Goal: Task Accomplishment & Management: Complete application form

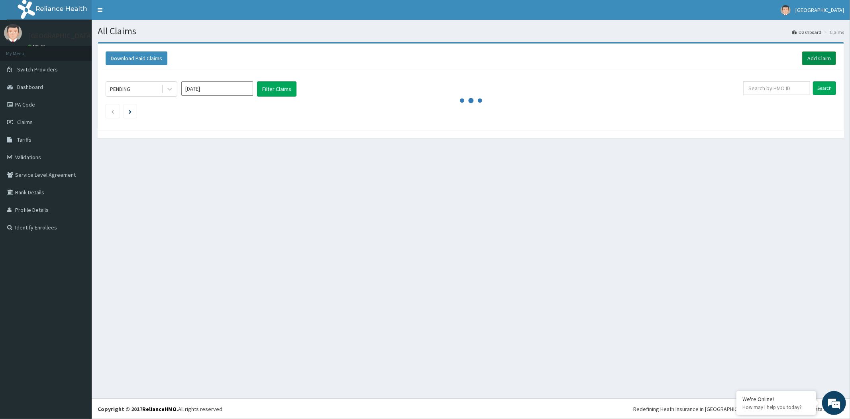
click at [819, 57] on link "Add Claim" at bounding box center [820, 58] width 34 height 14
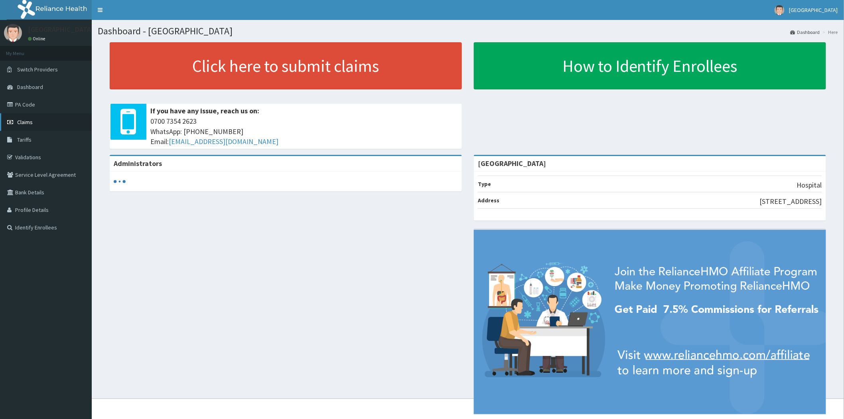
click at [24, 122] on span "Claims" at bounding box center [25, 121] width 16 height 7
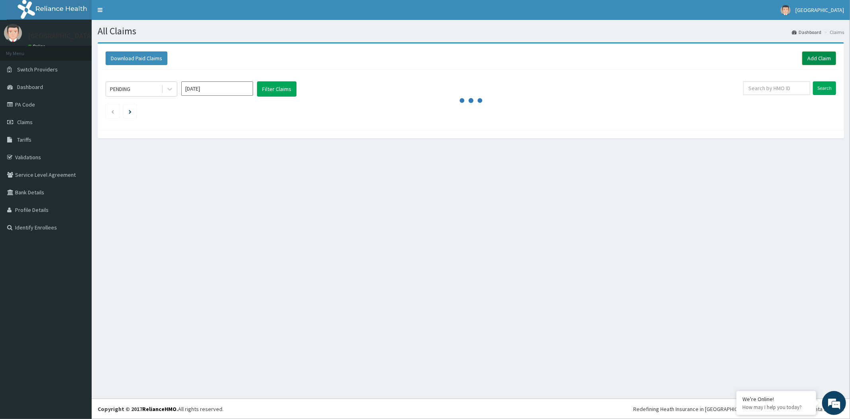
click at [823, 54] on link "Add Claim" at bounding box center [820, 58] width 34 height 14
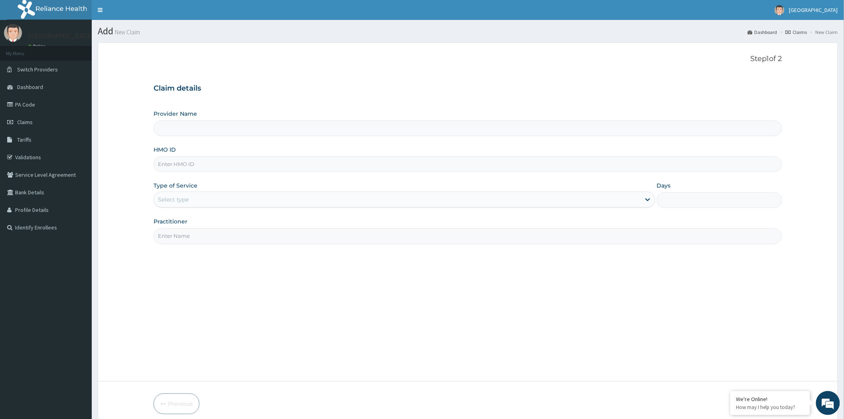
click at [193, 128] on input "Provider Name" at bounding box center [468, 128] width 628 height 16
type input "Adelom Medical Center"
click at [209, 164] on input "HMO ID" at bounding box center [468, 164] width 628 height 16
paste input "LTI/10141/A"
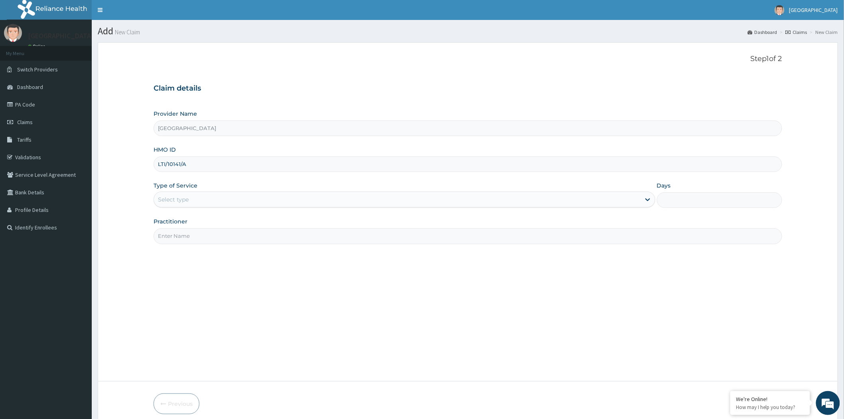
type input "LTI/10141/A"
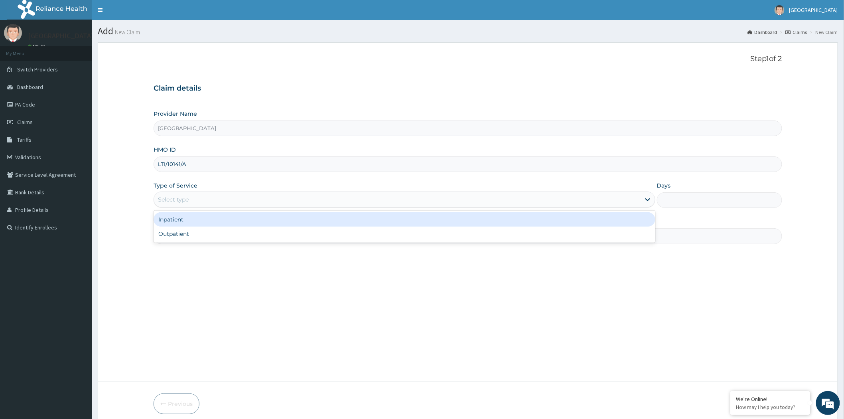
click at [188, 197] on div "Select type" at bounding box center [173, 199] width 31 height 8
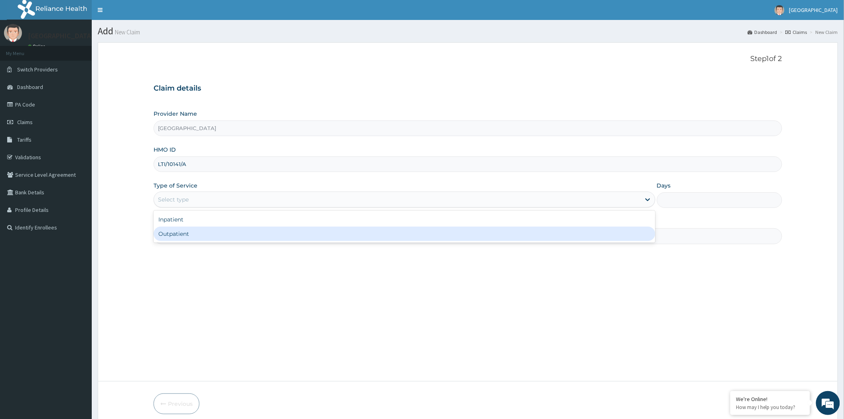
click at [185, 235] on div "Outpatient" at bounding box center [405, 233] width 502 height 14
type input "1"
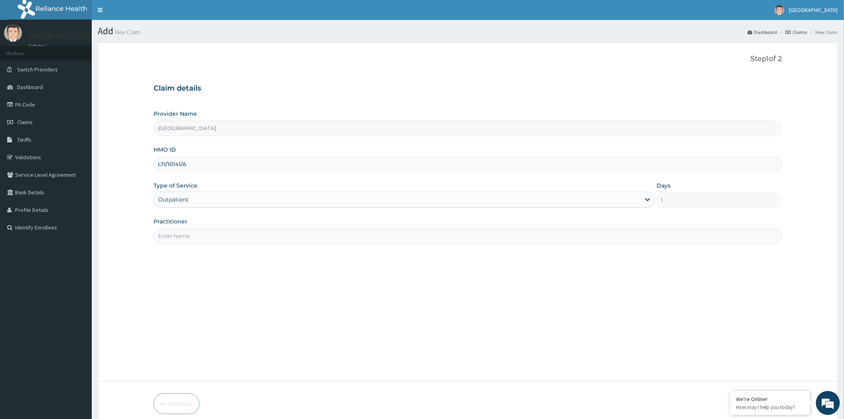
click at [189, 237] on input "Practitioner" at bounding box center [468, 236] width 628 height 16
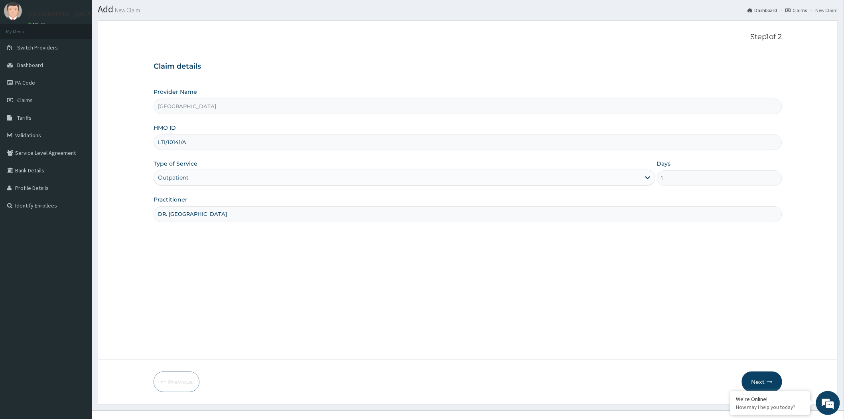
scroll to position [34, 0]
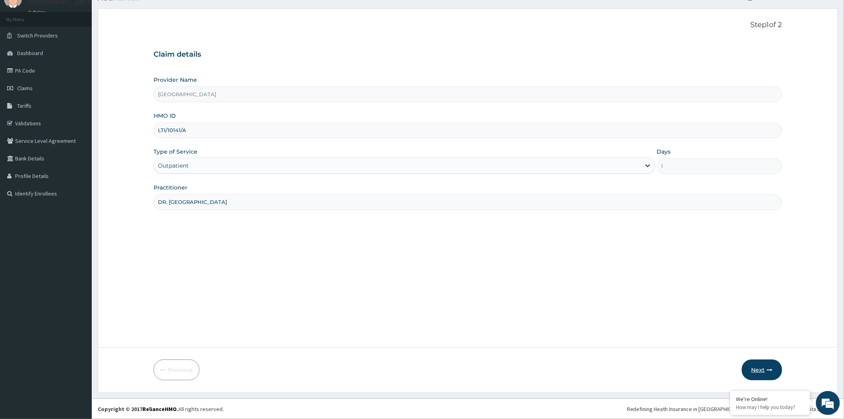
type input "DR. OSUNTOYINBO"
click at [767, 368] on icon "button" at bounding box center [770, 370] width 6 height 6
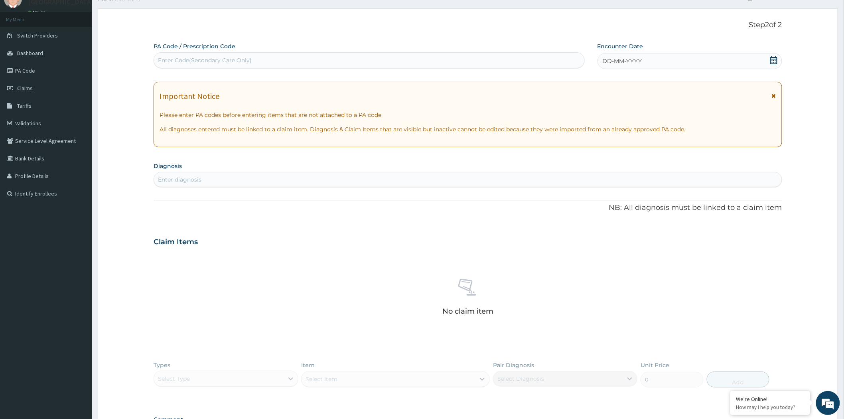
click at [207, 57] on div "Enter Code(Secondary Care Only)" at bounding box center [205, 60] width 94 height 8
paste input "PA/6DAB53"
type input "PA/6DAB53"
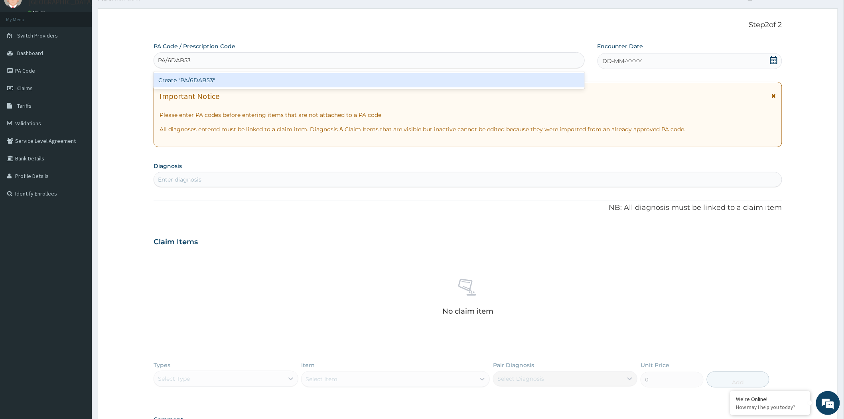
click at [205, 80] on div "Create "PA/6DAB53"" at bounding box center [369, 80] width 431 height 14
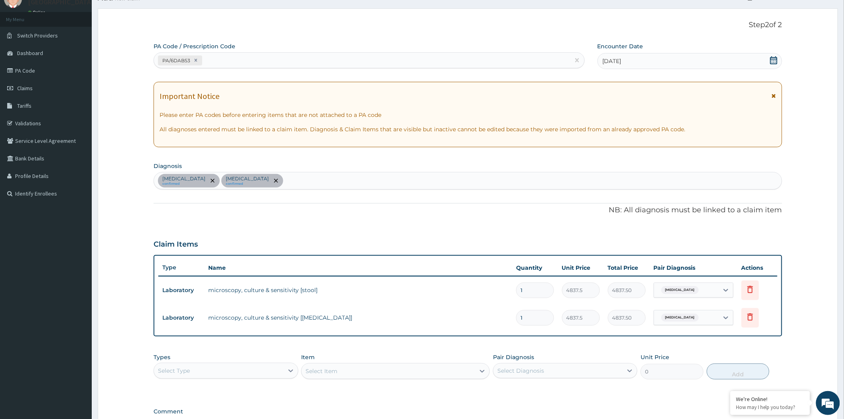
click at [347, 370] on div "Select Item" at bounding box center [395, 371] width 189 height 16
click at [244, 370] on div "Select Type" at bounding box center [218, 370] width 129 height 13
click at [309, 185] on div "Typhoid fever confirmed Upper respiratory infection confirmed" at bounding box center [468, 180] width 628 height 17
type input "[MEDICAL_DATA]"
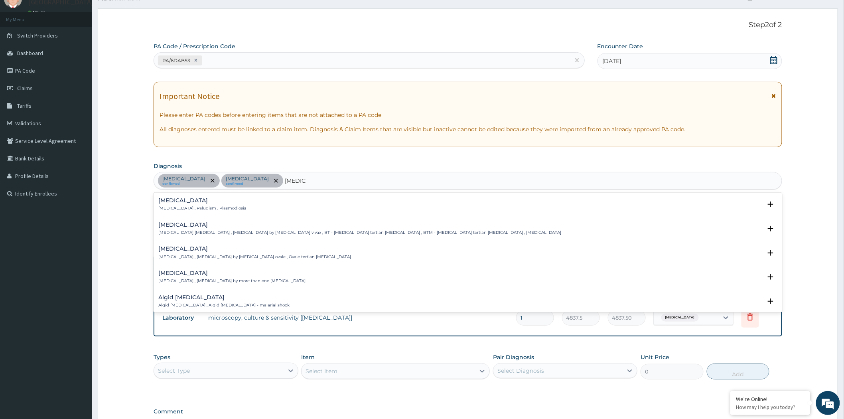
click at [182, 203] on h4 "[MEDICAL_DATA]" at bounding box center [202, 200] width 88 height 6
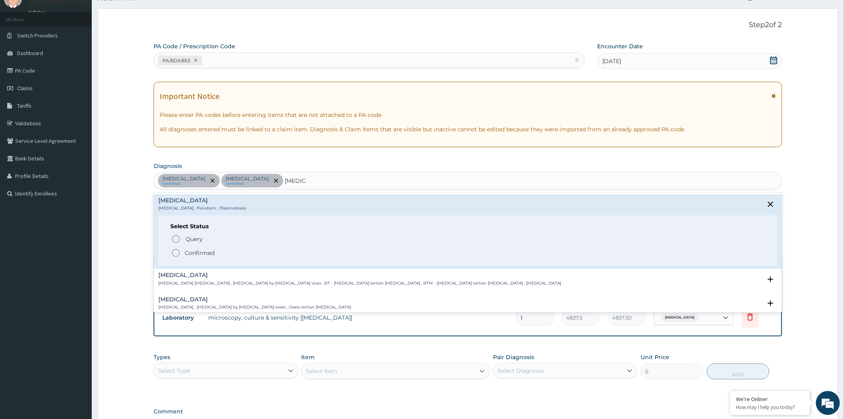
click at [181, 252] on span "Confirmed" at bounding box center [468, 253] width 594 height 10
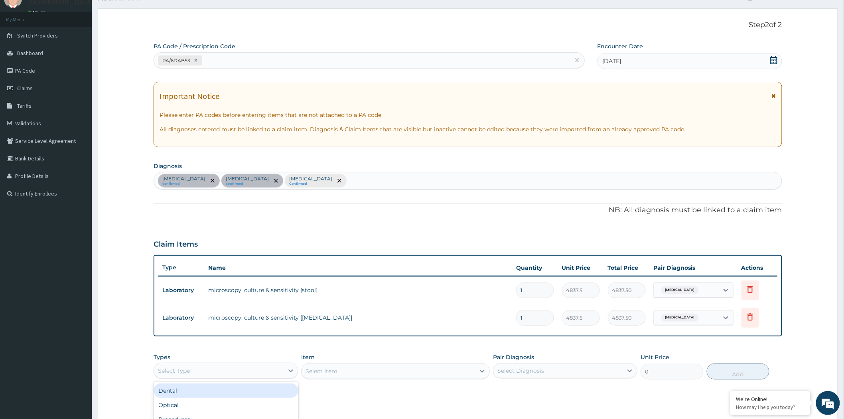
click at [257, 368] on div "Select Type" at bounding box center [218, 370] width 129 height 13
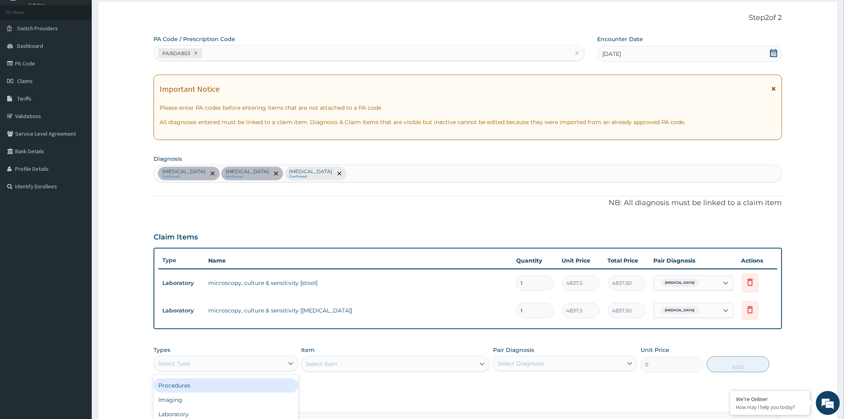
scroll to position [138, 0]
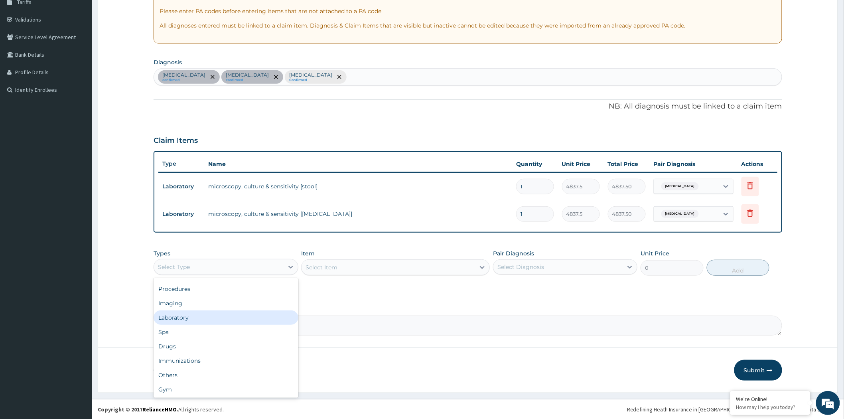
click at [188, 316] on div "Laboratory" at bounding box center [226, 317] width 144 height 14
click at [353, 264] on div "Select Item" at bounding box center [395, 267] width 189 height 16
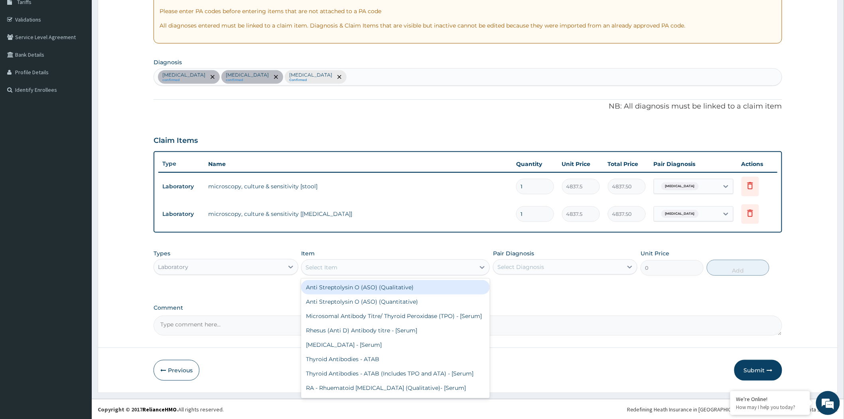
click at [357, 266] on div "Select Item" at bounding box center [387, 267] width 173 height 13
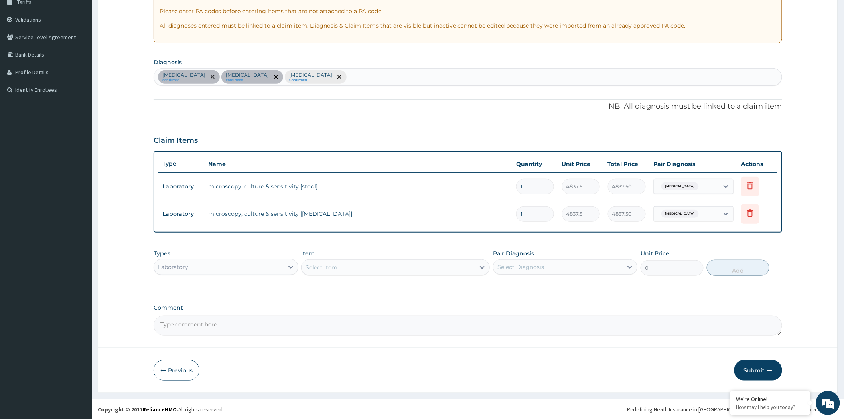
click at [357, 266] on div "Select Item" at bounding box center [387, 267] width 173 height 13
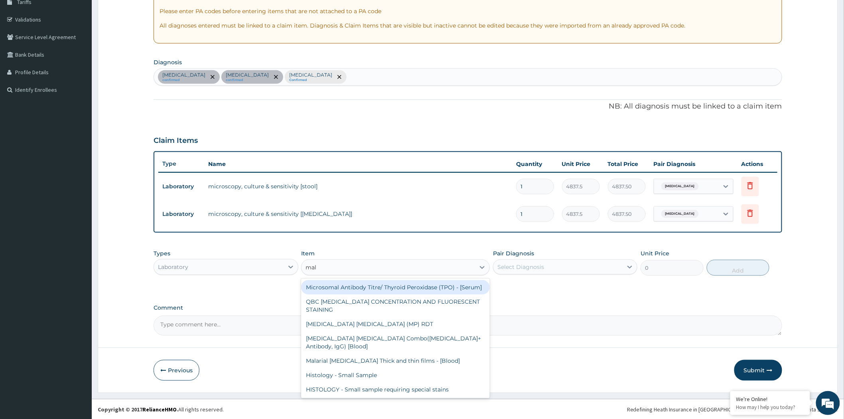
type input "mala"
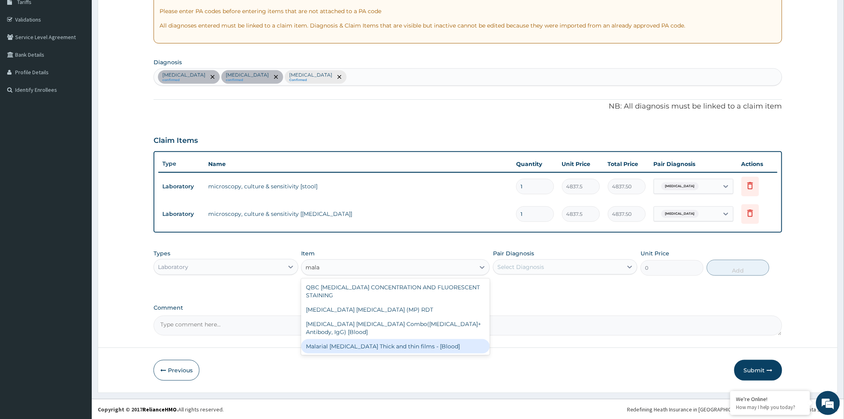
click at [343, 340] on div "Malarial [MEDICAL_DATA] Thick and thin films - [Blood]" at bounding box center [395, 346] width 189 height 14
type input "1612.5"
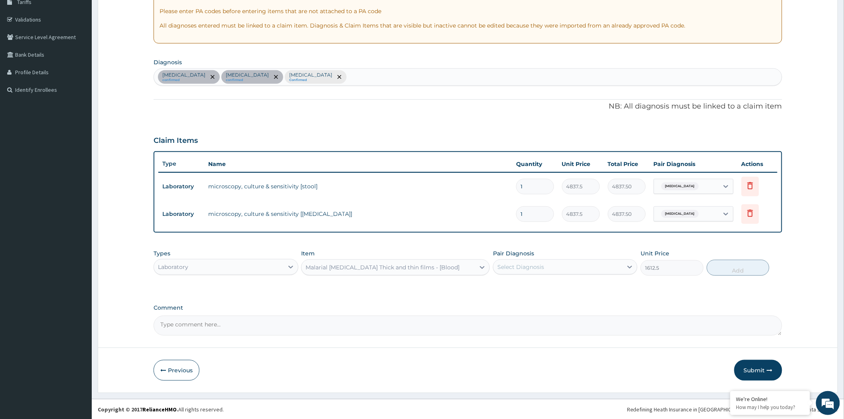
click at [555, 265] on div "Select Diagnosis" at bounding box center [557, 266] width 129 height 13
click at [524, 315] on label "Malaria" at bounding box center [530, 319] width 49 height 8
drag, startPoint x: 524, startPoint y: 315, endPoint x: 577, endPoint y: 287, distance: 60.3
click at [524, 315] on label "Malaria" at bounding box center [530, 319] width 49 height 8
click at [581, 323] on div "Malaria" at bounding box center [565, 320] width 144 height 16
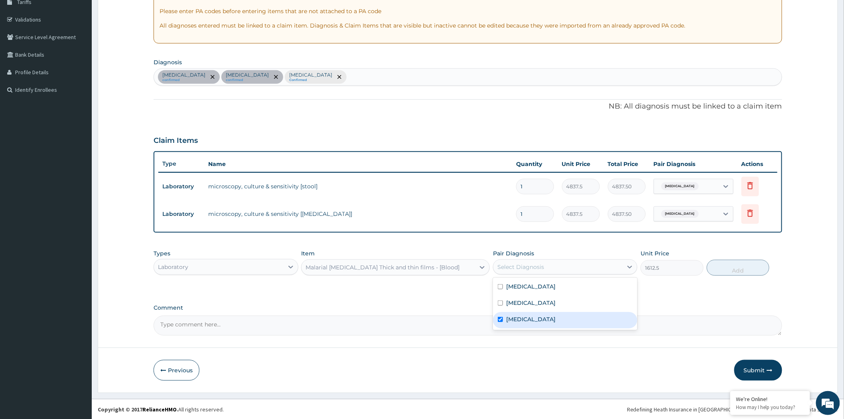
checkbox input "true"
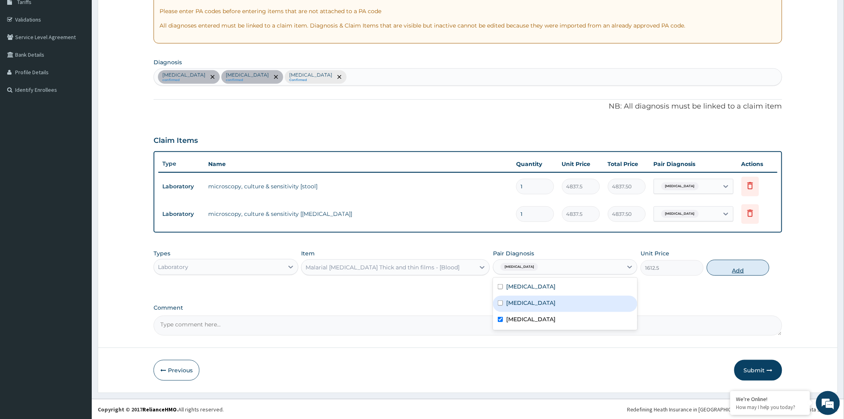
click at [736, 265] on button "Add" at bounding box center [738, 268] width 63 height 16
click at [736, 265] on div "PA Code / Prescription Code PA/6DAB53 Encounter Date 06-08-2025 Important Notic…" at bounding box center [468, 137] width 628 height 397
type input "0"
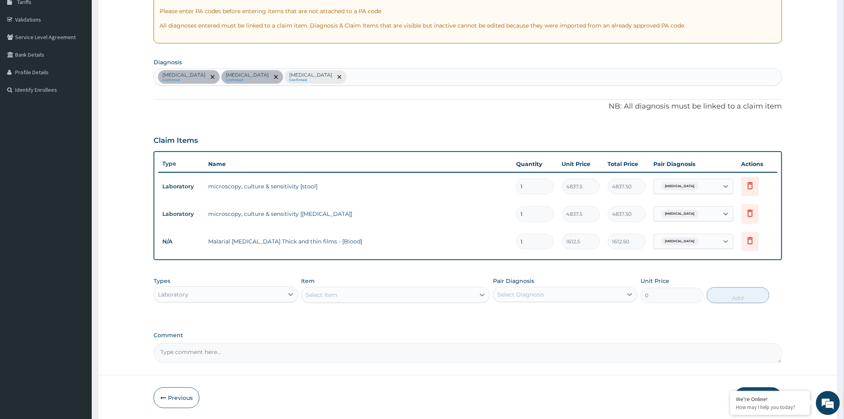
click at [346, 294] on div "Select Item" at bounding box center [387, 294] width 173 height 13
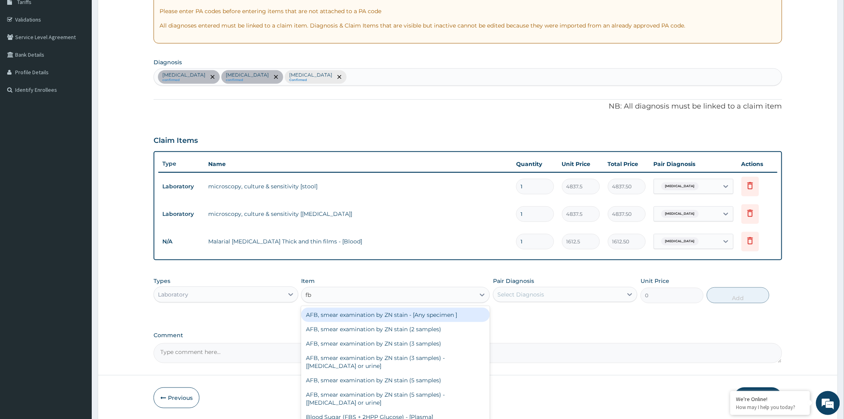
type input "fbc"
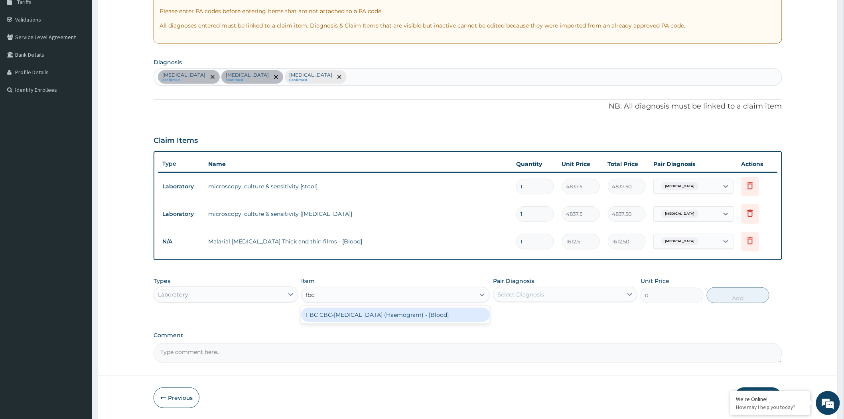
click at [368, 315] on div "FBC CBC-Complete Blood Count (Haemogram) - [Blood]" at bounding box center [395, 314] width 189 height 14
click at [368, 315] on div "Types Laboratory Item option Malarial Parasite Thick and thin films - [Blood], …" at bounding box center [468, 296] width 628 height 46
type input "4300"
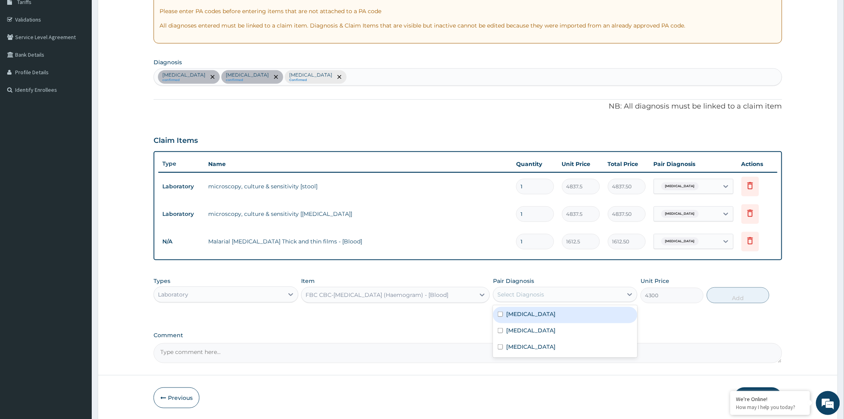
click at [537, 291] on div "Select Diagnosis" at bounding box center [520, 294] width 47 height 8
click at [527, 345] on div "Malaria" at bounding box center [565, 347] width 144 height 16
checkbox input "true"
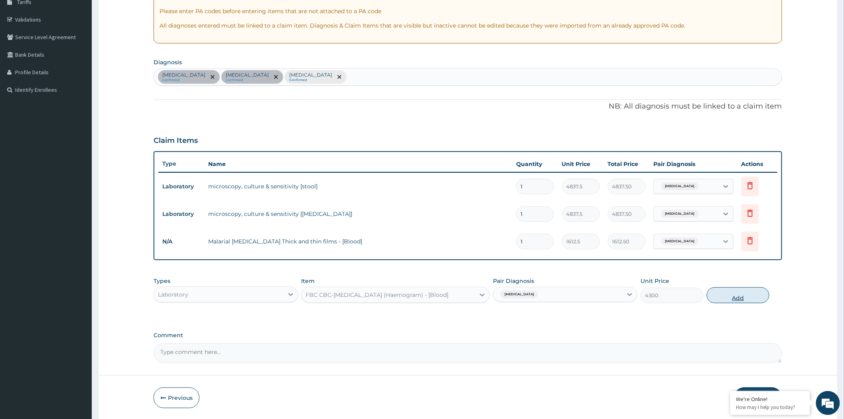
click at [737, 293] on button "Add" at bounding box center [738, 295] width 63 height 16
type input "0"
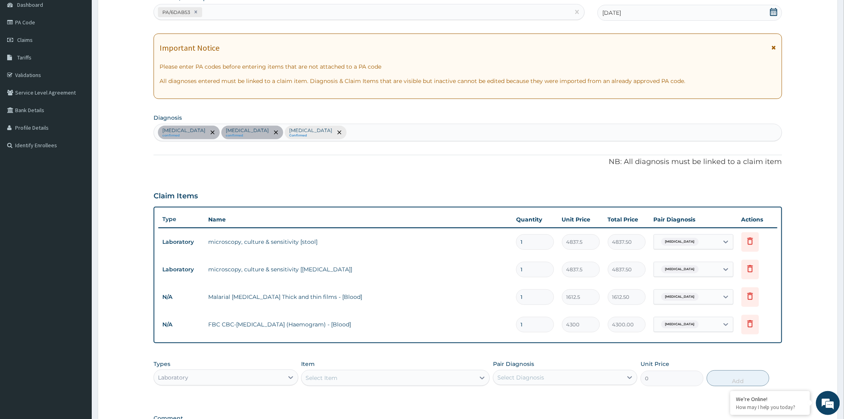
scroll to position [193, 0]
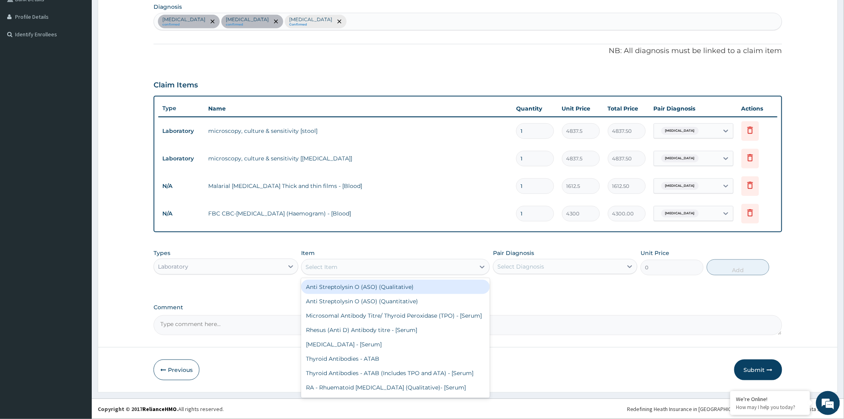
click at [327, 266] on div "Select Item" at bounding box center [321, 267] width 32 height 8
click at [244, 270] on div "Laboratory" at bounding box center [218, 266] width 129 height 13
click at [244, 269] on div "Laboratory" at bounding box center [218, 266] width 129 height 13
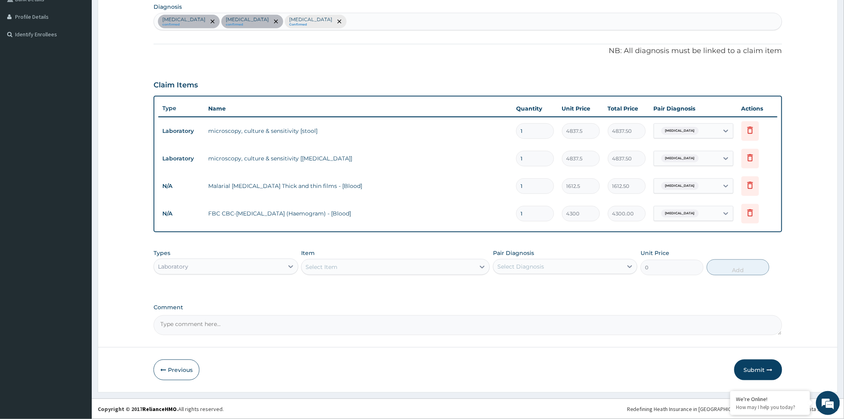
click at [245, 266] on div "Laboratory" at bounding box center [218, 266] width 129 height 13
click at [333, 266] on div "Select Item" at bounding box center [321, 267] width 32 height 8
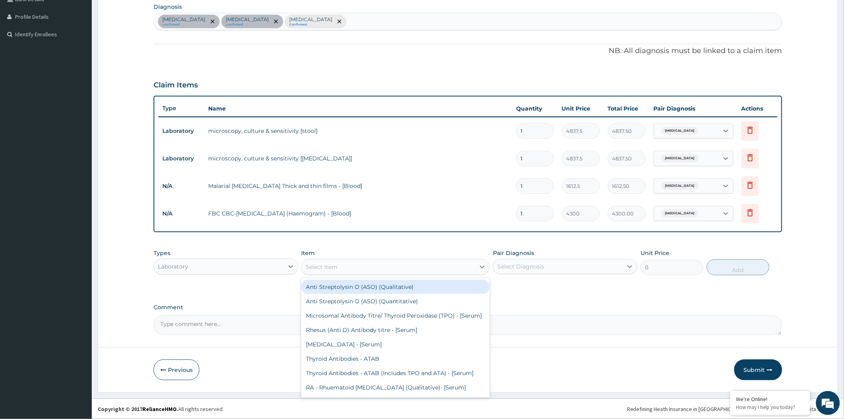
click at [333, 266] on div "Select Item" at bounding box center [321, 267] width 32 height 8
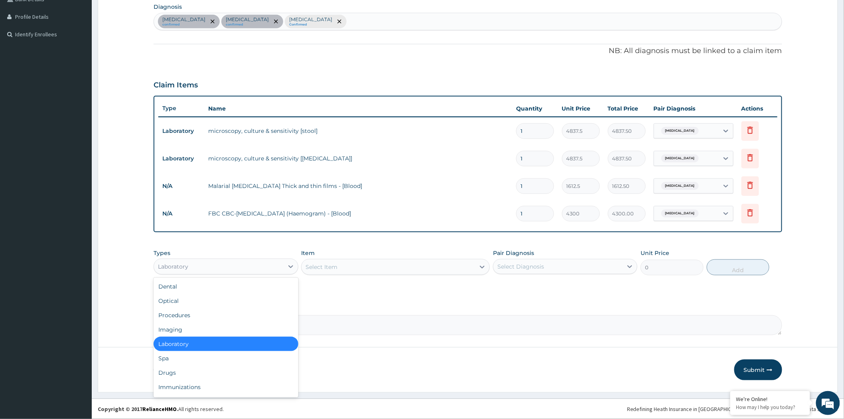
click at [256, 263] on div "Laboratory" at bounding box center [218, 266] width 129 height 13
click at [197, 268] on div "Laboratory" at bounding box center [218, 266] width 129 height 13
click at [176, 371] on div "Drugs" at bounding box center [226, 372] width 144 height 14
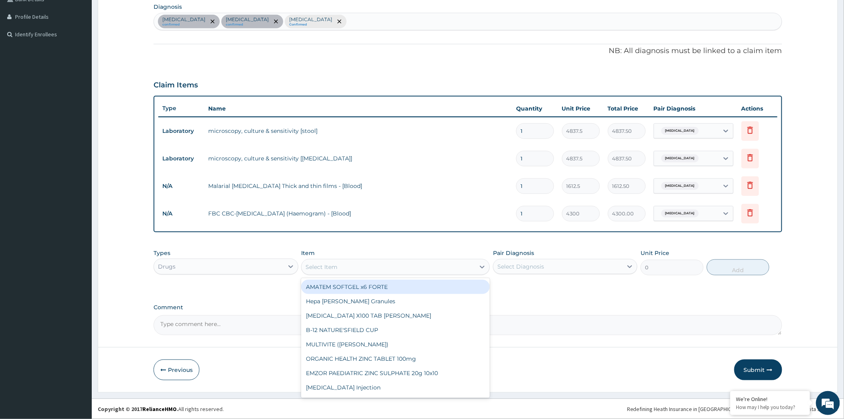
click at [331, 263] on div "Select Item" at bounding box center [321, 267] width 32 height 8
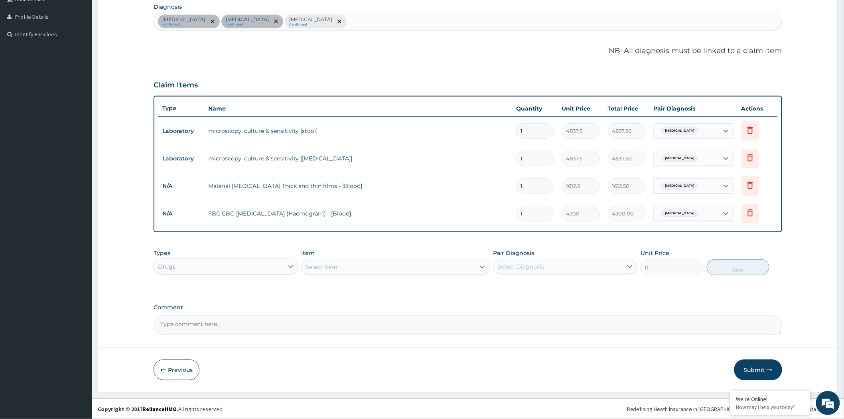
click at [340, 265] on div "Select Item" at bounding box center [387, 266] width 173 height 13
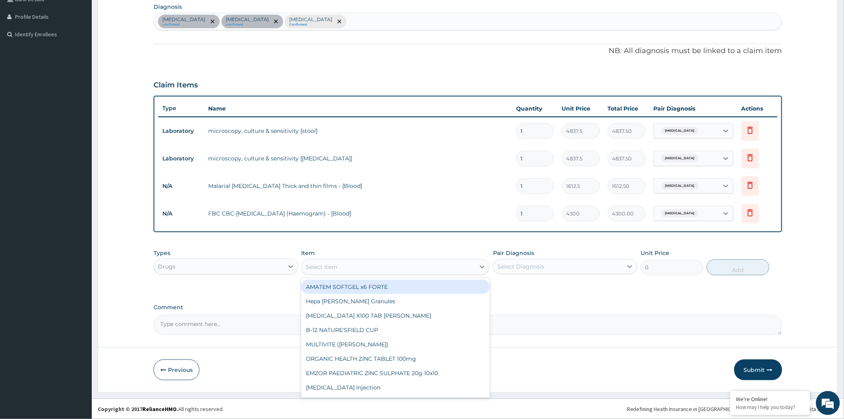
click at [341, 264] on div "Select Item" at bounding box center [387, 266] width 173 height 13
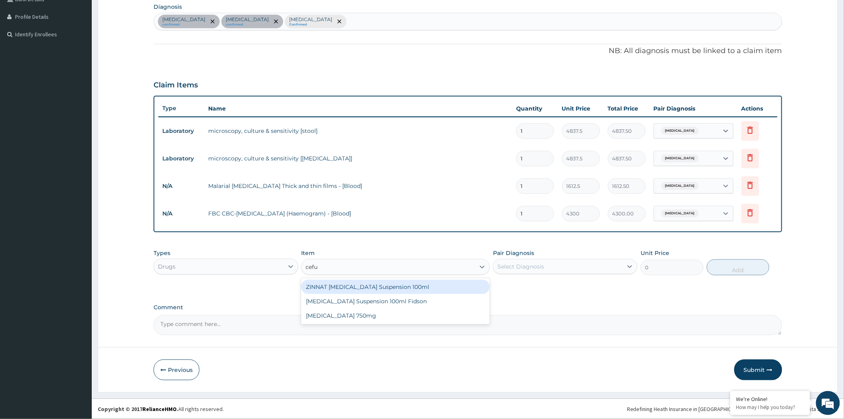
type input "cefur"
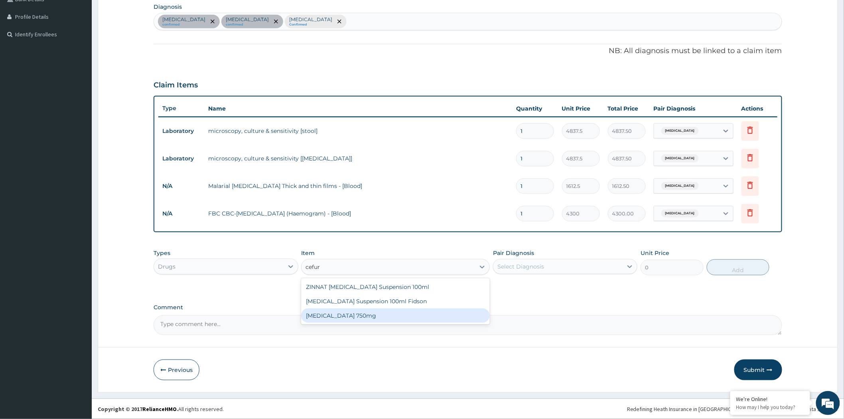
click at [372, 316] on div "Cefuroxime 750mg" at bounding box center [395, 315] width 189 height 14
type input "1773.75"
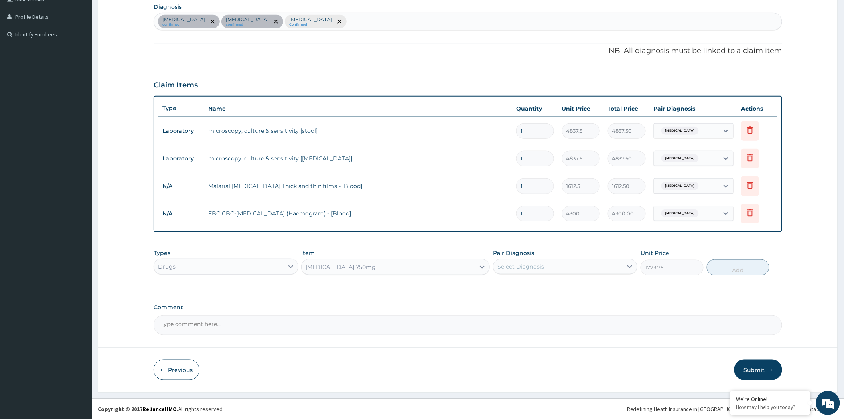
click at [536, 266] on div "Select Diagnosis" at bounding box center [520, 266] width 47 height 8
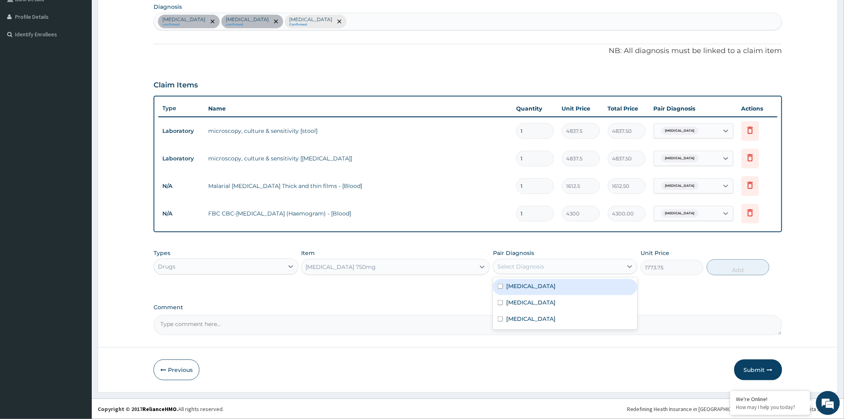
click at [515, 287] on label "Typhoid fever" at bounding box center [530, 286] width 49 height 8
checkbox input "true"
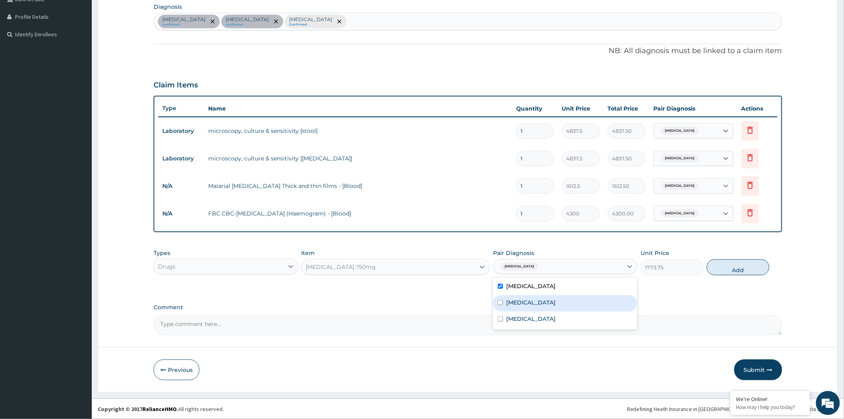
click at [525, 301] on label "Upper respiratory infection" at bounding box center [530, 302] width 49 height 8
checkbox input "true"
click at [750, 268] on button "Add" at bounding box center [738, 267] width 63 height 16
type input "0"
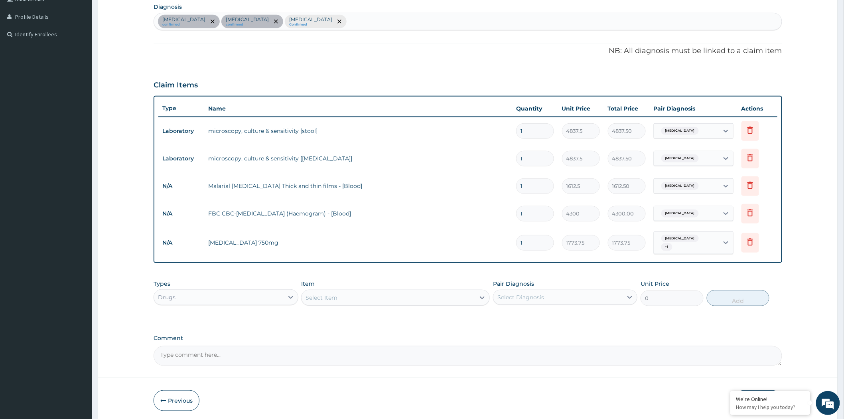
drag, startPoint x: 531, startPoint y: 242, endPoint x: 510, endPoint y: 248, distance: 22.1
click at [510, 248] on tr "N/A Cefuroxime 750mg 1 1773.75 1773.75 Typhoid fever + 1 Delete" at bounding box center [467, 242] width 619 height 31
type input "6"
type input "10642.50"
type input "6"
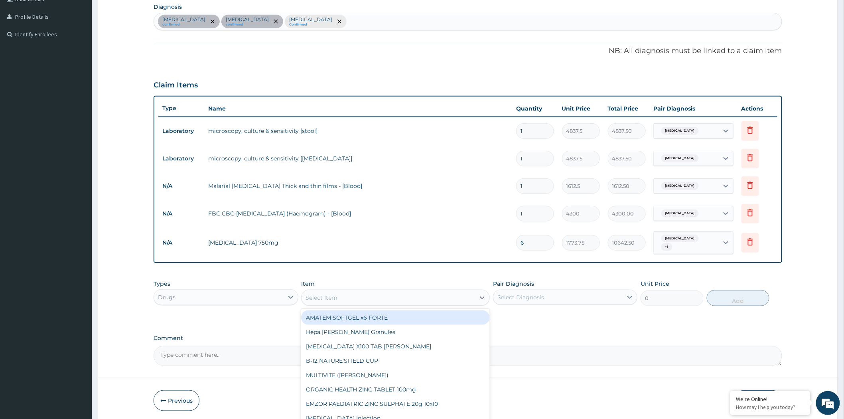
click at [392, 292] on div "Select Item" at bounding box center [387, 297] width 173 height 13
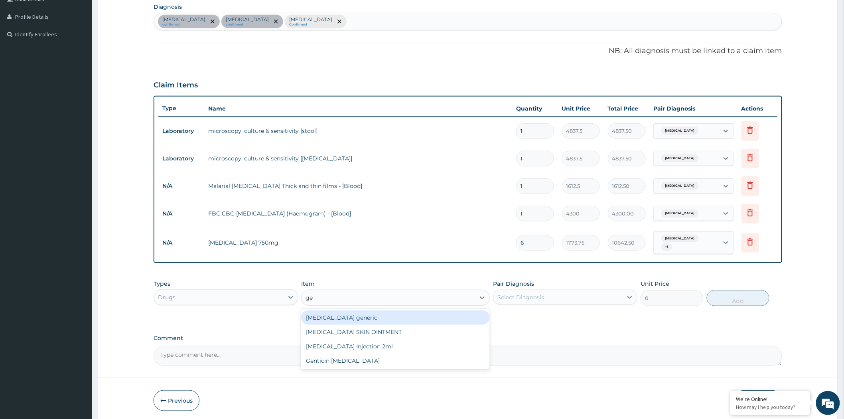
type input "g"
type input "artem"
click at [348, 313] on div "COARTEM FORTE 80/480 BY 6 TAB" at bounding box center [395, 317] width 189 height 14
type input "449.35"
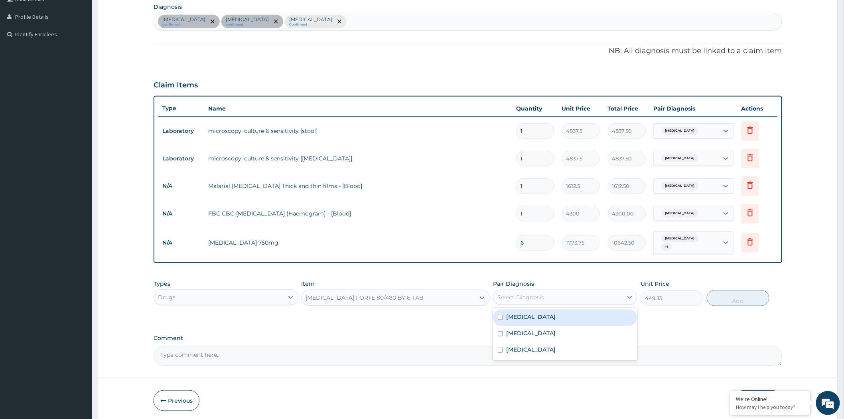
click at [548, 291] on div "Select Diagnosis" at bounding box center [557, 297] width 129 height 13
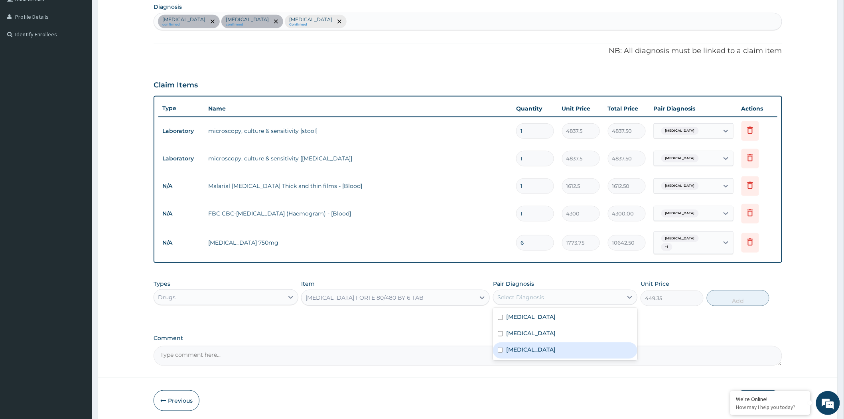
click at [513, 347] on label "Malaria" at bounding box center [530, 349] width 49 height 8
click at [524, 348] on label "Malaria" at bounding box center [530, 349] width 49 height 8
checkbox input "true"
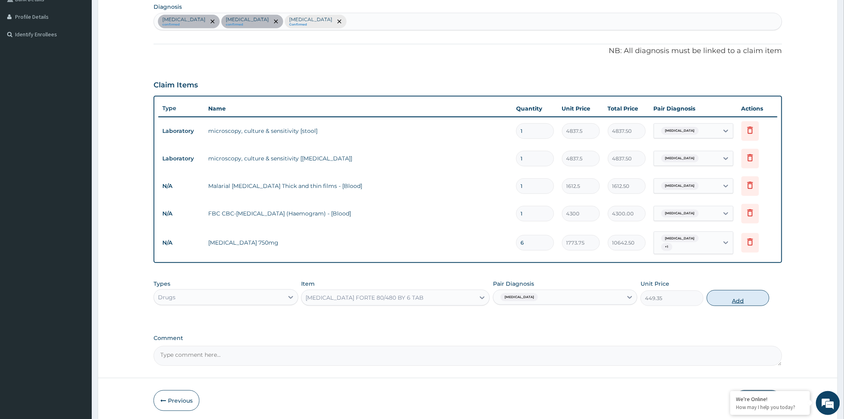
click at [720, 298] on button "Add" at bounding box center [738, 298] width 63 height 16
type input "0"
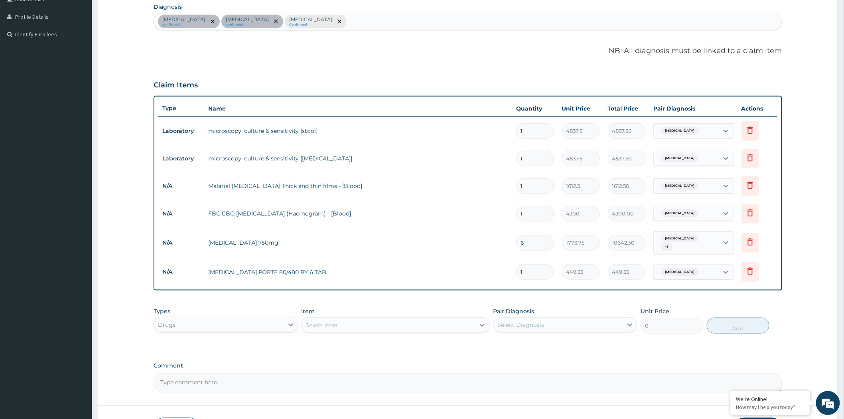
drag, startPoint x: 531, startPoint y: 270, endPoint x: 480, endPoint y: 283, distance: 53.0
click at [480, 283] on div "Type Name Quantity Unit Price Total Price Pair Diagnosis Actions Laboratory mic…" at bounding box center [468, 193] width 628 height 195
type input "6"
type input "2696.10"
type input "6"
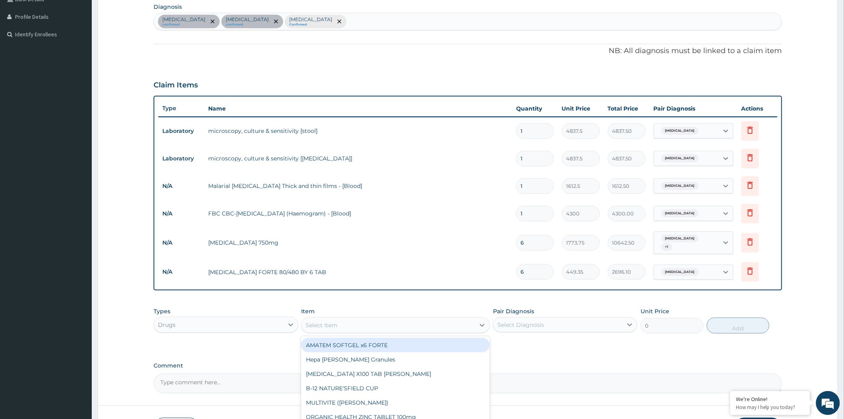
click at [313, 323] on div "Select Item" at bounding box center [321, 325] width 32 height 8
type input "chloro"
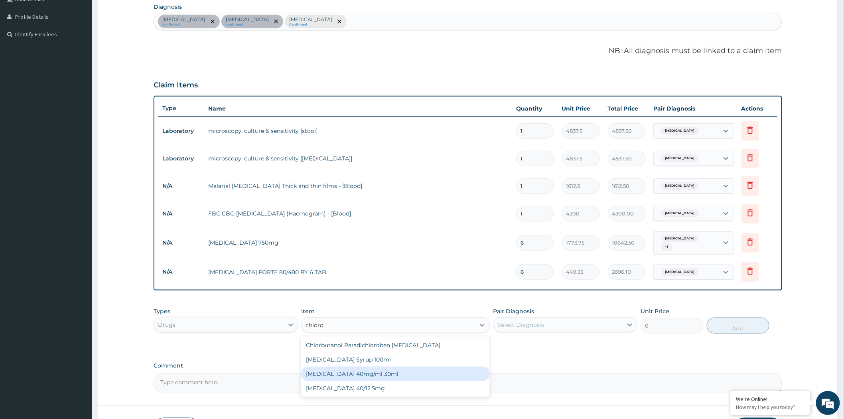
click at [361, 372] on div "CHLOROQUINE 40mg/ml 30ml" at bounding box center [395, 373] width 189 height 14
type input "1419"
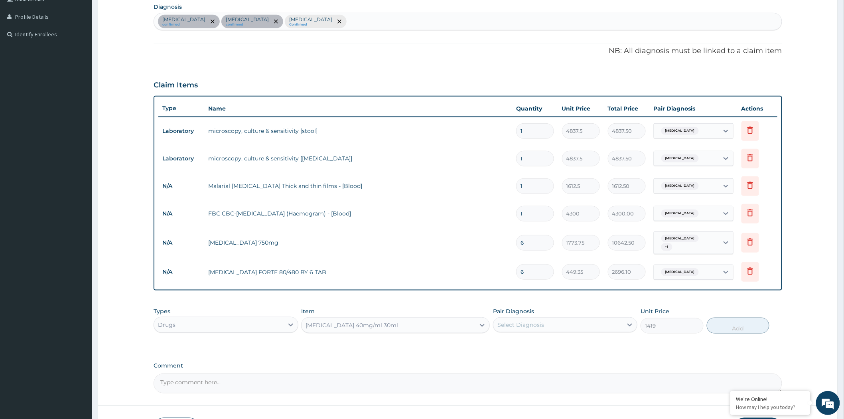
click at [543, 324] on div "Select Diagnosis" at bounding box center [520, 325] width 47 height 8
click at [520, 375] on label "Malaria" at bounding box center [530, 377] width 49 height 8
checkbox input "true"
click at [743, 323] on button "Add" at bounding box center [738, 325] width 63 height 16
type input "0"
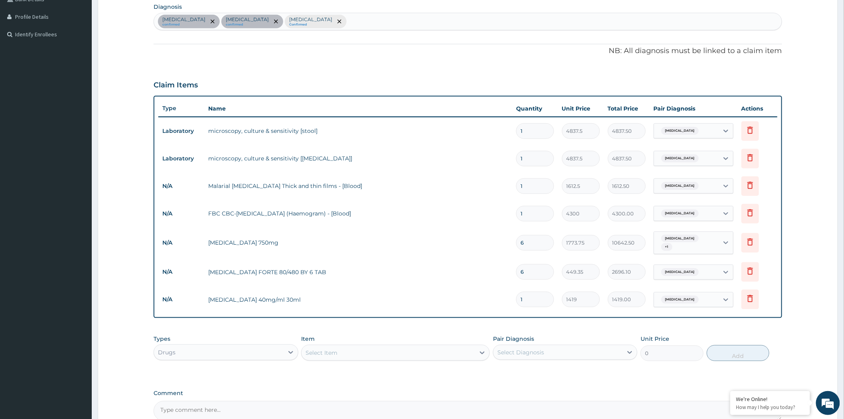
drag, startPoint x: 533, startPoint y: 298, endPoint x: 505, endPoint y: 308, distance: 29.8
click at [505, 308] on tr "N/A CHLOROQUINE 40mg/ml 30ml 1 1419 1419.00 Malaria Delete" at bounding box center [467, 299] width 619 height 28
type input "4"
type input "5676.00"
type input "4"
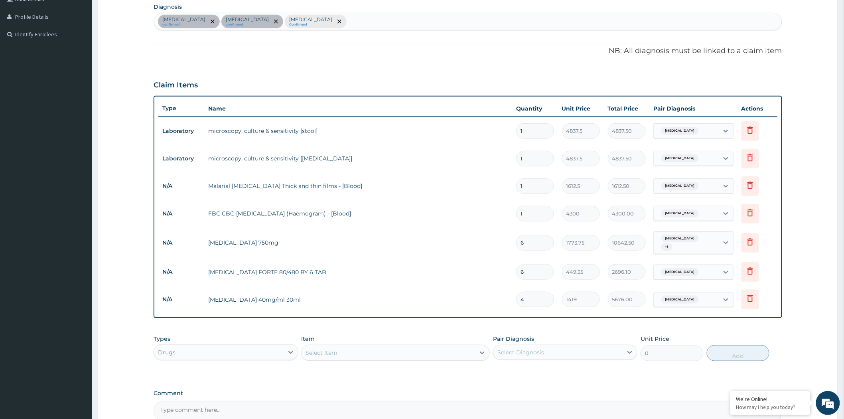
click at [396, 350] on div "Select Item" at bounding box center [387, 352] width 173 height 13
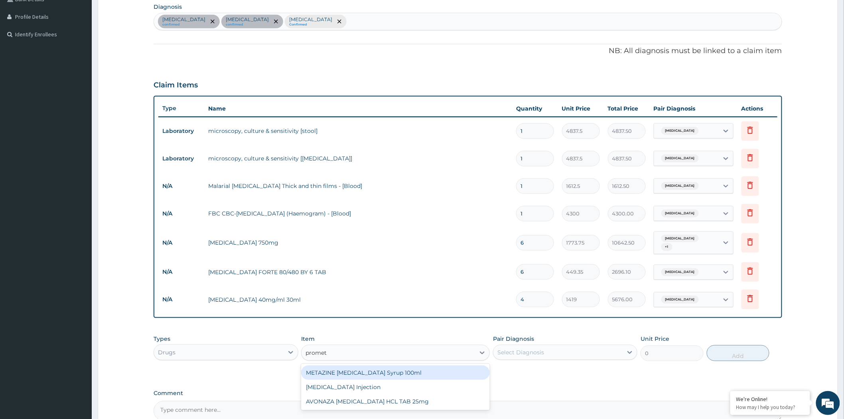
type input "prometh"
click at [381, 383] on div "PROMETHAZINE Injection" at bounding box center [395, 387] width 189 height 14
type input "354.75"
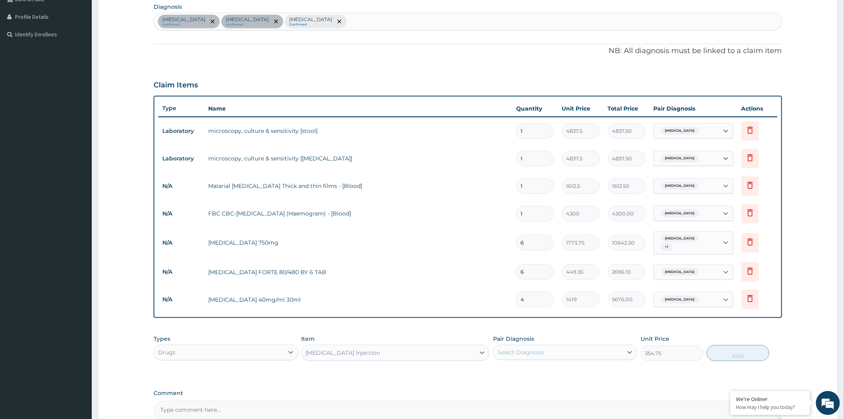
click at [572, 348] on div "Select Diagnosis" at bounding box center [557, 352] width 129 height 13
click at [516, 397] on div "Malaria" at bounding box center [565, 405] width 144 height 16
click at [553, 399] on div "Malaria" at bounding box center [565, 405] width 144 height 16
drag, startPoint x: 553, startPoint y: 399, endPoint x: 561, endPoint y: 396, distance: 8.2
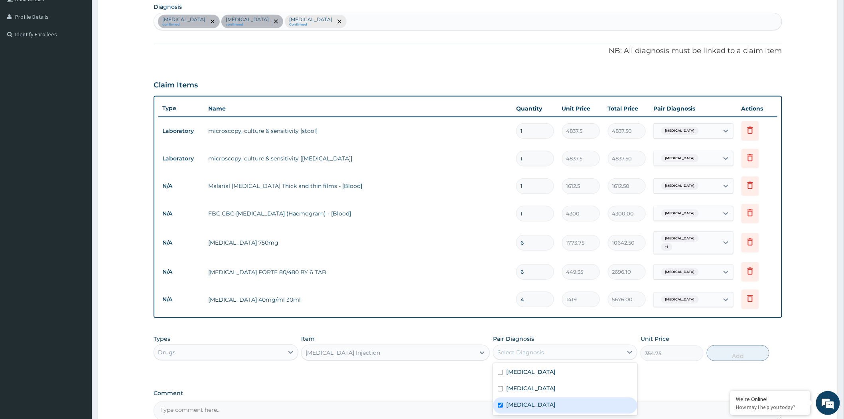
click at [553, 399] on div "Malaria" at bounding box center [565, 405] width 144 height 16
click at [524, 403] on label "Malaria" at bounding box center [530, 404] width 49 height 8
checkbox input "true"
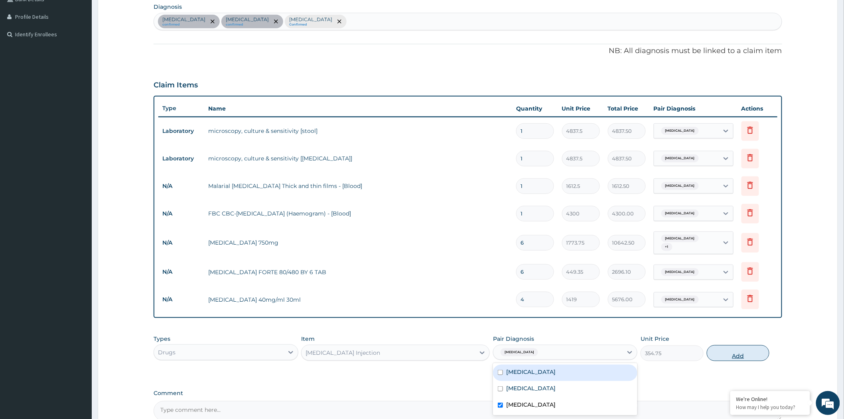
click at [731, 349] on button "Add" at bounding box center [738, 353] width 63 height 16
type input "0"
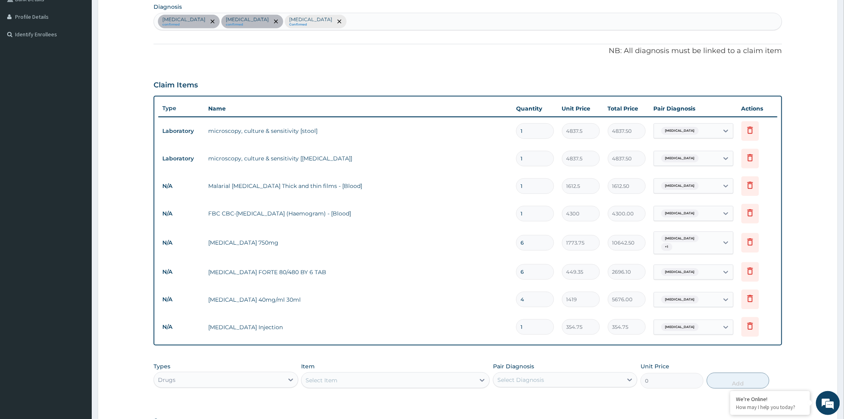
drag, startPoint x: 529, startPoint y: 324, endPoint x: 484, endPoint y: 331, distance: 46.1
click at [492, 332] on tr "N/A PROMETHAZINE Injection 1 354.75 354.75 Malaria Delete" at bounding box center [467, 327] width 619 height 28
type input "4"
type input "1419.00"
type input "4"
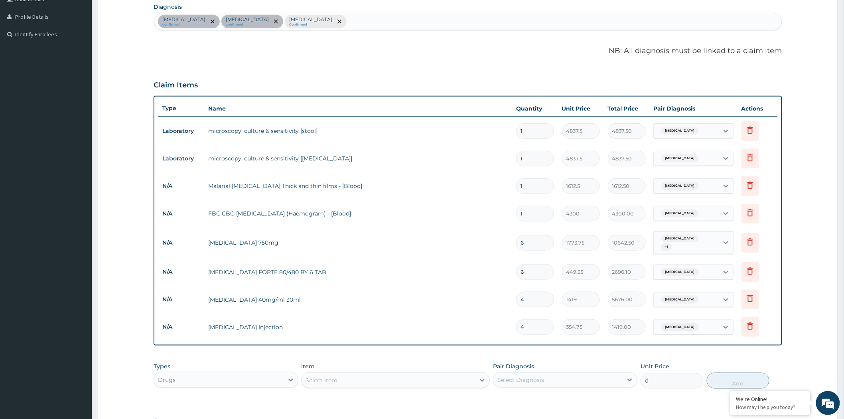
drag, startPoint x: 527, startPoint y: 297, endPoint x: 510, endPoint y: 305, distance: 18.7
click at [510, 305] on tr "N/A CHLOROQUINE 40mg/ml 30ml 4 1419 5676.00 Malaria Delete" at bounding box center [467, 299] width 619 height 28
type input "6"
type input "8514.00"
type input "6"
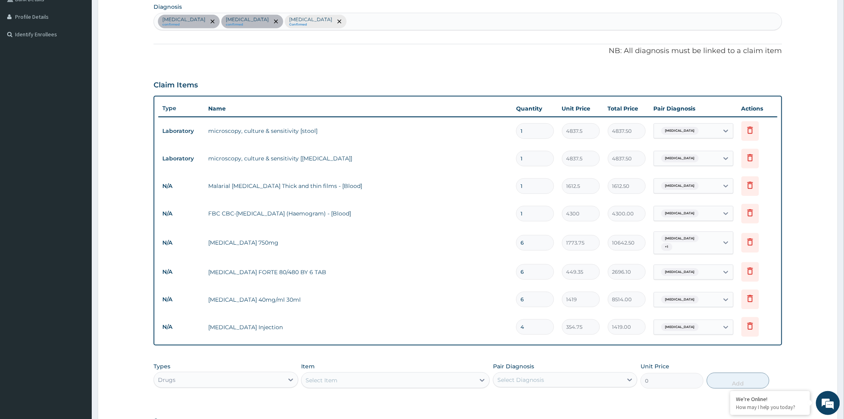
drag, startPoint x: 528, startPoint y: 327, endPoint x: 511, endPoint y: 334, distance: 19.0
click at [511, 334] on tr "N/A PROMETHAZINE Injection 4 354.75 1419.00 Malaria Delete" at bounding box center [467, 327] width 619 height 28
type input "6"
type input "2128.50"
type input "6"
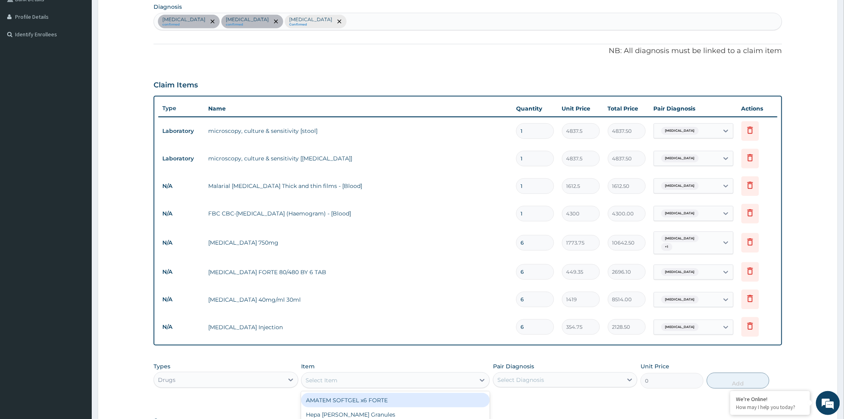
click at [339, 376] on div "Select Item" at bounding box center [387, 380] width 173 height 13
click at [347, 377] on div "Select Item" at bounding box center [387, 380] width 173 height 13
type input "broncho"
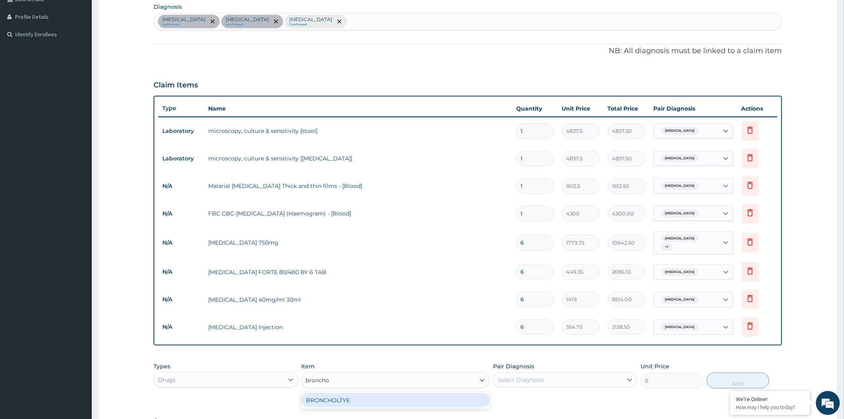
click at [370, 399] on div "BRONCHOLTYE" at bounding box center [395, 400] width 189 height 14
type input "1773.75"
click at [532, 377] on div "Select Diagnosis" at bounding box center [520, 380] width 47 height 8
click at [537, 376] on div "Select Diagnosis" at bounding box center [520, 380] width 47 height 8
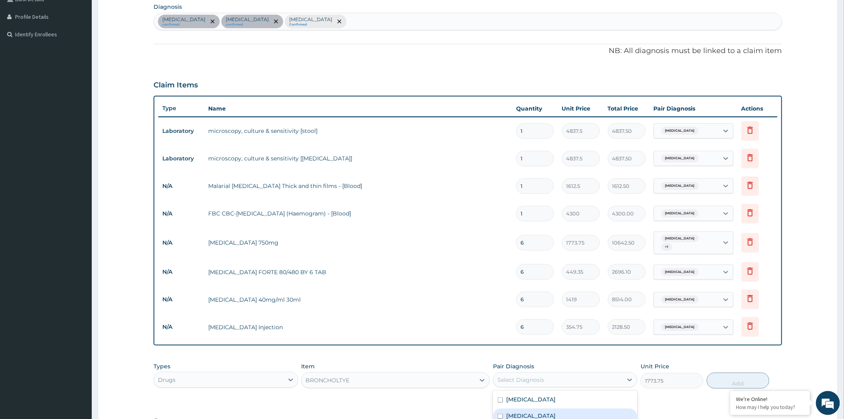
drag, startPoint x: 532, startPoint y: 412, endPoint x: 576, endPoint y: 405, distance: 44.4
click at [533, 411] on label "Upper respiratory infection" at bounding box center [530, 415] width 49 height 8
checkbox input "true"
click at [729, 376] on button "Add" at bounding box center [738, 380] width 63 height 16
type input "0"
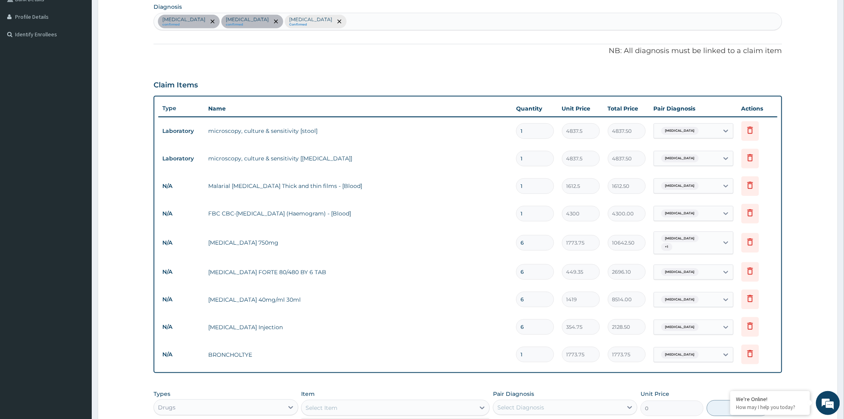
click at [348, 404] on div "Select Item" at bounding box center [387, 407] width 173 height 13
type input "lorat"
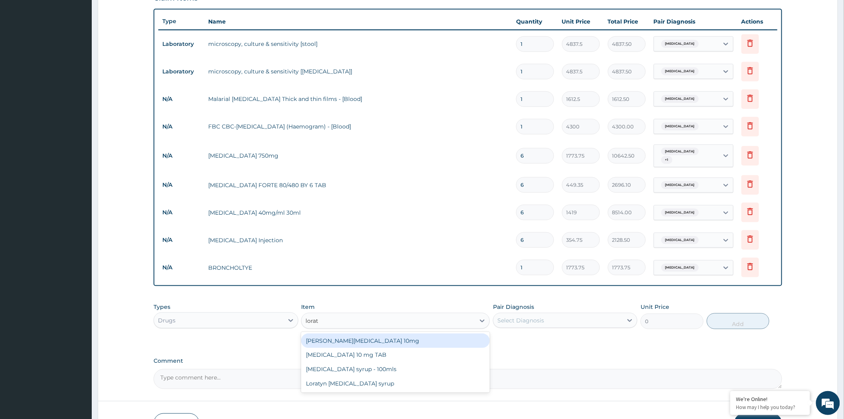
scroll to position [294, 0]
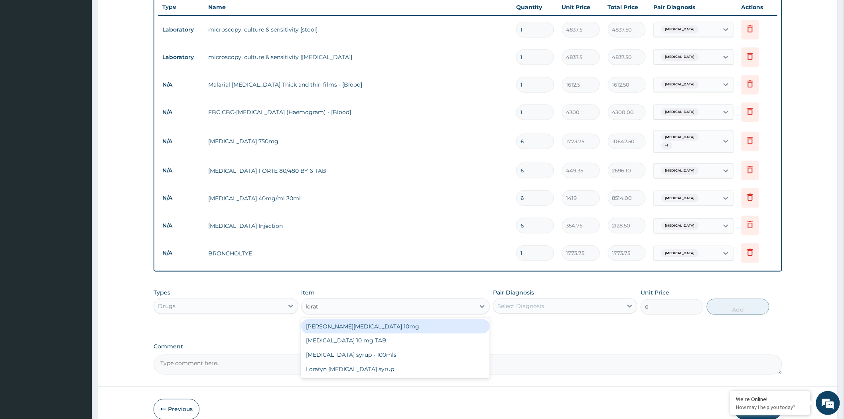
click at [370, 327] on div "Loratyn Loratadine 10mg" at bounding box center [395, 326] width 189 height 14
type input "88.6875"
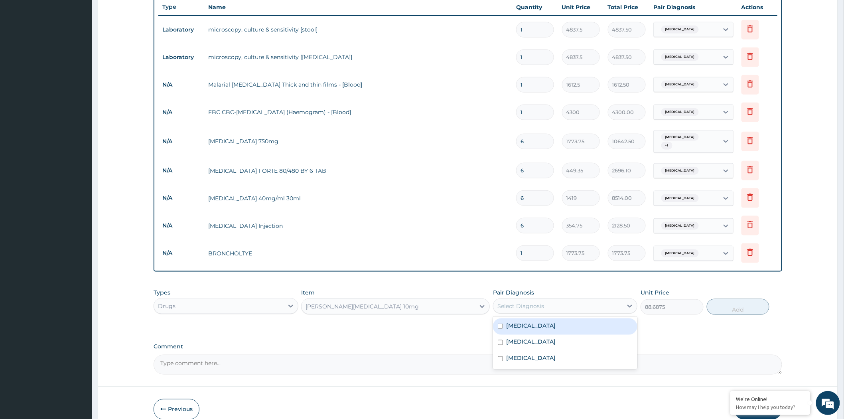
click at [525, 305] on div "Select Diagnosis" at bounding box center [520, 306] width 47 height 8
click at [515, 341] on label "Upper respiratory infection" at bounding box center [530, 342] width 49 height 8
checkbox input "true"
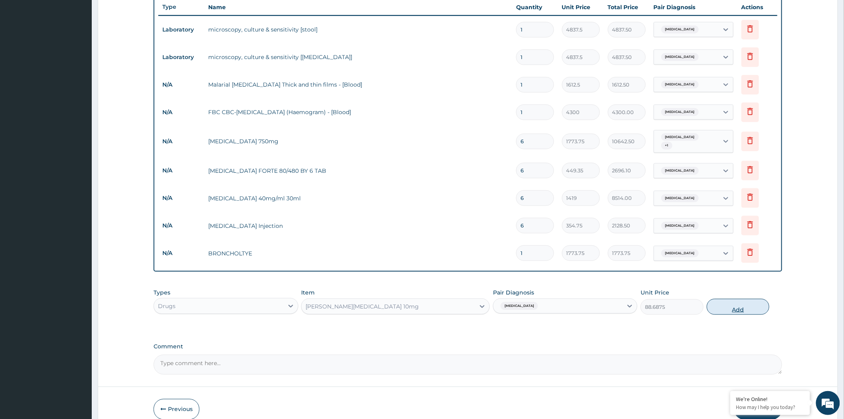
click at [731, 304] on button "Add" at bounding box center [738, 307] width 63 height 16
type input "0"
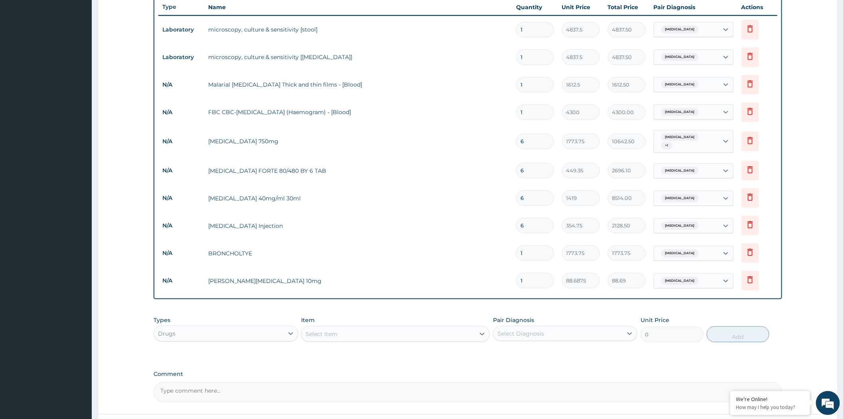
click at [531, 282] on input "1" at bounding box center [535, 281] width 38 height 16
type input "10"
type input "886.88"
type input "10"
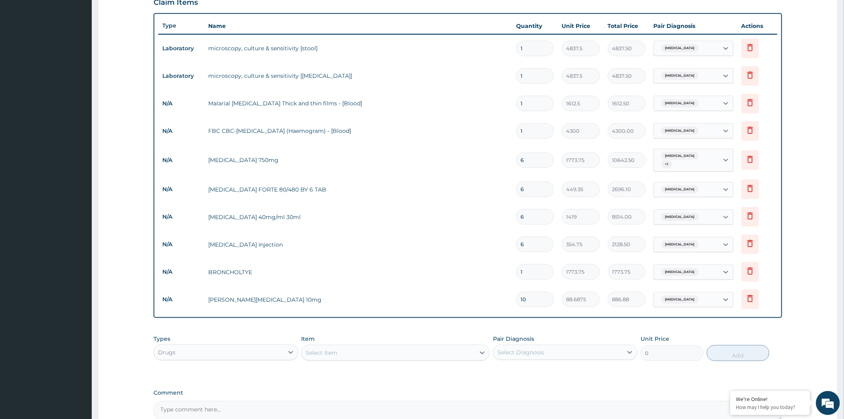
scroll to position [0, 0]
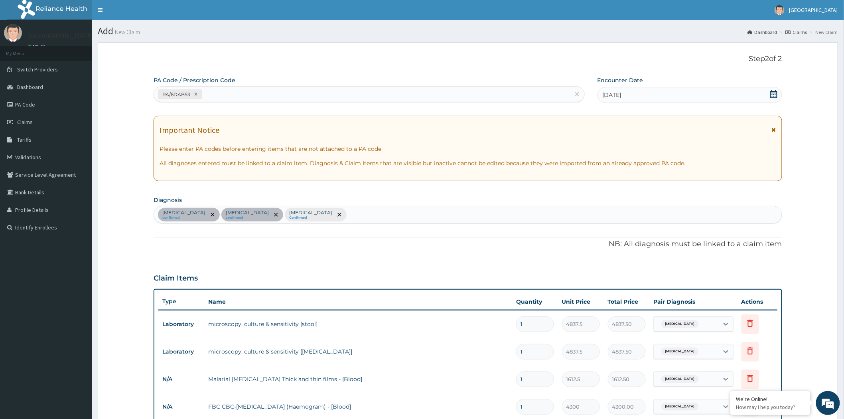
click at [351, 215] on div "Typhoid fever confirmed Upper respiratory infection confirmed Malaria Confirmed" at bounding box center [468, 214] width 628 height 17
type input "m"
type input "peptic"
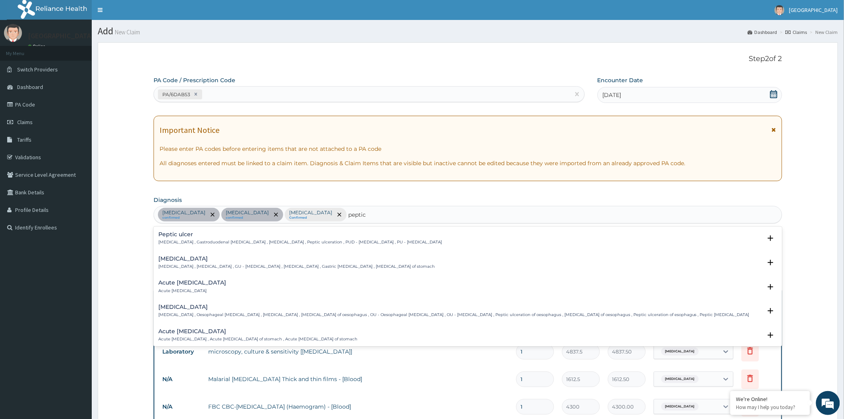
click at [172, 236] on h4 "Peptic ulcer" at bounding box center [299, 234] width 283 height 6
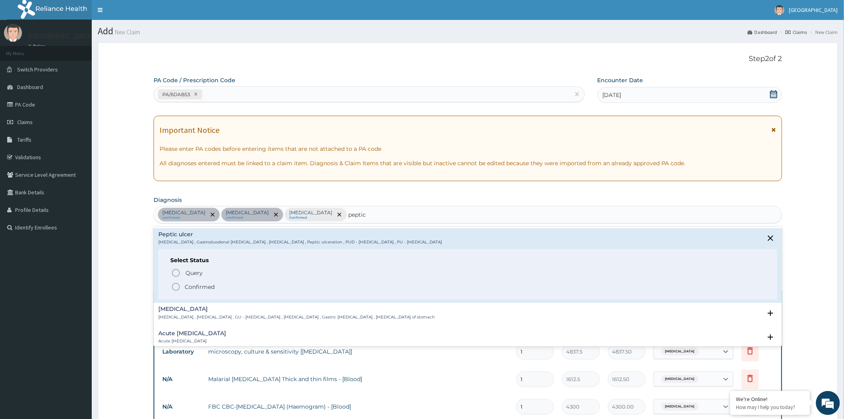
click at [190, 287] on p "Confirmed" at bounding box center [200, 287] width 30 height 8
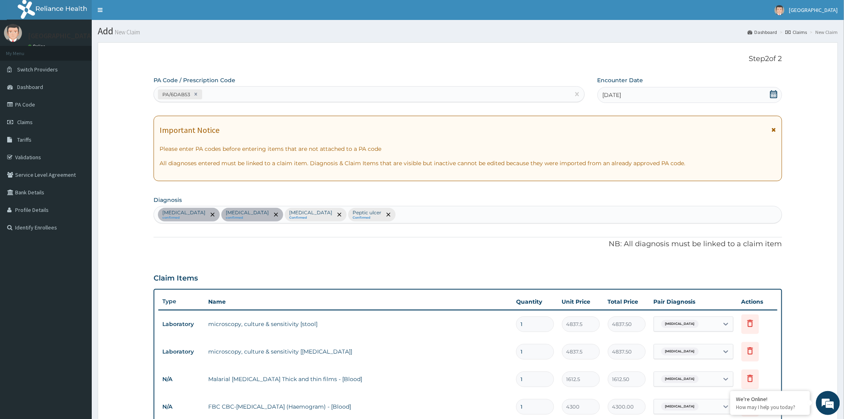
scroll to position [359, 0]
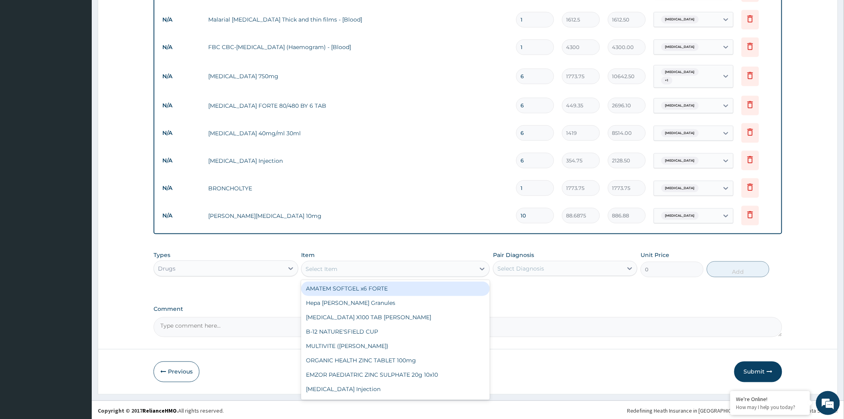
click at [326, 266] on div "Select Item" at bounding box center [321, 269] width 32 height 8
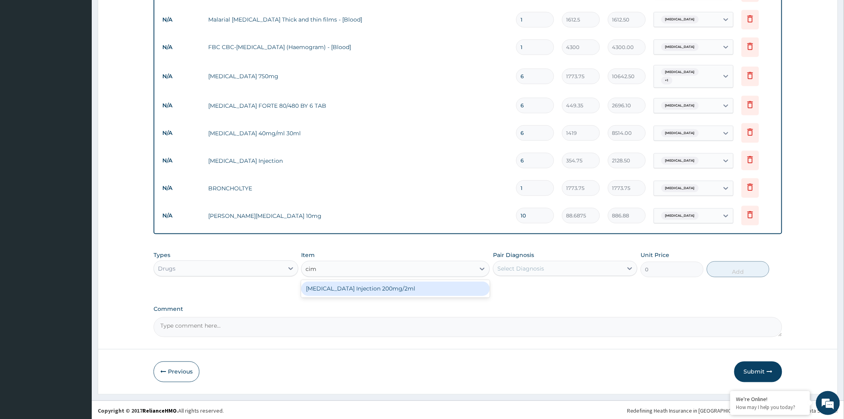
type input "cime"
click at [324, 286] on div "CIMETIDINE Injection 200mg/2ml" at bounding box center [395, 288] width 189 height 14
type input "650.375"
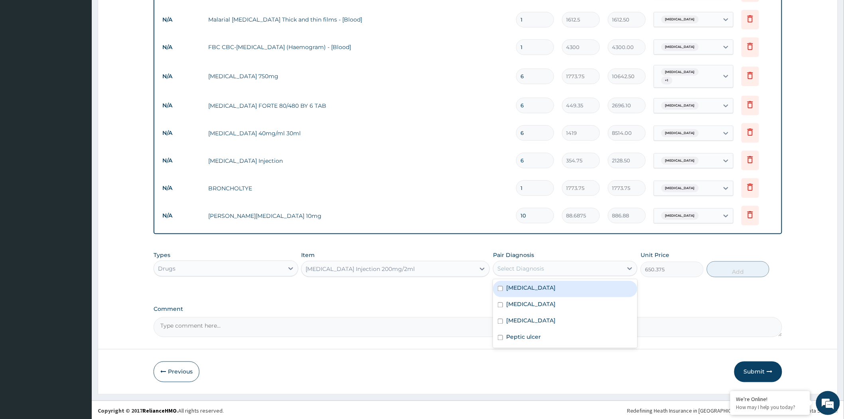
click at [525, 266] on div "Select Diagnosis" at bounding box center [520, 268] width 47 height 8
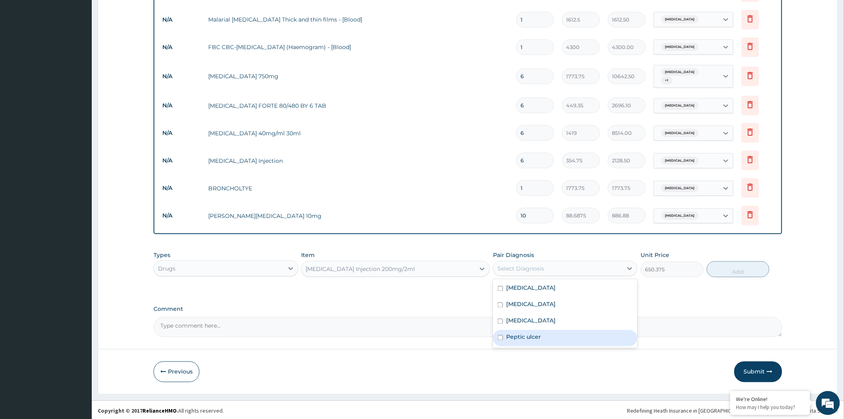
drag, startPoint x: 522, startPoint y: 333, endPoint x: 531, endPoint y: 325, distance: 12.7
click at [523, 333] on label "Peptic ulcer" at bounding box center [523, 337] width 35 height 8
checkbox input "true"
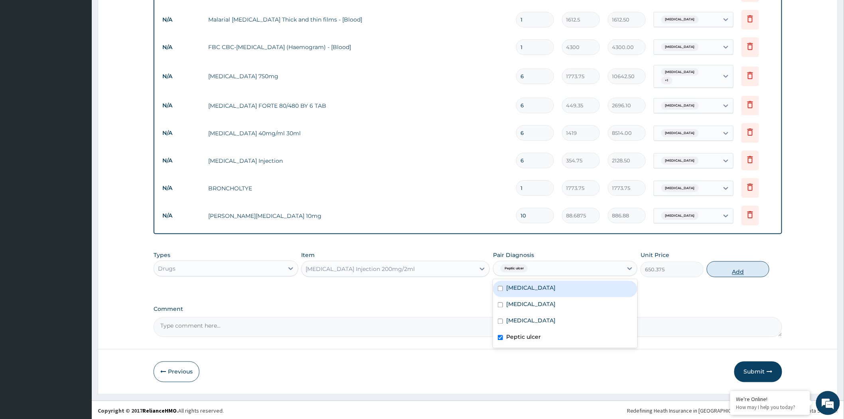
click at [736, 270] on button "Add" at bounding box center [738, 269] width 63 height 16
type input "0"
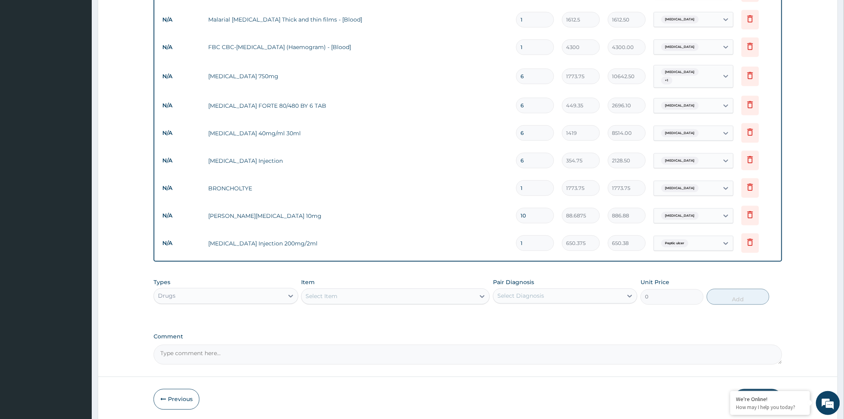
click at [529, 242] on input "1" at bounding box center [535, 243] width 38 height 16
type input "10"
type input "6503.75"
type input "10"
drag, startPoint x: 529, startPoint y: 242, endPoint x: 514, endPoint y: 245, distance: 15.2
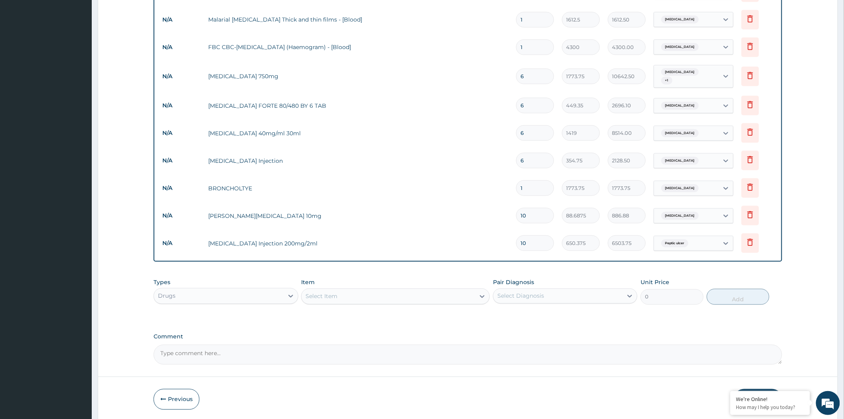
click at [514, 245] on td "10" at bounding box center [535, 243] width 46 height 24
type input "0.00"
type input "2"
type input "1300.75"
type input "0.00"
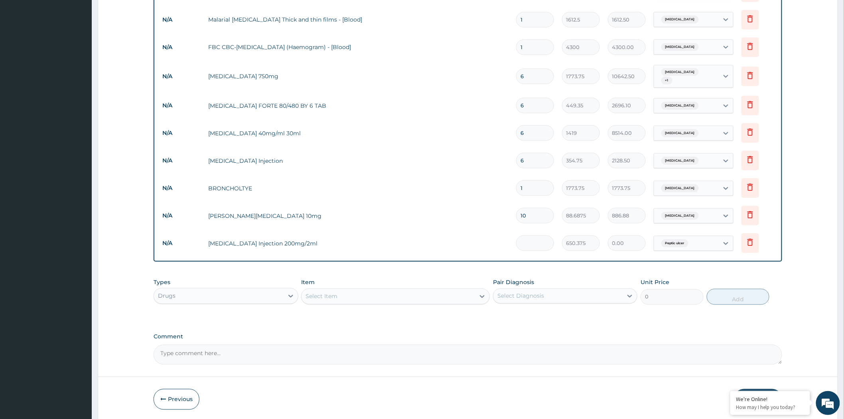
type input "3"
type input "1951.13"
type input "3"
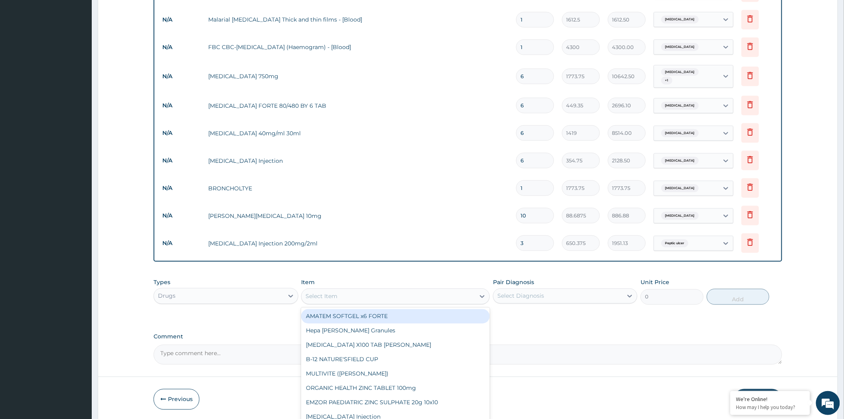
click at [338, 297] on div "Select Item" at bounding box center [387, 296] width 173 height 13
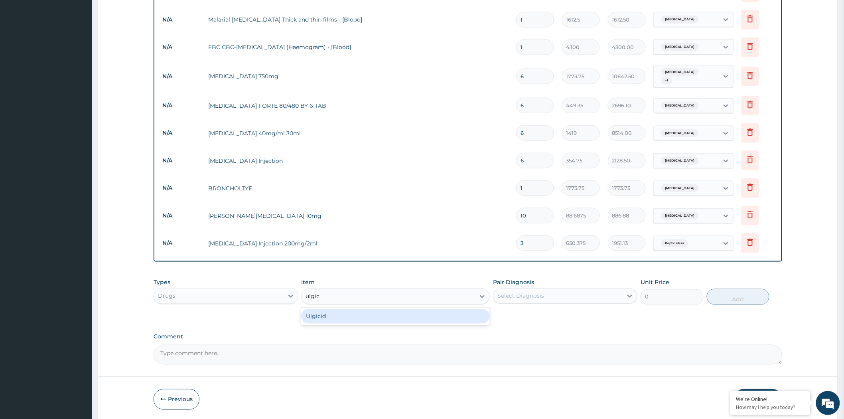
type input "ulgici"
click at [311, 312] on div "Ulgicid" at bounding box center [395, 316] width 189 height 14
type input "3547.5"
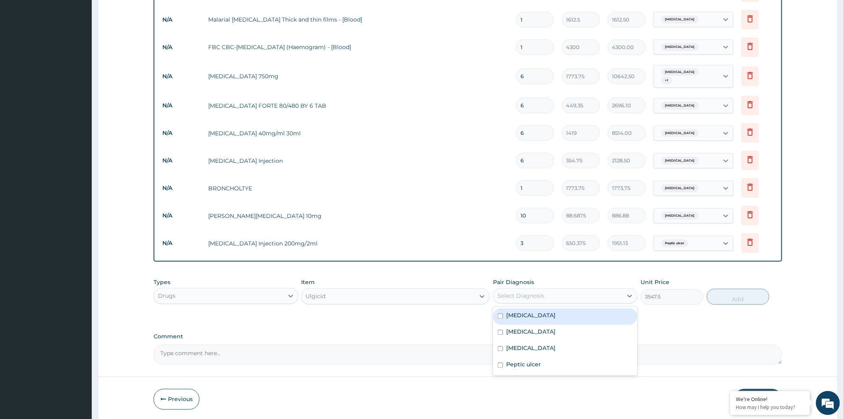
click at [520, 294] on div "Select Diagnosis" at bounding box center [520, 296] width 47 height 8
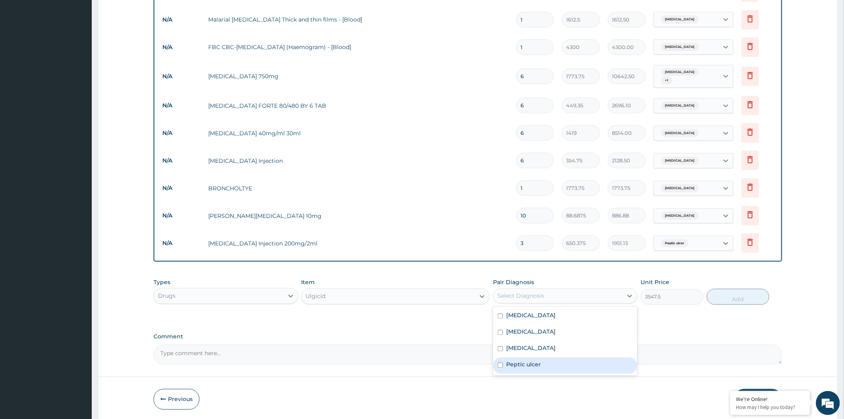
click at [523, 360] on label "Peptic ulcer" at bounding box center [523, 364] width 35 height 8
checkbox input "true"
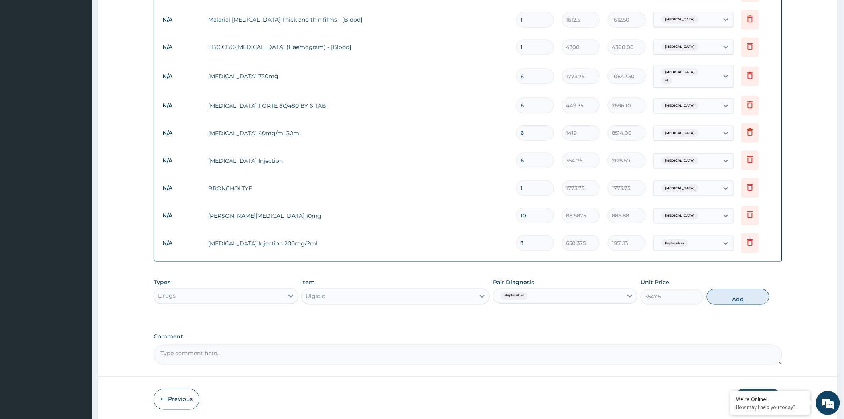
click at [744, 296] on button "Add" at bounding box center [738, 297] width 63 height 16
type input "0"
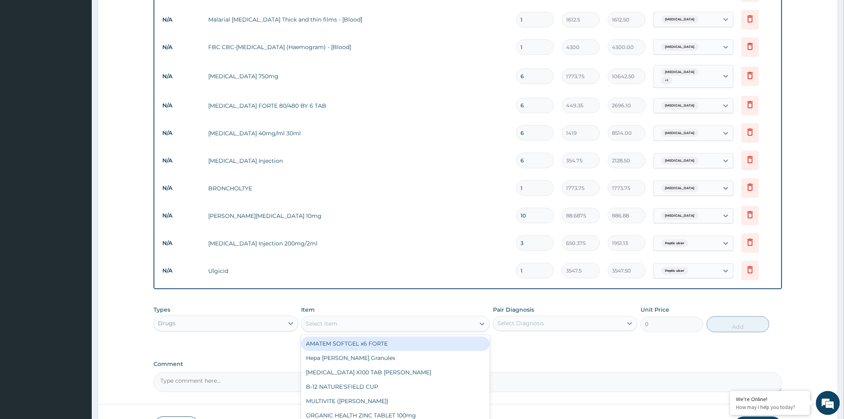
click at [327, 322] on div "Select Item" at bounding box center [321, 324] width 32 height 8
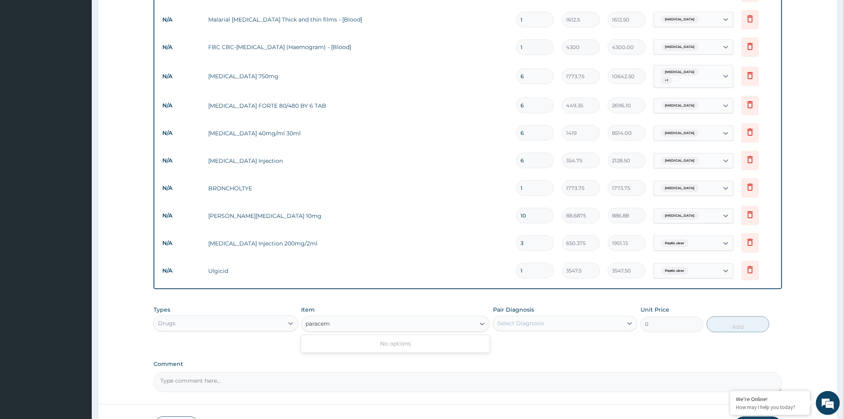
type input "parace"
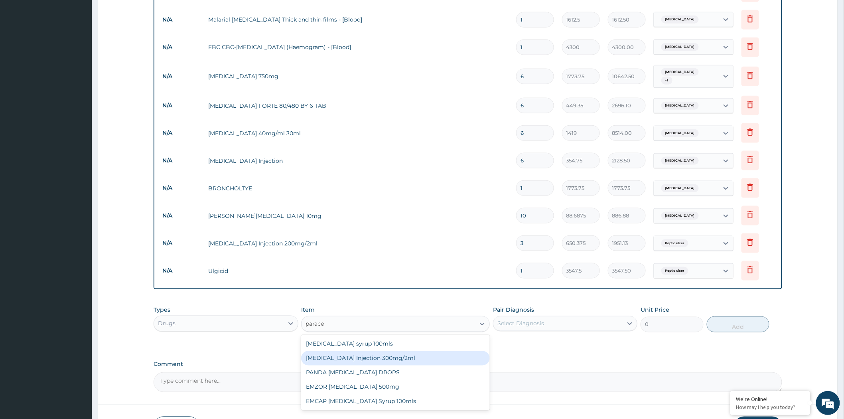
click at [378, 356] on div "PARACETAMOL Injection 300mg/2ml" at bounding box center [395, 358] width 189 height 14
type input "260.15"
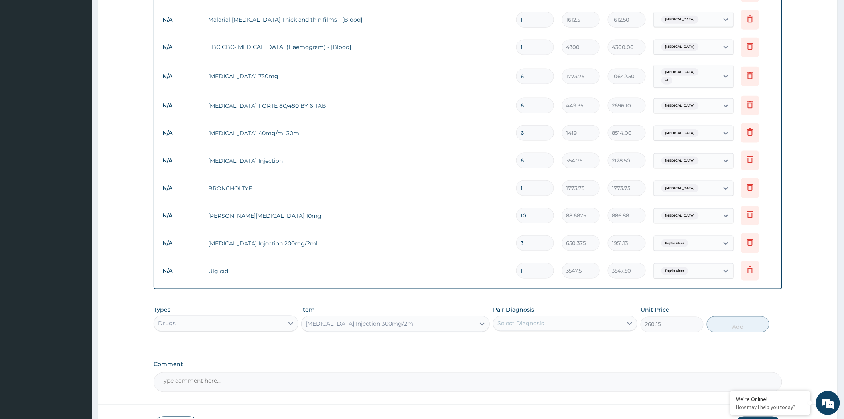
click at [517, 321] on div "Select Diagnosis" at bounding box center [520, 323] width 47 height 8
click at [533, 389] on label "Peptic ulcer" at bounding box center [523, 392] width 35 height 8
checkbox input "true"
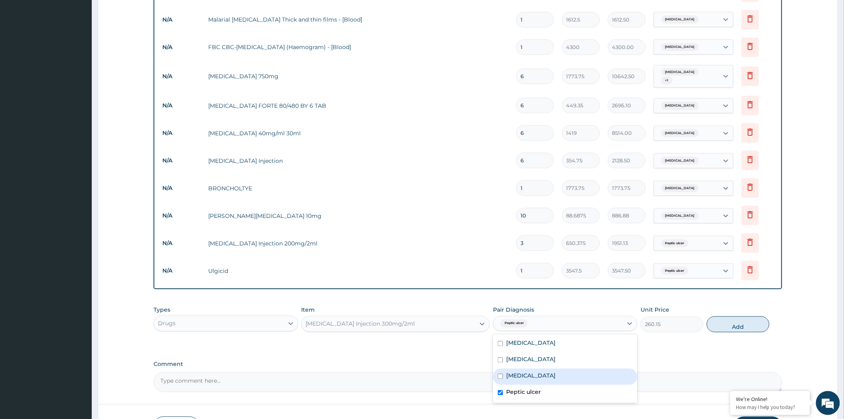
scroll to position [0, 0]
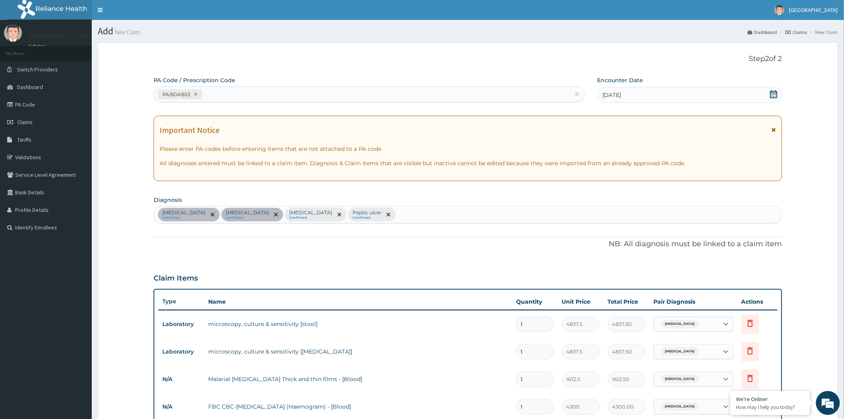
click at [419, 218] on div "Typhoid fever confirmed Upper respiratory infection confirmed Malaria Confirmed…" at bounding box center [468, 214] width 628 height 17
type input "m"
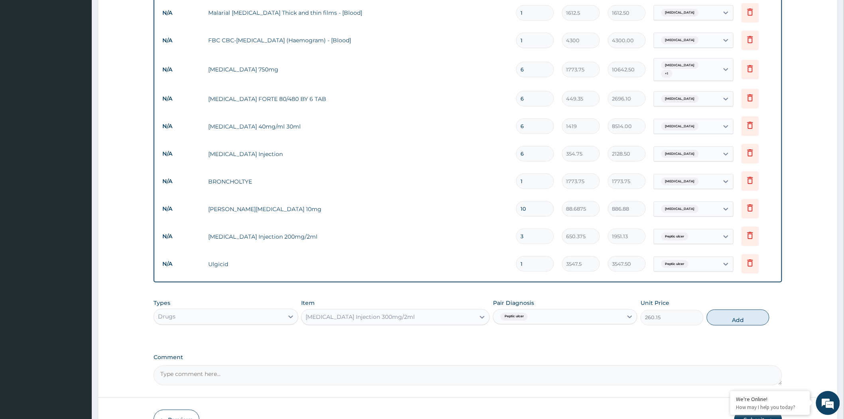
click at [556, 317] on div "Peptic ulcer" at bounding box center [557, 317] width 129 height 14
click at [518, 368] on label "Malaria" at bounding box center [530, 369] width 49 height 8
checkbox input "true"
click at [512, 384] on label "Peptic ulcer" at bounding box center [523, 385] width 35 height 8
checkbox input "false"
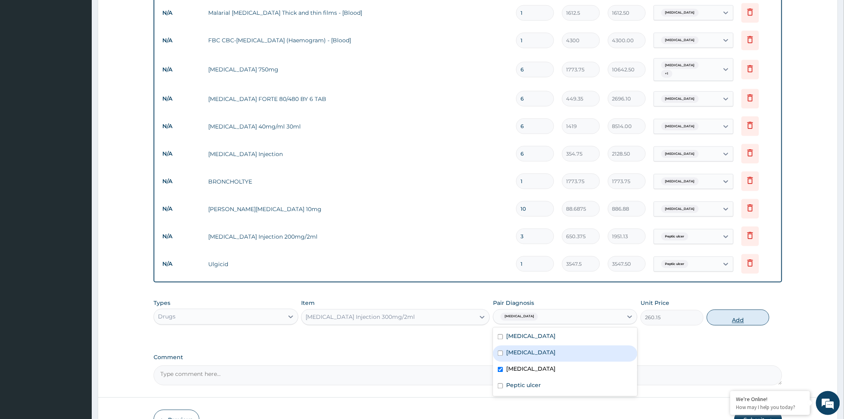
click at [732, 314] on button "Add" at bounding box center [738, 317] width 63 height 16
type input "0"
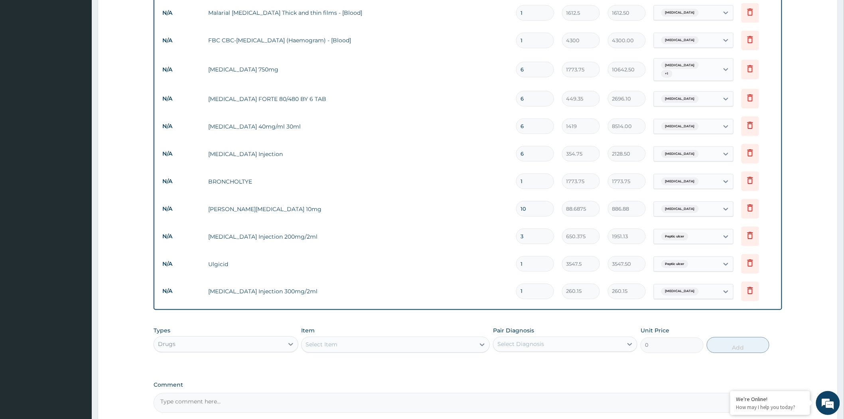
drag, startPoint x: 529, startPoint y: 290, endPoint x: 512, endPoint y: 294, distance: 18.4
click at [512, 294] on tr "N/A PARACETAMOL Injection 300mg/2ml 1 260.15 260.15 Malaria Delete" at bounding box center [467, 291] width 619 height 28
type input "2"
type input "520.30"
type input "2"
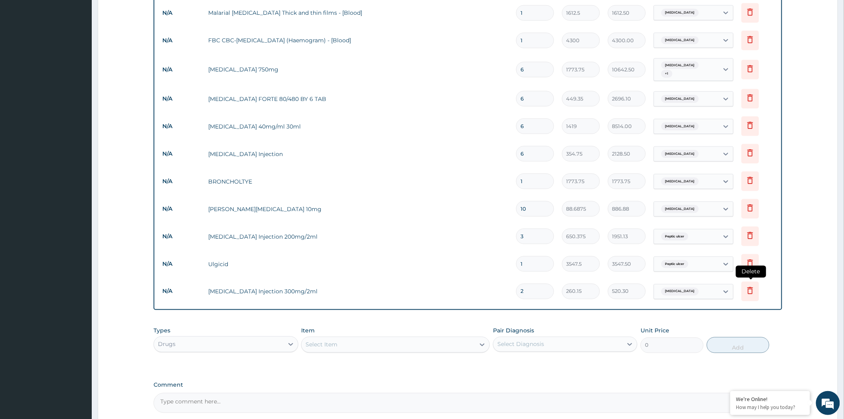
click at [750, 289] on icon at bounding box center [750, 290] width 10 height 10
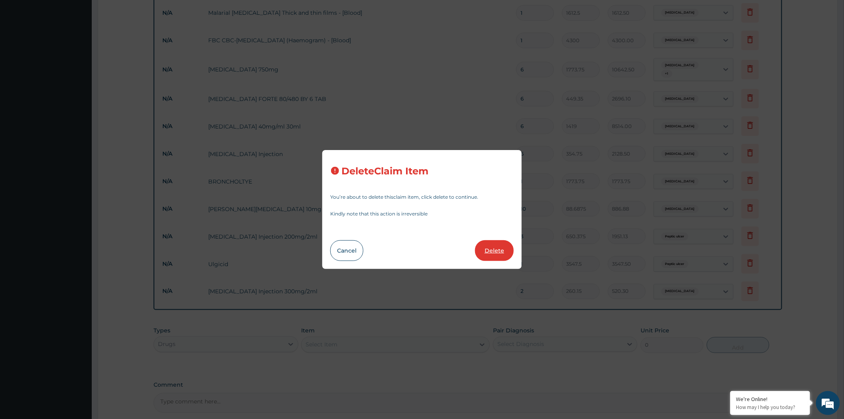
click at [499, 253] on button "Delete" at bounding box center [494, 250] width 39 height 21
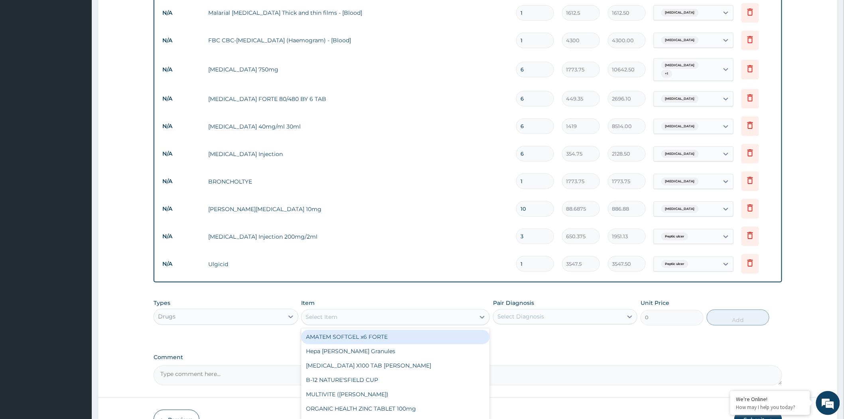
click at [339, 311] on div "Select Item" at bounding box center [387, 317] width 173 height 13
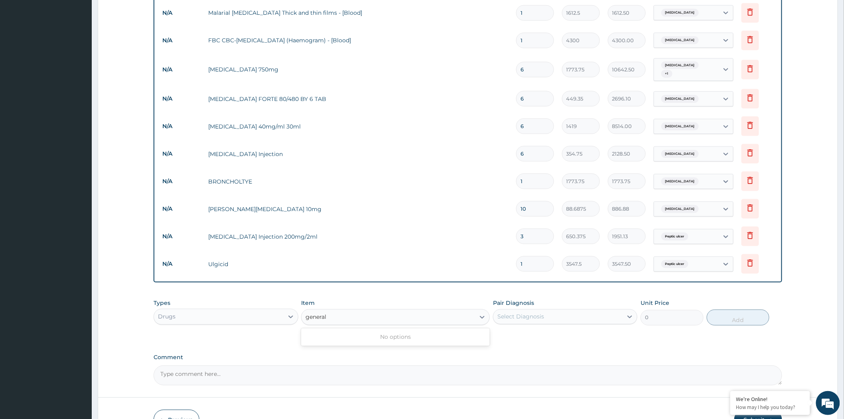
type input "general"
click at [238, 317] on div "Drugs" at bounding box center [218, 316] width 129 height 13
drag, startPoint x: 195, startPoint y: 367, endPoint x: 242, endPoint y: 349, distance: 49.8
click at [196, 366] on div "Procedures" at bounding box center [226, 365] width 144 height 14
click at [335, 317] on div "Select Item" at bounding box center [395, 317] width 189 height 16
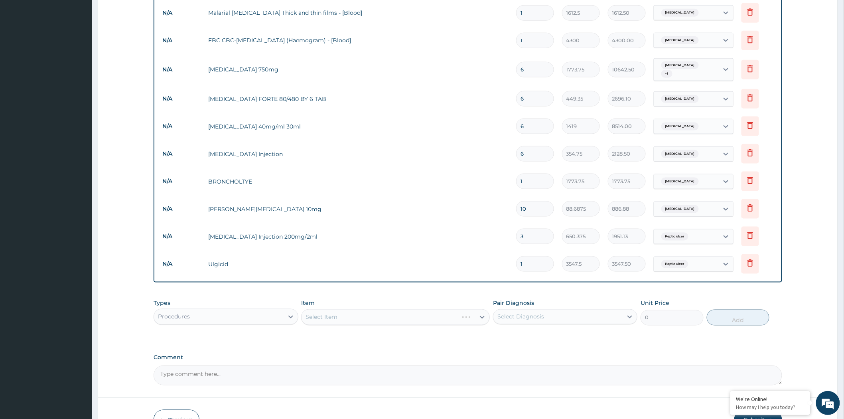
click at [335, 317] on div "Select Item" at bounding box center [395, 317] width 189 height 16
click at [330, 314] on div "Select Item" at bounding box center [395, 317] width 189 height 16
click at [379, 316] on div "Select Item" at bounding box center [387, 317] width 173 height 13
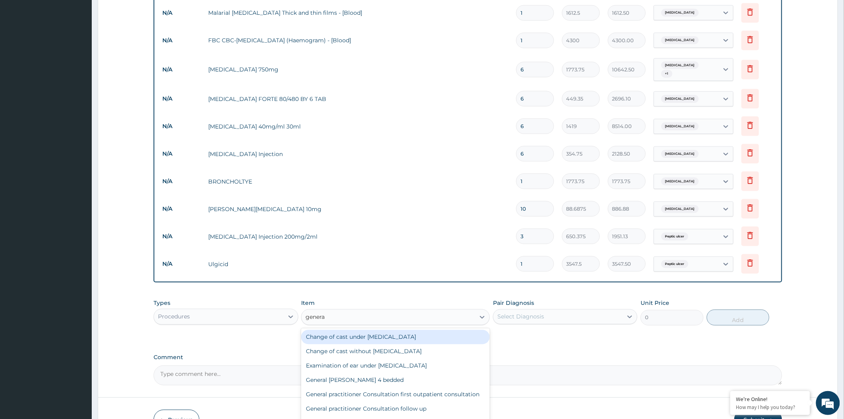
type input "general"
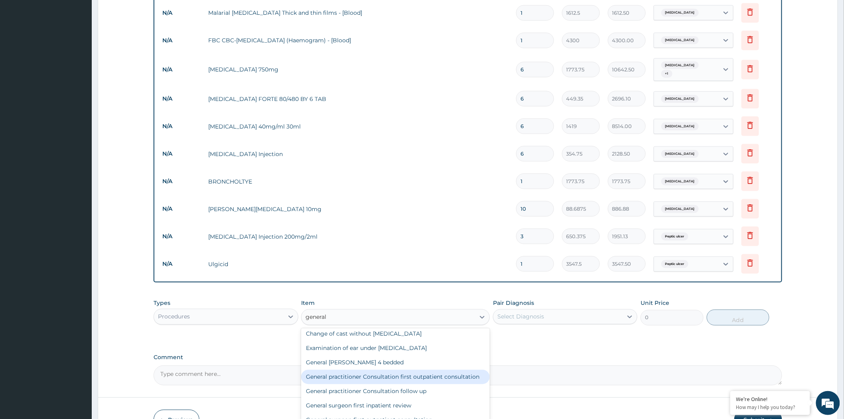
scroll to position [27, 0]
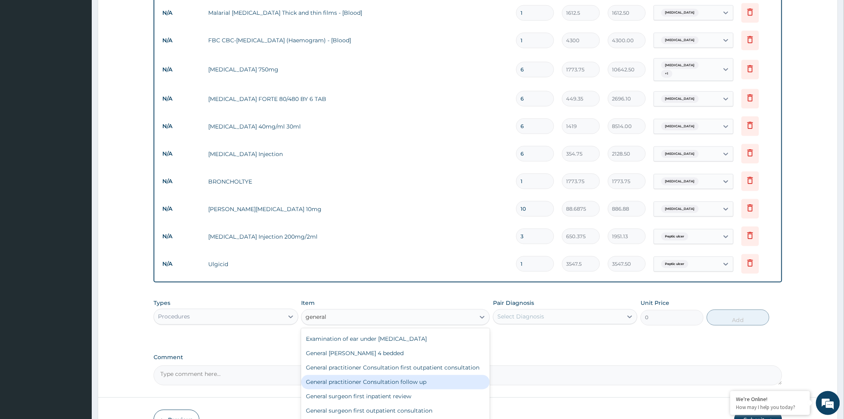
click at [413, 381] on div "General practitioner Consultation follow up" at bounding box center [395, 382] width 189 height 14
type input "2365"
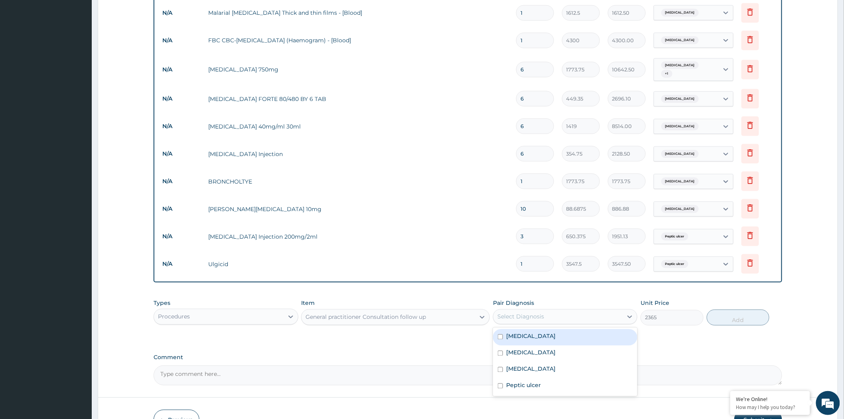
click at [527, 314] on div "Select Diagnosis" at bounding box center [520, 317] width 47 height 8
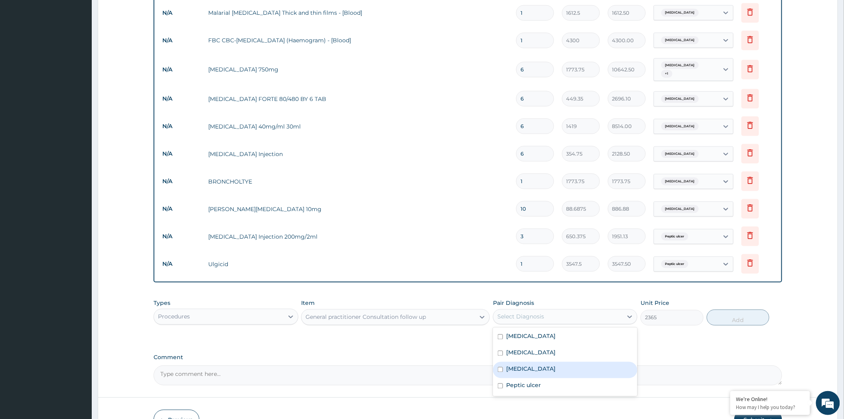
click at [508, 367] on label "Malaria" at bounding box center [530, 369] width 49 height 8
checkbox input "true"
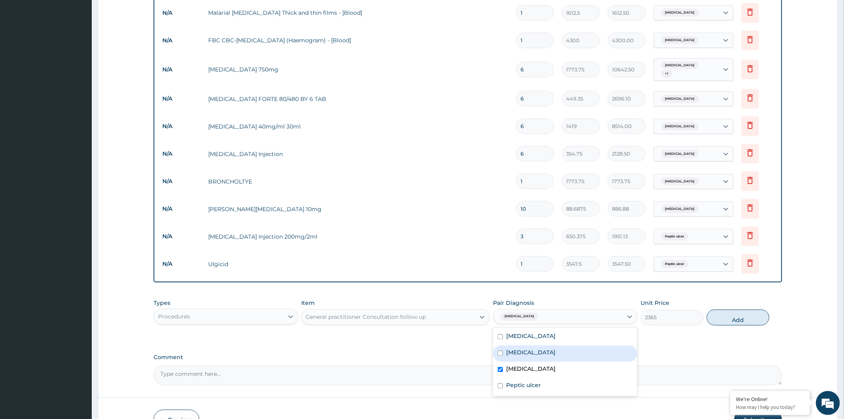
drag, startPoint x: 510, startPoint y: 354, endPoint x: 510, endPoint y: 347, distance: 7.2
click at [510, 354] on label "Upper respiratory infection" at bounding box center [530, 352] width 49 height 8
checkbox input "true"
click at [511, 339] on div "Typhoid fever" at bounding box center [565, 337] width 144 height 16
checkbox input "true"
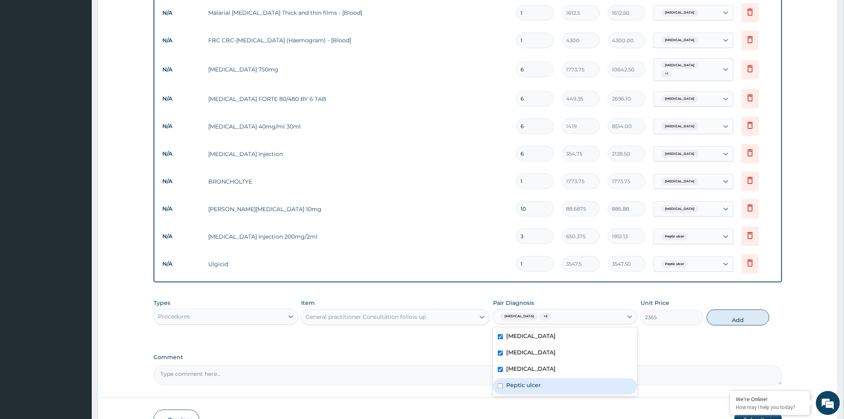
click at [523, 384] on label "Peptic ulcer" at bounding box center [523, 385] width 35 height 8
checkbox input "true"
click at [740, 313] on button "Add" at bounding box center [738, 317] width 63 height 16
type input "0"
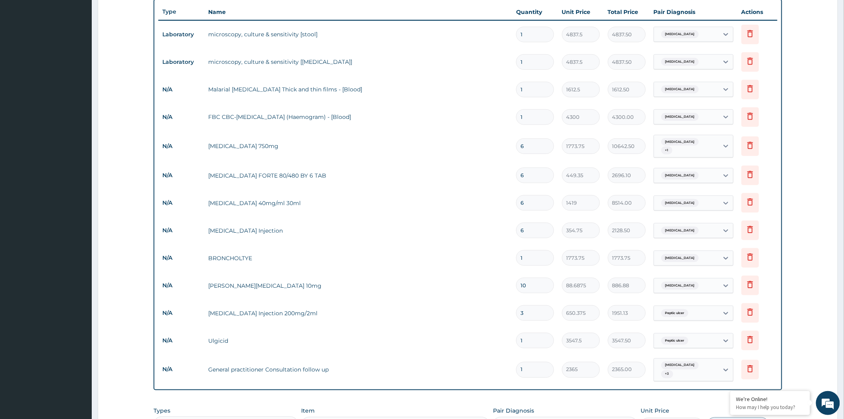
scroll to position [443, 0]
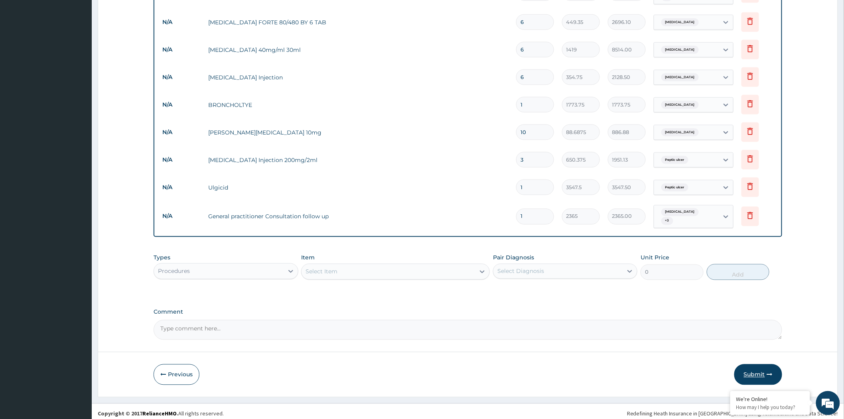
click at [752, 368] on button "Submit" at bounding box center [758, 374] width 48 height 21
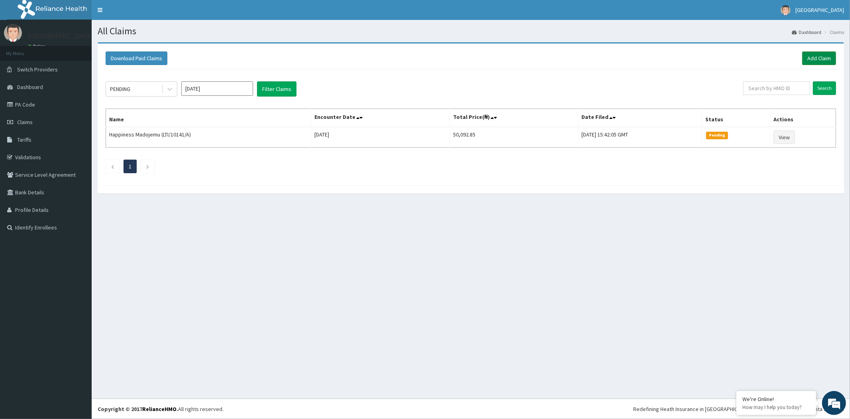
click at [822, 58] on link "Add Claim" at bounding box center [820, 58] width 34 height 14
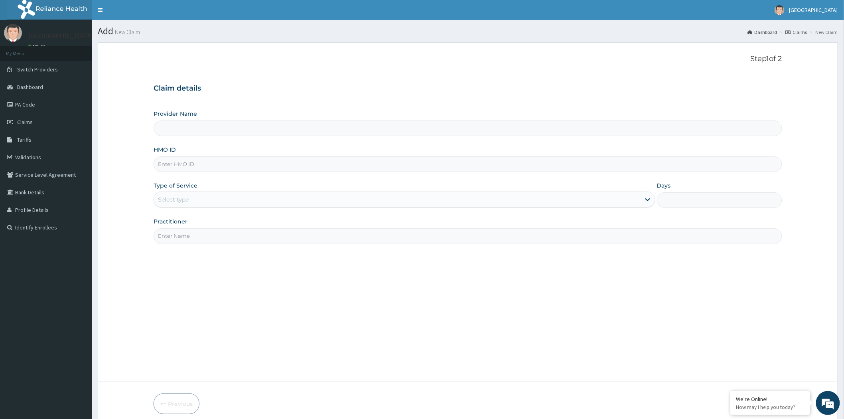
type input "Adelom Medical Center"
click at [198, 164] on input "HMO ID" at bounding box center [468, 164] width 628 height 16
paste input "COK/10023/A"
type input "COK/10023/A"
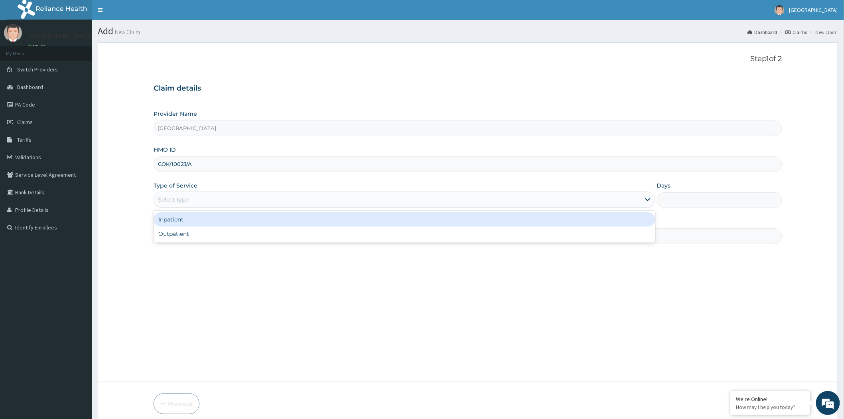
click at [187, 200] on div "Select type" at bounding box center [173, 199] width 31 height 8
click at [177, 217] on div "Inpatient" at bounding box center [405, 219] width 502 height 14
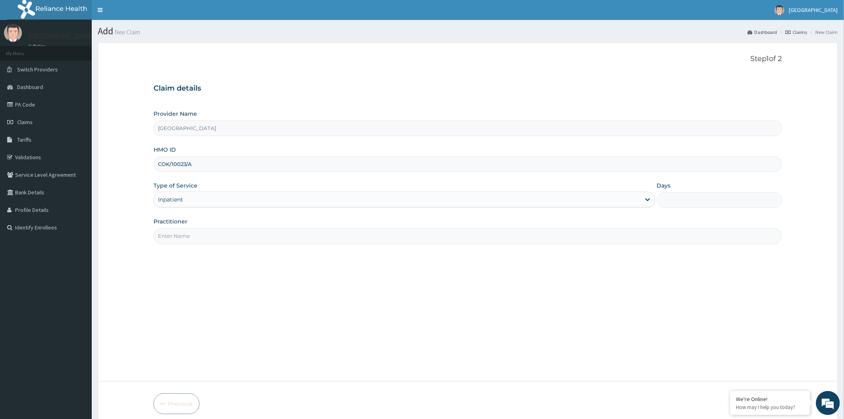
click at [681, 200] on input "Days" at bounding box center [719, 200] width 125 height 16
type input "2"
click at [417, 240] on input "Practitioner" at bounding box center [468, 236] width 628 height 16
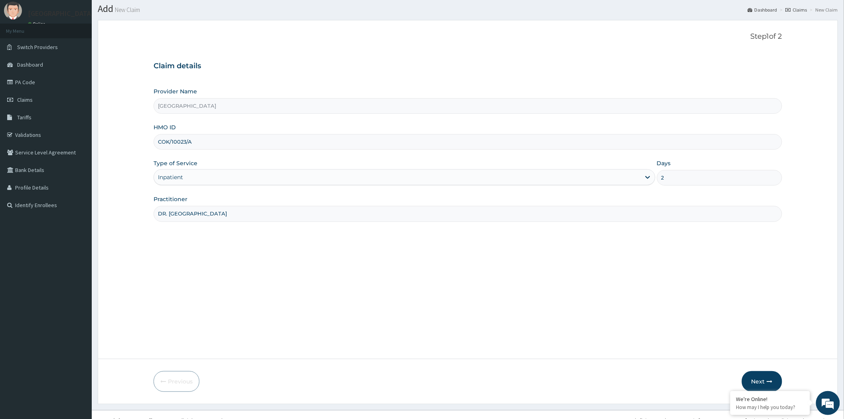
scroll to position [34, 0]
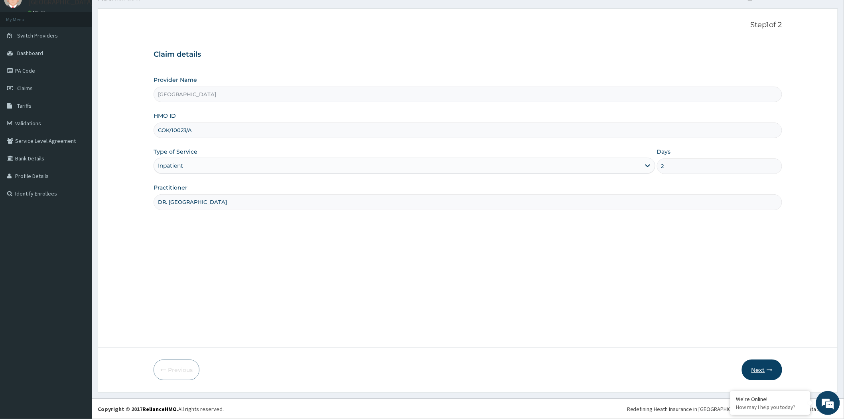
type input "DR. OSUNTOYINBO"
click at [760, 365] on button "Next" at bounding box center [762, 369] width 40 height 21
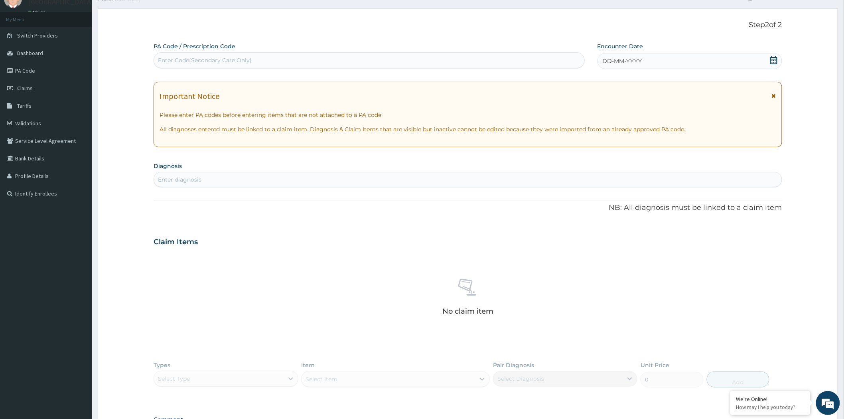
click at [201, 60] on div "Enter Code(Secondary Care Only)" at bounding box center [205, 60] width 94 height 8
click at [234, 179] on div "Enter diagnosis" at bounding box center [468, 179] width 628 height 13
click at [209, 60] on div "Enter Code(Secondary Care Only)" at bounding box center [205, 60] width 94 height 8
paste input "PA/9C7458"
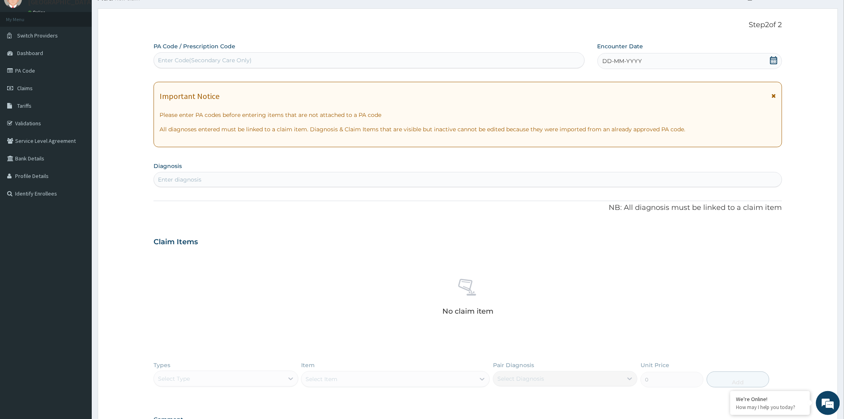
type input "PA/9C7458"
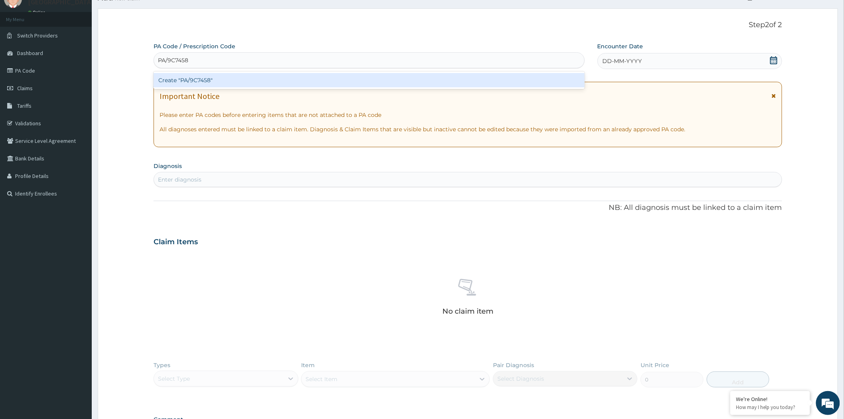
click at [207, 81] on div "Create "PA/9C7458"" at bounding box center [369, 80] width 431 height 14
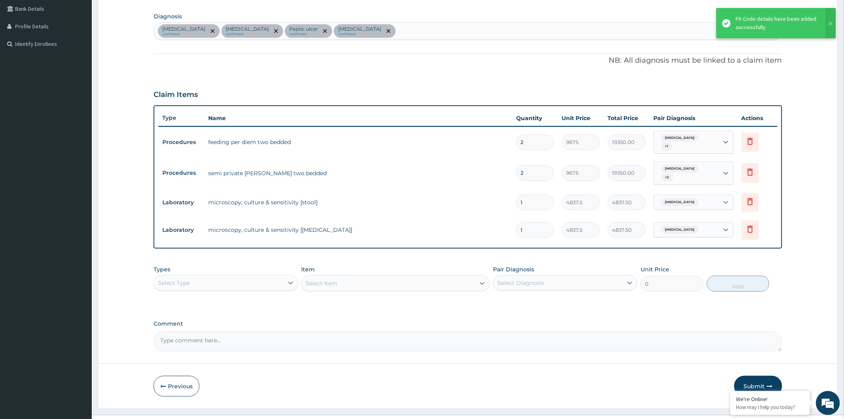
scroll to position [193, 0]
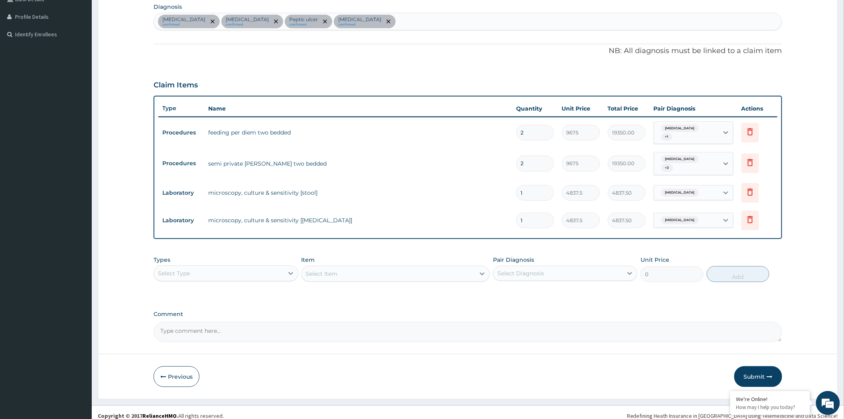
click at [327, 266] on div "Select Item" at bounding box center [395, 274] width 189 height 16
click at [230, 267] on div "Select Type" at bounding box center [218, 273] width 129 height 13
click at [189, 347] on div "Drugs" at bounding box center [226, 352] width 144 height 14
click at [255, 268] on div "Drugs" at bounding box center [218, 273] width 129 height 13
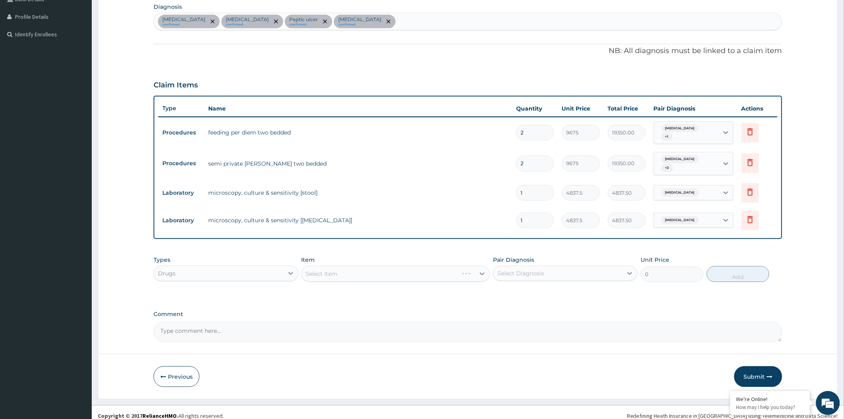
click at [255, 268] on div "Drugs" at bounding box center [218, 273] width 129 height 13
click at [217, 267] on div "Drugs" at bounding box center [218, 273] width 129 height 13
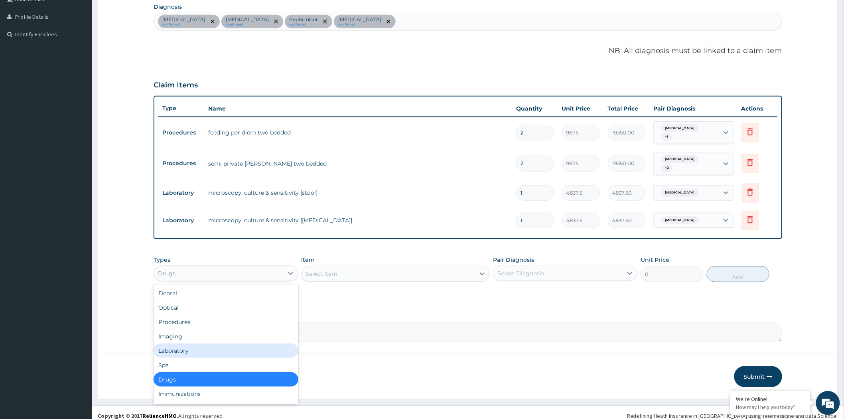
click at [185, 343] on div "Laboratory" at bounding box center [226, 350] width 144 height 14
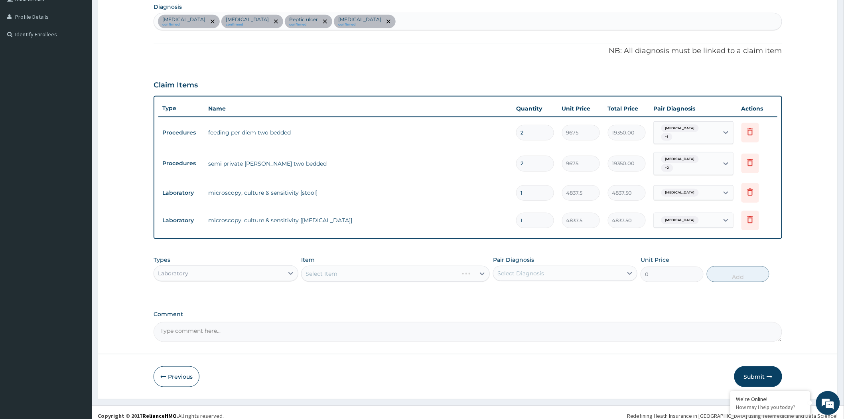
click at [336, 268] on div "Select Item" at bounding box center [395, 274] width 189 height 16
click at [336, 267] on div "Select Item" at bounding box center [395, 274] width 189 height 16
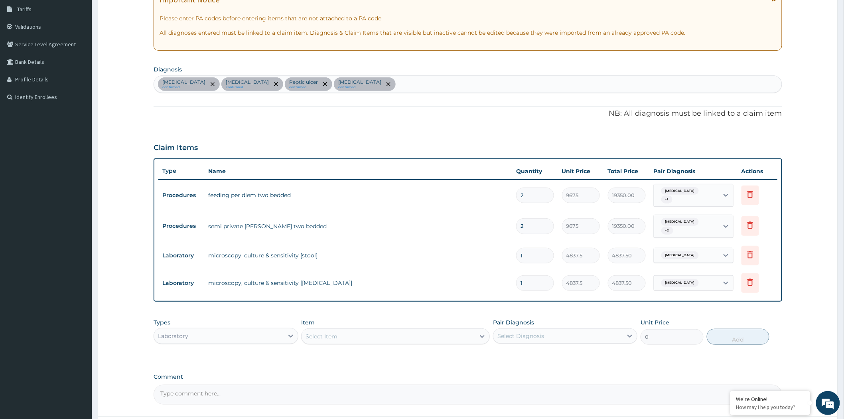
scroll to position [193, 0]
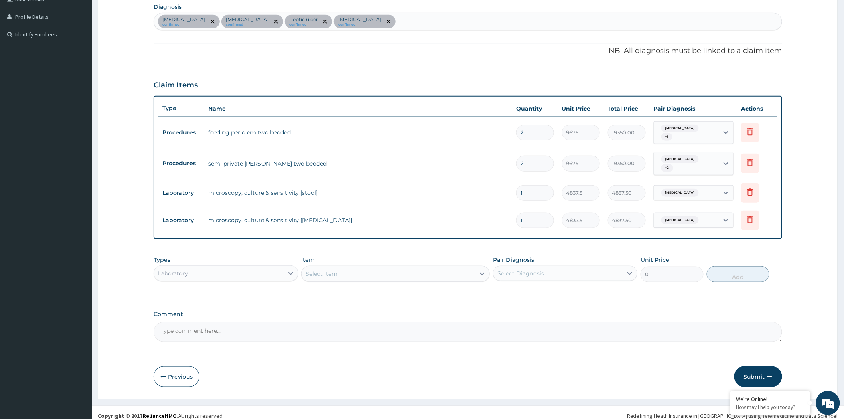
click at [325, 270] on div "Select Item" at bounding box center [321, 274] width 32 height 8
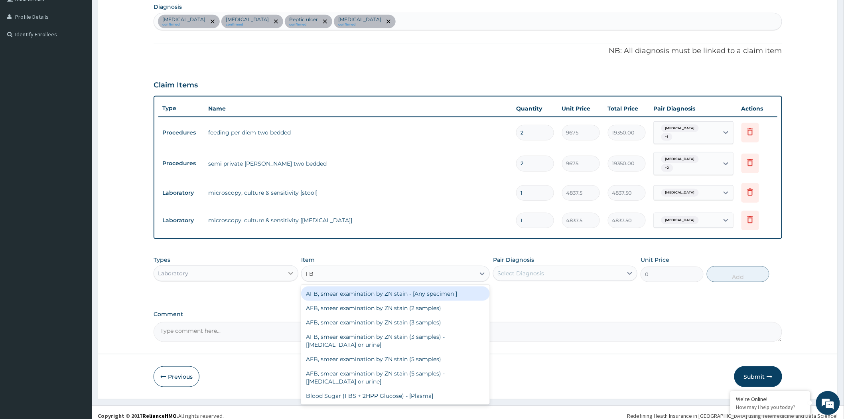
type input "FBC"
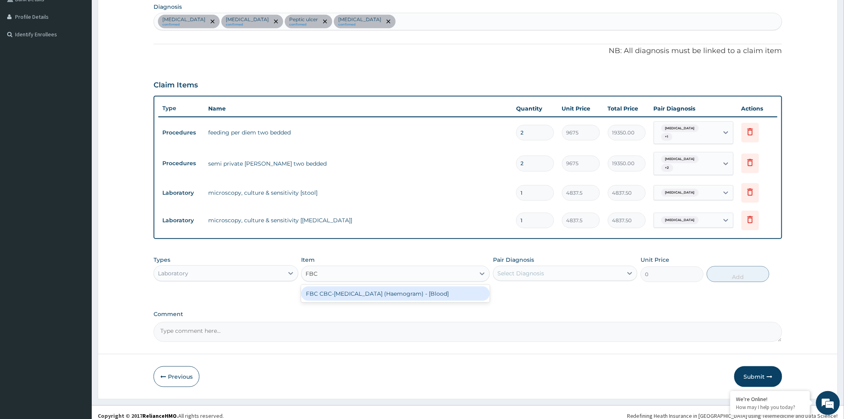
click at [333, 287] on div "FBC CBC-Complete Blood Count (Haemogram) - [Blood]" at bounding box center [395, 293] width 189 height 14
type input "4300"
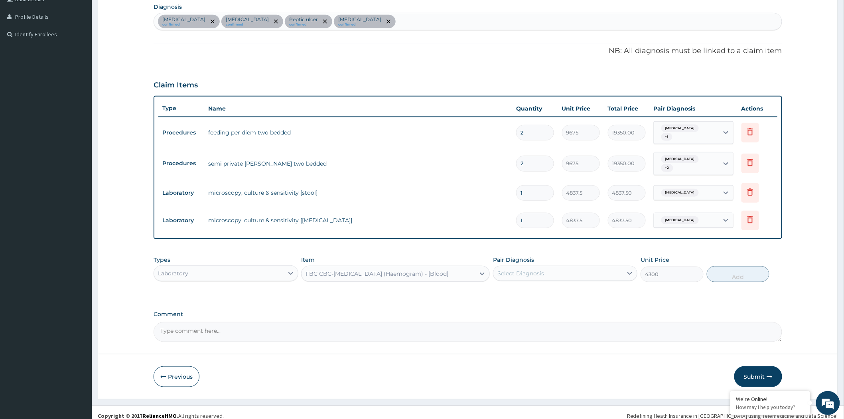
click at [516, 269] on div "Select Diagnosis" at bounding box center [520, 273] width 47 height 8
click at [518, 289] on label "[MEDICAL_DATA]" at bounding box center [530, 293] width 49 height 8
checkbox input "true"
click at [743, 268] on button "Add" at bounding box center [738, 274] width 63 height 16
type input "0"
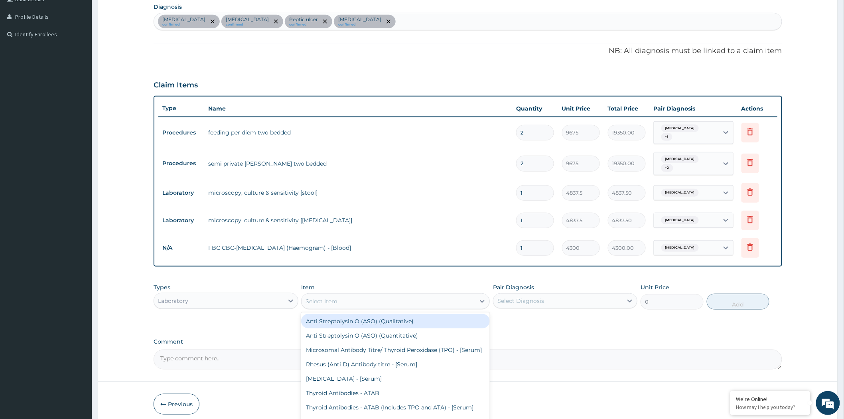
click at [339, 295] on div "Select Item" at bounding box center [387, 301] width 173 height 13
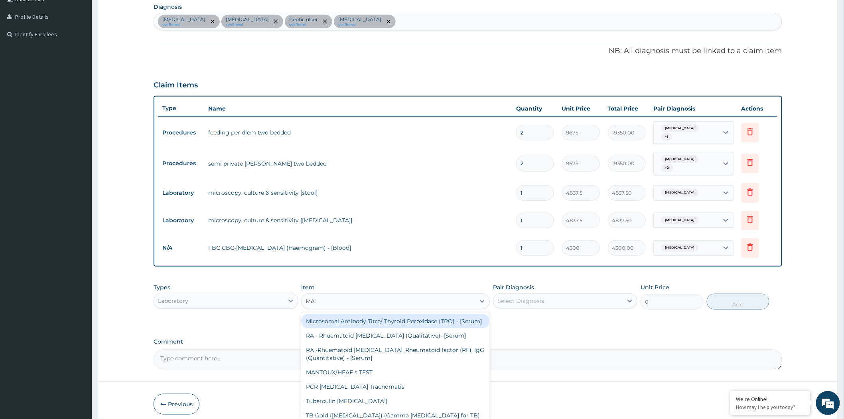
type input "MALA"
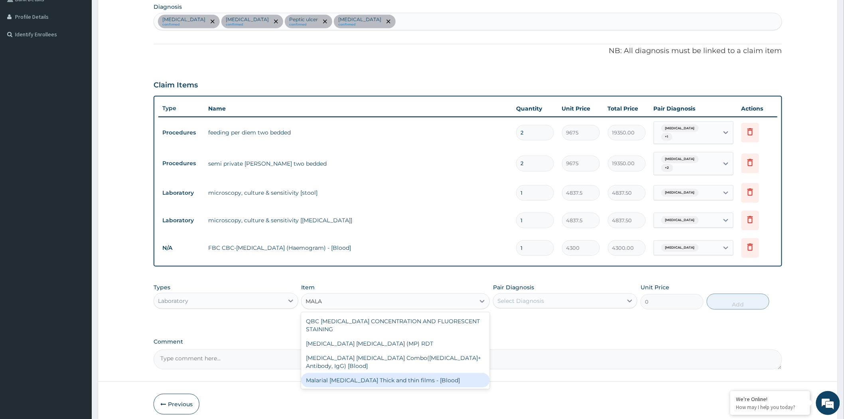
click at [371, 373] on div "Malarial [MEDICAL_DATA] Thick and thin films - [Blood]" at bounding box center [395, 380] width 189 height 14
click at [371, 363] on form "Step 2 of 2 PA Code / Prescription Code PA/9C7458 Encounter Date 06-08-2025 Imp…" at bounding box center [468, 137] width 740 height 577
type input "1612.5"
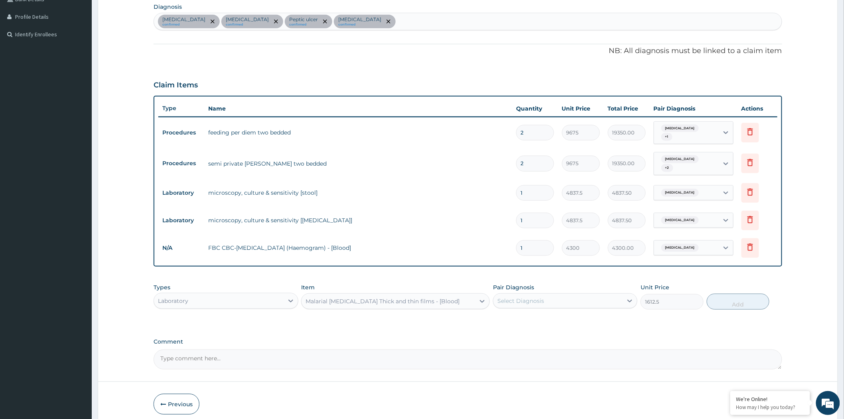
click at [531, 297] on div "Select Diagnosis" at bounding box center [520, 301] width 47 height 8
click at [523, 319] on div "[MEDICAL_DATA]" at bounding box center [565, 321] width 144 height 16
checkbox input "true"
click at [725, 294] on button "Add" at bounding box center [738, 301] width 63 height 16
type input "0"
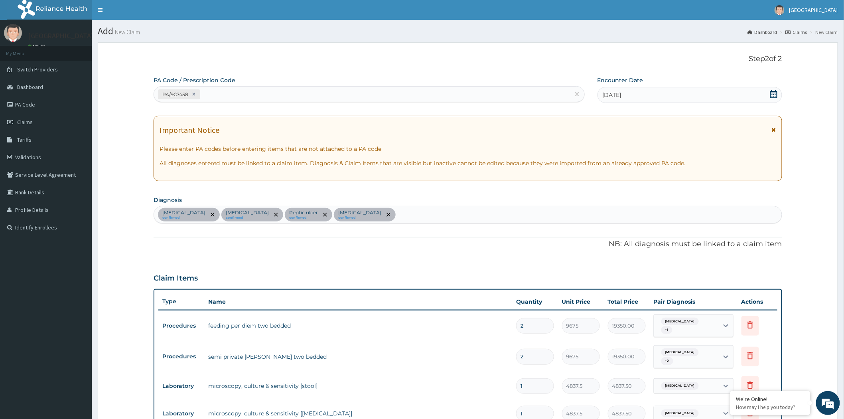
scroll to position [248, 0]
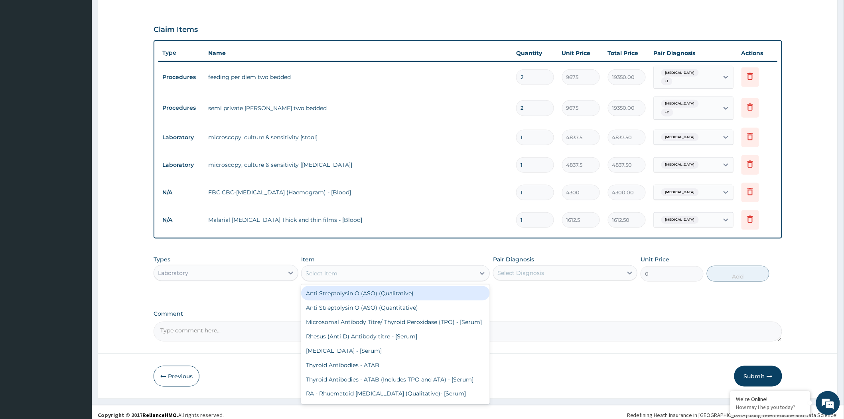
click at [369, 268] on div "Select Item" at bounding box center [387, 273] width 173 height 13
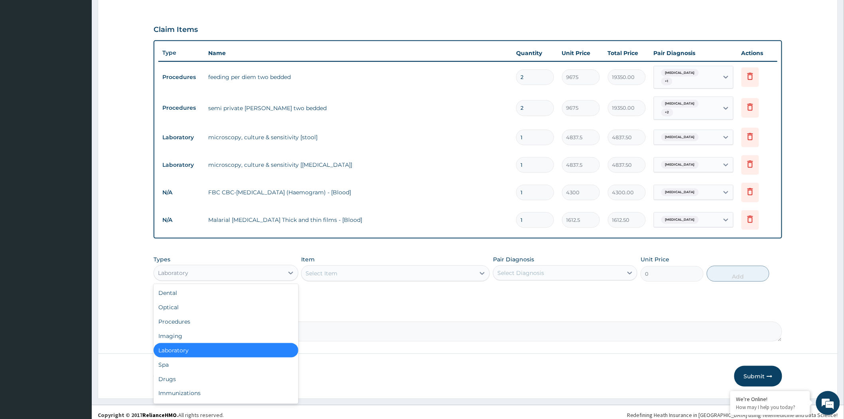
click at [205, 268] on div "Laboratory" at bounding box center [218, 272] width 129 height 13
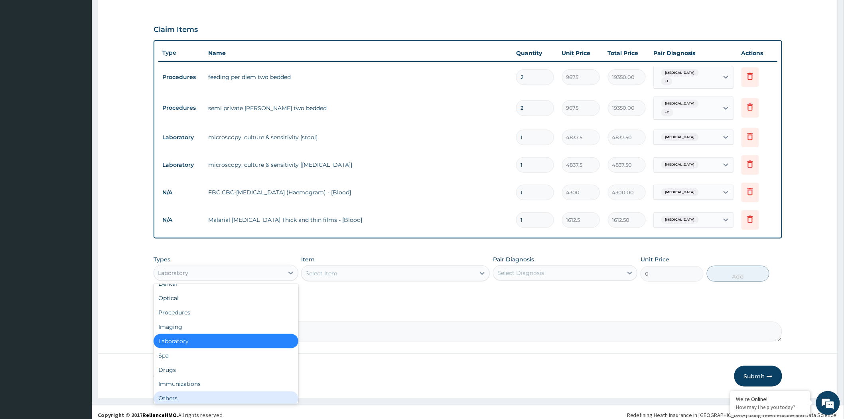
scroll to position [0, 0]
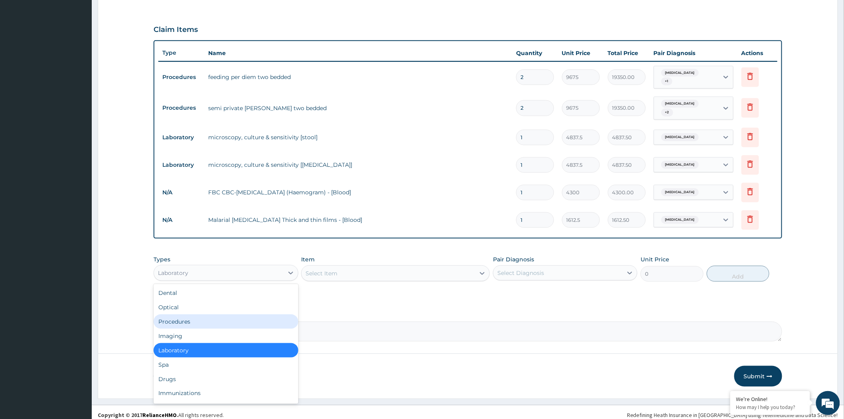
click at [178, 314] on div "Procedures" at bounding box center [226, 321] width 144 height 14
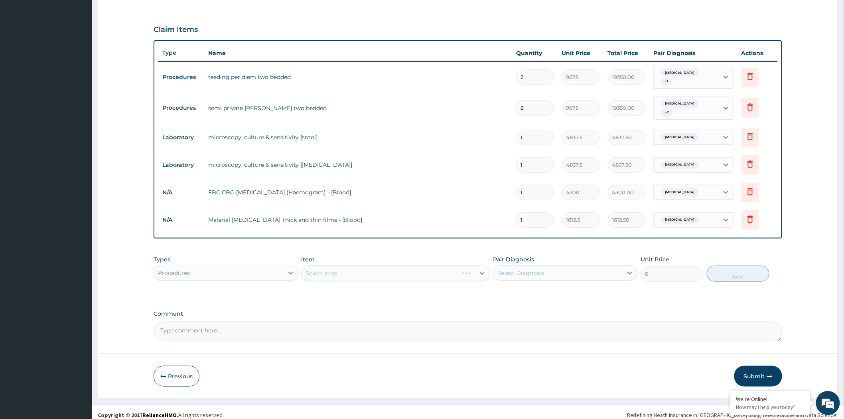
click at [347, 265] on div "Select Item" at bounding box center [395, 273] width 189 height 16
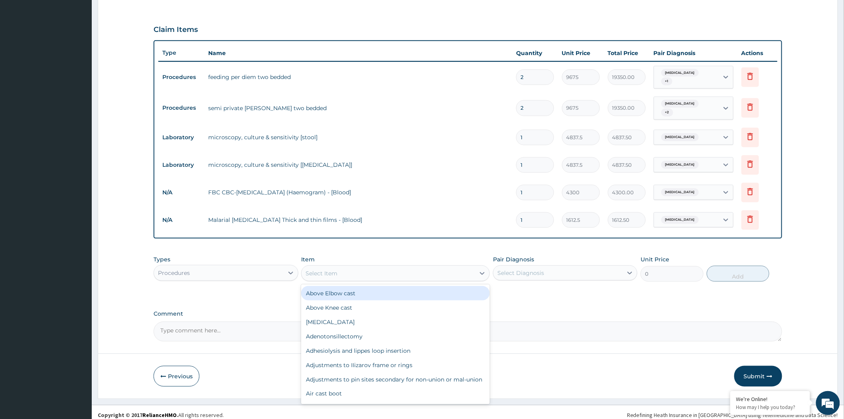
click at [347, 267] on div "Select Item" at bounding box center [387, 273] width 173 height 13
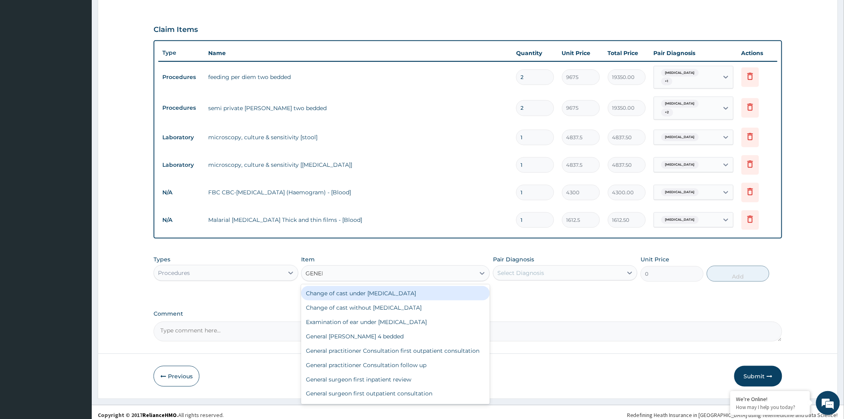
type input "GENERA"
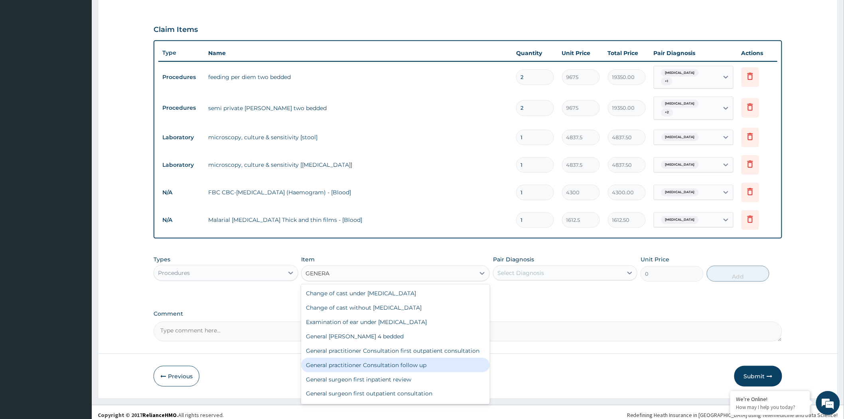
click at [408, 358] on div "General practitioner Consultation follow up" at bounding box center [395, 365] width 189 height 14
click at [408, 357] on form "Step 2 of 2 PA Code / Prescription Code PA/9C7458 Encounter Date 06-08-2025 Imp…" at bounding box center [468, 96] width 740 height 604
type input "2365"
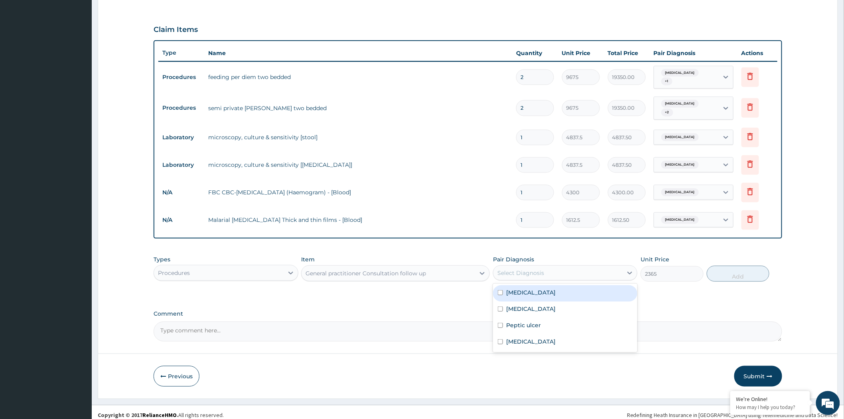
click at [530, 269] on div "Select Diagnosis" at bounding box center [520, 273] width 47 height 8
click at [532, 288] on div "Malaria" at bounding box center [565, 293] width 144 height 16
checkbox input "true"
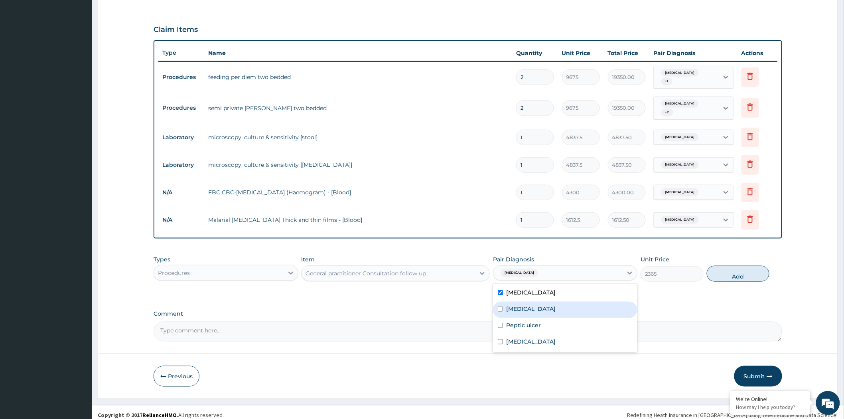
click at [529, 305] on label "Typhoid fever" at bounding box center [530, 309] width 49 height 8
checkbox input "true"
click at [525, 321] on label "Peptic ulcer" at bounding box center [523, 325] width 35 height 8
checkbox input "true"
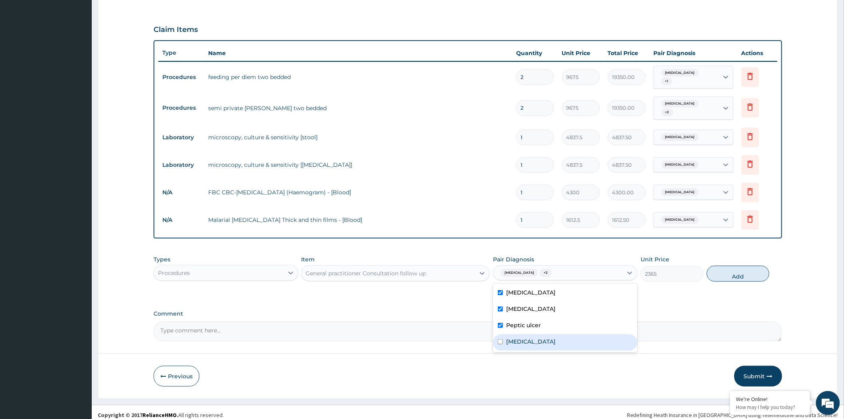
click at [529, 337] on label "Upper respiratory infection" at bounding box center [530, 341] width 49 height 8
checkbox input "true"
click at [514, 288] on label "Malaria" at bounding box center [530, 292] width 49 height 8
checkbox input "false"
click at [520, 307] on div "Typhoid fever" at bounding box center [565, 309] width 144 height 16
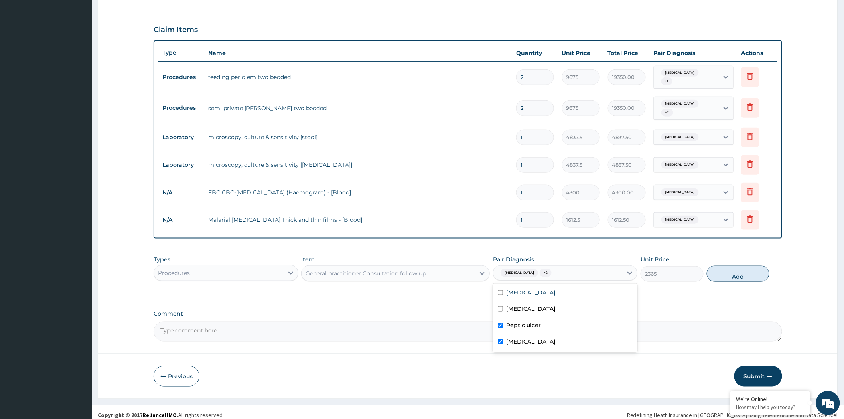
checkbox input "false"
click at [515, 321] on label "Peptic ulcer" at bounding box center [523, 325] width 35 height 8
checkbox input "false"
drag, startPoint x: 516, startPoint y: 330, endPoint x: 516, endPoint y: 326, distance: 4.0
click at [516, 334] on div "Upper respiratory infection" at bounding box center [565, 342] width 144 height 16
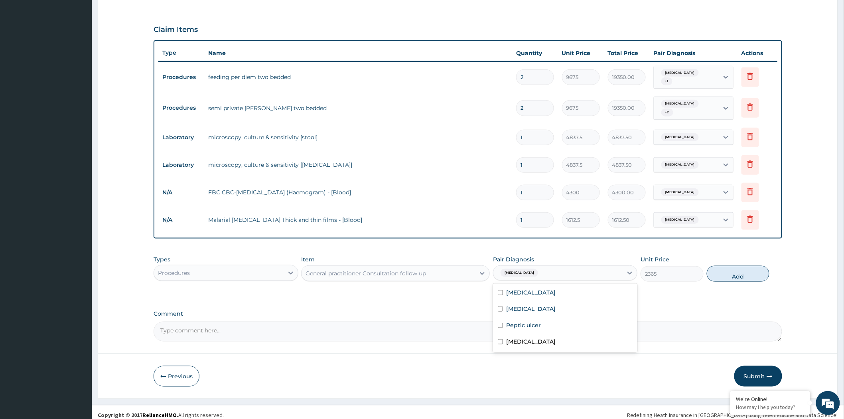
checkbox input "false"
click at [517, 321] on label "Peptic ulcer" at bounding box center [523, 325] width 35 height 8
checkbox input "true"
click at [523, 305] on label "Typhoid fever" at bounding box center [530, 309] width 49 height 8
checkbox input "true"
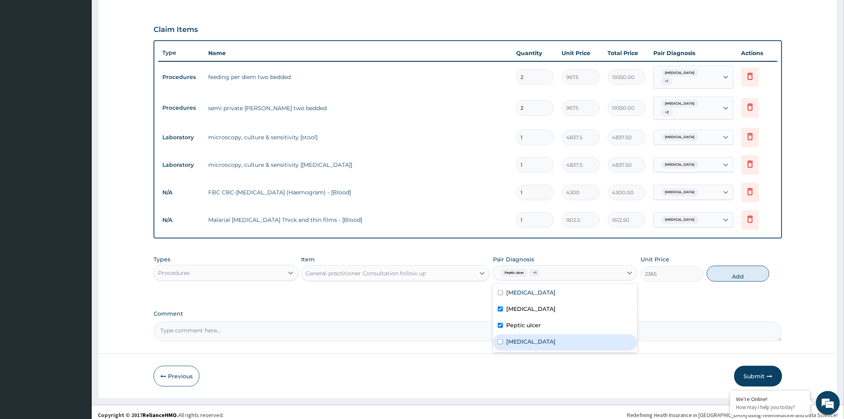
drag, startPoint x: 523, startPoint y: 330, endPoint x: 522, endPoint y: 326, distance: 4.4
click at [523, 334] on div "Upper respiratory infection" at bounding box center [565, 342] width 144 height 16
checkbox input "true"
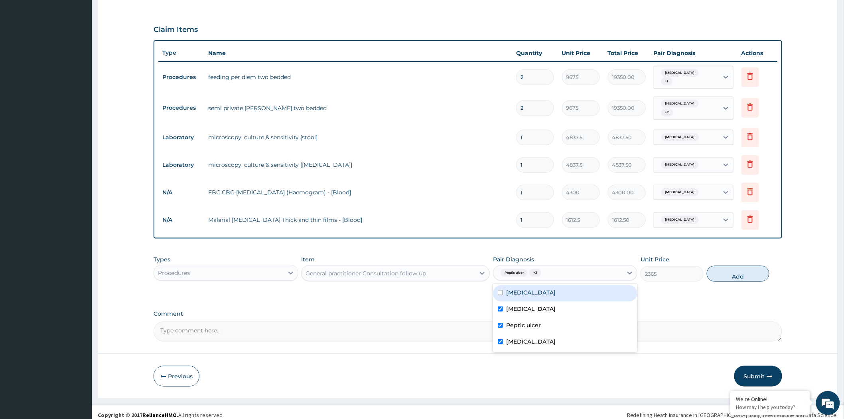
click at [512, 288] on label "Malaria" at bounding box center [530, 292] width 49 height 8
checkbox input "true"
click at [726, 268] on button "Add" at bounding box center [738, 274] width 63 height 16
type input "0"
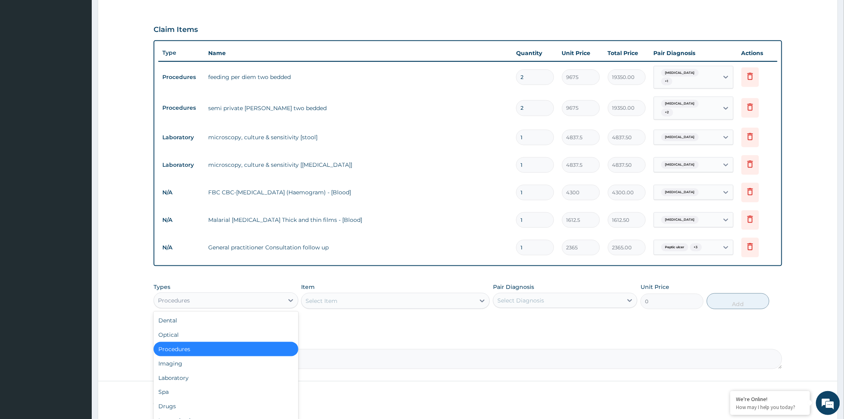
click at [257, 295] on div "Procedures" at bounding box center [218, 300] width 129 height 13
click at [177, 399] on div "Drugs" at bounding box center [226, 406] width 144 height 14
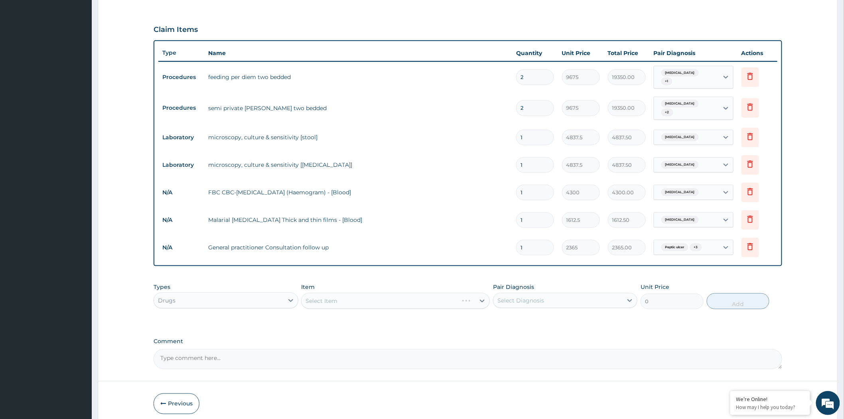
click at [349, 293] on div "Select Item" at bounding box center [395, 301] width 189 height 16
click at [350, 294] on div "Select Item" at bounding box center [395, 301] width 189 height 16
click at [350, 294] on div "Select Item" at bounding box center [387, 300] width 173 height 13
type input "NORMAL"
click at [341, 313] on div "NORMAL SALINE (UNISAL)" at bounding box center [395, 320] width 189 height 14
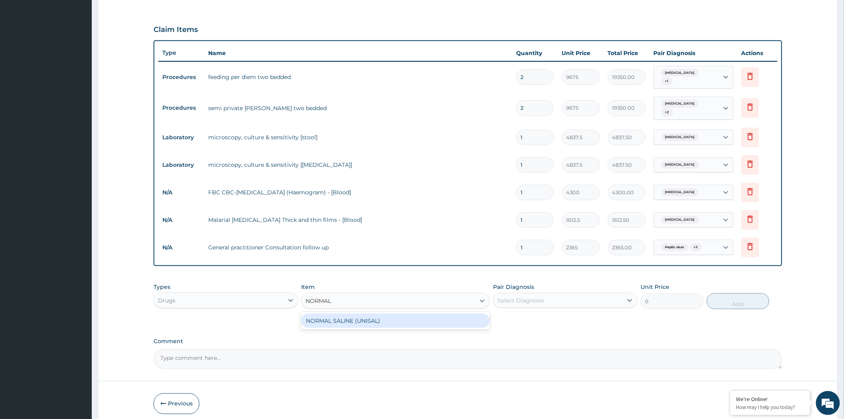
type input "1773.75"
click at [551, 294] on div "Select Diagnosis" at bounding box center [557, 300] width 129 height 13
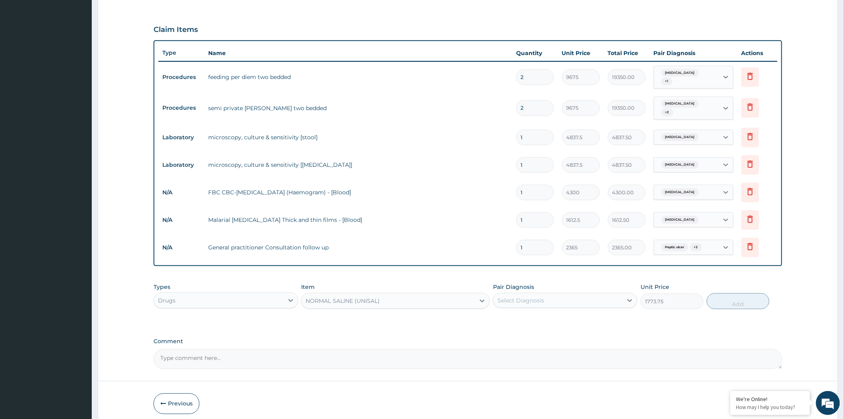
click at [551, 294] on div "Select Diagnosis" at bounding box center [557, 300] width 129 height 13
click at [521, 332] on label "Typhoid fever" at bounding box center [530, 336] width 49 height 8
click at [579, 331] on div "Typhoid fever" at bounding box center [565, 337] width 144 height 16
checkbox input "true"
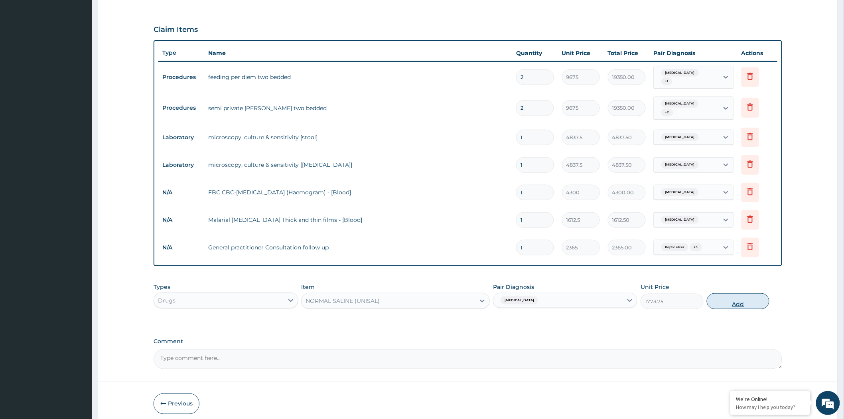
click at [748, 293] on button "Add" at bounding box center [738, 301] width 63 height 16
type input "0"
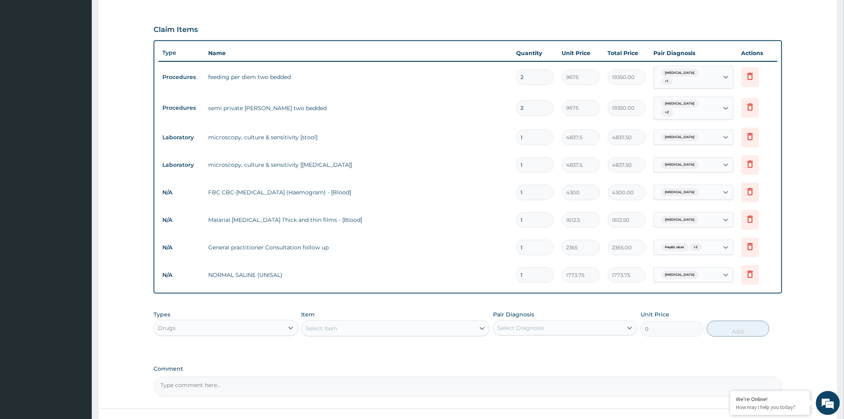
drag, startPoint x: 533, startPoint y: 268, endPoint x: 516, endPoint y: 274, distance: 18.0
click at [516, 274] on td "1" at bounding box center [535, 275] width 46 height 24
drag, startPoint x: 532, startPoint y: 272, endPoint x: 521, endPoint y: 276, distance: 11.7
click at [521, 276] on input "1" at bounding box center [535, 275] width 38 height 16
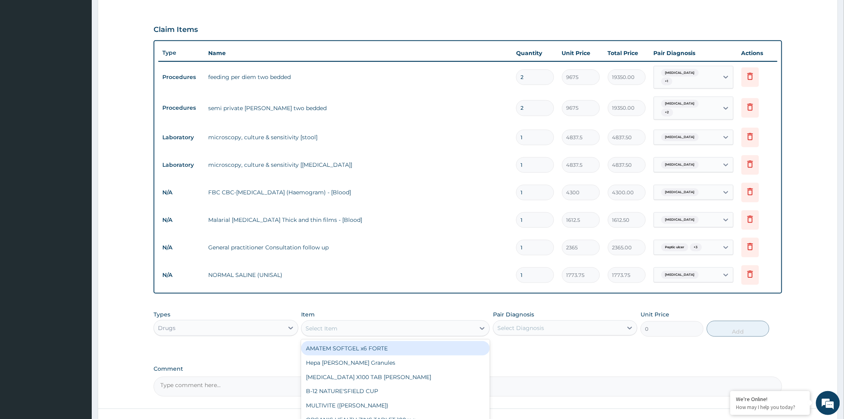
click at [329, 324] on div "Select Item" at bounding box center [321, 328] width 32 height 8
type input "S"
type input "DEXTR"
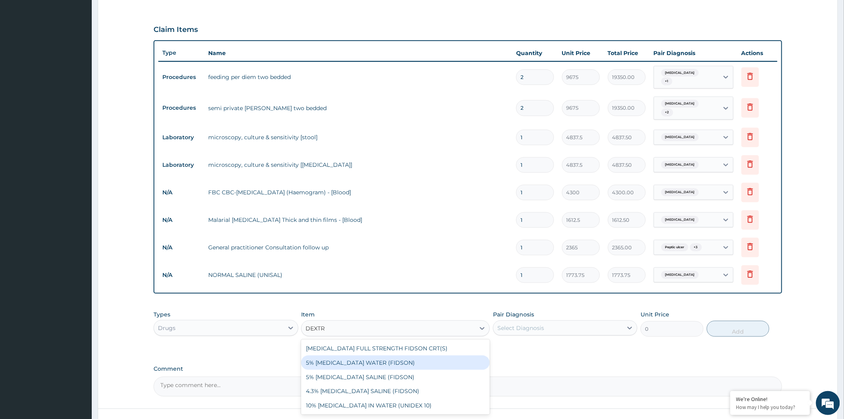
click at [373, 356] on div "5% DEXTROSE WATER (FIDSON)" at bounding box center [395, 362] width 189 height 14
click at [373, 356] on div "PA Code / Prescription Code PA/9C7458 Encounter Date 06-08-2025 Important Notic…" at bounding box center [468, 112] width 628 height 569
type input "1773.75"
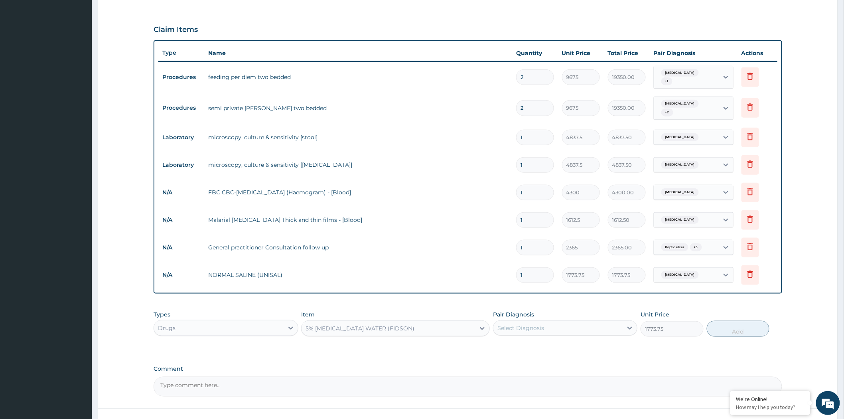
click at [530, 324] on div "Select Diagnosis" at bounding box center [520, 328] width 47 height 8
click at [396, 322] on div "5% DEXTROSE WATER (FIDSON)" at bounding box center [387, 328] width 173 height 13
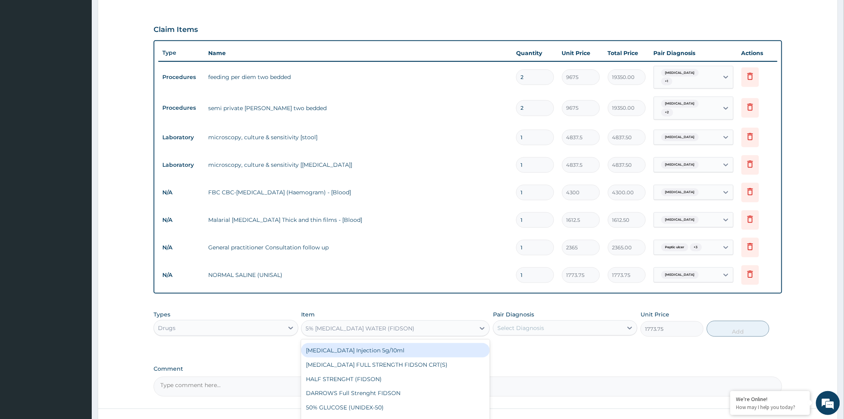
click at [394, 324] on div "5% DEXTROSE WATER (FIDSON)" at bounding box center [359, 328] width 109 height 8
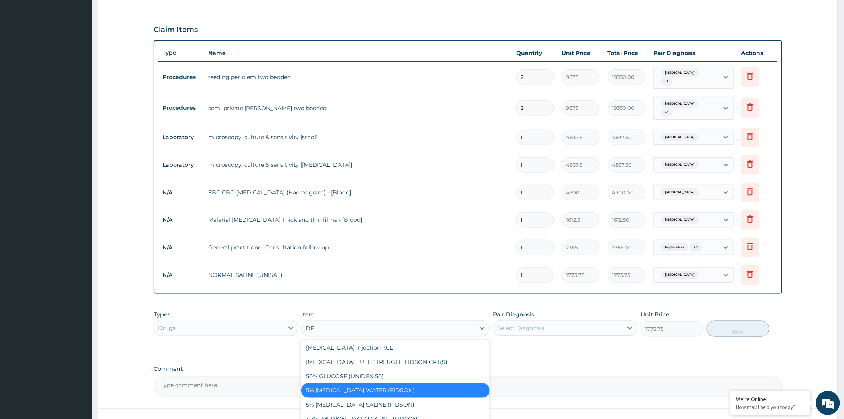
type input "DEX"
click at [349, 398] on div "5% DEXTROSE SALINE (FIDSON)" at bounding box center [395, 405] width 189 height 14
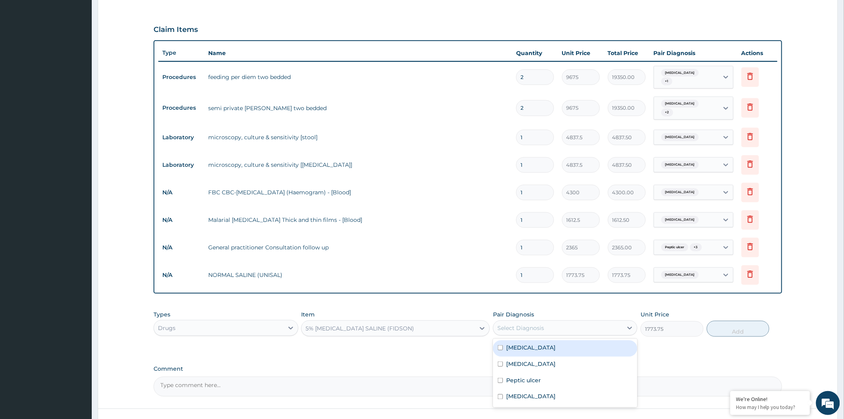
click at [543, 324] on div "Select Diagnosis" at bounding box center [520, 328] width 47 height 8
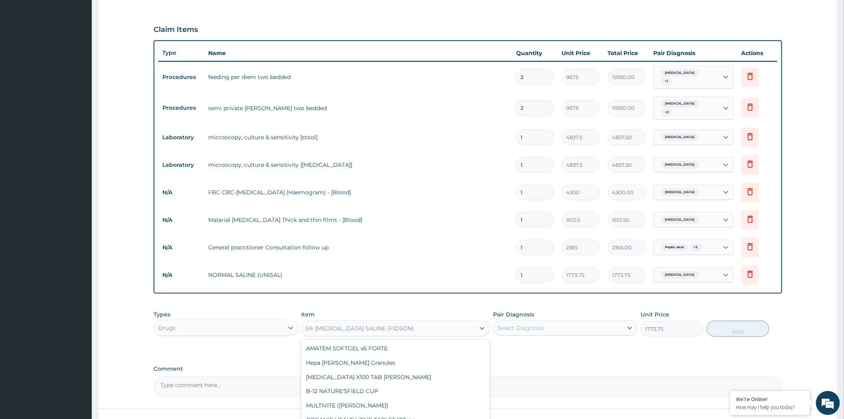
scroll to position [2525, 0]
click at [394, 324] on div "5% DEXTROSE SALINE (FIDSON)" at bounding box center [359, 328] width 108 height 8
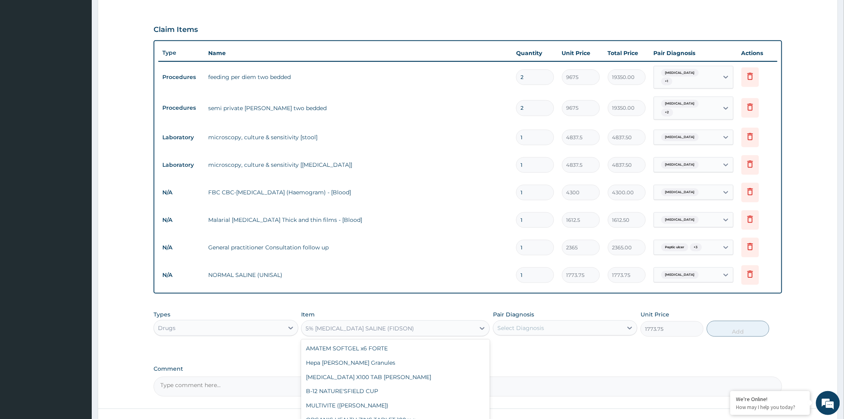
scroll to position [0, 0]
type input "N"
drag, startPoint x: 527, startPoint y: 269, endPoint x: 505, endPoint y: 276, distance: 23.5
click at [505, 276] on tr "N/A NORMAL SALINE (UNISAL) 1 1773.75 1773.75 Typhoid fever Delete" at bounding box center [467, 275] width 619 height 28
type input "2"
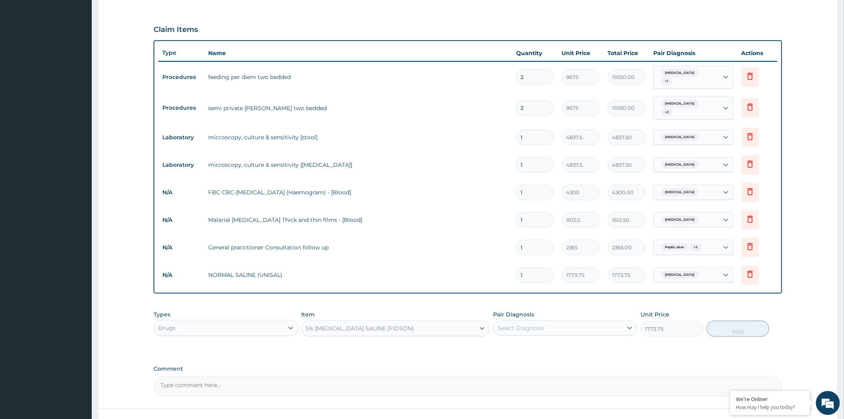
type input "3547.50"
type input "2"
click at [321, 324] on div "5% [MEDICAL_DATA] SALINE (FIDSON)" at bounding box center [359, 328] width 108 height 8
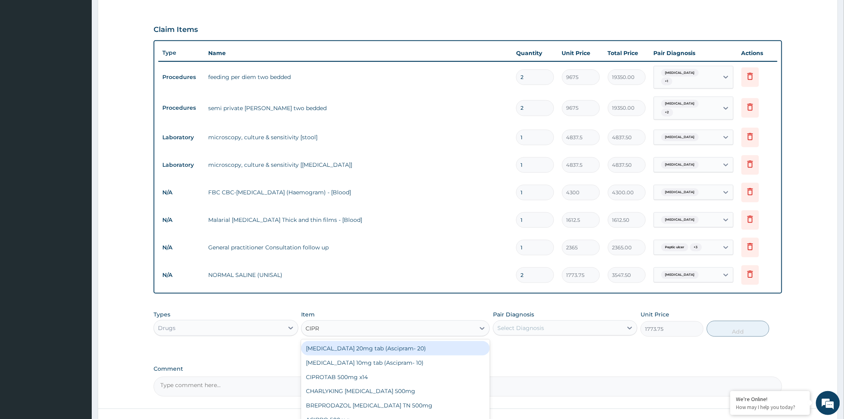
type input "[MEDICAL_DATA]"
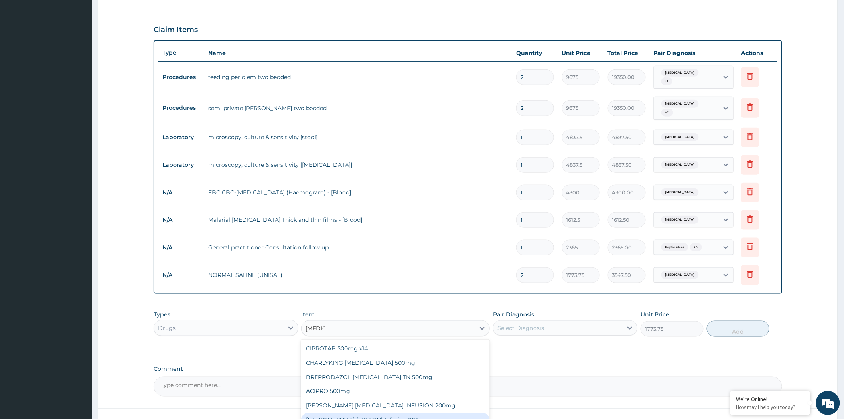
click at [381, 413] on div "[MEDICAL_DATA] (FIDSON) Infusion 200mg" at bounding box center [395, 420] width 189 height 14
type input "1182.5"
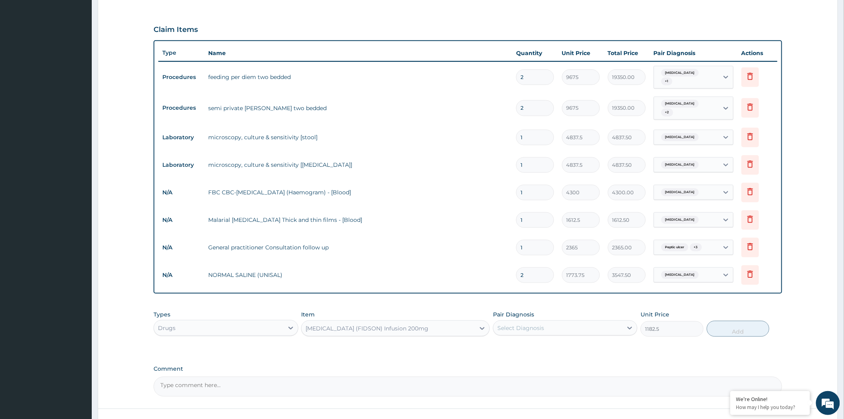
click at [531, 324] on div "Select Diagnosis" at bounding box center [520, 328] width 47 height 8
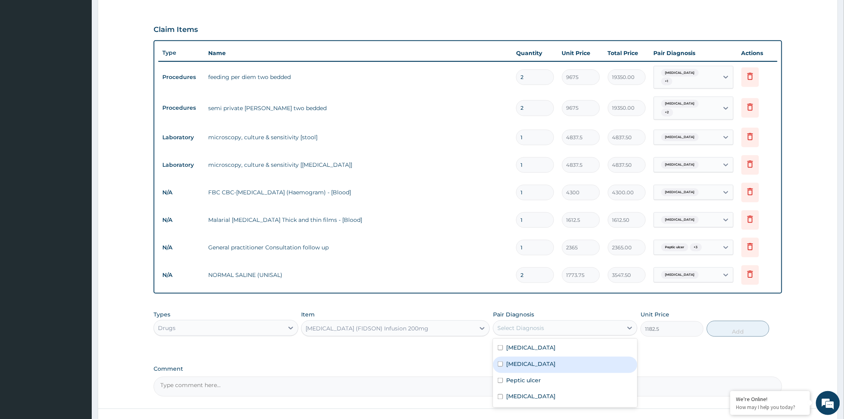
click at [527, 360] on label "[MEDICAL_DATA]" at bounding box center [530, 364] width 49 height 8
checkbox input "true"
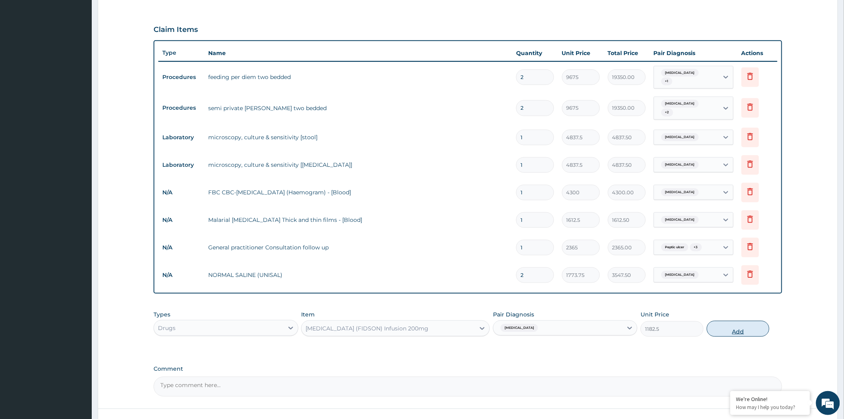
click at [736, 325] on button "Add" at bounding box center [738, 329] width 63 height 16
type input "0"
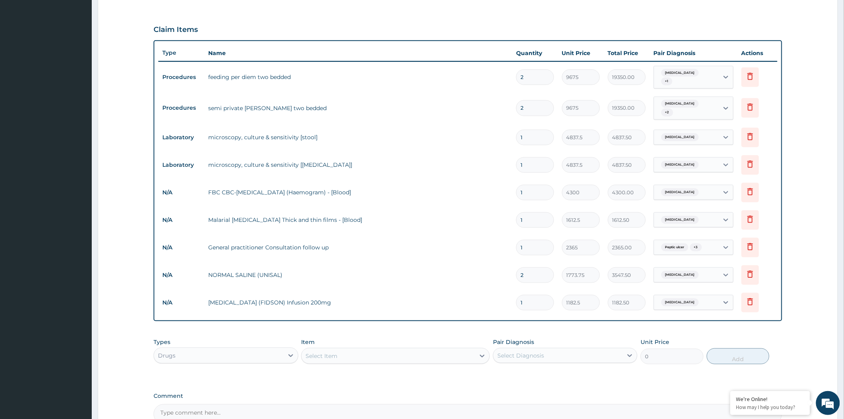
drag, startPoint x: 533, startPoint y: 298, endPoint x: 506, endPoint y: 302, distance: 27.1
click at [508, 302] on tr "N/A CIPRO (FIDSON) Infusion 200mg 1 1182.5 1182.50 Typhoid fever Delete" at bounding box center [467, 303] width 619 height 28
type input "4"
type input "4730.00"
type input "4"
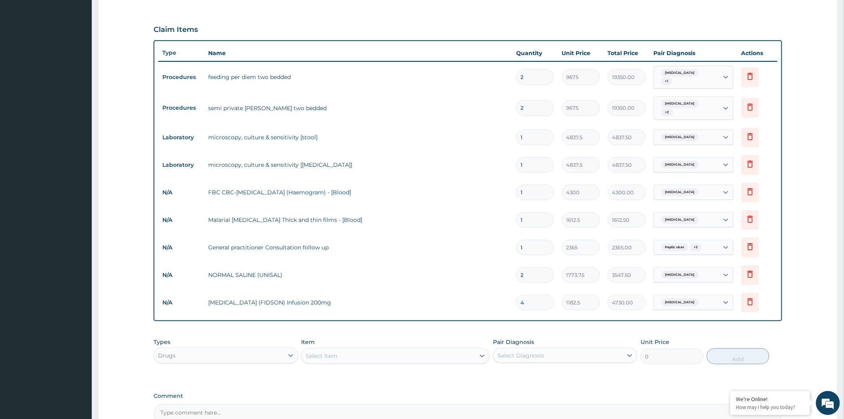
click at [329, 352] on div "Select Item" at bounding box center [321, 356] width 32 height 8
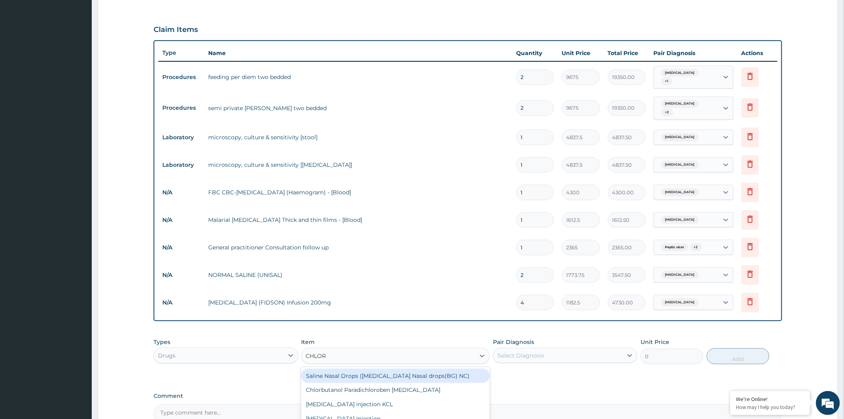
type input "CHLORO"
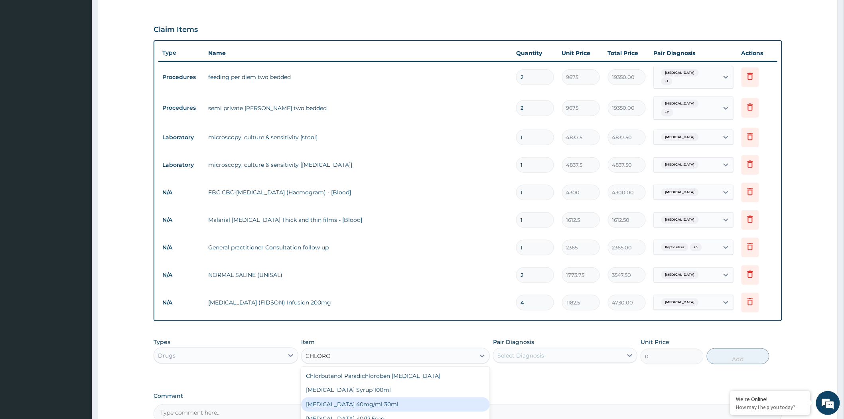
click at [411, 399] on div "[MEDICAL_DATA] 40mg/ml 30ml" at bounding box center [395, 404] width 189 height 14
type input "1419"
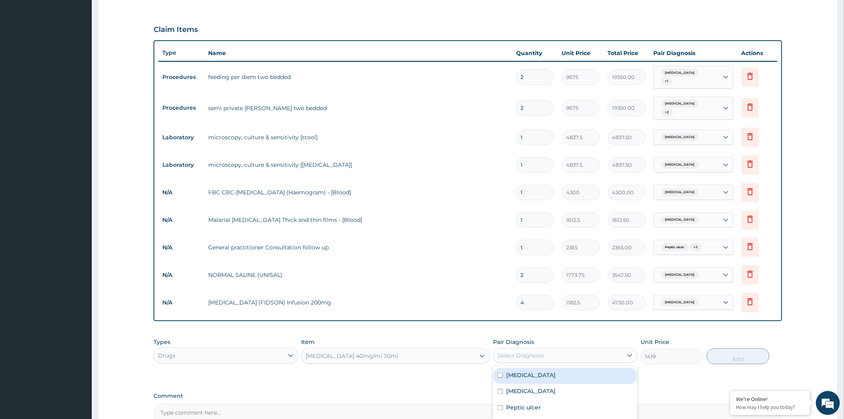
click at [517, 351] on div "Select Diagnosis" at bounding box center [520, 355] width 47 height 8
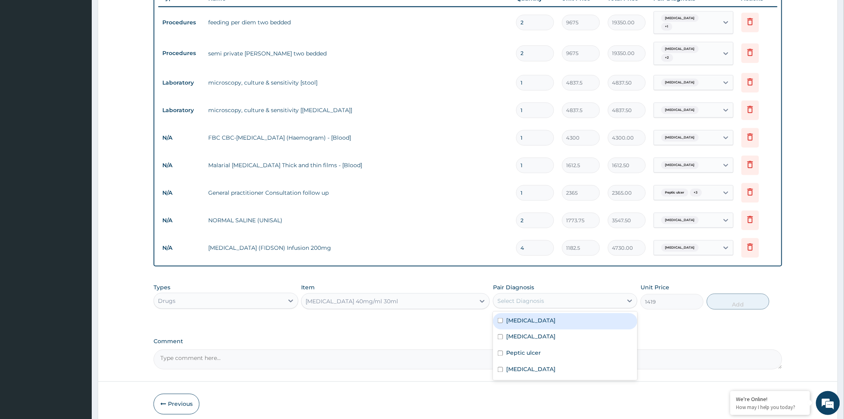
scroll to position [332, 0]
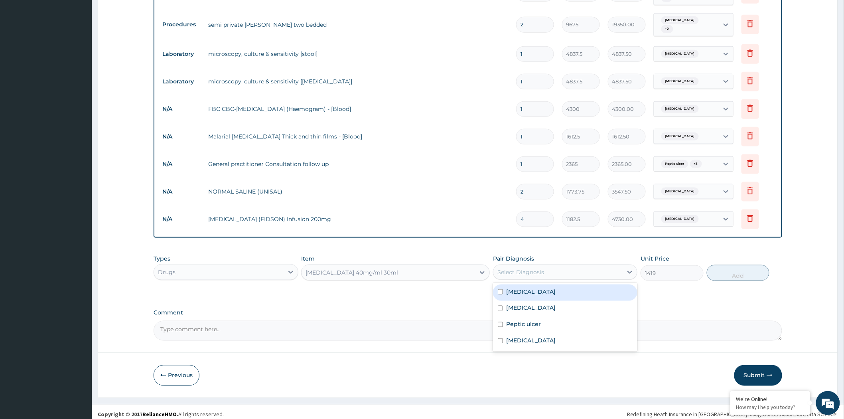
click at [510, 289] on label "[MEDICAL_DATA]" at bounding box center [530, 291] width 49 height 8
checkbox input "true"
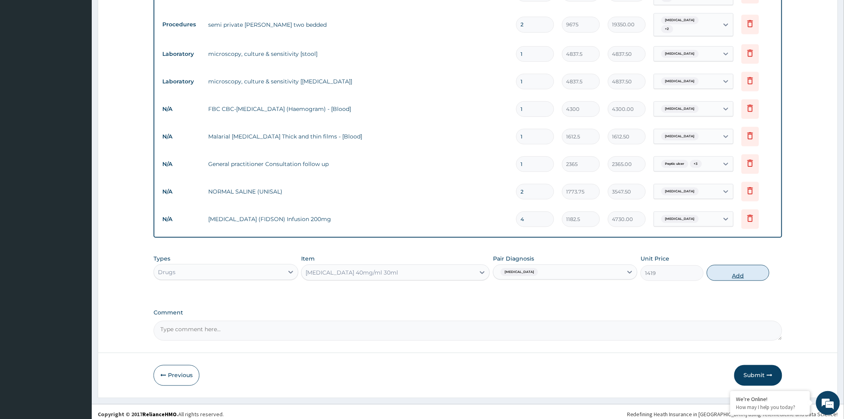
click at [719, 270] on button "Add" at bounding box center [738, 273] width 63 height 16
type input "0"
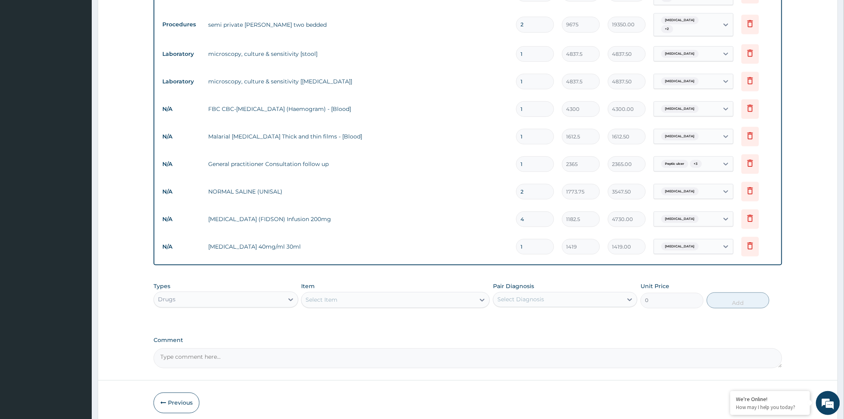
drag, startPoint x: 533, startPoint y: 242, endPoint x: 497, endPoint y: 248, distance: 36.4
click at [497, 248] on tr "N/A [MEDICAL_DATA] 40mg/ml 30ml 1 1419 1419.00 [MEDICAL_DATA] Delete" at bounding box center [467, 247] width 619 height 28
type input "4"
type input "5676.00"
type input "4"
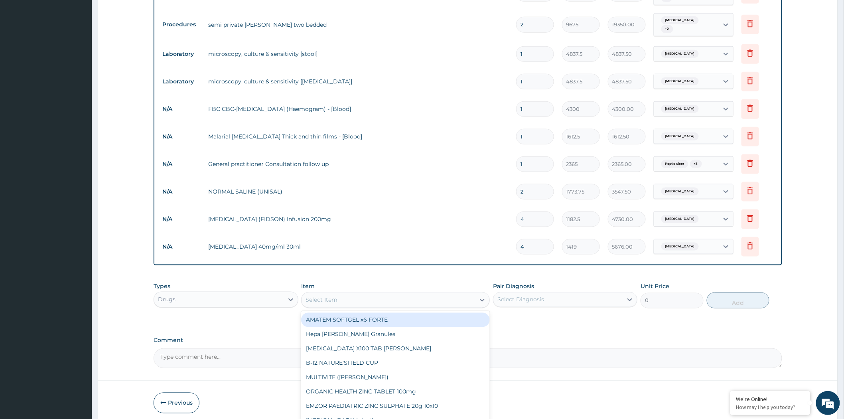
click at [325, 296] on div "Select Item" at bounding box center [321, 300] width 32 height 8
type input "C"
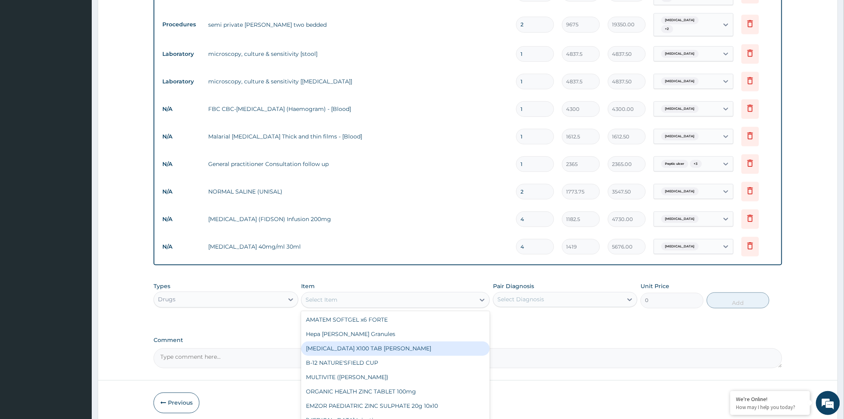
type input "R"
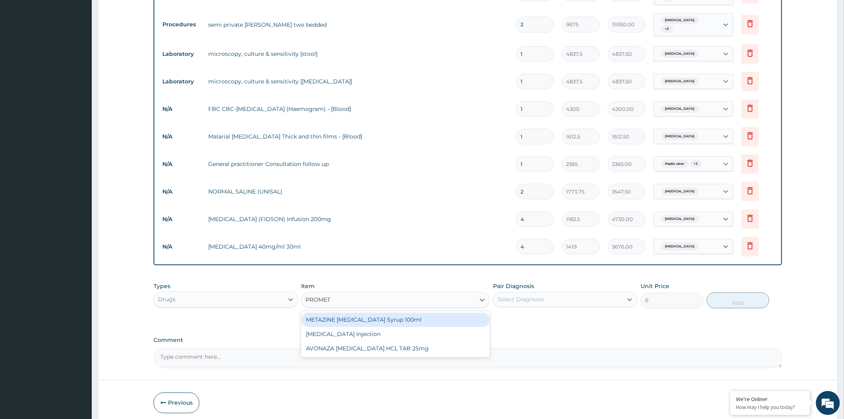
type input "PROMETH"
click at [368, 327] on div "[MEDICAL_DATA] Injection" at bounding box center [395, 334] width 189 height 14
click at [368, 327] on div "PA Code / Prescription Code PA/9C7458 Encounter Date 06-08-2025 Important Notic…" at bounding box center [468, 56] width 628 height 624
type input "354.75"
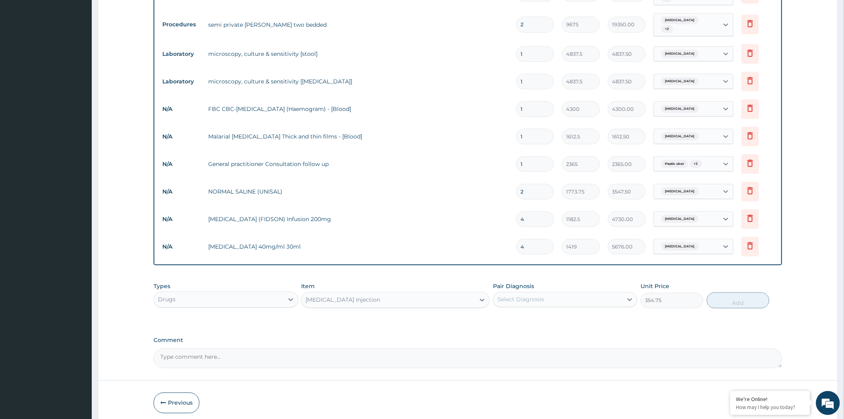
click at [524, 295] on div "Select Diagnosis" at bounding box center [520, 299] width 47 height 8
click at [520, 315] on label "[MEDICAL_DATA]" at bounding box center [530, 319] width 49 height 8
checkbox input "true"
click at [728, 295] on button "Add" at bounding box center [738, 300] width 63 height 16
type input "0"
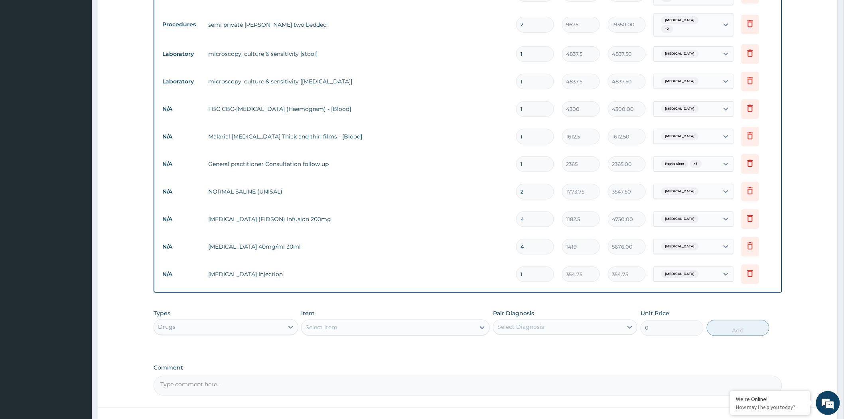
drag, startPoint x: 531, startPoint y: 269, endPoint x: 508, endPoint y: 277, distance: 24.5
click at [508, 277] on tr "N/A PROMETHAZINE Injection 1 354.75 354.75 Malaria Delete" at bounding box center [467, 274] width 619 height 28
type input "4"
type input "1419.00"
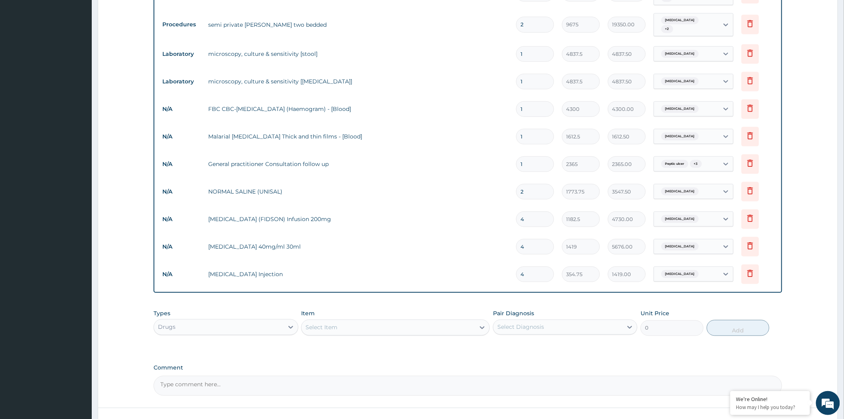
type input "4"
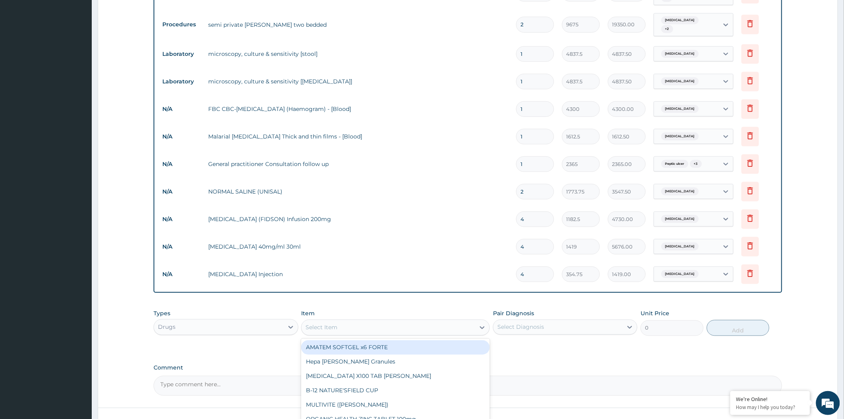
click at [321, 323] on div "Select Item" at bounding box center [321, 327] width 32 height 8
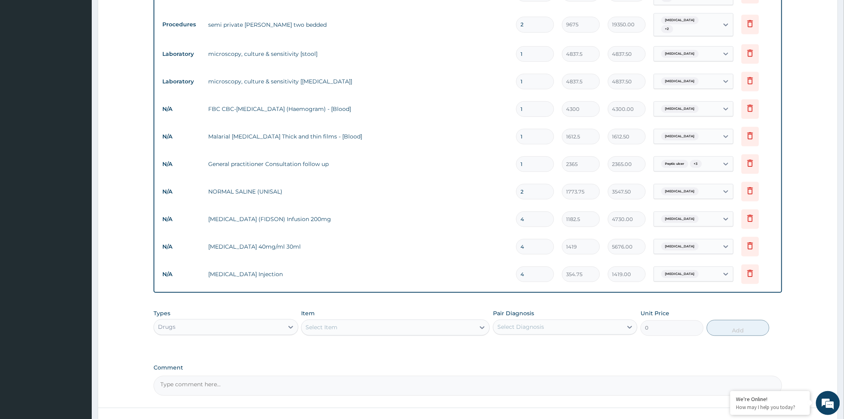
click at [321, 323] on div "Select Item" at bounding box center [321, 327] width 32 height 8
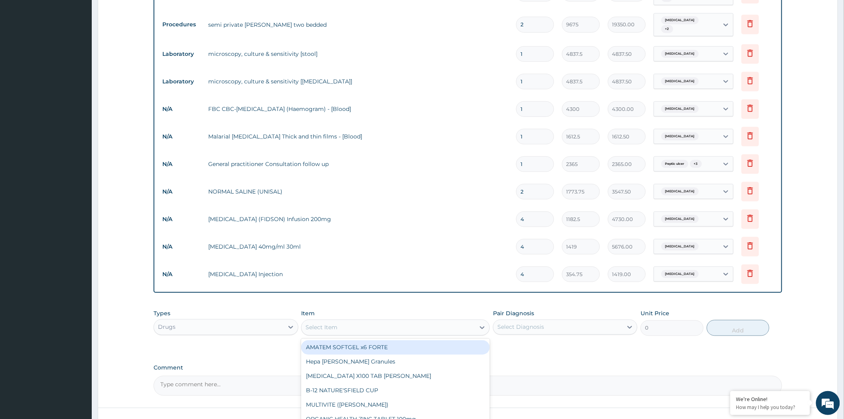
click at [321, 323] on div "Select Item" at bounding box center [321, 327] width 32 height 8
click at [322, 323] on div "Select Item" at bounding box center [321, 327] width 32 height 8
type input "ARTEMET"
click at [356, 343] on div "ARTEMETER Injection" at bounding box center [395, 347] width 189 height 14
type input "946"
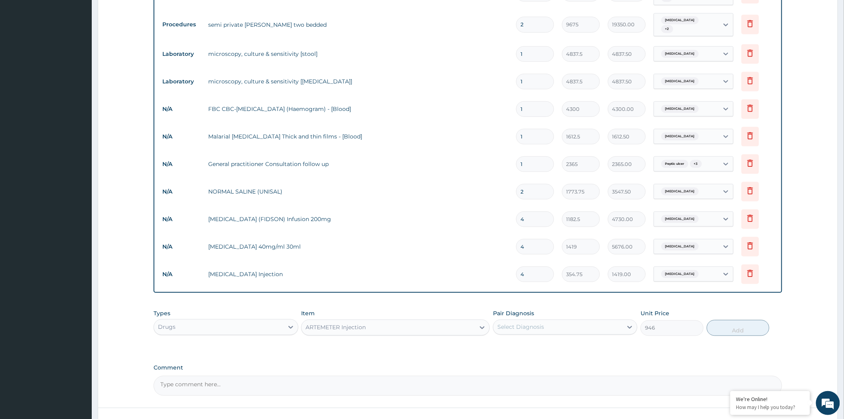
click at [536, 323] on div "Select Diagnosis" at bounding box center [520, 327] width 47 height 8
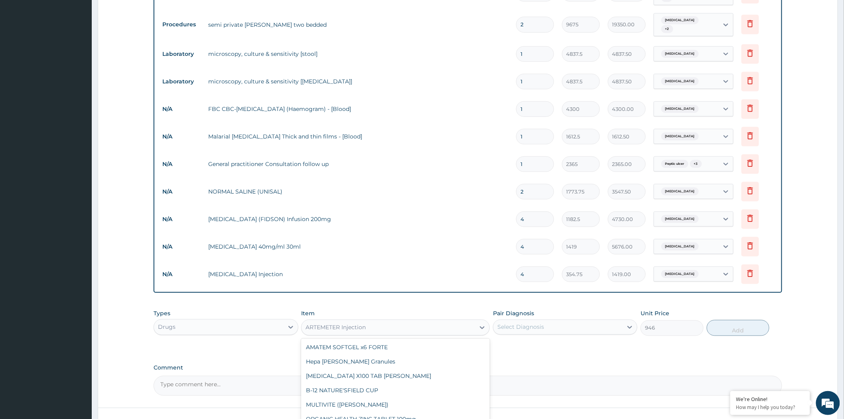
click at [396, 323] on div "ARTEMETER Injection" at bounding box center [387, 327] width 173 height 13
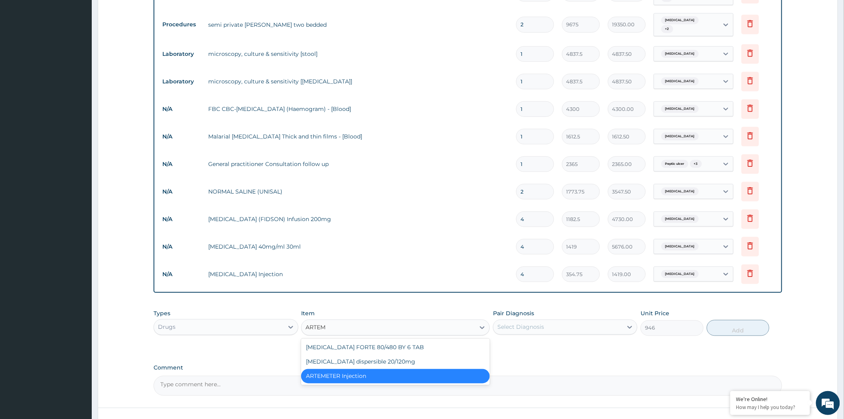
scroll to position [0, 0]
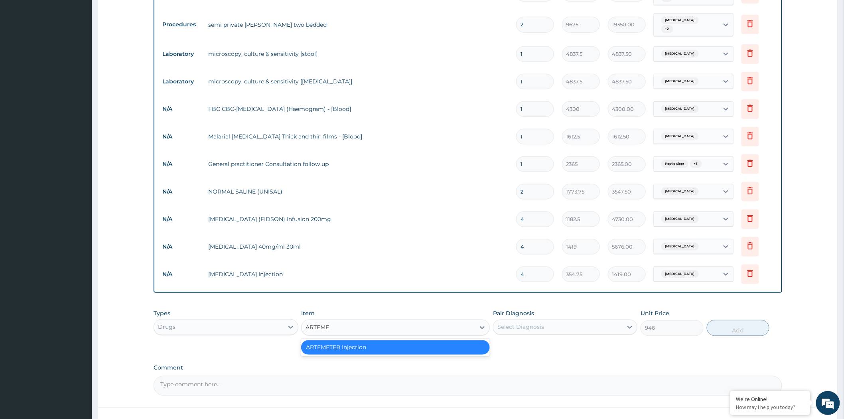
type input "ARTEM"
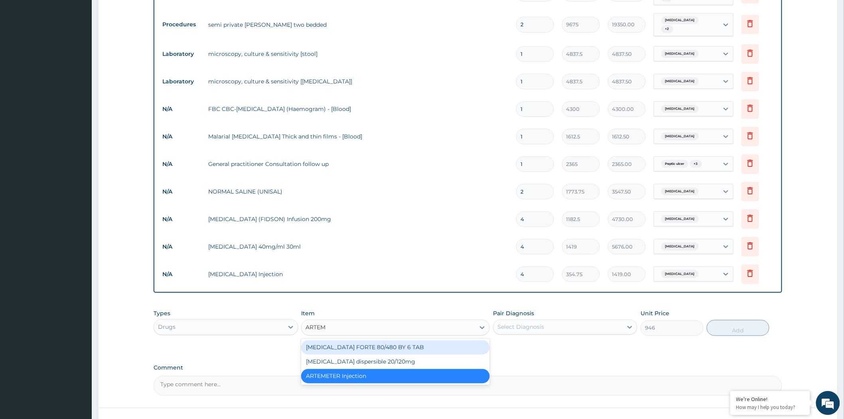
click at [377, 340] on div "[MEDICAL_DATA] FORTE 80/480 BY 6 TAB" at bounding box center [395, 347] width 189 height 14
type input "449.35"
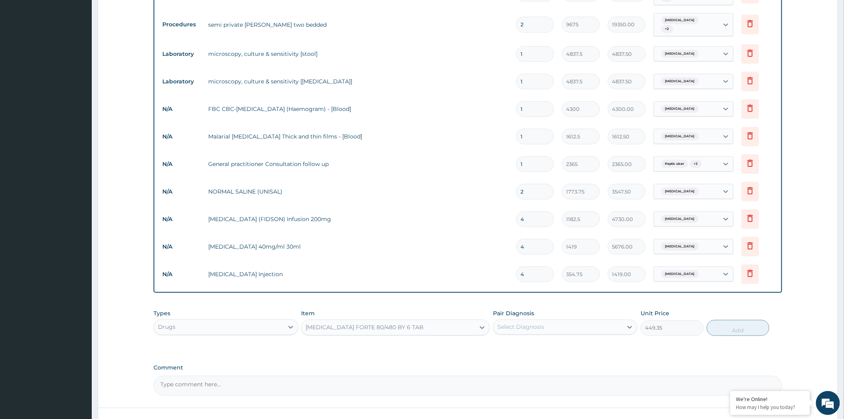
click at [521, 323] on div "Select Diagnosis" at bounding box center [520, 327] width 47 height 8
click at [521, 343] on label "[MEDICAL_DATA]" at bounding box center [530, 346] width 49 height 8
checkbox input "true"
click at [721, 325] on button "Add" at bounding box center [738, 328] width 63 height 16
type input "0"
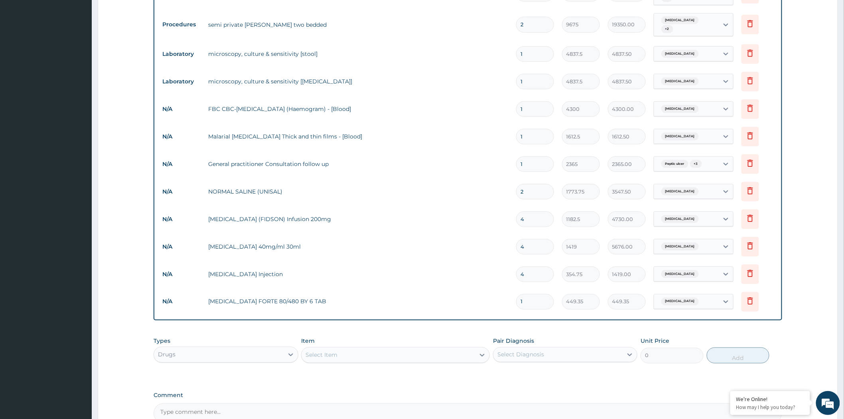
drag, startPoint x: 537, startPoint y: 299, endPoint x: 503, endPoint y: 304, distance: 33.8
click at [503, 304] on tr "N/A [MEDICAL_DATA] FORTE 80/480 BY 6 TAB 1 449.35 449.35 [MEDICAL_DATA] Delete" at bounding box center [467, 302] width 619 height 28
type input "6"
type input "2696.10"
type input "6"
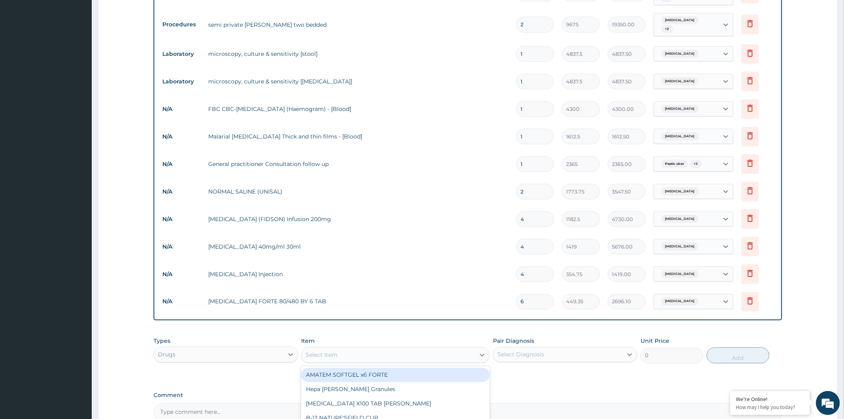
click at [320, 351] on div "Select Item" at bounding box center [321, 355] width 32 height 8
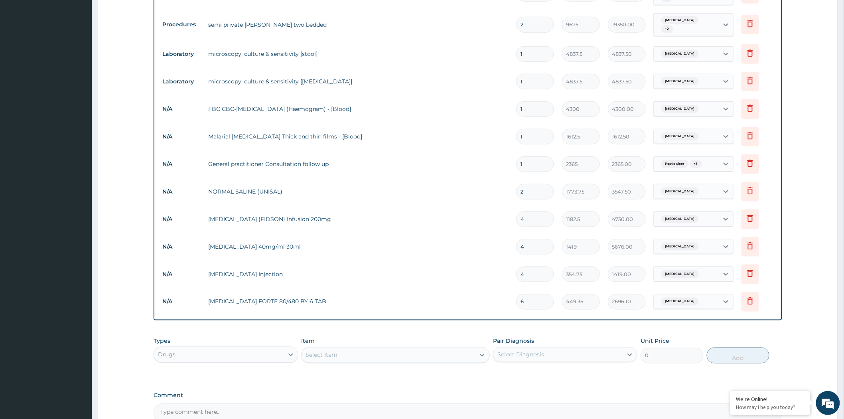
click at [350, 350] on div "Select Item" at bounding box center [387, 354] width 173 height 13
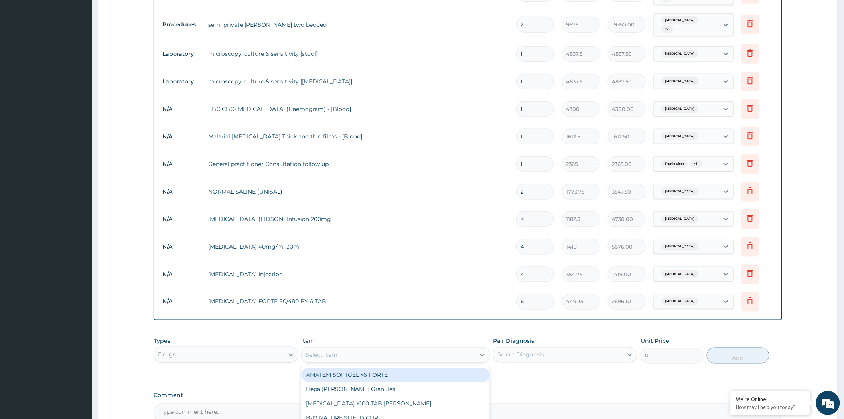
click at [350, 350] on div "Select Item" at bounding box center [387, 354] width 173 height 13
click at [358, 348] on div "Select Item" at bounding box center [387, 354] width 173 height 13
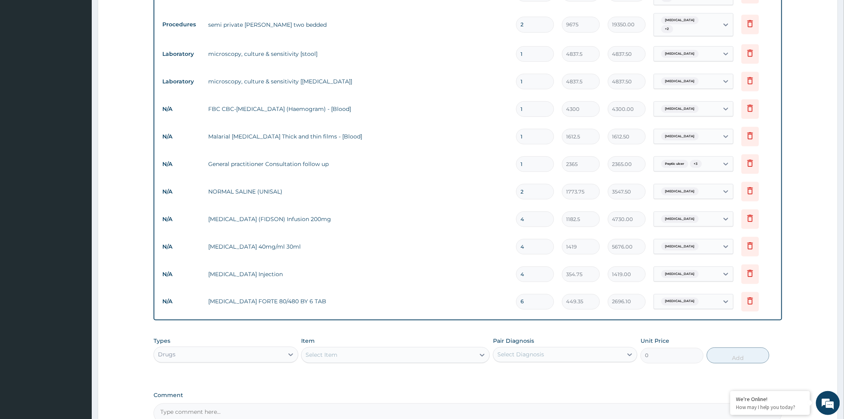
click at [358, 348] on div "Select Item" at bounding box center [387, 354] width 173 height 13
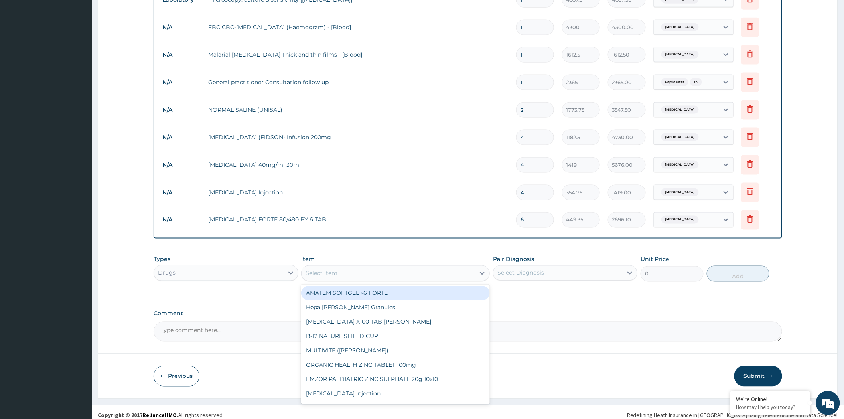
scroll to position [415, 0]
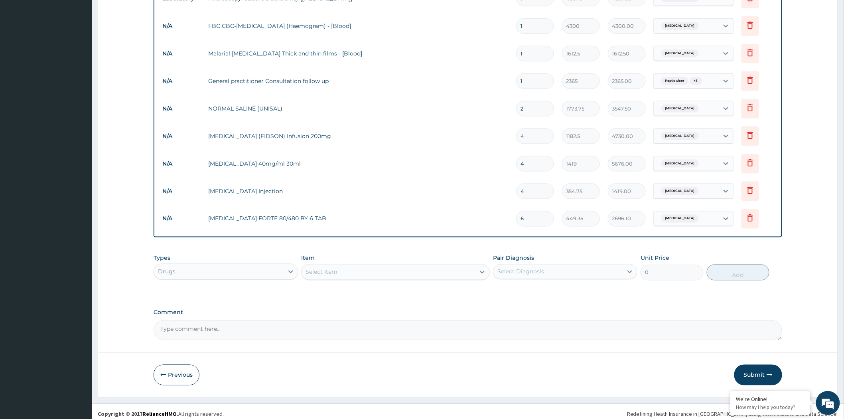
click at [343, 268] on div "Select Item" at bounding box center [387, 272] width 173 height 13
type input "C"
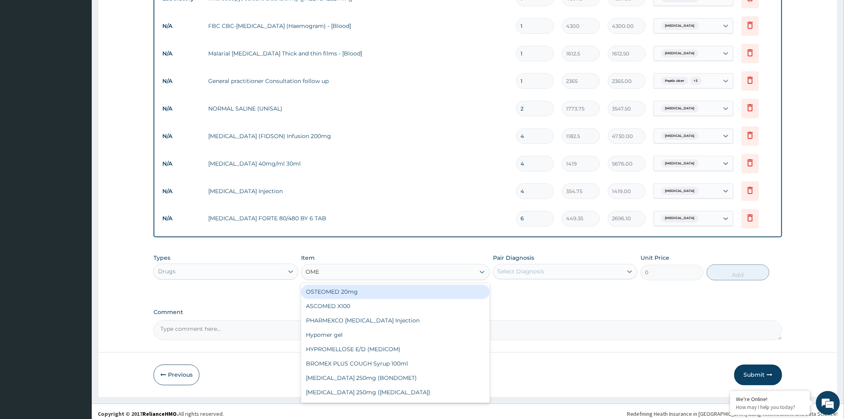
type input "OMEP"
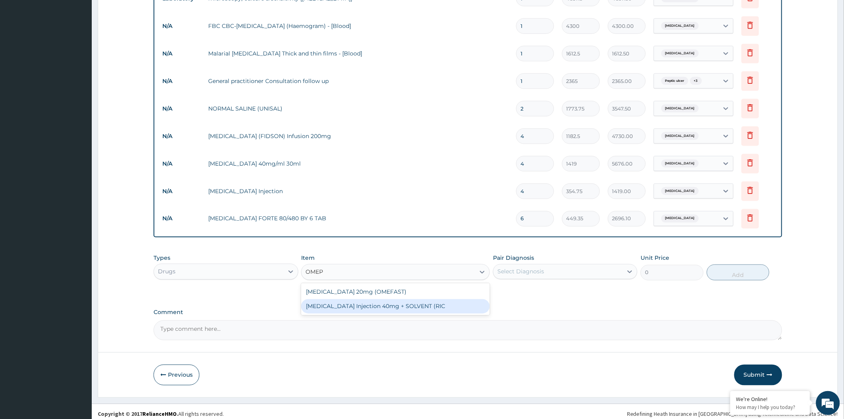
click at [364, 301] on div "[MEDICAL_DATA] Injection 40mg + SOLVENT (RIC" at bounding box center [395, 306] width 189 height 14
type input "1537.25"
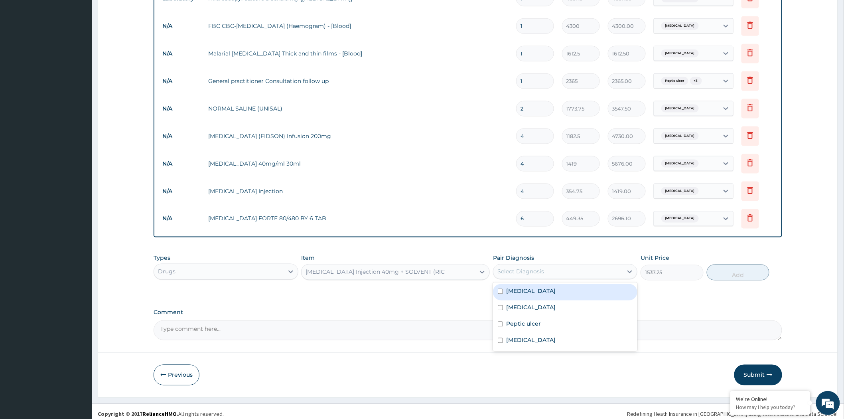
click at [545, 265] on div "Select Diagnosis" at bounding box center [557, 271] width 129 height 13
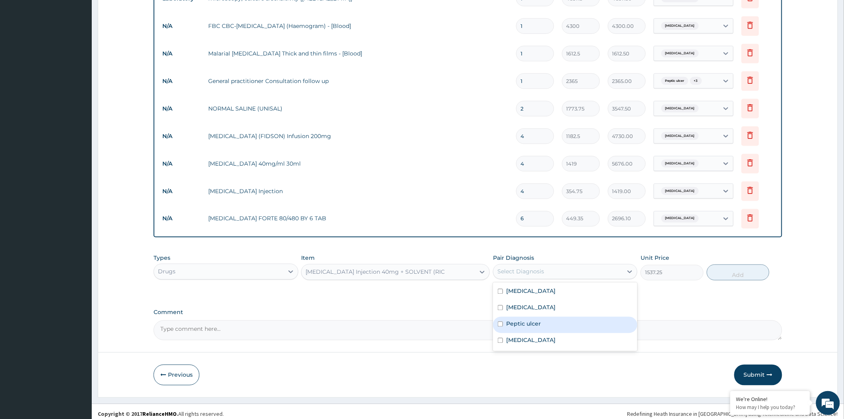
click at [522, 320] on label "Peptic ulcer" at bounding box center [523, 324] width 35 height 8
checkbox input "true"
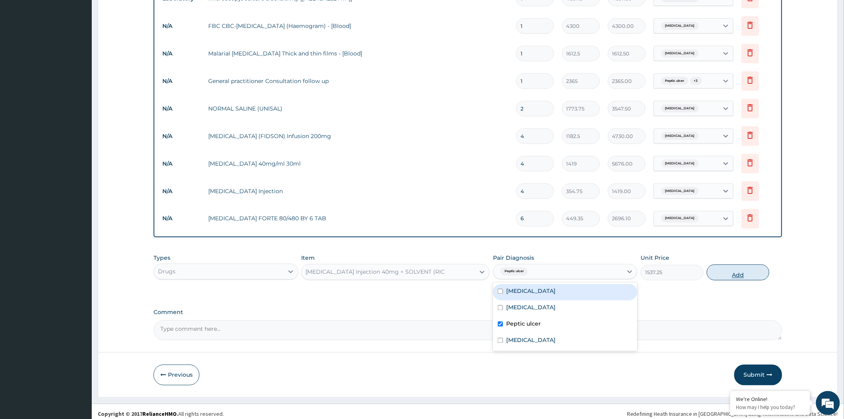
click at [742, 270] on button "Add" at bounding box center [738, 272] width 63 height 16
type input "0"
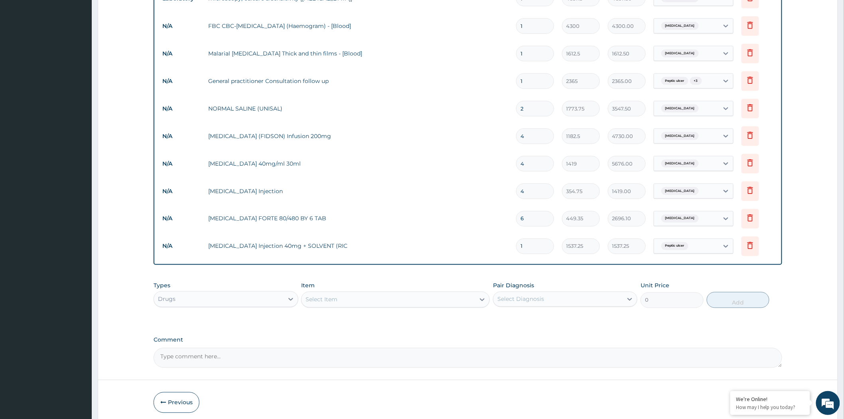
drag, startPoint x: 529, startPoint y: 240, endPoint x: 498, endPoint y: 246, distance: 31.7
click at [498, 246] on tr "N/A OMEPRAZOLE Injection 40mg + SOLVENT (RIC 1 1537.25 1537.25 Peptic ulcer Del…" at bounding box center [467, 246] width 619 height 28
type input "2"
type input "3074.50"
drag, startPoint x: 529, startPoint y: 240, endPoint x: 514, endPoint y: 248, distance: 16.8
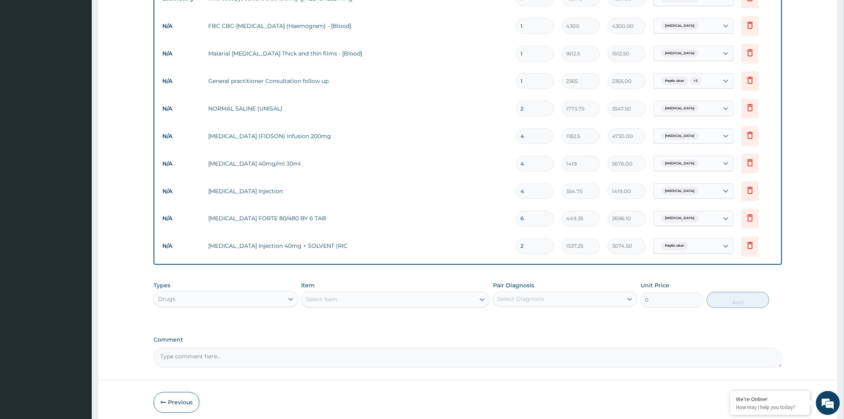
click at [514, 248] on td "2" at bounding box center [535, 246] width 46 height 24
type input "1"
type input "1537.25"
drag, startPoint x: 524, startPoint y: 240, endPoint x: 500, endPoint y: 249, distance: 25.3
click at [502, 248] on tr "N/A OMEPRAZOLE Injection 40mg + SOLVENT (RIC 1 1537.25 1537.25 Peptic ulcer Del…" at bounding box center [467, 246] width 619 height 28
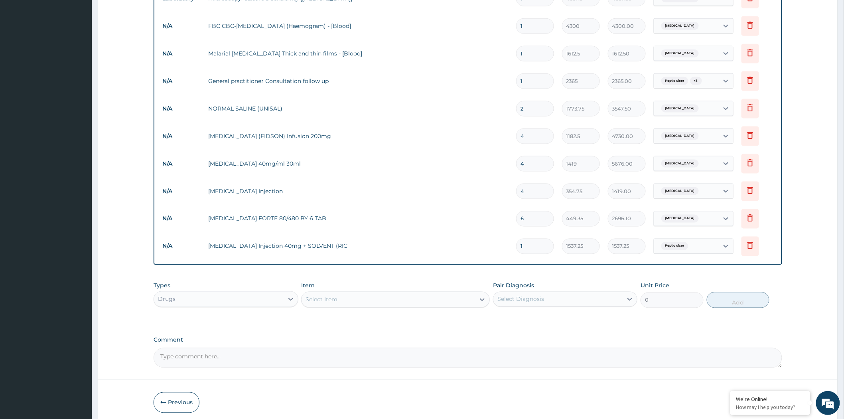
type input "2"
type input "3074.50"
type input "2"
click at [348, 297] on div "Select Item" at bounding box center [387, 299] width 173 height 13
type input "ULG"
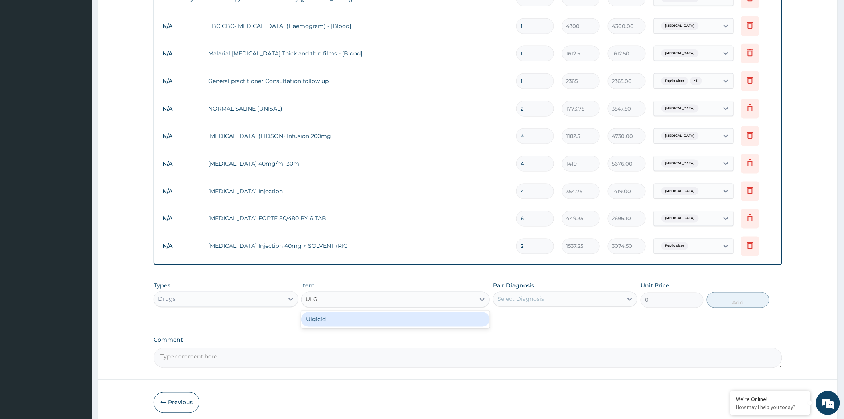
click at [322, 317] on div "Ulgicid" at bounding box center [395, 319] width 189 height 14
type input "3547.5"
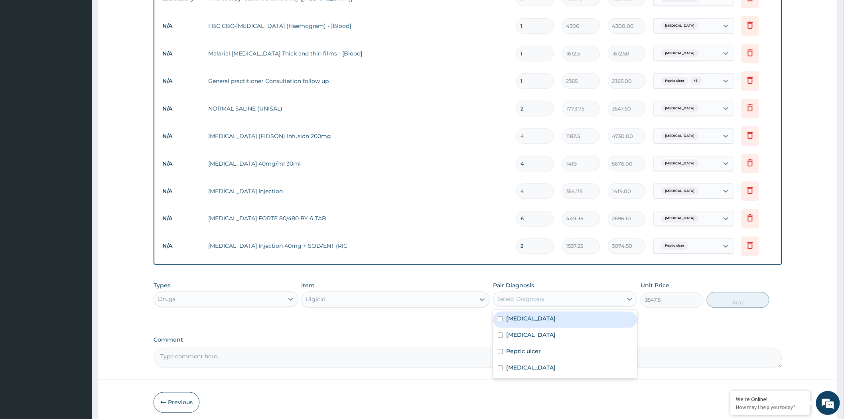
click at [520, 295] on div "Select Diagnosis" at bounding box center [520, 299] width 47 height 8
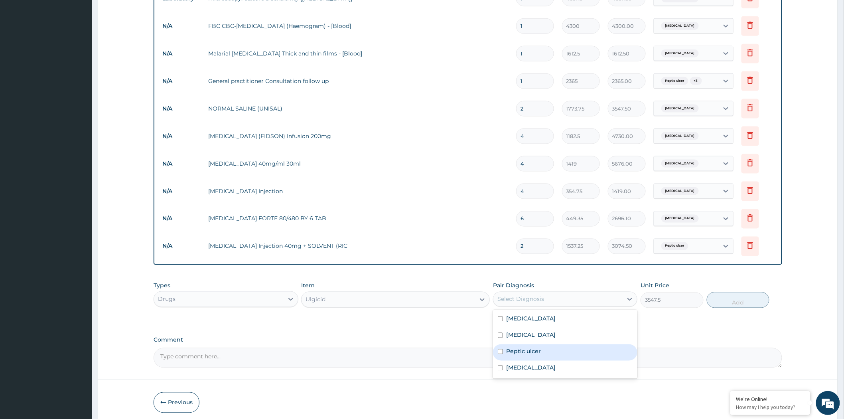
drag, startPoint x: 519, startPoint y: 349, endPoint x: 588, endPoint y: 326, distance: 72.6
click at [519, 349] on label "Peptic ulcer" at bounding box center [523, 351] width 35 height 8
checkbox input "true"
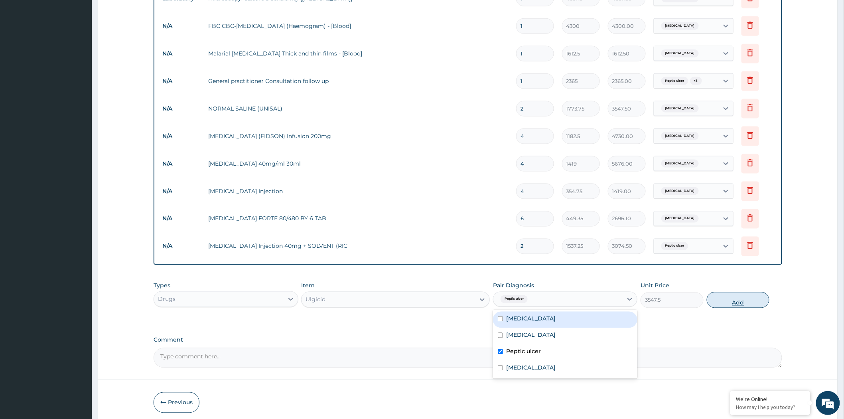
click at [722, 296] on button "Add" at bounding box center [738, 300] width 63 height 16
type input "0"
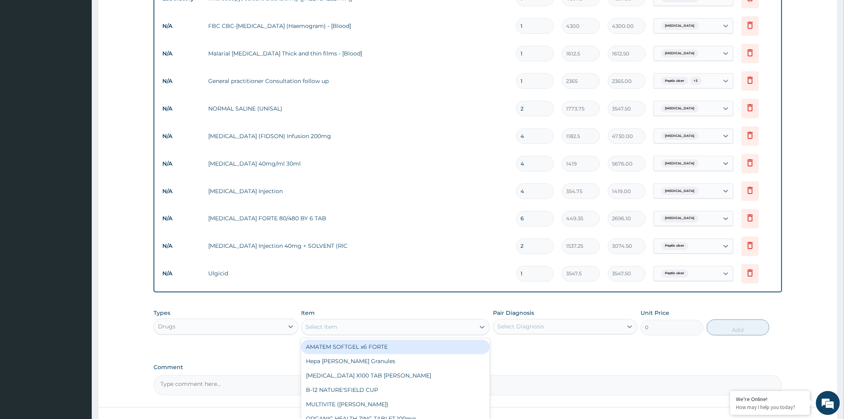
click at [333, 323] on div "Select Item" at bounding box center [321, 327] width 32 height 8
click at [315, 321] on div "Select Item" at bounding box center [387, 327] width 173 height 13
type input "CEFUR"
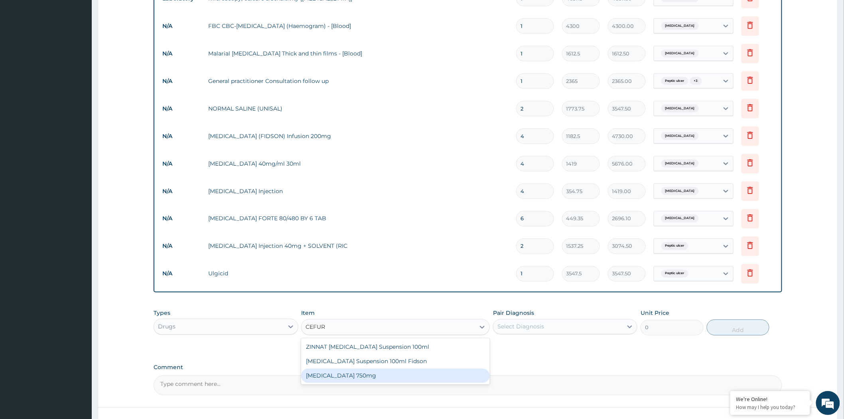
click at [345, 368] on div "[MEDICAL_DATA] 750mg" at bounding box center [395, 375] width 189 height 14
type input "1773.75"
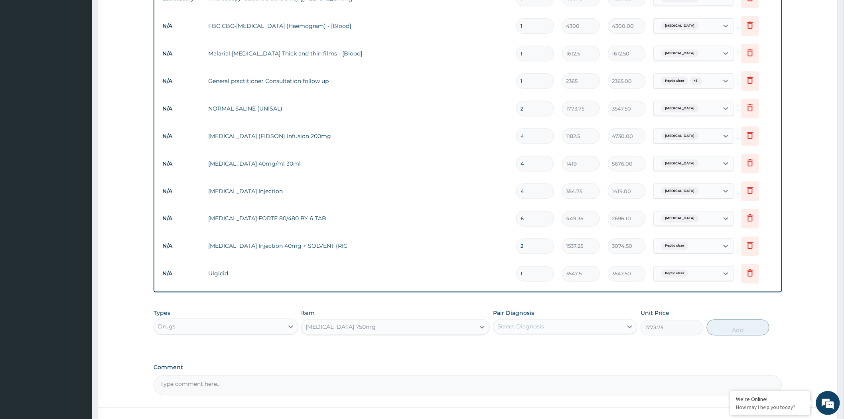
click at [535, 323] on div "Select Diagnosis" at bounding box center [520, 327] width 47 height 8
click at [527, 324] on div "Select Diagnosis" at bounding box center [520, 327] width 47 height 8
click at [512, 358] on label "[MEDICAL_DATA]" at bounding box center [530, 362] width 49 height 8
checkbox input "true"
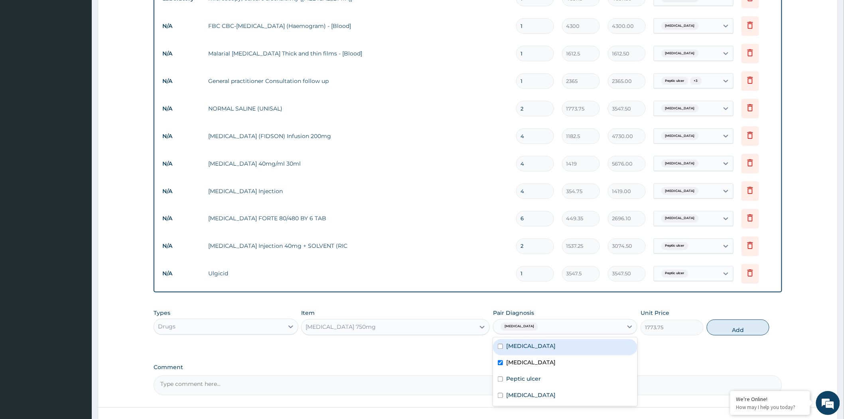
drag, startPoint x: 512, startPoint y: 391, endPoint x: 627, endPoint y: 329, distance: 131.3
click at [627, 329] on div "option Typhoid fever, selected. option Malaria focused, 1 of 4. 4 results avail…" at bounding box center [565, 326] width 144 height 15
click at [722, 321] on button "Add" at bounding box center [738, 327] width 63 height 16
type input "0"
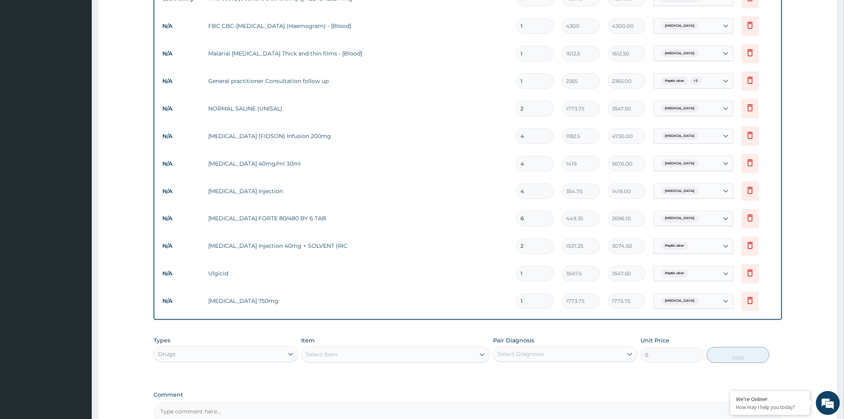
drag, startPoint x: 527, startPoint y: 299, endPoint x: 489, endPoint y: 304, distance: 37.8
click at [492, 304] on tr "N/A Cefuroxime 750mg 1 1773.75 1773.75 Typhoid fever Delete" at bounding box center [467, 301] width 619 height 28
type input "6"
type input "10642.50"
type input "6"
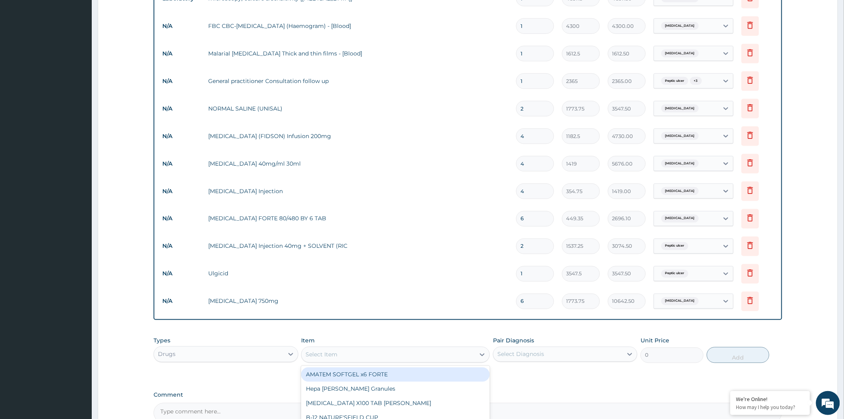
click at [340, 353] on div "Select Item" at bounding box center [387, 354] width 173 height 13
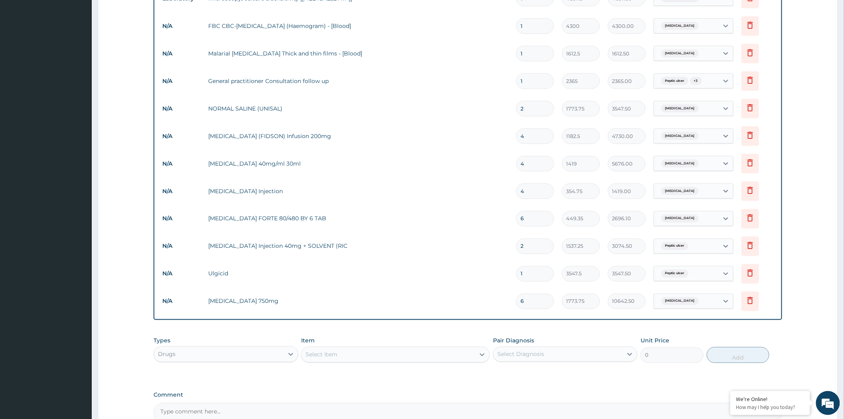
click at [338, 350] on div "Select Item" at bounding box center [387, 354] width 173 height 13
click at [337, 349] on div "Select Item" at bounding box center [387, 354] width 173 height 13
type input "C"
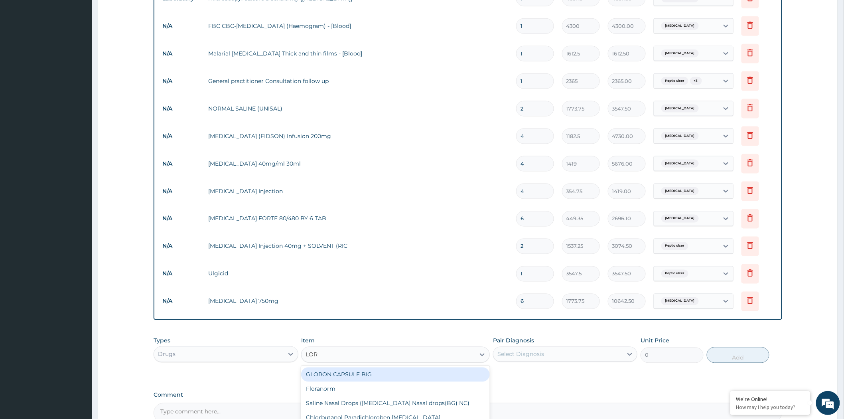
type input "[PERSON_NAME]"
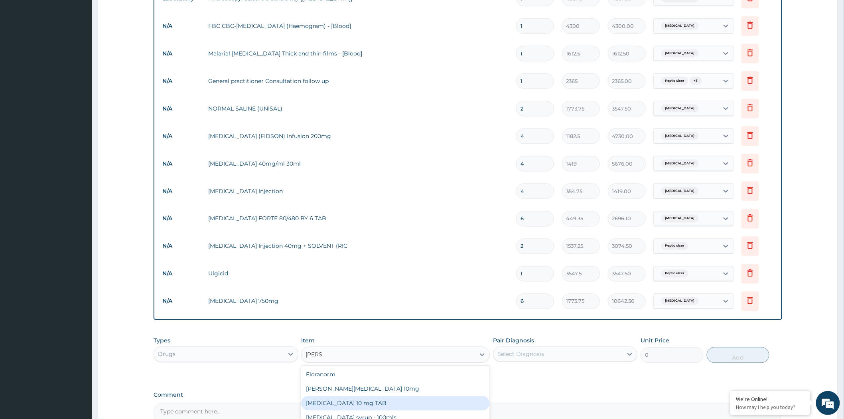
click at [339, 397] on div "[MEDICAL_DATA] 10 mg TAB" at bounding box center [395, 403] width 189 height 14
type input "59.125"
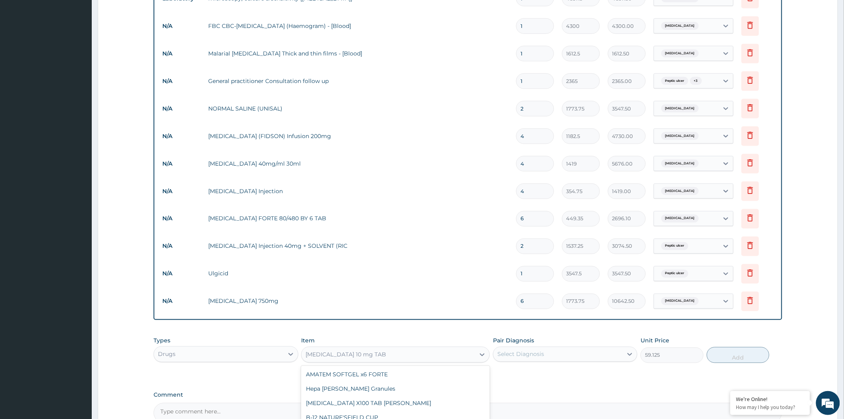
click at [407, 350] on div "[MEDICAL_DATA] 10 mg TAB" at bounding box center [387, 354] width 173 height 13
type input "[PERSON_NAME]"
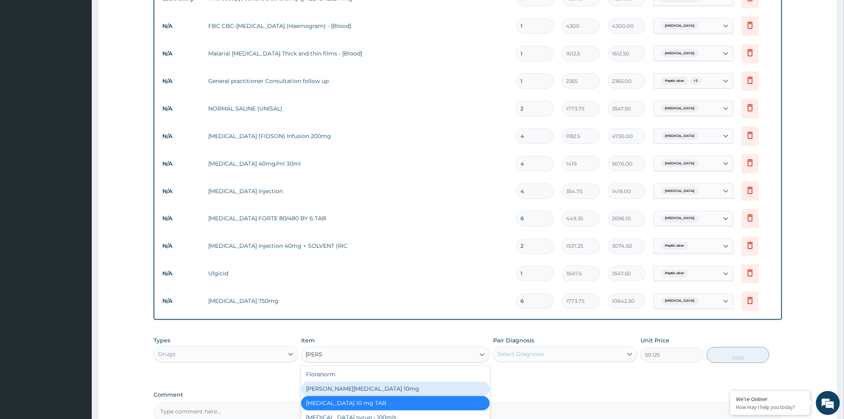
click at [352, 383] on div "[PERSON_NAME][MEDICAL_DATA] 10mg" at bounding box center [395, 389] width 189 height 14
click at [352, 383] on div "PA Code / Prescription Code PA/9C7458 Encounter Date 06-08-2025 Important Notic…" at bounding box center [468, 42] width 628 height 761
type input "88.6875"
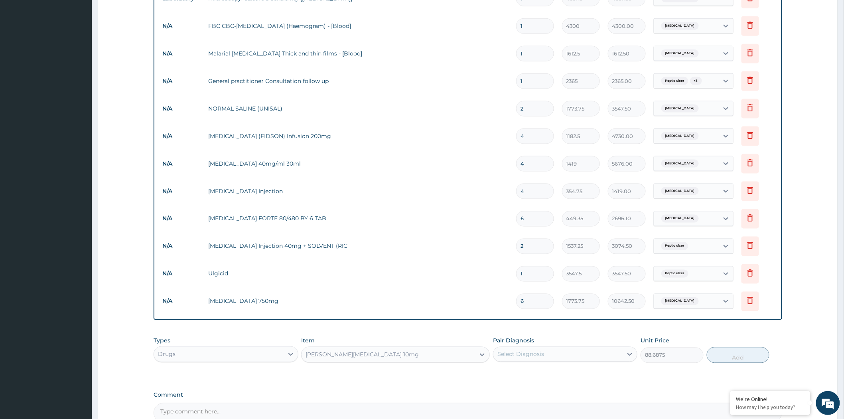
click at [512, 350] on div "Select Diagnosis" at bounding box center [520, 354] width 47 height 8
drag, startPoint x: 512, startPoint y: 348, endPoint x: 522, endPoint y: 348, distance: 10.0
click at [512, 350] on div "Select Diagnosis" at bounding box center [520, 354] width 47 height 8
click at [592, 348] on div "Select Diagnosis" at bounding box center [557, 354] width 129 height 13
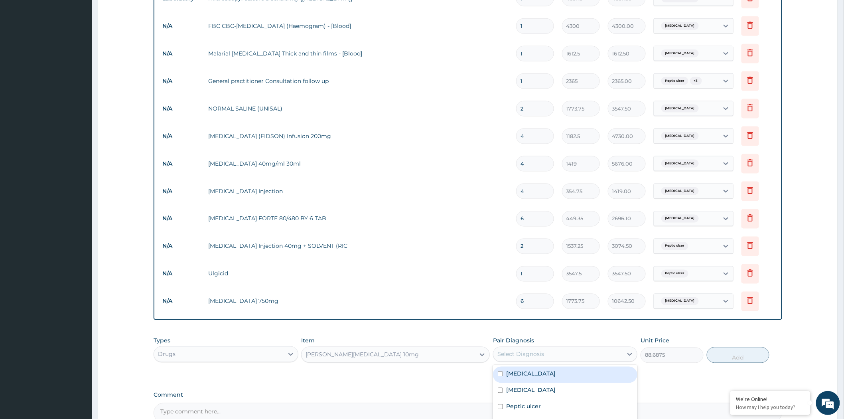
click at [545, 355] on div "Select Diagnosis" at bounding box center [557, 354] width 129 height 13
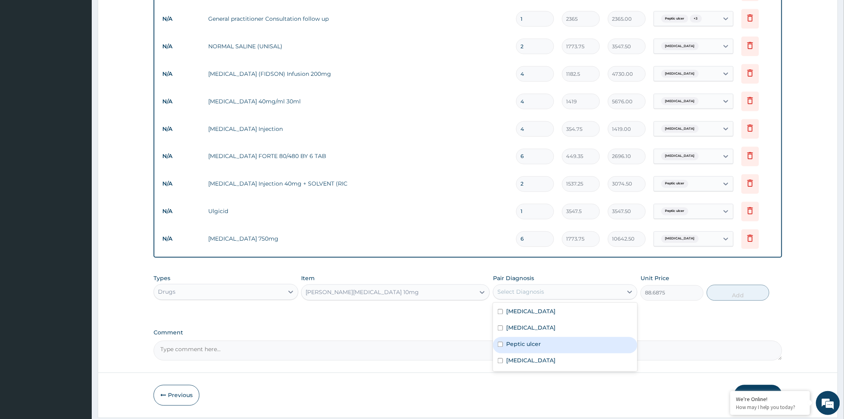
scroll to position [498, 0]
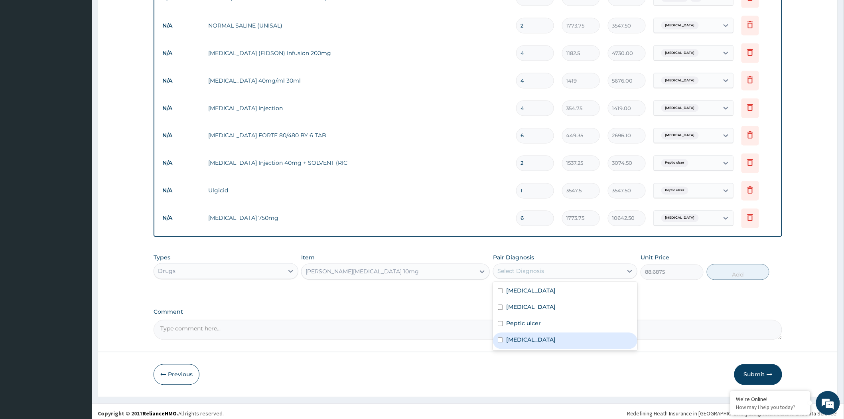
drag, startPoint x: 533, startPoint y: 335, endPoint x: 541, endPoint y: 327, distance: 11.6
click at [533, 336] on label "[MEDICAL_DATA]" at bounding box center [530, 340] width 49 height 8
checkbox input "true"
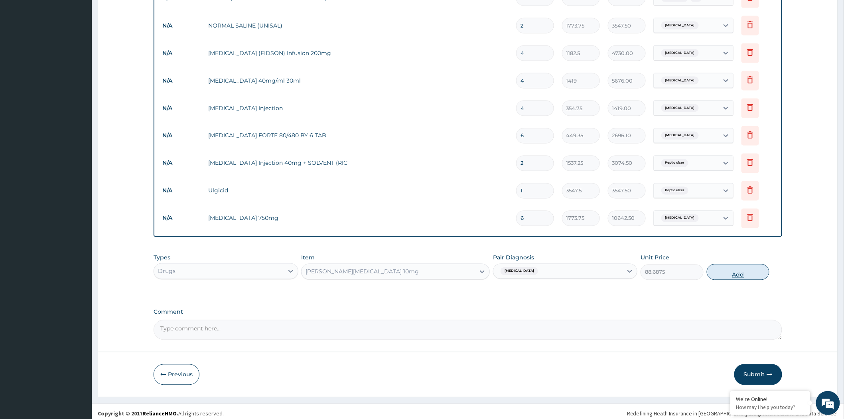
click at [740, 269] on button "Add" at bounding box center [738, 272] width 63 height 16
type input "0"
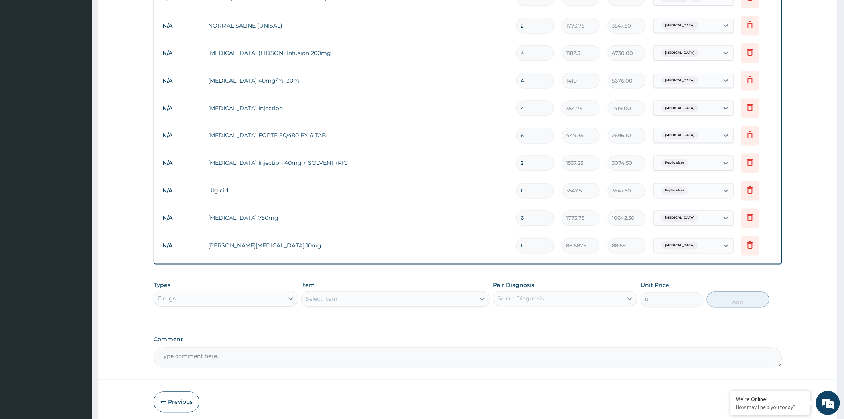
click at [527, 243] on input "1" at bounding box center [535, 246] width 38 height 16
type input "10"
type input "886.88"
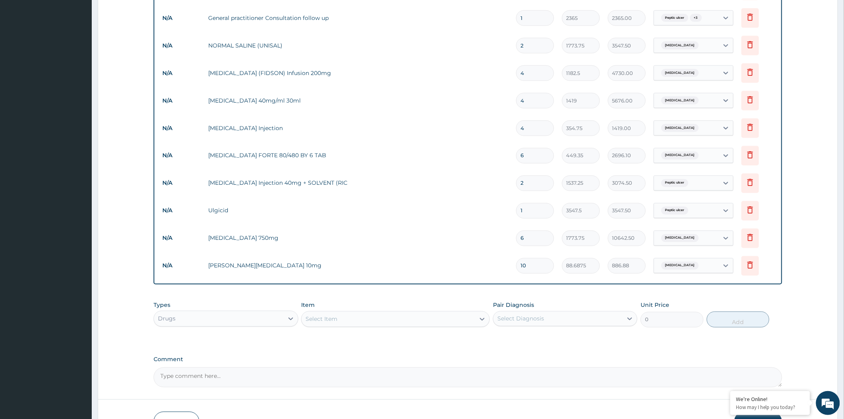
scroll to position [525, 0]
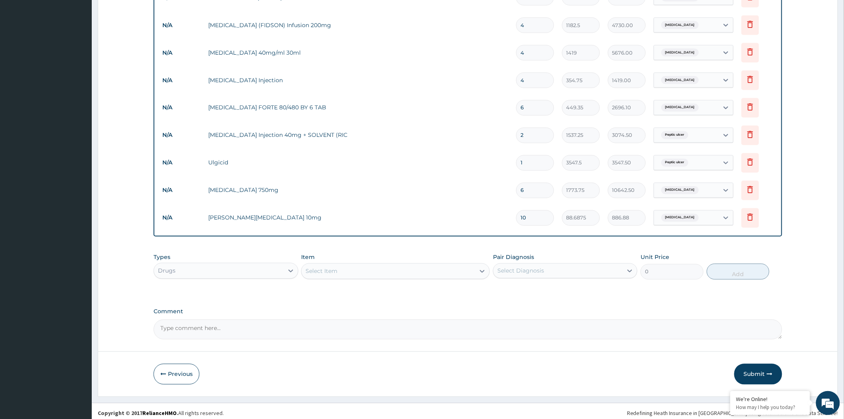
type input "10"
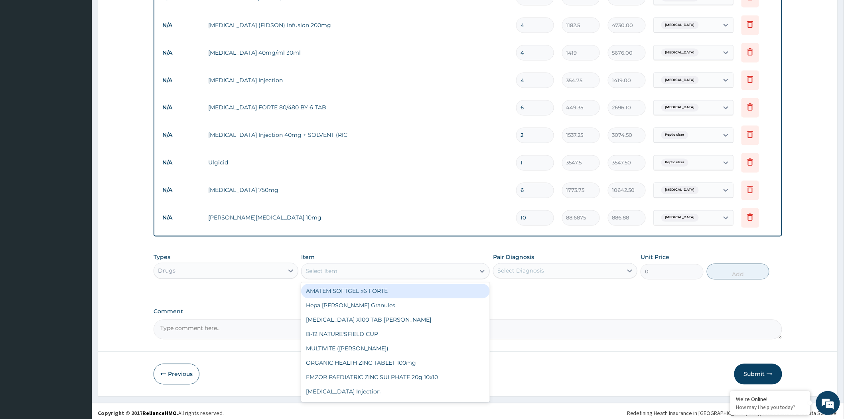
click at [329, 267] on div "Select Item" at bounding box center [321, 271] width 32 height 8
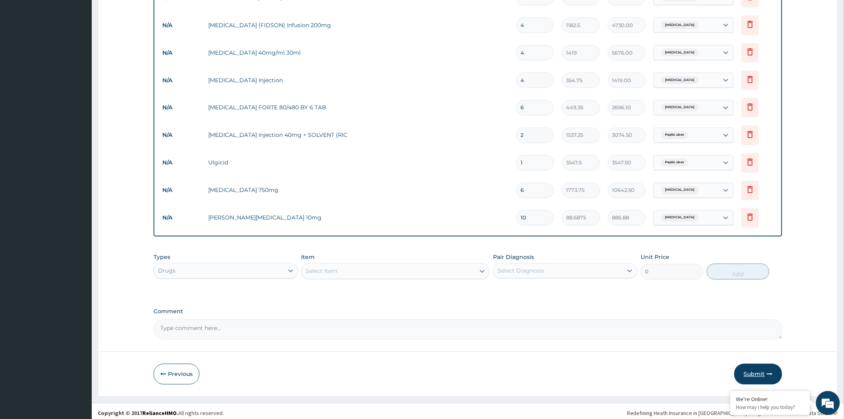
click at [752, 369] on button "Submit" at bounding box center [758, 374] width 48 height 21
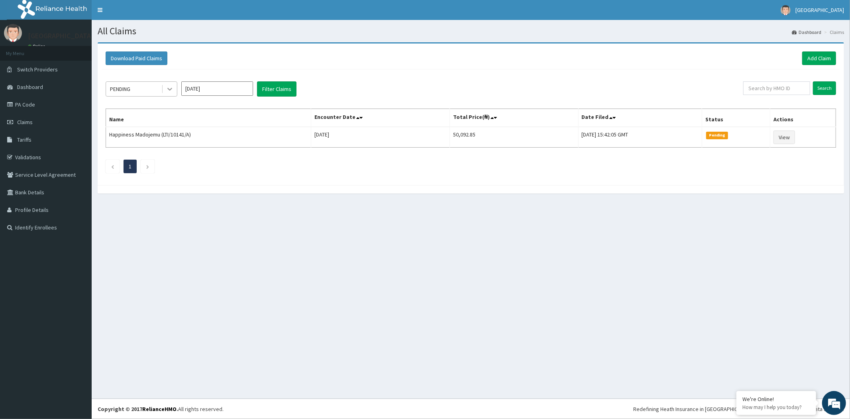
click at [167, 89] on icon at bounding box center [170, 89] width 8 height 8
click at [161, 88] on div at bounding box center [169, 89] width 16 height 14
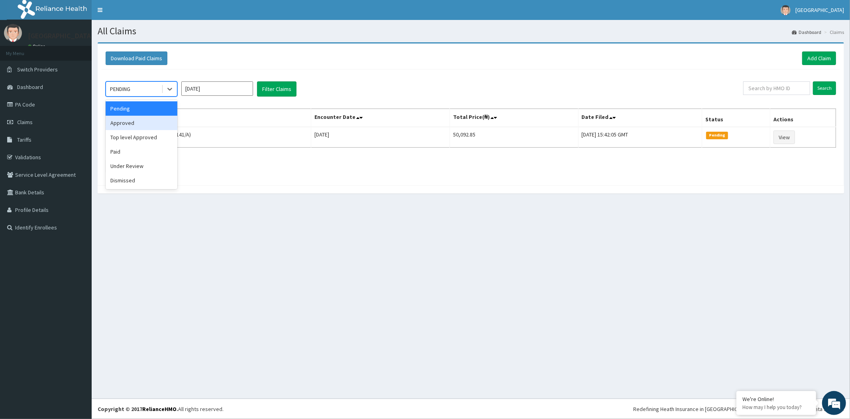
click at [130, 125] on div "Approved" at bounding box center [142, 123] width 72 height 14
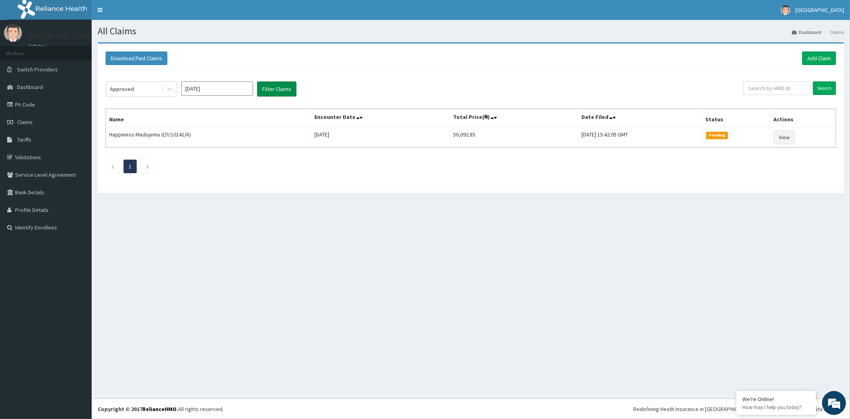
click at [272, 90] on button "Filter Claims" at bounding box center [276, 88] width 39 height 15
click at [163, 92] on div at bounding box center [170, 89] width 14 height 14
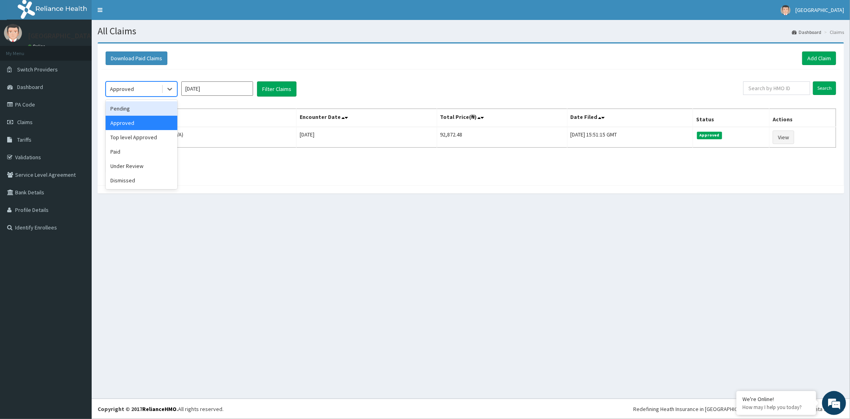
click at [130, 110] on div "Pending" at bounding box center [142, 108] width 72 height 14
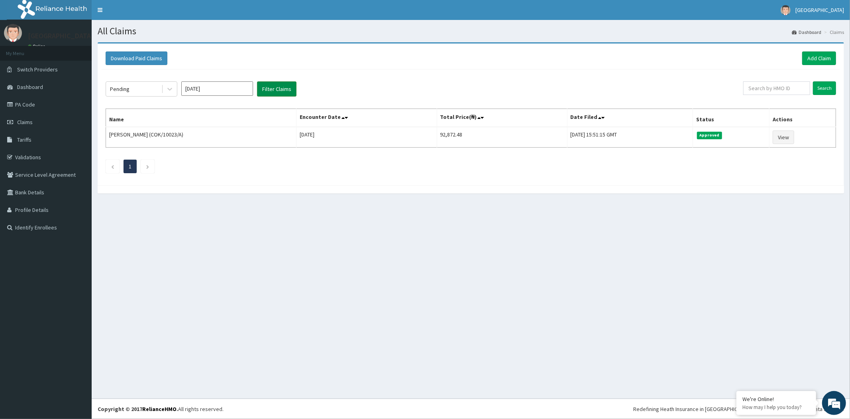
click at [281, 91] on button "Filter Claims" at bounding box center [276, 88] width 39 height 15
click at [813, 57] on link "Add Claim" at bounding box center [820, 58] width 34 height 14
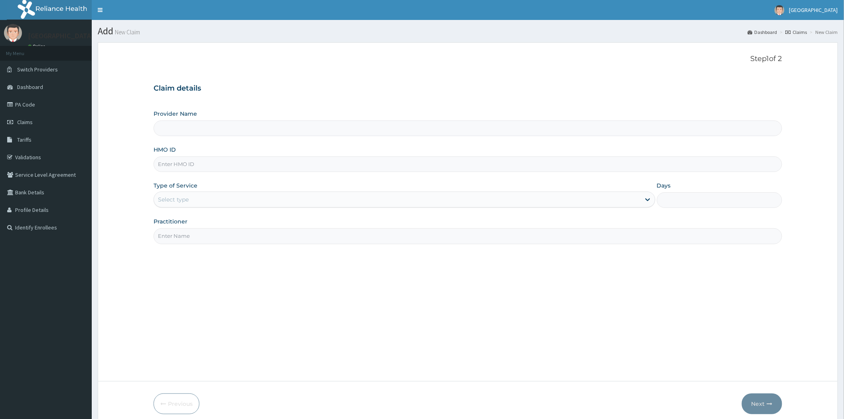
click at [199, 129] on input "Provider Name" at bounding box center [468, 128] width 628 height 16
click at [196, 164] on input "HMO ID" at bounding box center [468, 164] width 628 height 16
paste input "CQX/10185/A"
type input "CQX/10185/A"
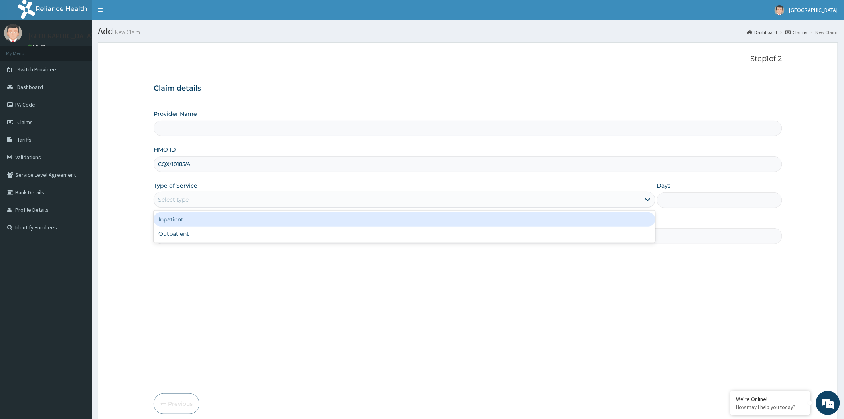
click at [211, 203] on div "Select type" at bounding box center [397, 199] width 486 height 13
type input "[GEOGRAPHIC_DATA]"
click at [193, 220] on div "Inpatient" at bounding box center [405, 219] width 502 height 14
click at [193, 220] on div "Practitioner" at bounding box center [468, 230] width 628 height 26
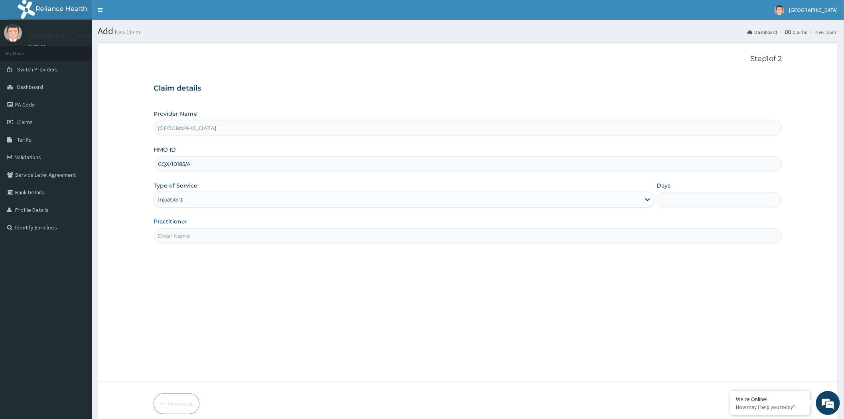
click at [694, 201] on input "Days" at bounding box center [719, 200] width 125 height 16
type input "2"
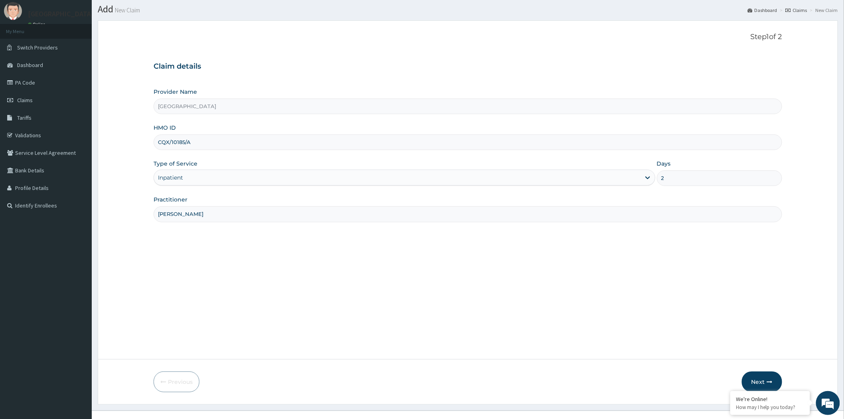
scroll to position [34, 0]
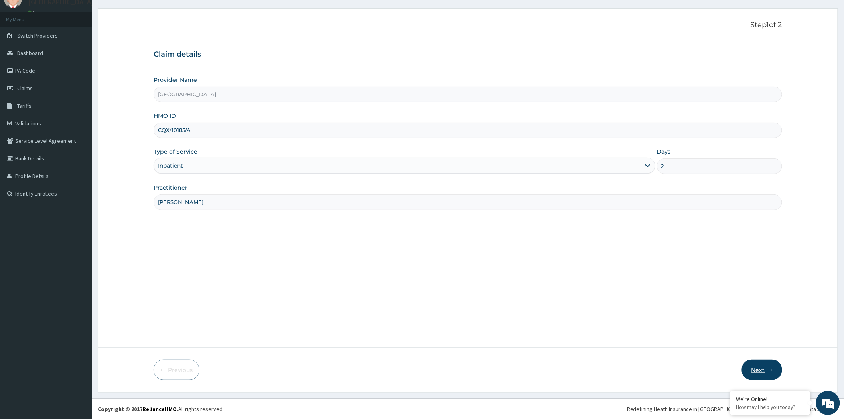
type input "DR. THEOPHILUS"
click at [762, 372] on button "Next" at bounding box center [762, 369] width 40 height 21
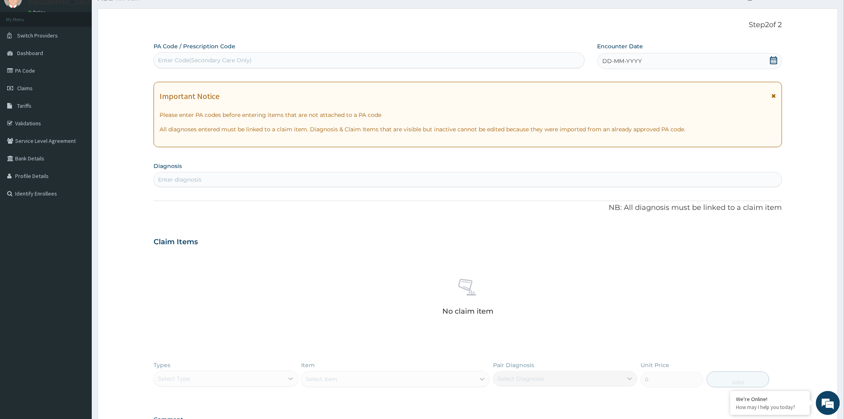
click at [266, 61] on div "Enter Code(Secondary Care Only)" at bounding box center [369, 60] width 430 height 13
click at [207, 61] on div "Enter Code(Secondary Care Only)" at bounding box center [205, 60] width 94 height 8
paste input "PA/210605"
type input "PA/210605"
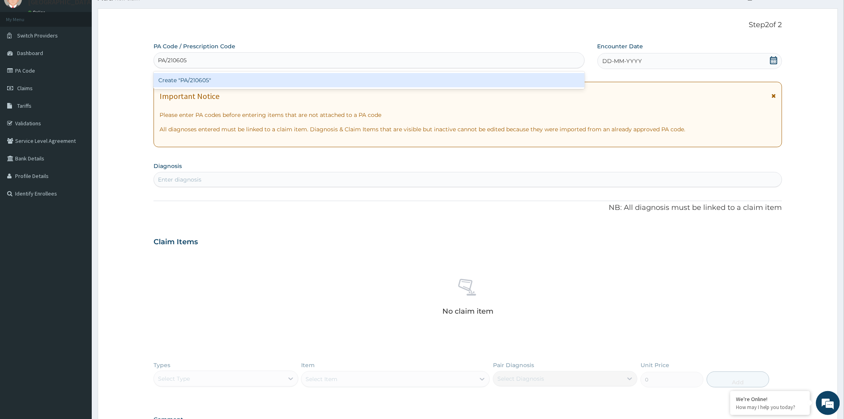
click at [207, 77] on div "Create "PA/210605"" at bounding box center [369, 80] width 431 height 14
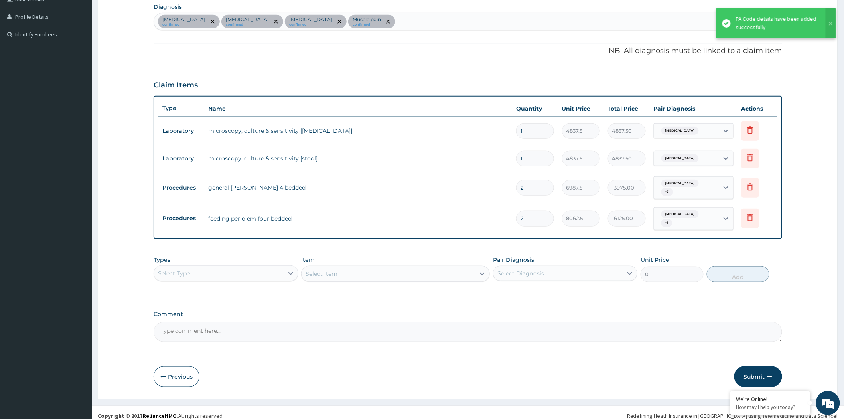
scroll to position [196, 0]
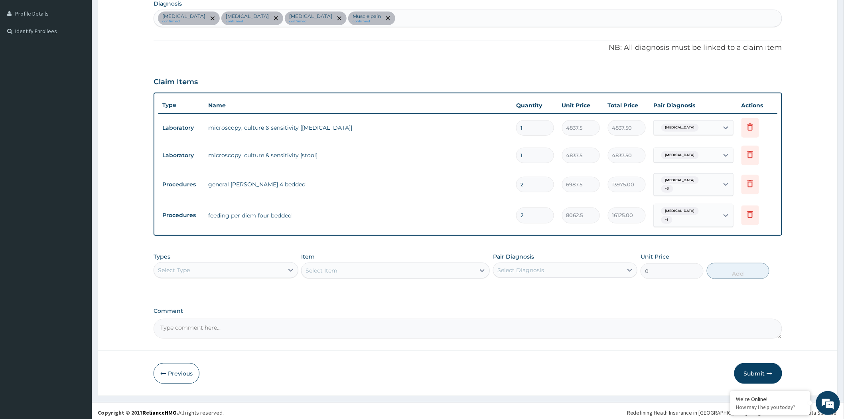
click at [326, 266] on div "Select Item" at bounding box center [395, 270] width 189 height 16
drag, startPoint x: 326, startPoint y: 266, endPoint x: 328, endPoint y: 260, distance: 6.1
click at [326, 266] on div "Select Item" at bounding box center [395, 270] width 189 height 16
click at [242, 266] on div "Select Type" at bounding box center [218, 270] width 129 height 13
click at [177, 342] on div "Laboratory" at bounding box center [226, 347] width 144 height 14
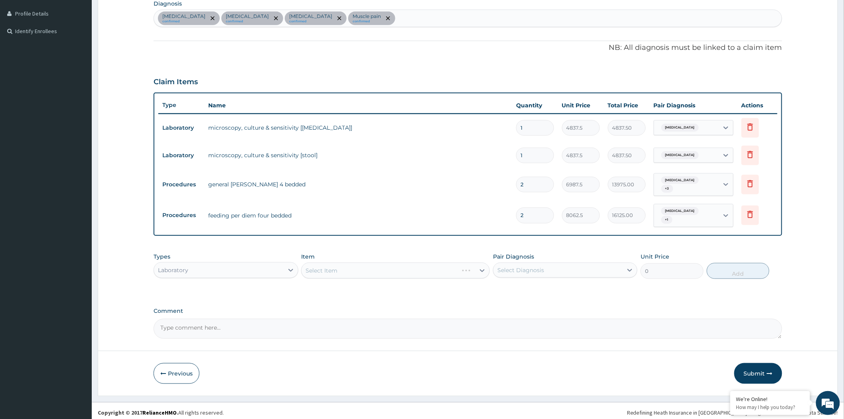
click at [345, 264] on div "Select Item" at bounding box center [395, 270] width 189 height 16
click at [346, 267] on div "Select Item" at bounding box center [395, 270] width 189 height 16
click at [346, 267] on div "Select Item" at bounding box center [387, 270] width 173 height 13
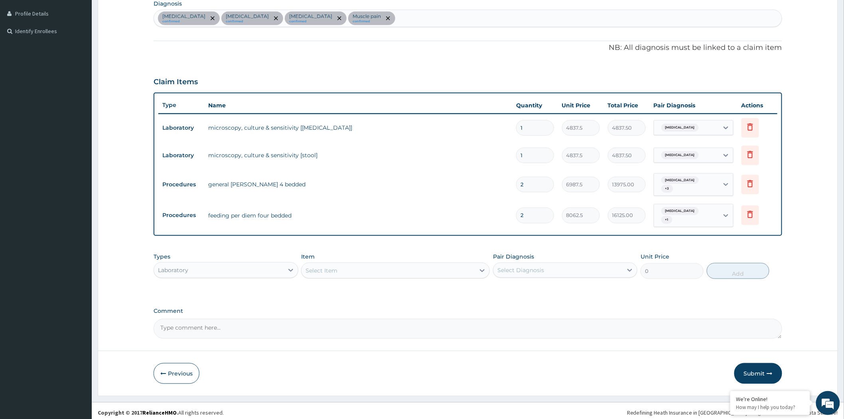
click at [346, 267] on div "Select Item" at bounding box center [387, 270] width 173 height 13
type input "FBC"
click at [364, 285] on div "FBC CBC-Complete Blood Count (Haemogram) - [Blood]" at bounding box center [395, 290] width 189 height 14
type input "4300"
click at [531, 266] on div "Select Diagnosis" at bounding box center [520, 270] width 47 height 8
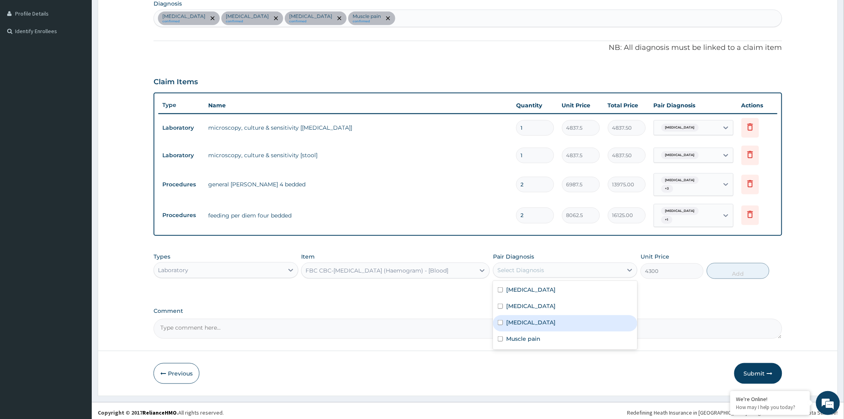
click at [516, 318] on label "Malaria" at bounding box center [530, 322] width 49 height 8
click at [535, 317] on div "Malaria" at bounding box center [565, 323] width 144 height 16
checkbox input "true"
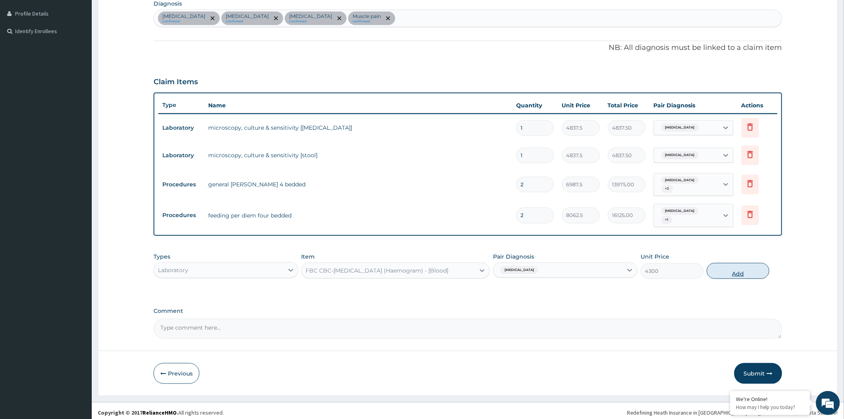
click at [749, 266] on button "Add" at bounding box center [738, 271] width 63 height 16
type input "0"
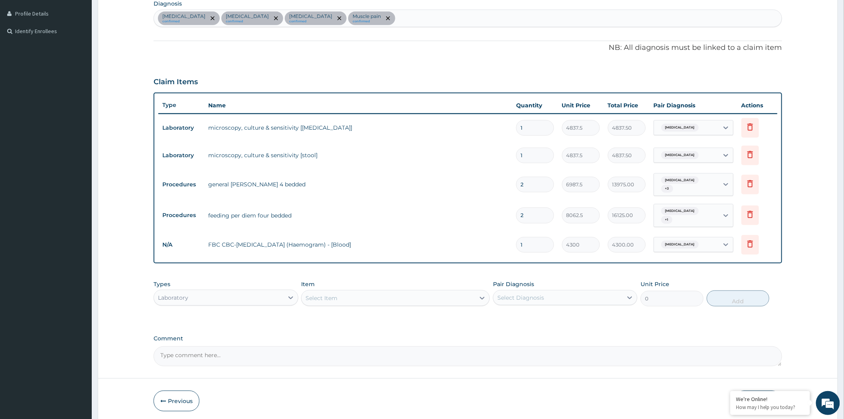
click at [424, 300] on div "Select Item" at bounding box center [387, 297] width 173 height 13
drag, startPoint x: 487, startPoint y: 256, endPoint x: 346, endPoint y: 290, distance: 145.1
click at [346, 291] on div "Select Item" at bounding box center [387, 297] width 173 height 13
click at [345, 292] on div "Select Item" at bounding box center [387, 297] width 173 height 13
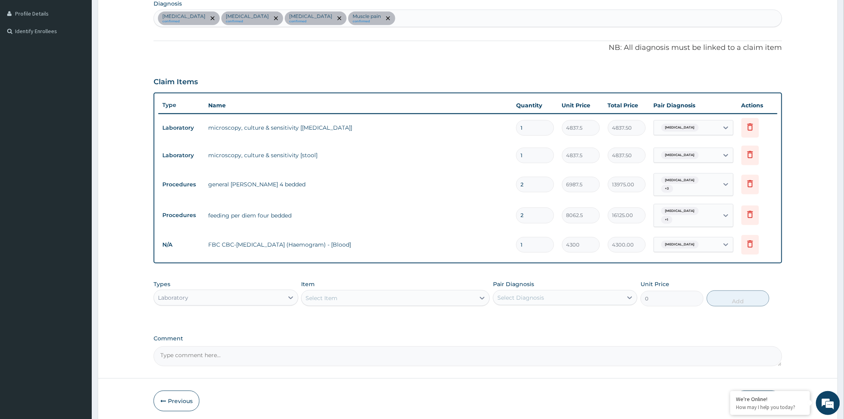
click at [345, 292] on div "Select Item" at bounding box center [387, 297] width 173 height 13
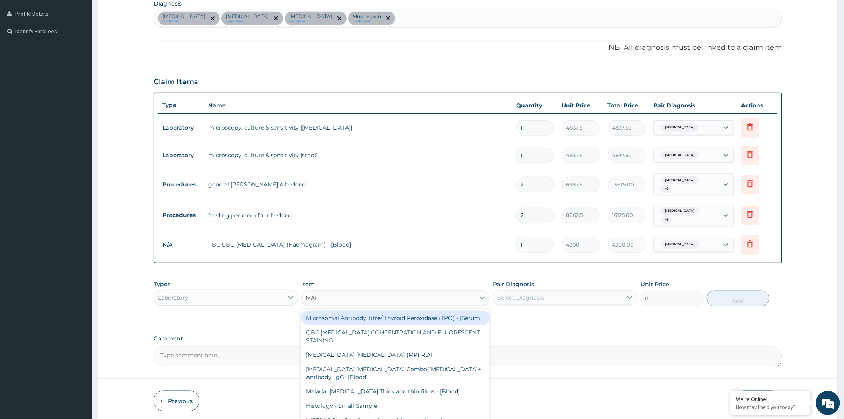
type input "MALA"
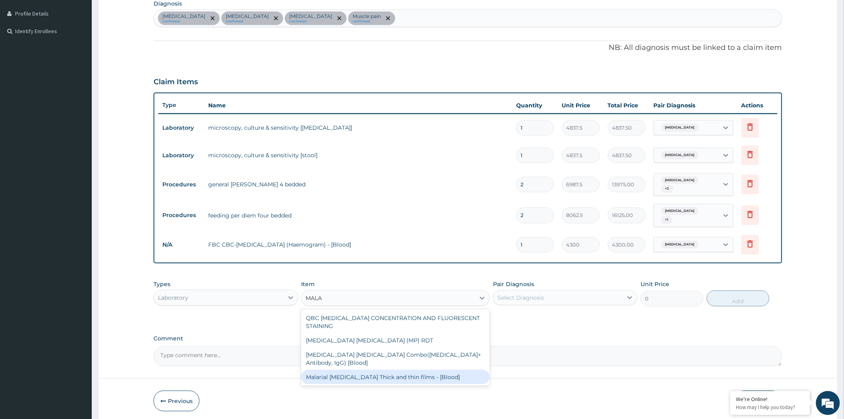
click at [407, 370] on div "Malarial [MEDICAL_DATA] Thick and thin films - [Blood]" at bounding box center [395, 377] width 189 height 14
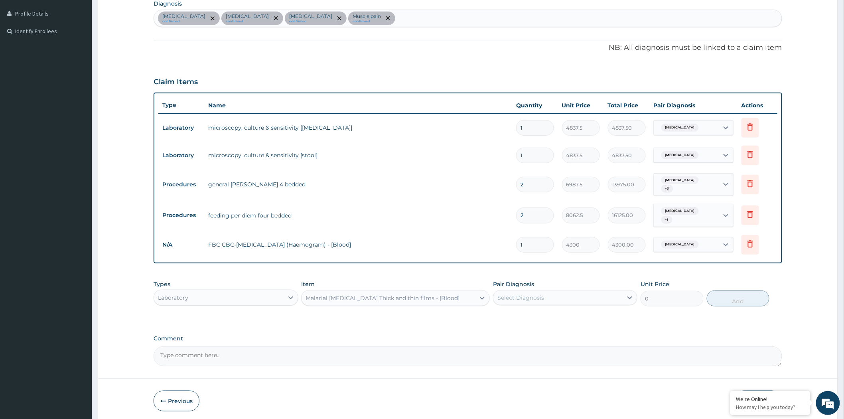
type input "1612.5"
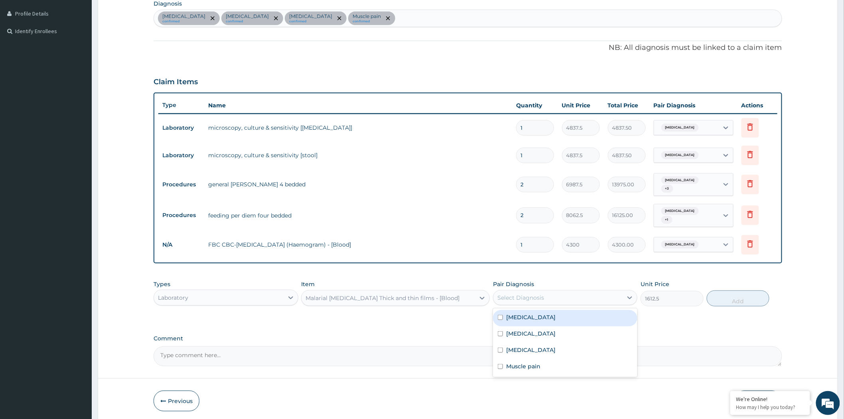
click at [529, 293] on div "Select Diagnosis" at bounding box center [520, 297] width 47 height 8
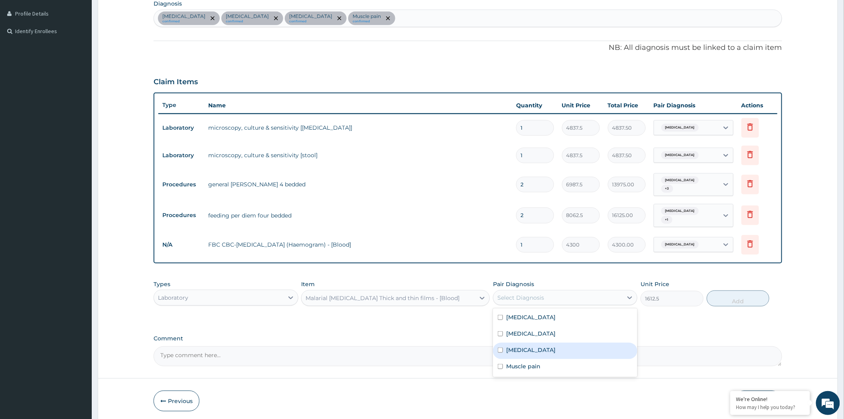
click at [529, 344] on div "[MEDICAL_DATA]" at bounding box center [565, 350] width 144 height 16
checkbox input "true"
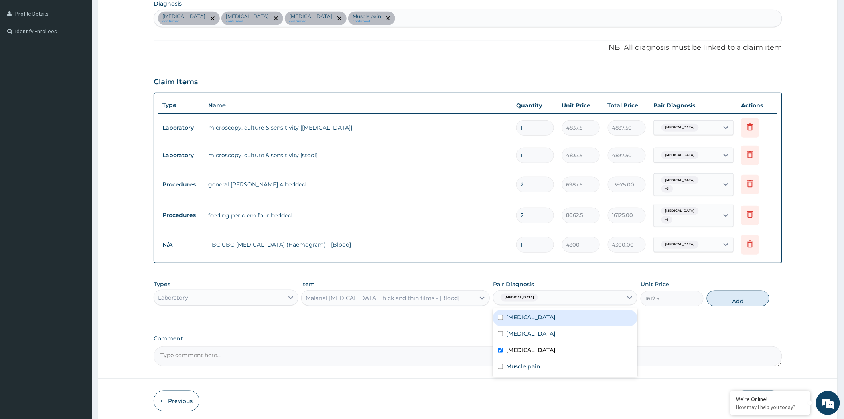
click at [730, 297] on button "Add" at bounding box center [738, 298] width 63 height 16
type input "0"
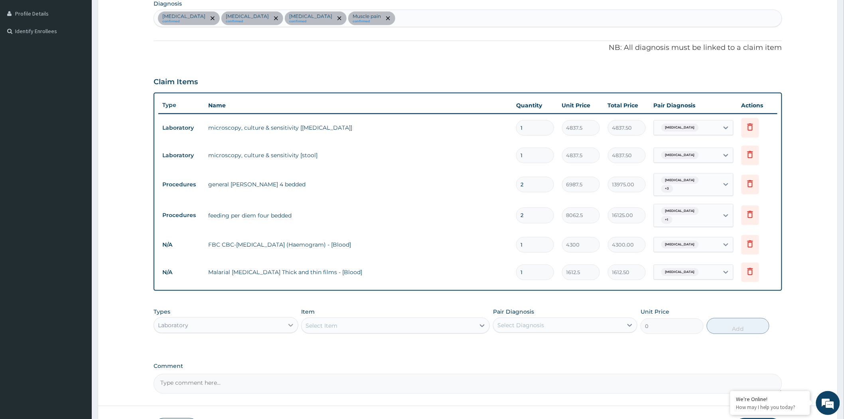
click at [293, 318] on div at bounding box center [290, 325] width 14 height 14
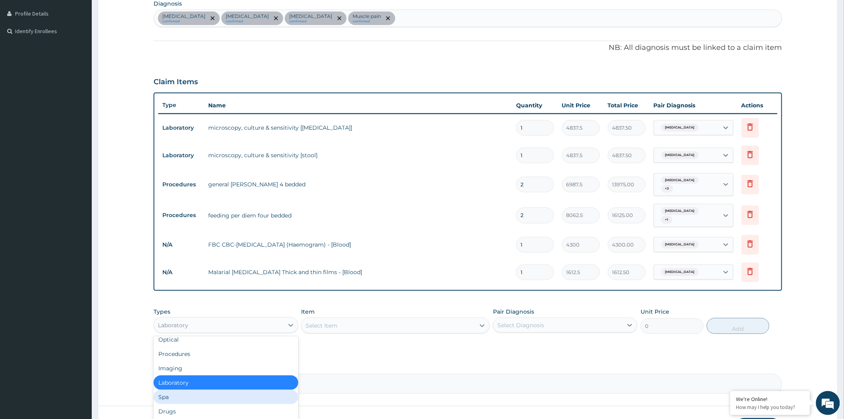
scroll to position [27, 0]
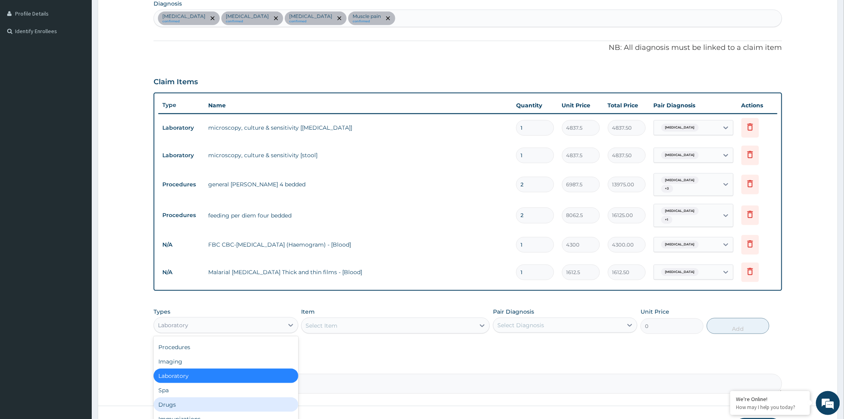
click at [192, 397] on div "Drugs" at bounding box center [226, 404] width 144 height 14
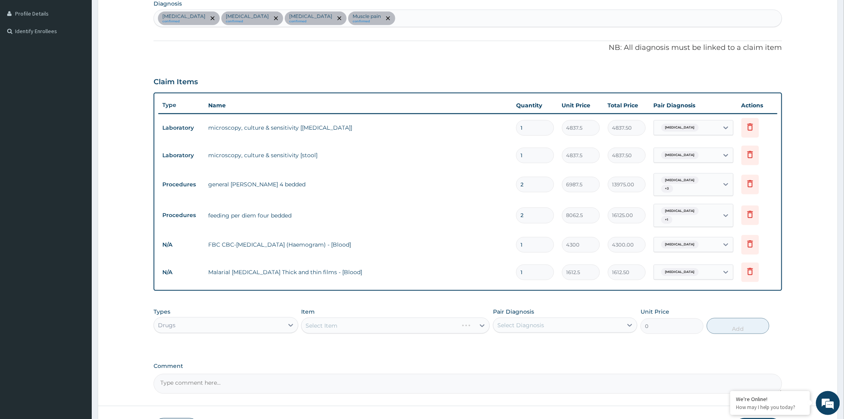
click at [331, 327] on div "Select Item" at bounding box center [395, 325] width 189 height 16
click at [339, 320] on div "Select Item" at bounding box center [395, 325] width 189 height 16
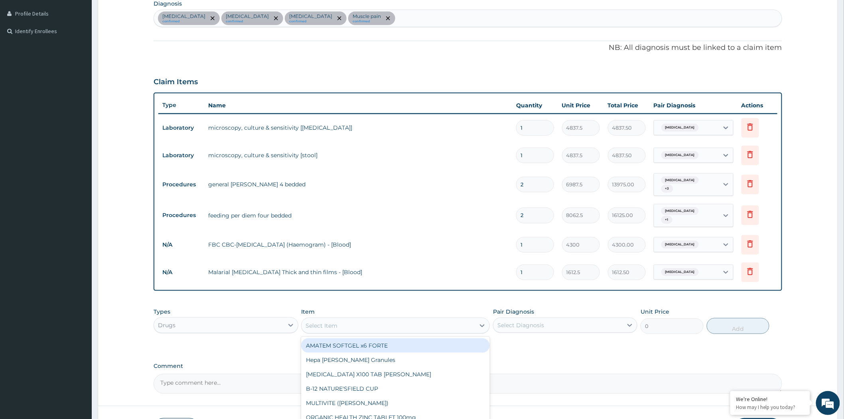
click at [367, 325] on div "Select Item" at bounding box center [387, 325] width 173 height 13
type input "NORMA"
click at [473, 338] on div "NORMAL SALINE (UNISAL)" at bounding box center [395, 345] width 189 height 14
type input "1773.75"
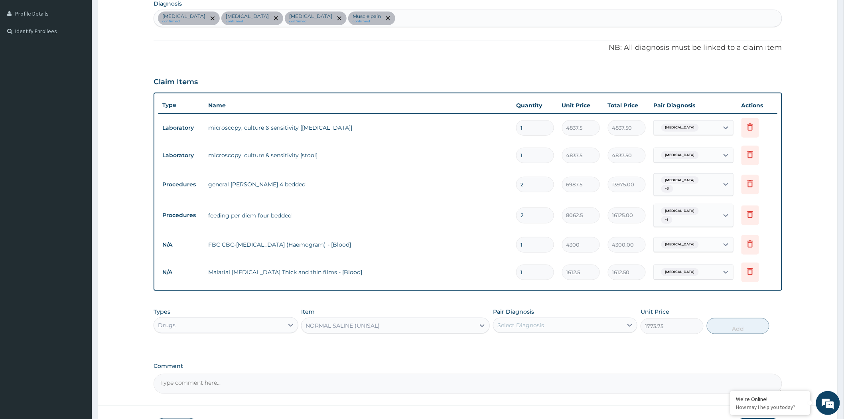
click at [529, 323] on div "Select Diagnosis" at bounding box center [520, 325] width 47 height 8
click at [524, 357] on label "[MEDICAL_DATA]" at bounding box center [530, 361] width 49 height 8
checkbox input "true"
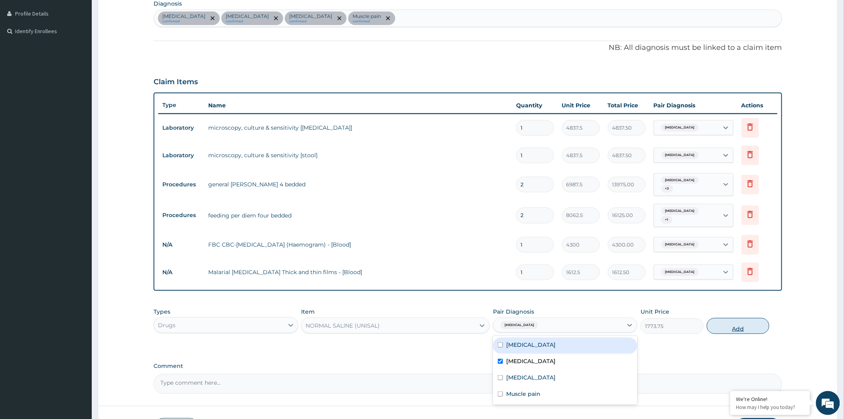
click at [729, 325] on button "Add" at bounding box center [738, 326] width 63 height 16
type input "0"
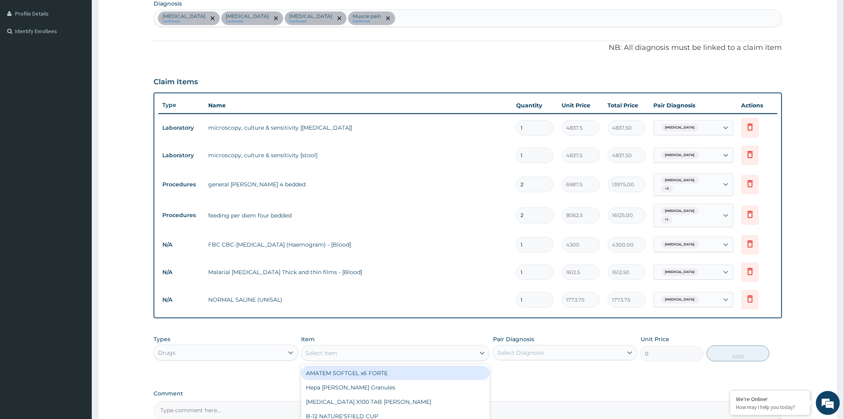
click at [343, 349] on div "Select Item" at bounding box center [387, 352] width 173 height 13
type input "5"
type input "DEX"
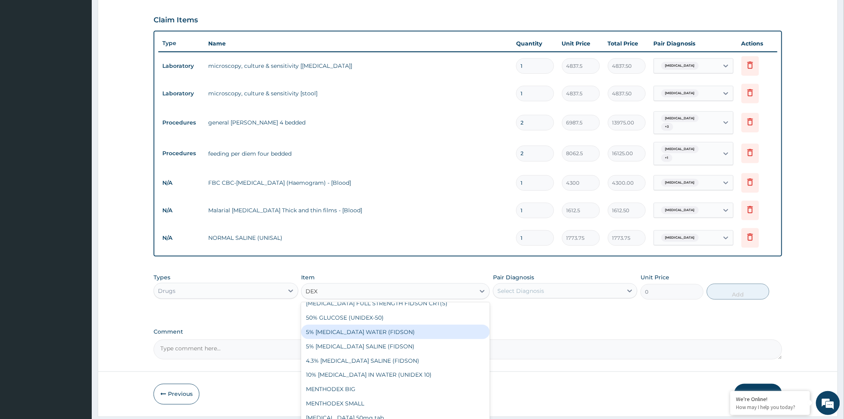
scroll to position [279, 0]
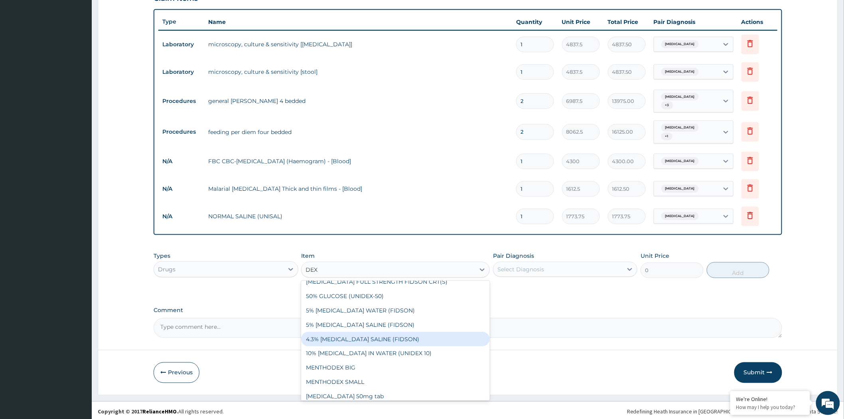
click at [417, 338] on div "4.3% [MEDICAL_DATA] SALINE (FIDSON)" at bounding box center [395, 339] width 189 height 14
type input "1773.75"
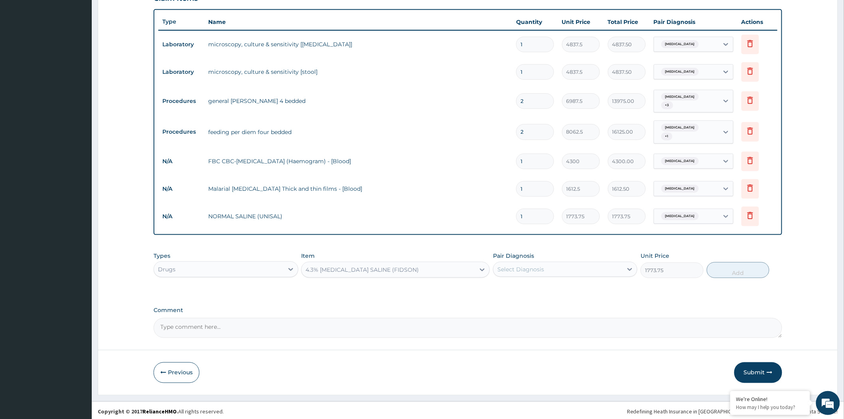
click at [561, 263] on div "Select Diagnosis" at bounding box center [557, 269] width 129 height 13
click at [532, 301] on label "[MEDICAL_DATA]" at bounding box center [530, 305] width 49 height 8
checkbox input "true"
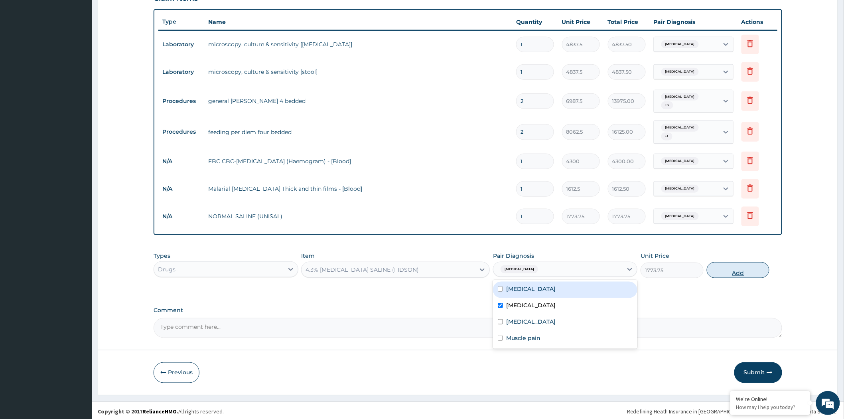
click at [719, 264] on button "Add" at bounding box center [738, 270] width 63 height 16
type input "0"
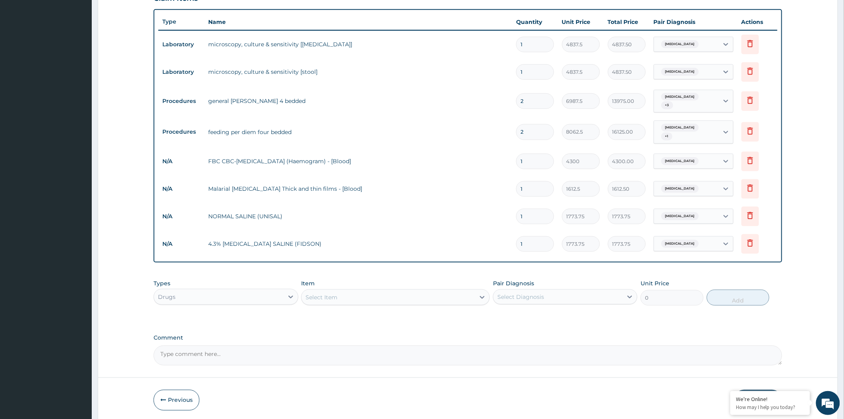
click at [403, 291] on div "Select Item" at bounding box center [387, 297] width 173 height 13
drag, startPoint x: 529, startPoint y: 238, endPoint x: 520, endPoint y: 236, distance: 9.8
click at [520, 236] on input "1" at bounding box center [535, 244] width 38 height 16
type input "2"
type input "3547.50"
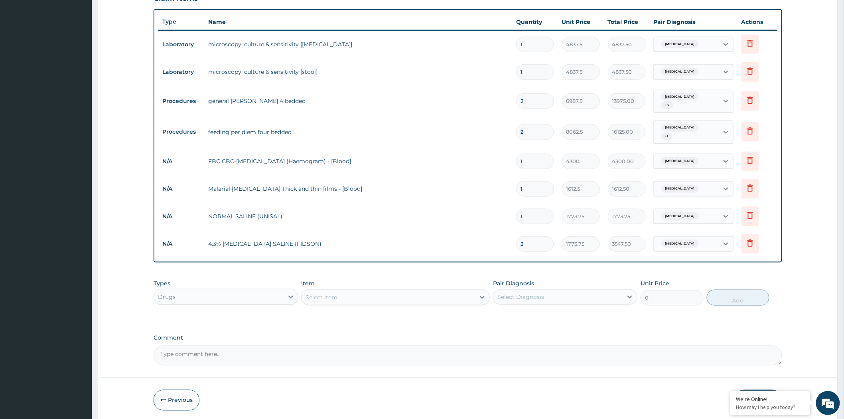
type input "2"
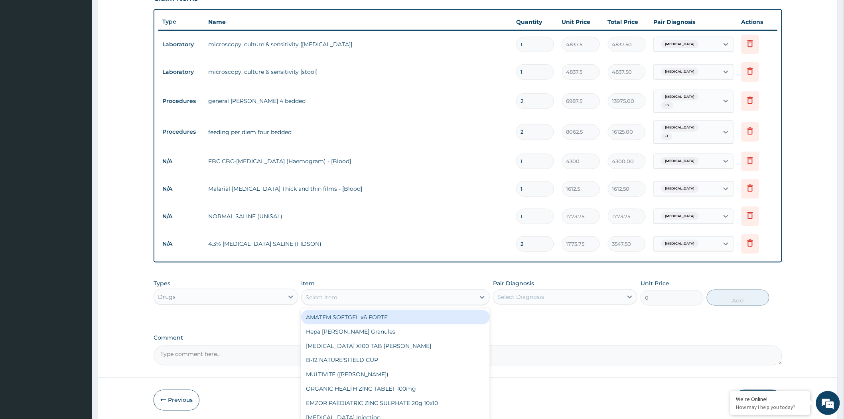
click at [466, 291] on div "Select Item" at bounding box center [387, 297] width 173 height 13
type input "CIPR"
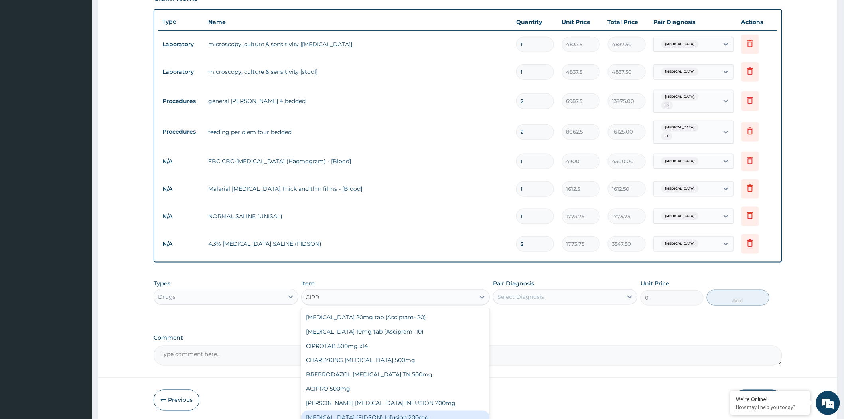
click at [399, 412] on div "[MEDICAL_DATA] (FIDSON) Infusion 200mg" at bounding box center [395, 417] width 189 height 14
type input "1182.5"
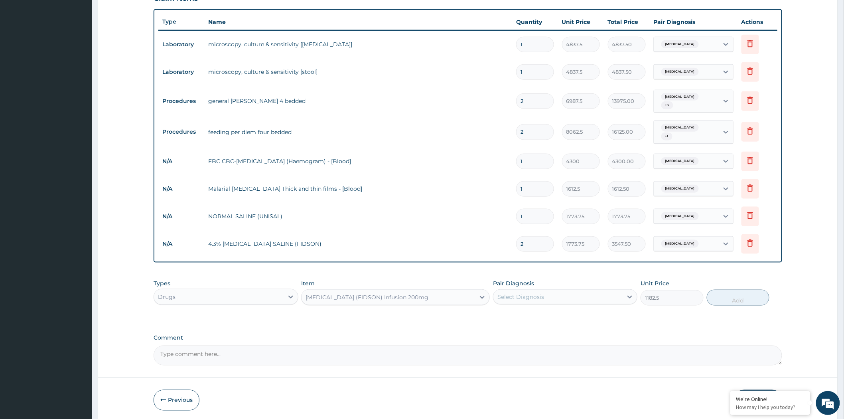
click at [532, 293] on div "Select Diagnosis" at bounding box center [520, 297] width 47 height 8
click at [535, 329] on label "[MEDICAL_DATA]" at bounding box center [530, 333] width 49 height 8
checkbox input "true"
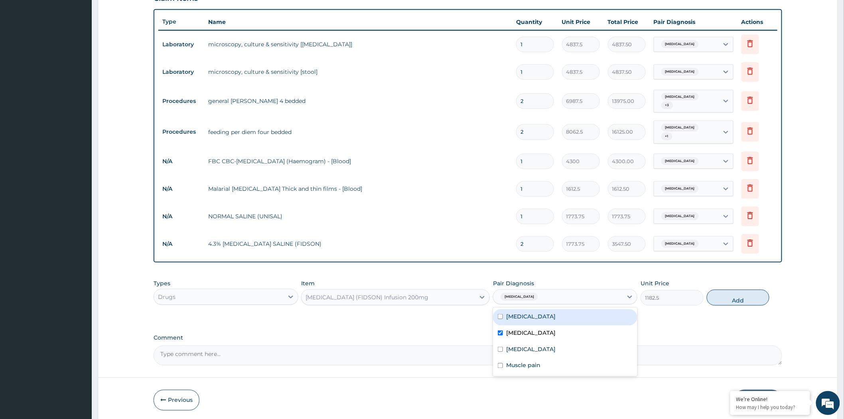
click at [553, 317] on label "[MEDICAL_DATA]" at bounding box center [530, 316] width 49 height 8
checkbox input "true"
click at [733, 295] on button "Add" at bounding box center [738, 297] width 63 height 16
type input "0"
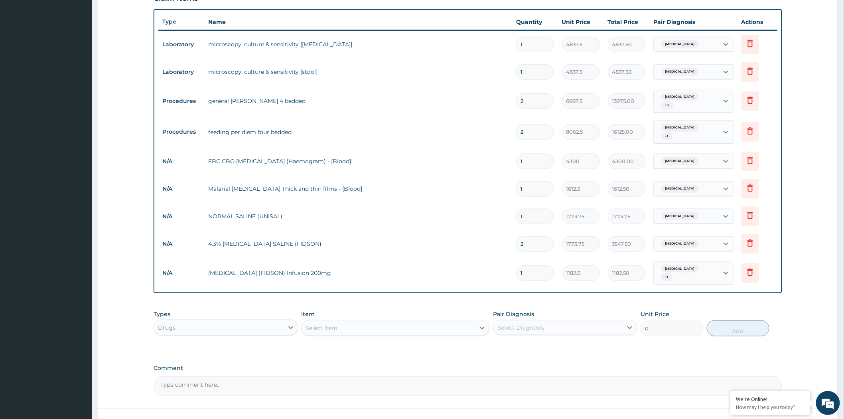
drag, startPoint x: 533, startPoint y: 266, endPoint x: 498, endPoint y: 262, distance: 35.8
click at [498, 262] on tr "N/A CIPRO (FIDSON) Infusion 200mg 1 1182.5 1182.50 Typhoid fever + 1 Delete" at bounding box center [467, 273] width 619 height 31
type input "6"
type input "7095.00"
click at [365, 323] on div "Select Item" at bounding box center [387, 327] width 173 height 13
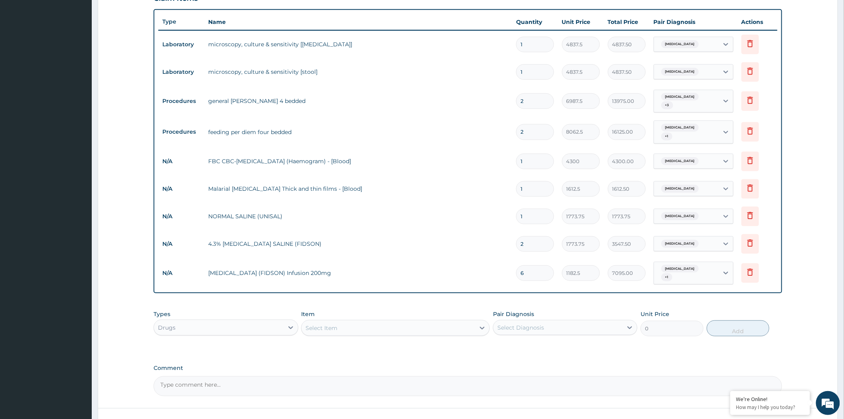
drag, startPoint x: 529, startPoint y: 270, endPoint x: 511, endPoint y: 264, distance: 19.0
click at [511, 264] on tr "N/A CIPRO (FIDSON) Infusion 200mg 6 1182.5 7095.00 Typhoid fever + 1 Delete" at bounding box center [467, 273] width 619 height 31
type input "4"
type input "4730.00"
type input "4"
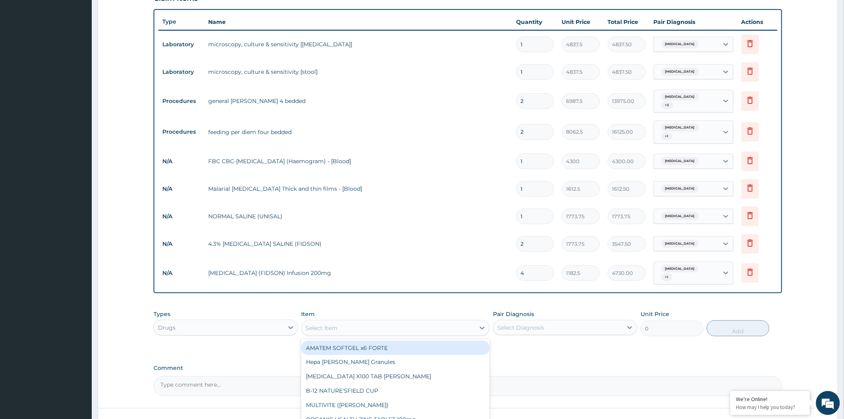
click at [396, 321] on div "Select Item" at bounding box center [387, 327] width 173 height 13
type input "C"
type input "CHLOROQ"
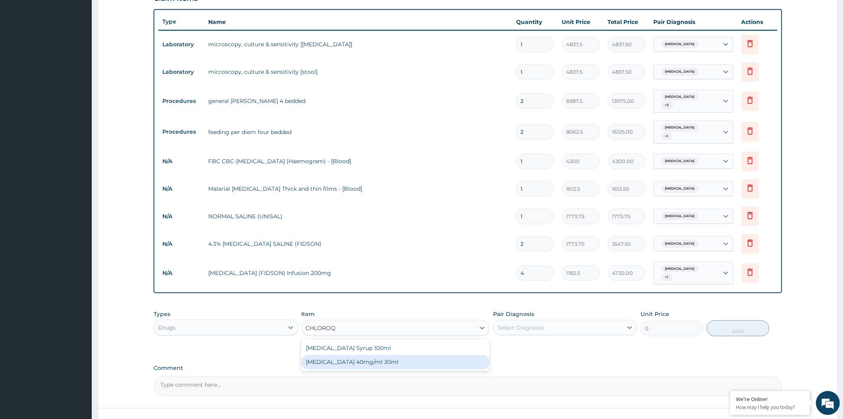
click at [457, 360] on div "[MEDICAL_DATA] 40mg/ml 30ml" at bounding box center [395, 362] width 189 height 14
type input "1419"
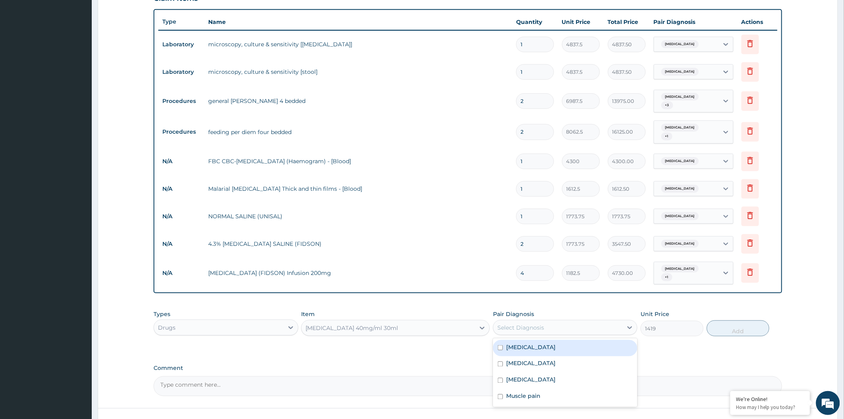
click at [526, 323] on div "Select Diagnosis" at bounding box center [520, 327] width 47 height 8
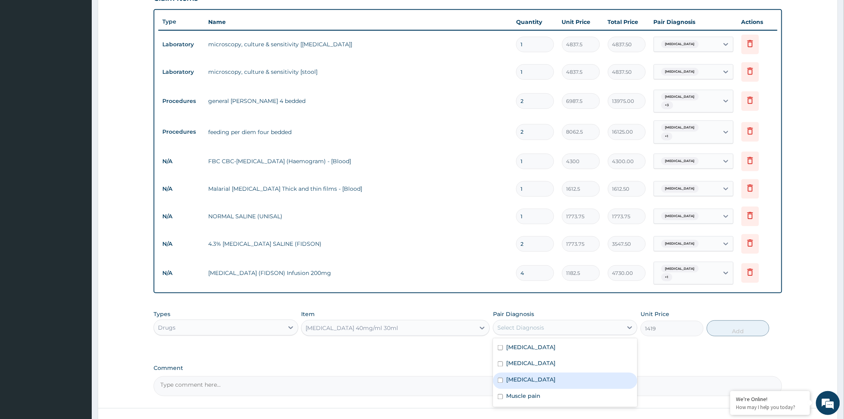
click at [538, 377] on div "[MEDICAL_DATA]" at bounding box center [565, 380] width 144 height 16
checkbox input "true"
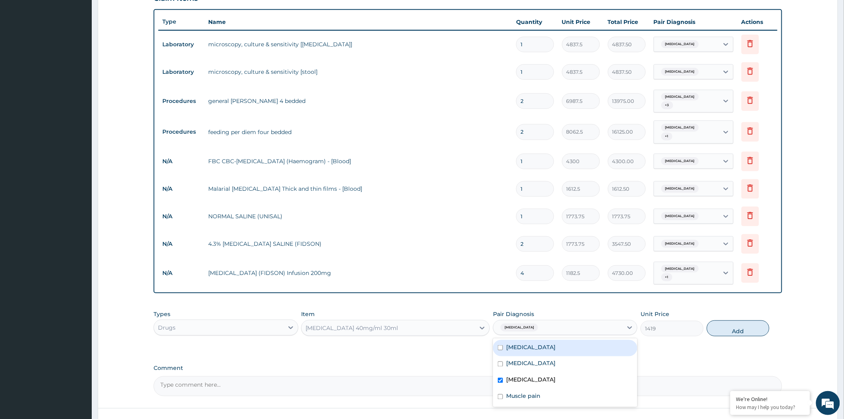
click at [740, 323] on button "Add" at bounding box center [738, 328] width 63 height 16
type input "0"
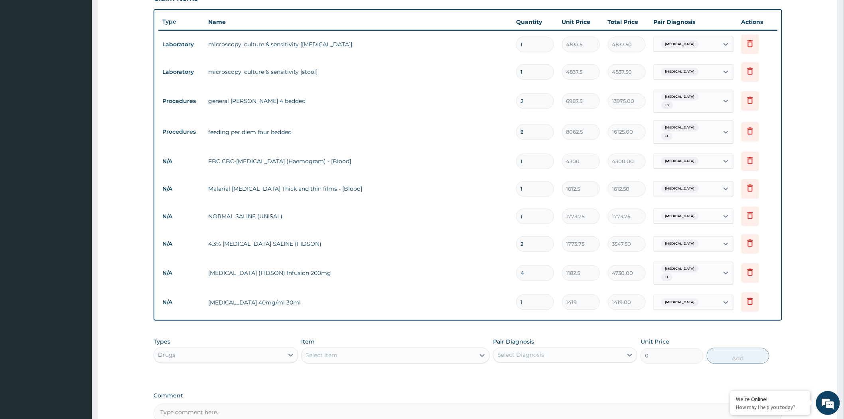
drag, startPoint x: 535, startPoint y: 296, endPoint x: 509, endPoint y: 290, distance: 27.0
click at [509, 290] on tr "N/A CHLOROQUINE 40mg/ml 30ml 1 1419 1419.00 Malaria Delete" at bounding box center [467, 302] width 619 height 28
type input "4"
type input "5676.00"
type input "4"
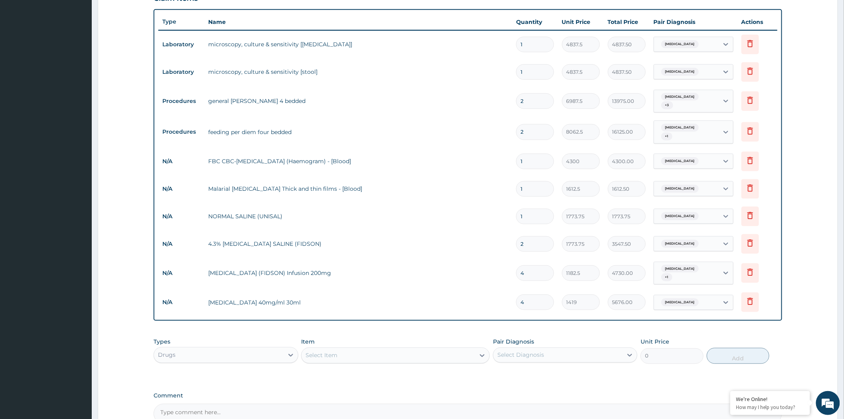
click at [579, 296] on input "1419" at bounding box center [581, 302] width 38 height 16
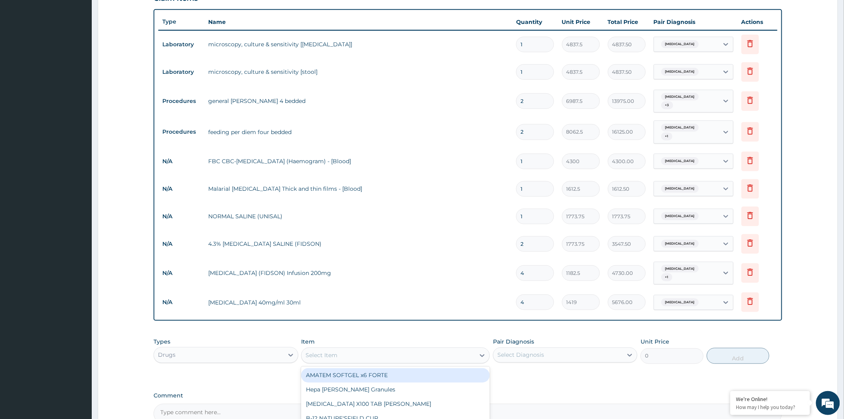
click at [400, 349] on div "Select Item" at bounding box center [387, 355] width 173 height 13
type input "PROMET"
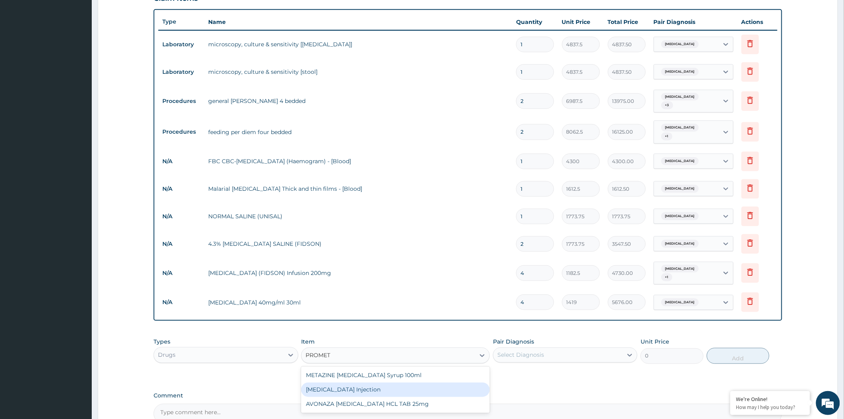
click at [421, 384] on div "PROMETHAZINE Injection" at bounding box center [395, 389] width 189 height 14
type input "354.75"
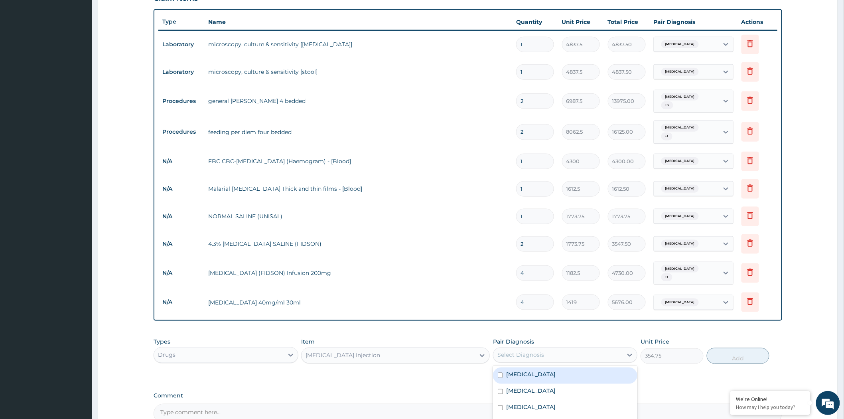
click at [530, 351] on div "Select Diagnosis" at bounding box center [520, 355] width 47 height 8
click at [523, 403] on label "Malaria" at bounding box center [530, 407] width 49 height 8
checkbox input "true"
click at [724, 350] on button "Add" at bounding box center [738, 356] width 63 height 16
type input "0"
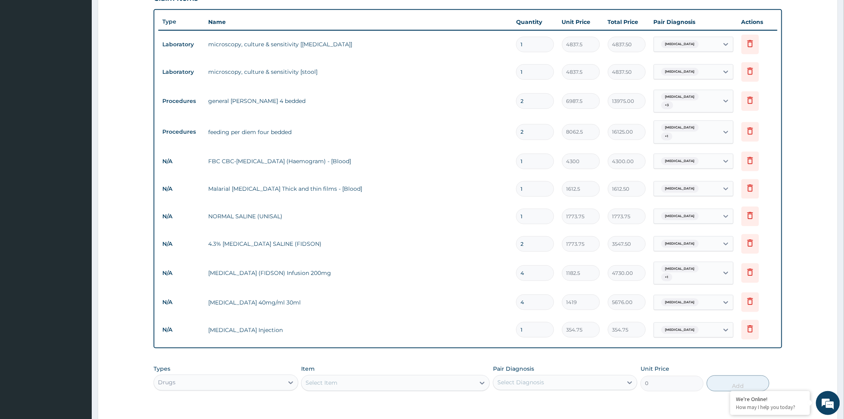
drag, startPoint x: 535, startPoint y: 323, endPoint x: 510, endPoint y: 321, distance: 25.3
click at [510, 321] on tr "N/A PROMETHAZINE Injection 1 354.75 354.75 Malaria Delete" at bounding box center [467, 330] width 619 height 28
type input "4"
type input "1419.00"
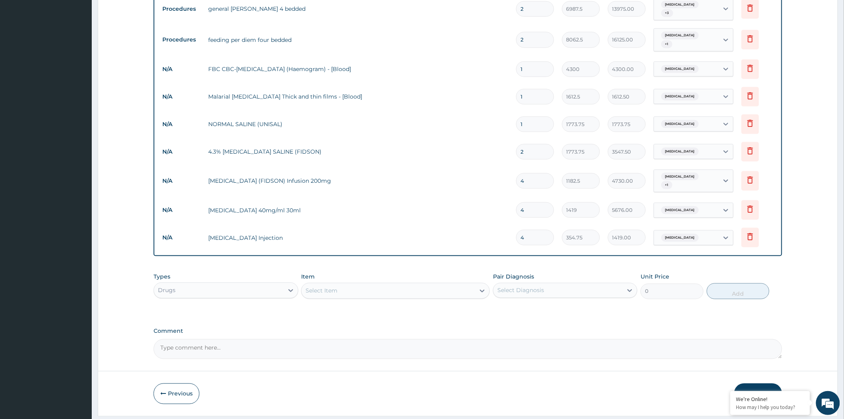
scroll to position [390, 0]
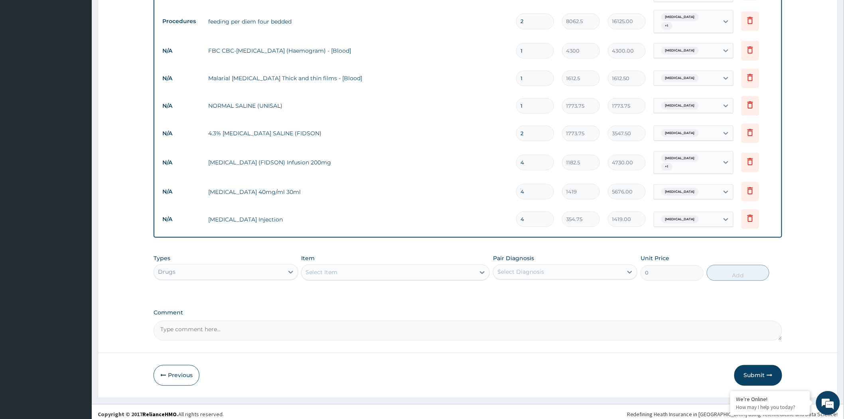
type input "4"
drag, startPoint x: 380, startPoint y: 283, endPoint x: 370, endPoint y: 277, distance: 12.2
drag, startPoint x: 370, startPoint y: 277, endPoint x: 344, endPoint y: 283, distance: 25.9
click at [344, 283] on div "Types Drugs Item Select Item Pair Diagnosis Select Diagnosis Unit Price 0 Add" at bounding box center [468, 273] width 628 height 46
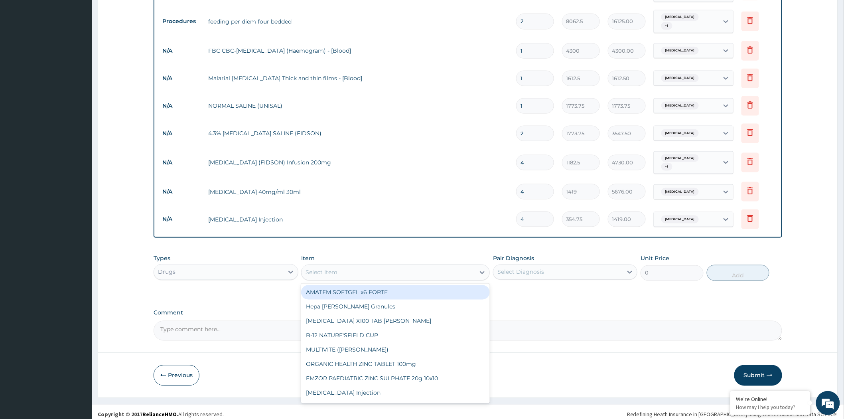
click at [354, 273] on div "Select Item" at bounding box center [387, 272] width 173 height 13
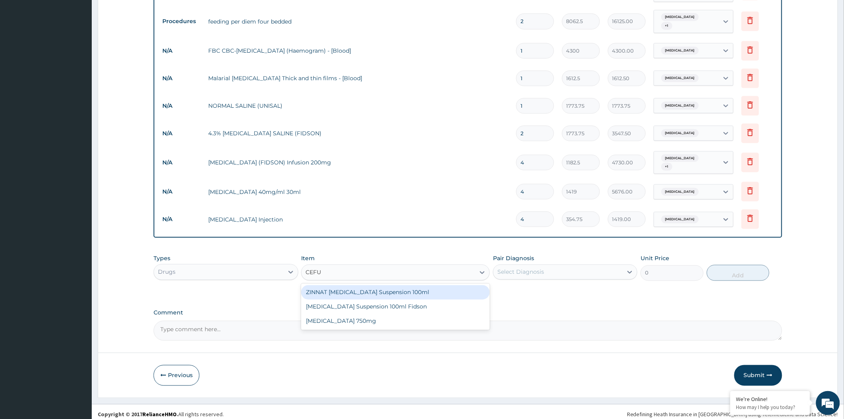
type input "CEFUR"
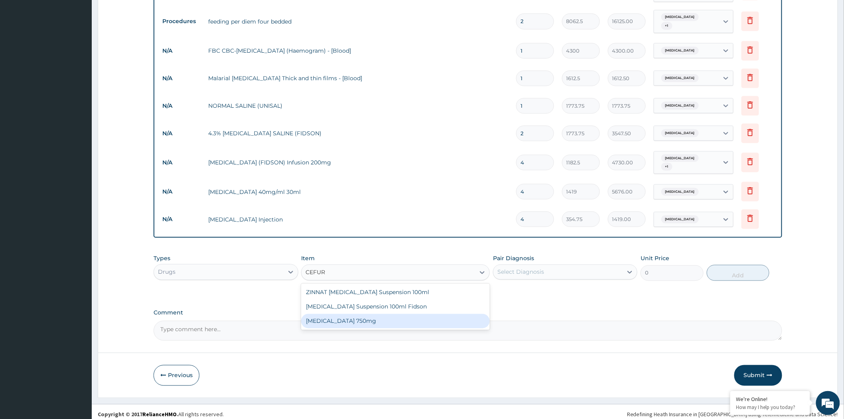
click at [389, 314] on div "Cefuroxime 750mg" at bounding box center [395, 321] width 189 height 14
type input "1773.75"
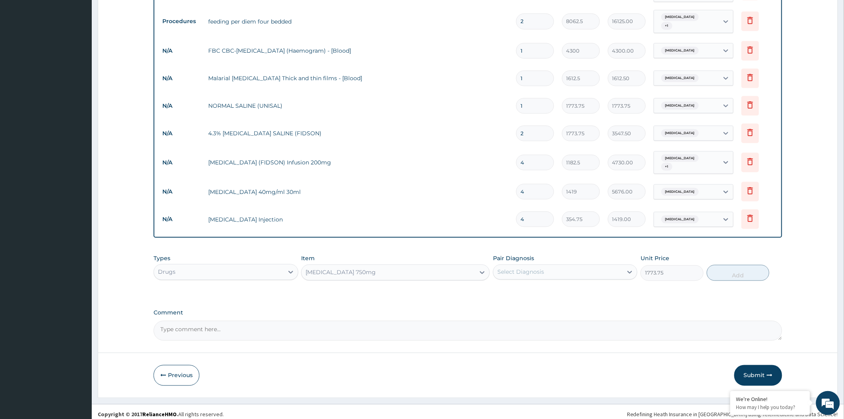
click at [533, 268] on div "Select Diagnosis" at bounding box center [520, 272] width 47 height 8
drag, startPoint x: 543, startPoint y: 300, endPoint x: 549, endPoint y: 292, distance: 10.5
click at [544, 304] on label "Typhoid fever" at bounding box center [530, 308] width 49 height 8
checkbox input "true"
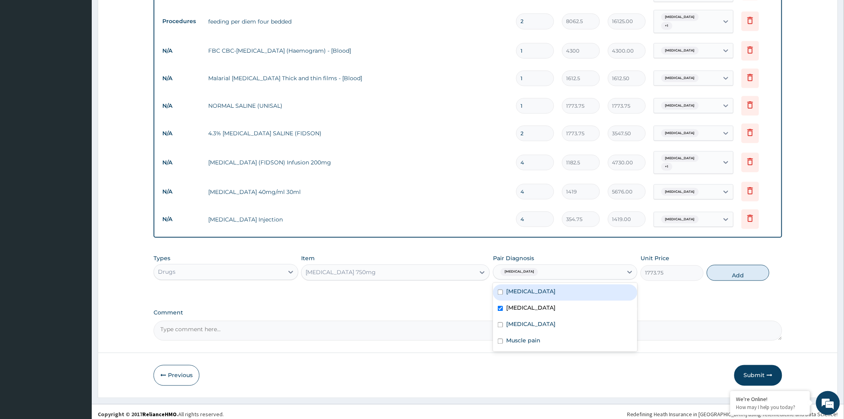
click at [551, 291] on div "Upper respiratory infection" at bounding box center [565, 292] width 144 height 16
checkbox input "true"
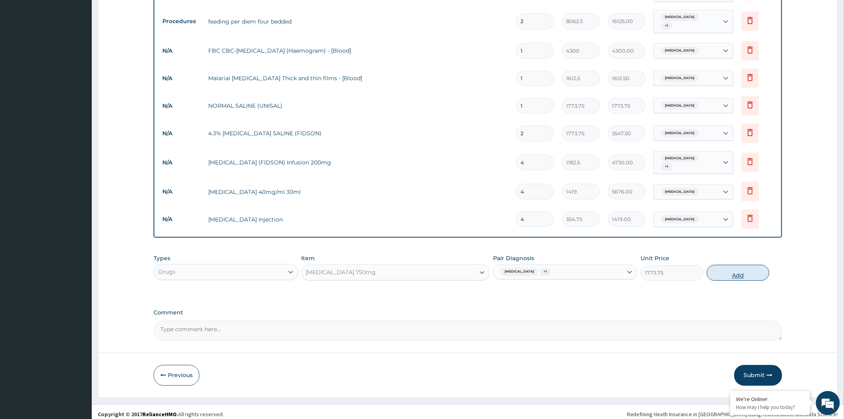
click at [730, 270] on button "Add" at bounding box center [738, 273] width 63 height 16
type input "0"
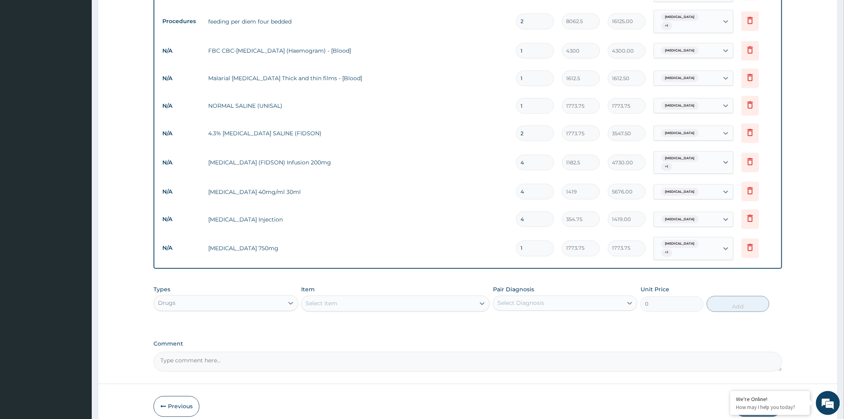
drag, startPoint x: 529, startPoint y: 242, endPoint x: 517, endPoint y: 240, distance: 12.9
click at [517, 240] on input "1" at bounding box center [535, 248] width 38 height 16
type input "6"
type input "10642.50"
type input "6"
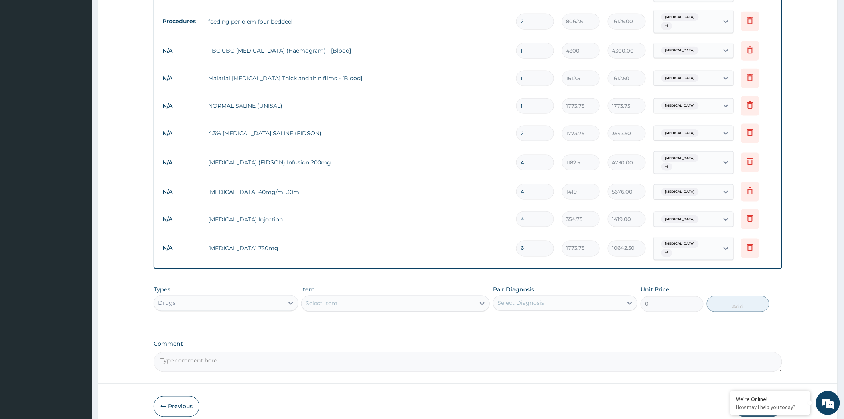
click at [438, 300] on div "Select Item" at bounding box center [387, 303] width 173 height 13
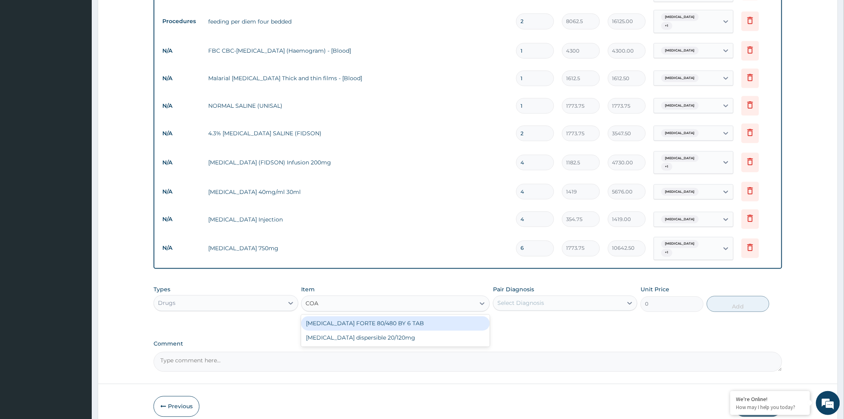
type input "COAR"
click at [445, 316] on div "COARTEM FORTE 80/480 BY 6 TAB" at bounding box center [395, 323] width 189 height 14
type input "449.35"
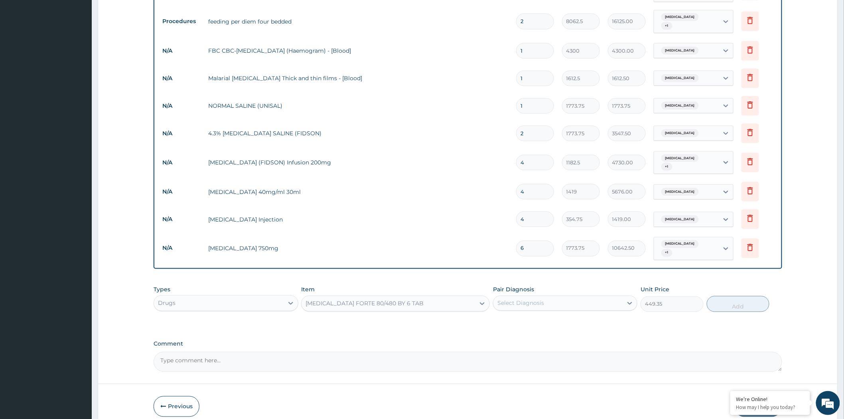
click at [557, 297] on div "Select Diagnosis" at bounding box center [557, 303] width 129 height 13
drag, startPoint x: 537, startPoint y: 342, endPoint x: 595, endPoint y: 331, distance: 59.2
click at [537, 348] on div "Malaria" at bounding box center [565, 356] width 144 height 16
checkbox input "true"
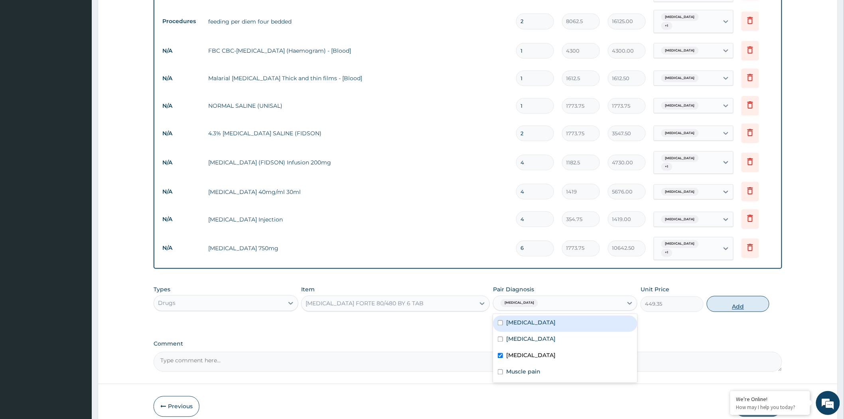
click at [731, 296] on button "Add" at bounding box center [738, 304] width 63 height 16
type input "0"
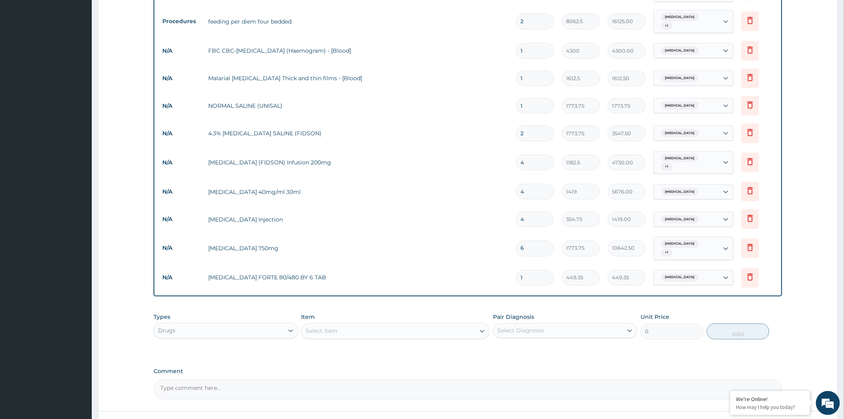
type input "0.00"
type input "6"
type input "2696.10"
type input "6"
click at [350, 325] on div "Select Item" at bounding box center [387, 331] width 173 height 13
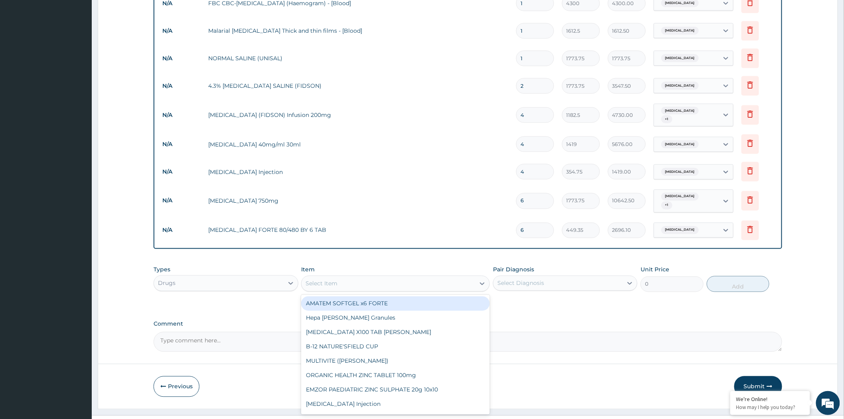
scroll to position [445, 0]
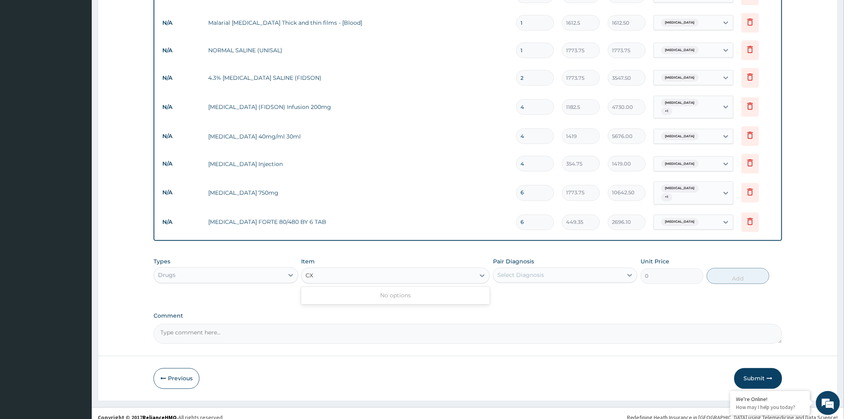
type input "C"
type input "DICLOF"
click at [382, 303] on div "Diclofenac" at bounding box center [395, 310] width 189 height 14
type input "591.25"
click at [553, 269] on div "Select Diagnosis" at bounding box center [557, 275] width 129 height 13
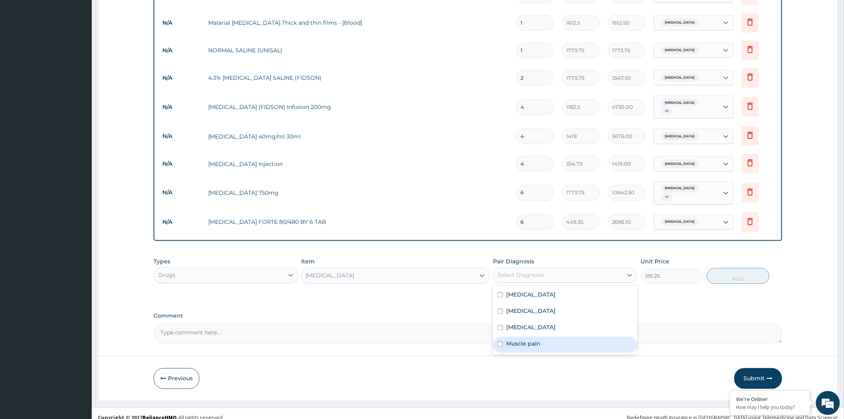
click at [520, 340] on label "Muscle pain" at bounding box center [523, 344] width 34 height 8
checkbox input "true"
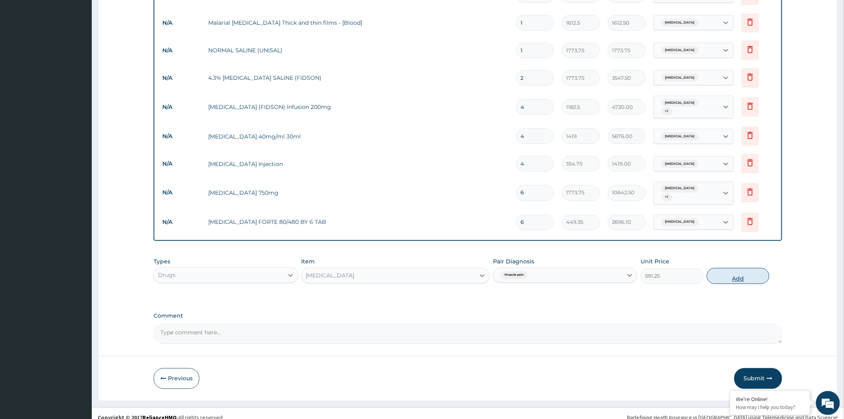
click at [735, 268] on button "Add" at bounding box center [738, 276] width 63 height 16
type input "0"
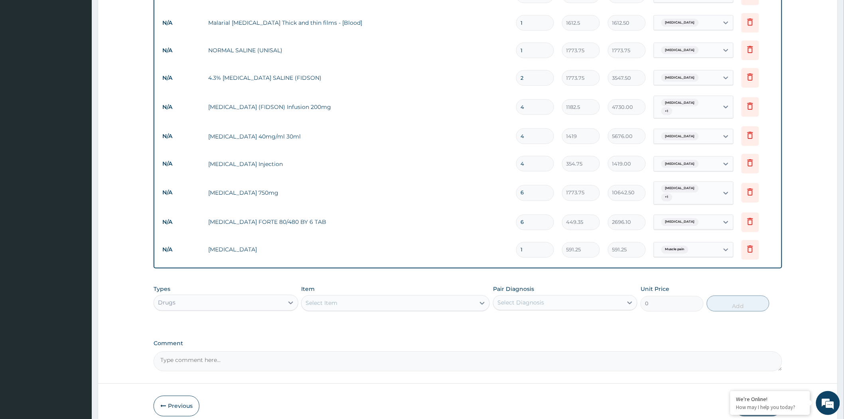
drag, startPoint x: 541, startPoint y: 237, endPoint x: 514, endPoint y: 242, distance: 27.2
click at [514, 242] on td "1" at bounding box center [535, 250] width 46 height 24
type input "3"
type input "1773.75"
type input "0.00"
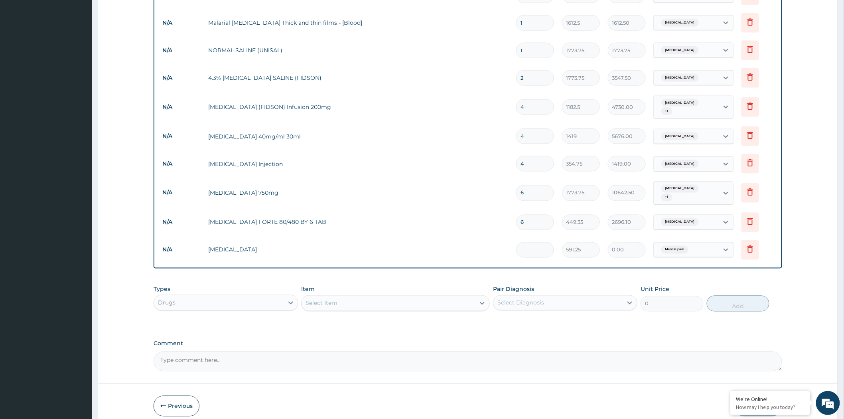
type input "2"
type input "1182.50"
type input "2"
click at [409, 316] on div "Types Drugs Item Select Item Pair Diagnosis Select Diagnosis Unit Price 0 Add" at bounding box center [468, 304] width 628 height 46
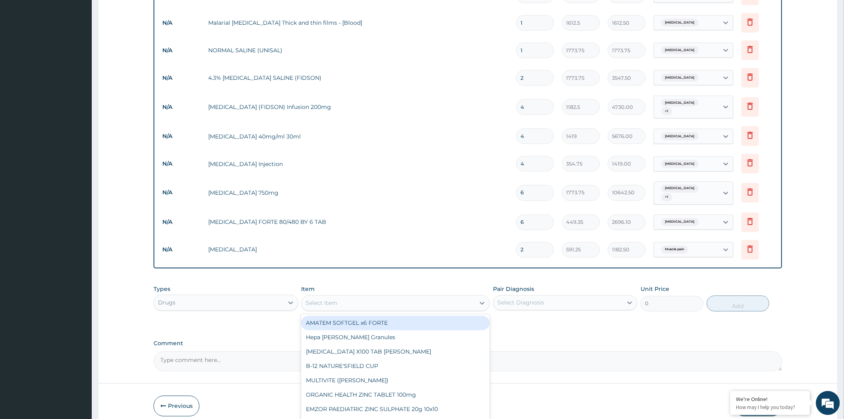
click at [394, 297] on div "Select Item" at bounding box center [387, 303] width 173 height 13
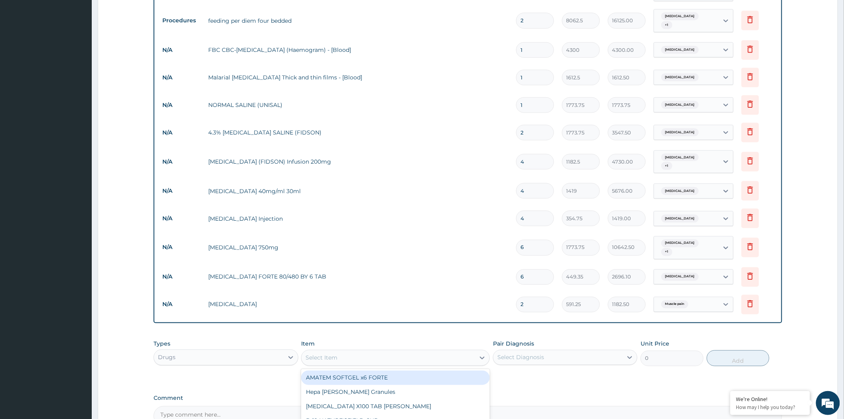
scroll to position [473, 0]
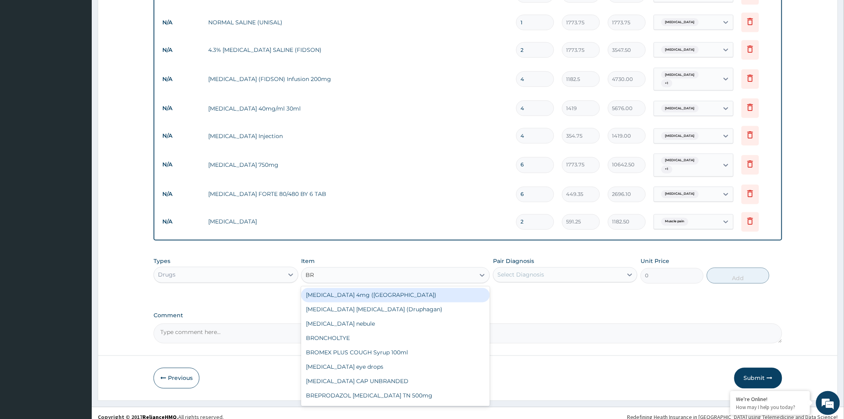
type input "BRO"
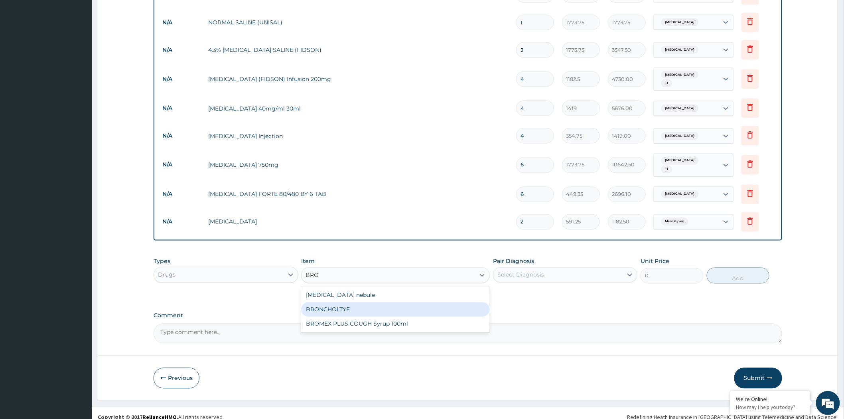
click at [391, 302] on div "BRONCHOLTYE" at bounding box center [395, 309] width 189 height 14
type input "1773.75"
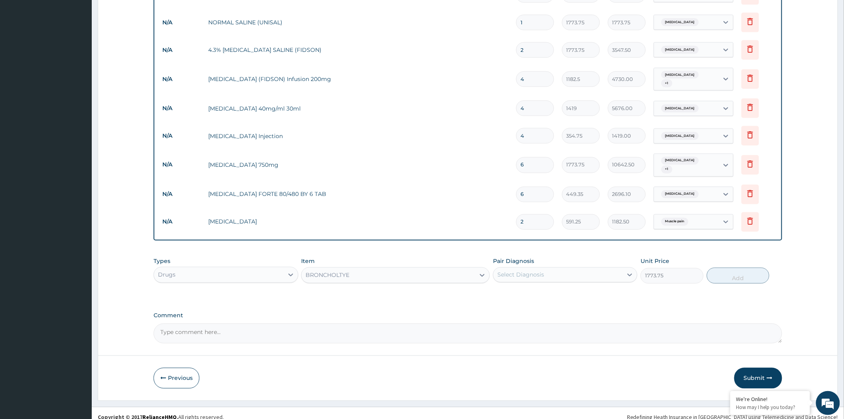
click at [548, 268] on div "Select Diagnosis" at bounding box center [557, 274] width 129 height 13
click at [553, 292] on div "Upper respiratory infection" at bounding box center [565, 295] width 144 height 16
checkbox input "true"
click at [723, 269] on button "Add" at bounding box center [738, 276] width 63 height 16
type input "0"
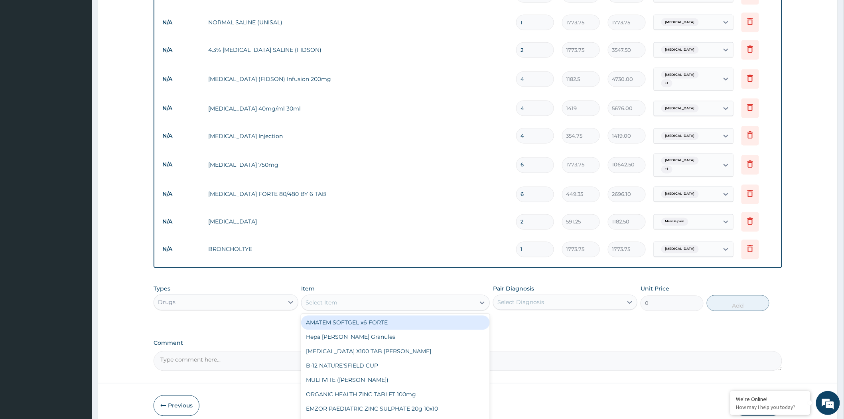
click at [453, 296] on div "Select Item" at bounding box center [387, 302] width 173 height 13
type input "LORA"
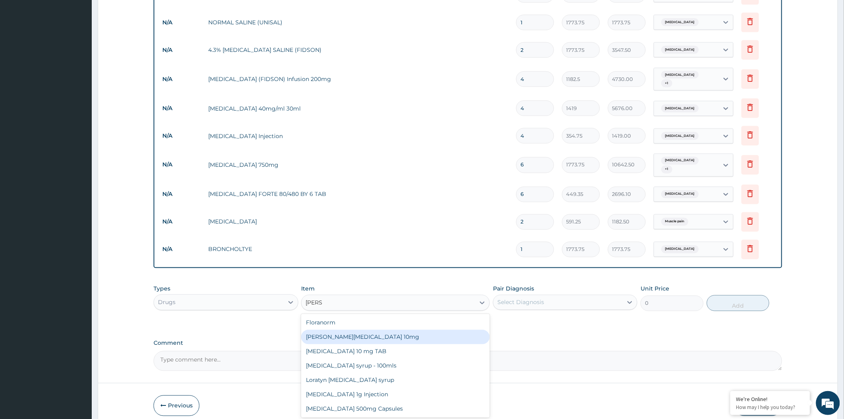
click at [416, 331] on div "Loratyn Loratadine 10mg" at bounding box center [395, 337] width 189 height 14
type input "88.6875"
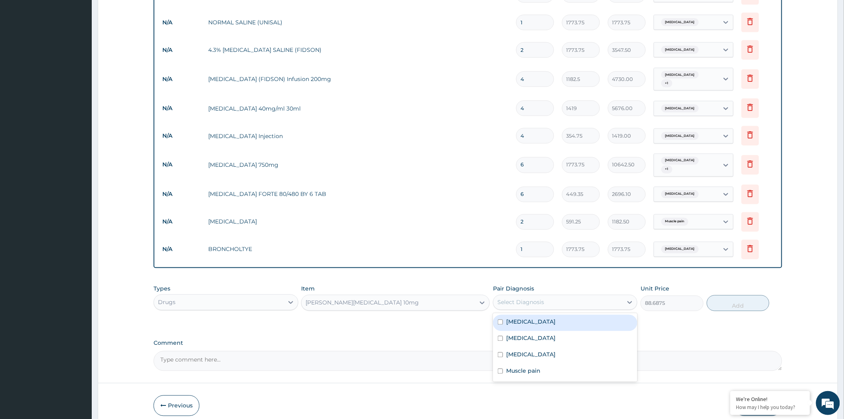
click at [543, 298] on div "Select Diagnosis" at bounding box center [520, 302] width 47 height 8
click at [539, 318] on label "Upper respiratory infection" at bounding box center [530, 322] width 49 height 8
checkbox input "true"
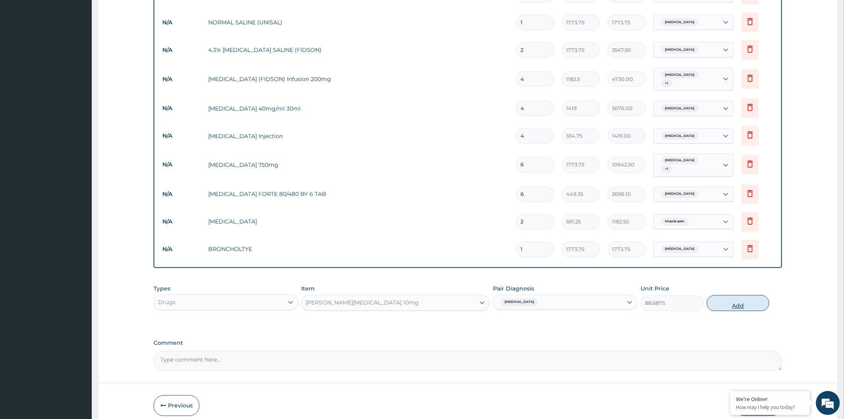
click at [720, 298] on button "Add" at bounding box center [738, 303] width 63 height 16
type input "0"
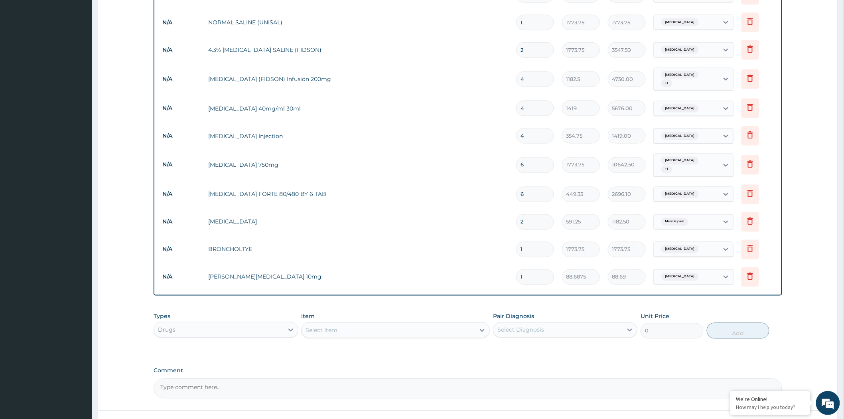
type input "10"
type input "886.88"
type input "10"
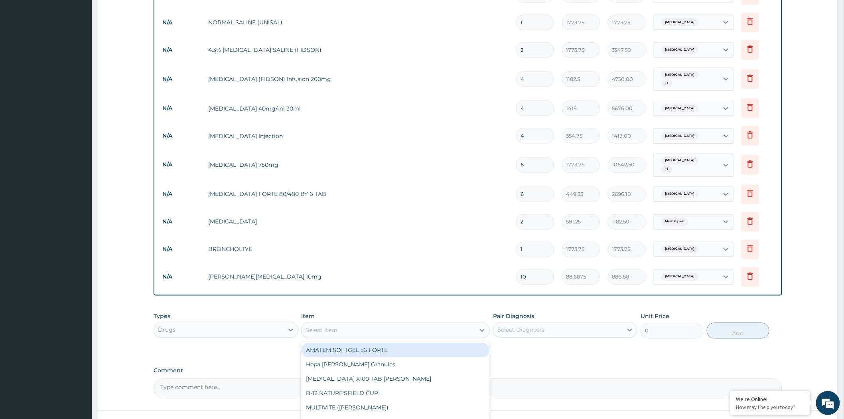
click at [403, 324] on div "Select Item" at bounding box center [387, 330] width 173 height 13
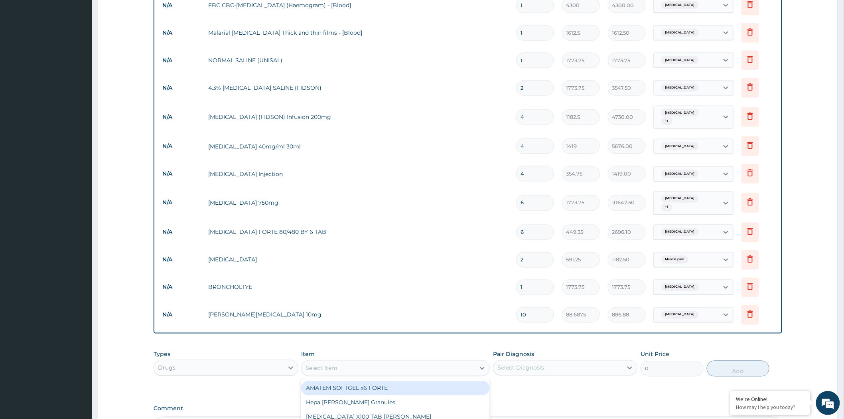
scroll to position [529, 0]
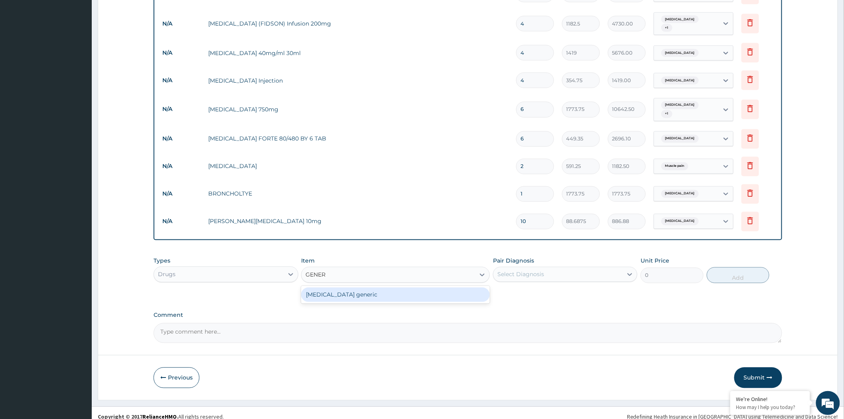
type input "GENER"
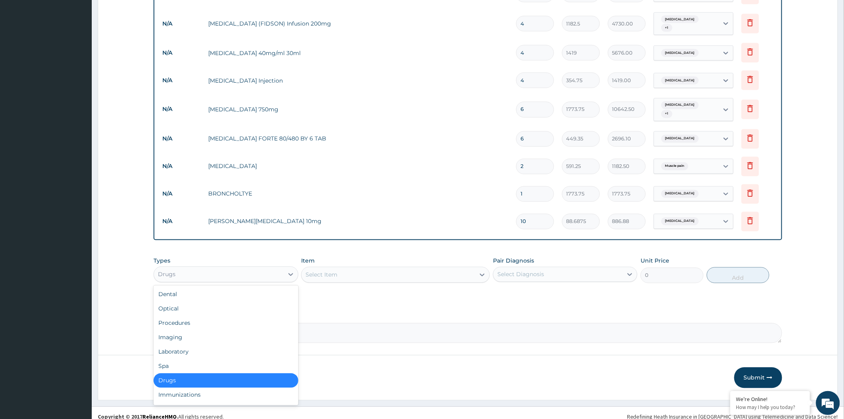
click at [277, 268] on div "Drugs" at bounding box center [218, 274] width 129 height 13
click at [224, 317] on div "Procedures" at bounding box center [226, 323] width 144 height 14
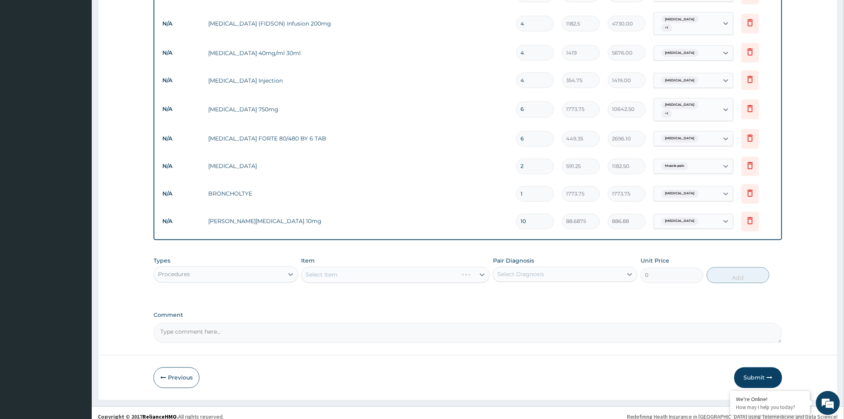
click at [310, 267] on div "Select Item" at bounding box center [395, 275] width 189 height 16
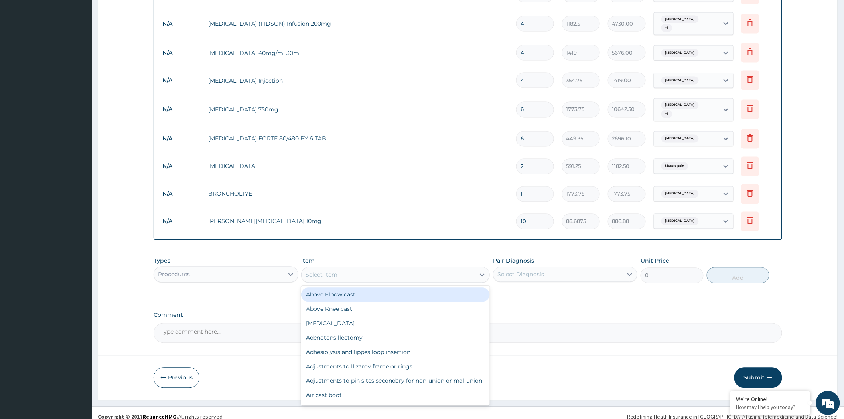
click at [362, 268] on div "Select Item" at bounding box center [387, 274] width 173 height 13
type input "GENER"
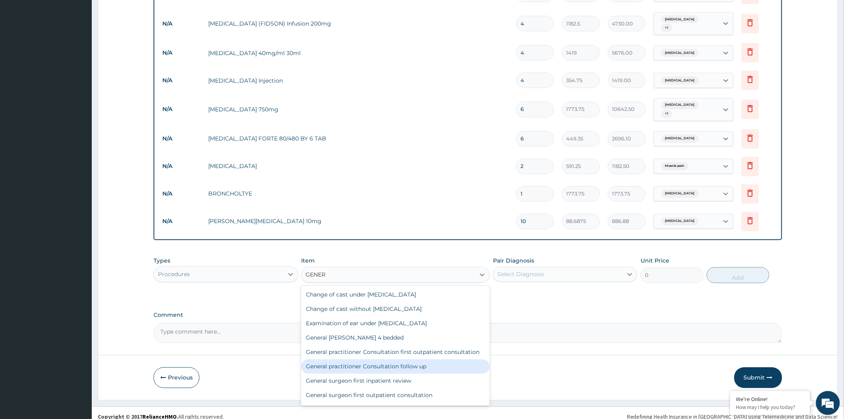
click at [457, 362] on div "General practitioner Consultation follow up" at bounding box center [395, 366] width 189 height 14
type input "2365"
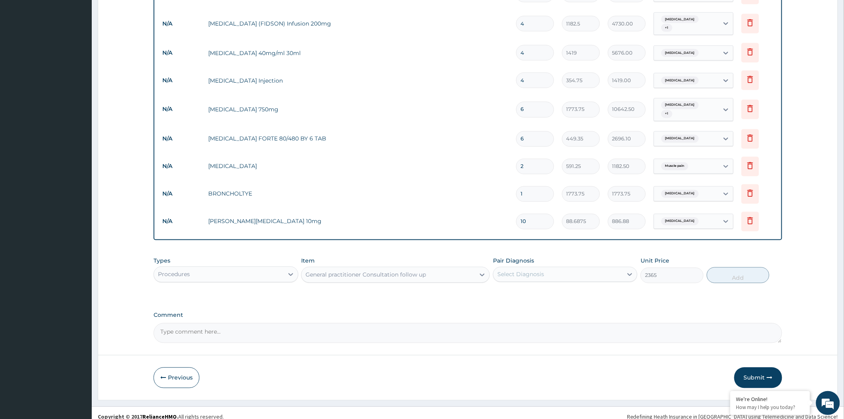
click at [571, 274] on div "Select Diagnosis" at bounding box center [565, 274] width 144 height 15
click at [545, 319] on div "Malaria" at bounding box center [565, 327] width 144 height 16
checkbox input "true"
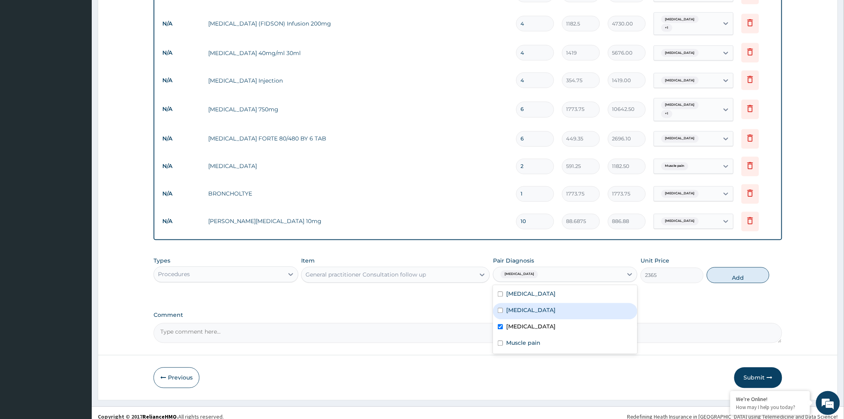
click at [551, 303] on div "Typhoid fever" at bounding box center [565, 311] width 144 height 16
checkbox input "true"
click at [555, 290] on label "Upper respiratory infection" at bounding box center [530, 294] width 49 height 8
checkbox input "true"
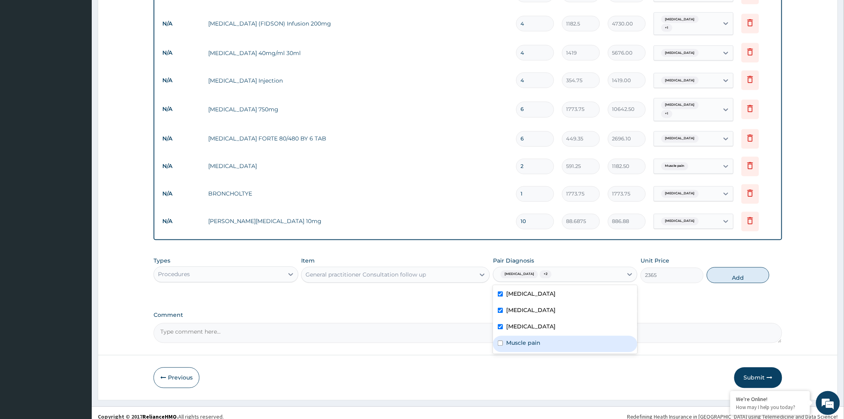
click at [545, 336] on div "Muscle pain" at bounding box center [565, 344] width 144 height 16
checkbox input "true"
click at [530, 287] on div "Upper respiratory infection" at bounding box center [565, 295] width 144 height 16
checkbox input "false"
click at [520, 303] on div "Typhoid fever" at bounding box center [565, 311] width 144 height 16
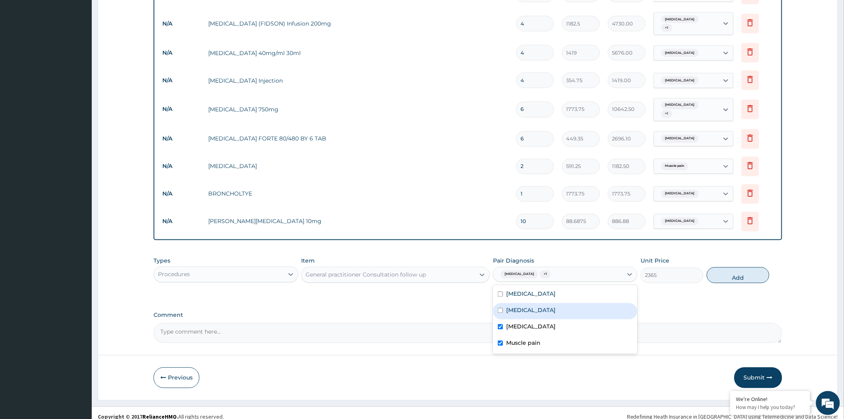
click at [513, 309] on div "Typhoid fever" at bounding box center [565, 311] width 144 height 16
checkbox input "true"
click at [517, 323] on label "Malaria" at bounding box center [530, 327] width 49 height 8
checkbox input "false"
click at [523, 306] on label "Typhoid fever" at bounding box center [530, 310] width 49 height 8
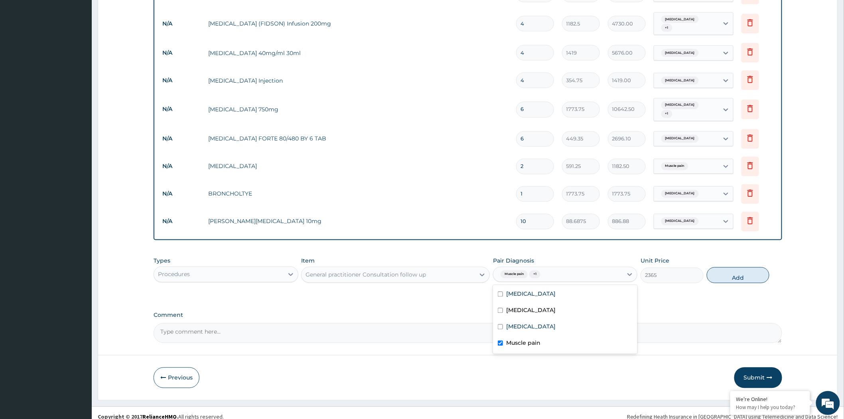
checkbox input "false"
click at [520, 323] on label "Malaria" at bounding box center [530, 327] width 49 height 8
checkbox input "true"
click at [524, 306] on label "Typhoid fever" at bounding box center [530, 310] width 49 height 8
checkbox input "true"
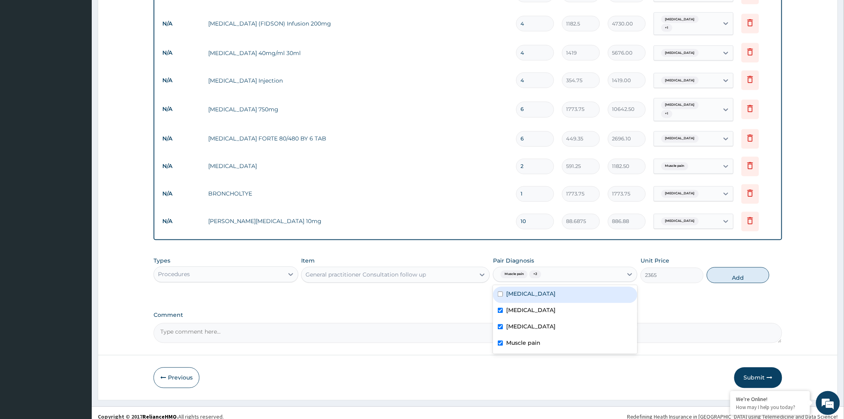
click at [531, 291] on div "Upper respiratory infection" at bounding box center [565, 295] width 144 height 16
checkbox input "true"
click at [728, 267] on button "Add" at bounding box center [738, 275] width 63 height 16
type input "0"
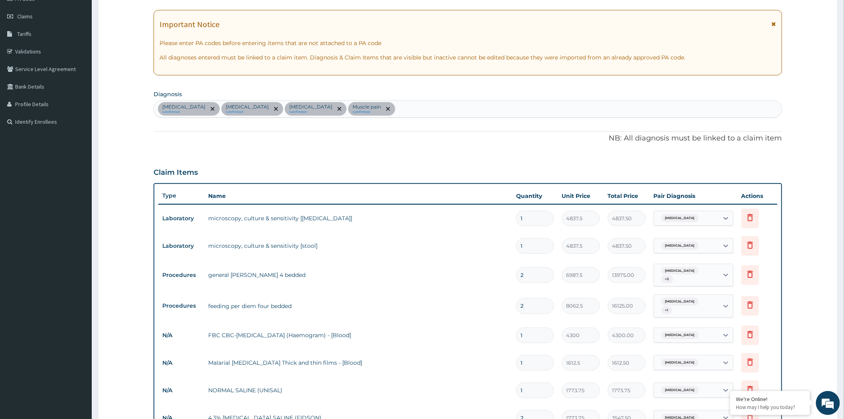
scroll to position [366, 0]
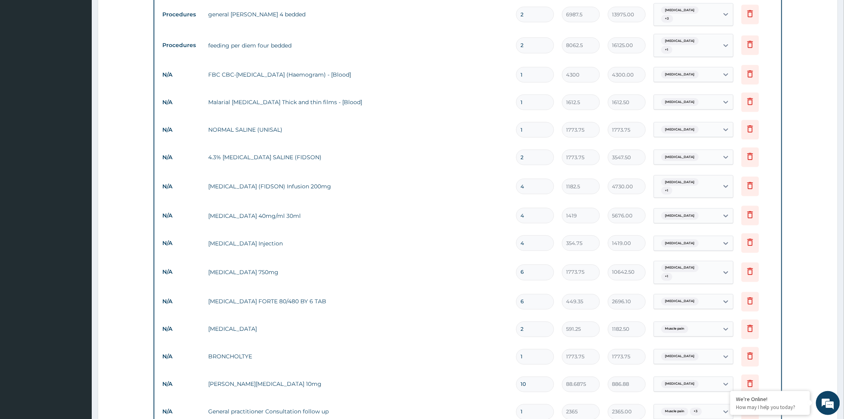
click at [533, 157] on input "2" at bounding box center [535, 158] width 38 height 16
type input "0.00"
type input "1"
type input "1773.75"
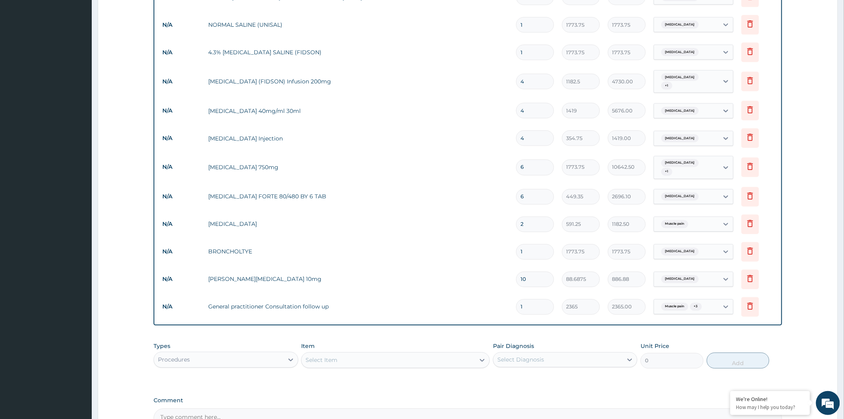
scroll to position [474, 0]
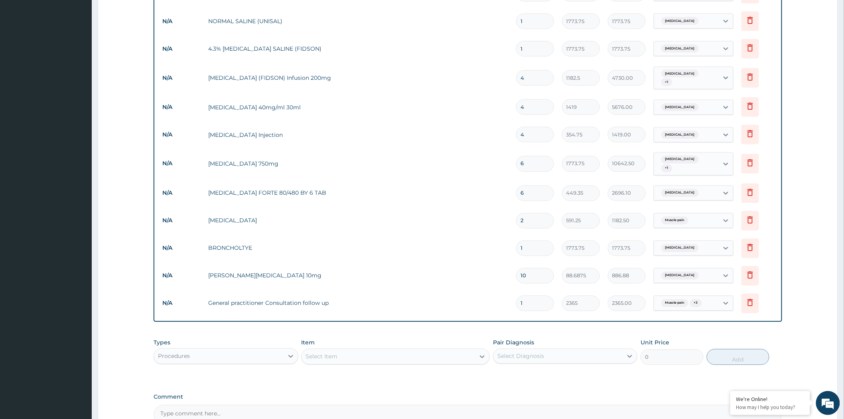
type input "1"
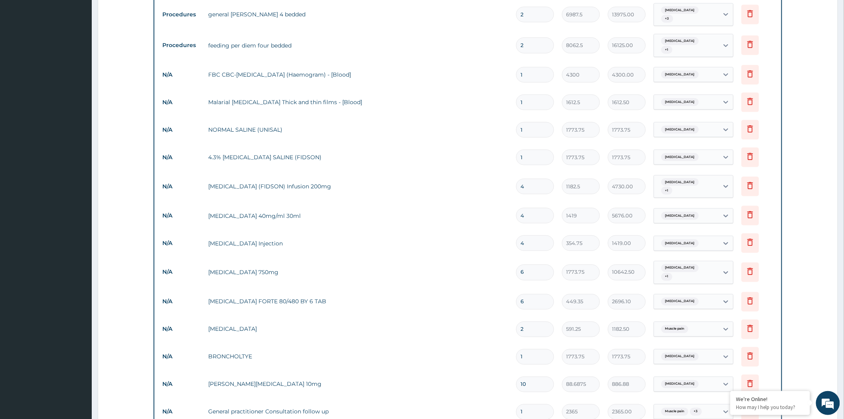
scroll to position [557, 0]
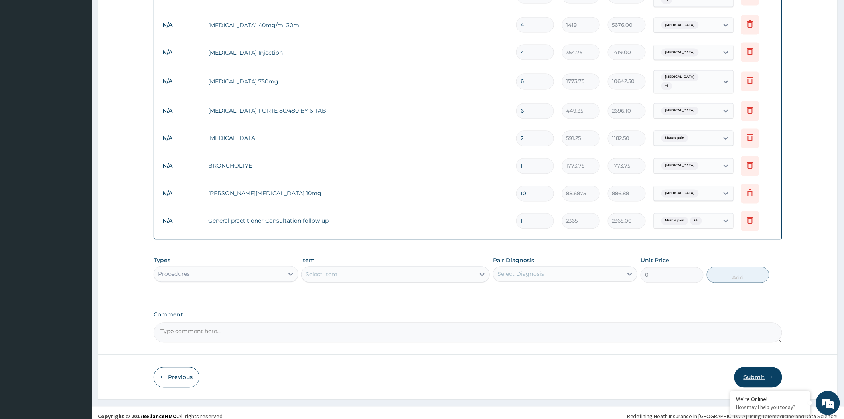
click at [758, 370] on button "Submit" at bounding box center [758, 377] width 48 height 21
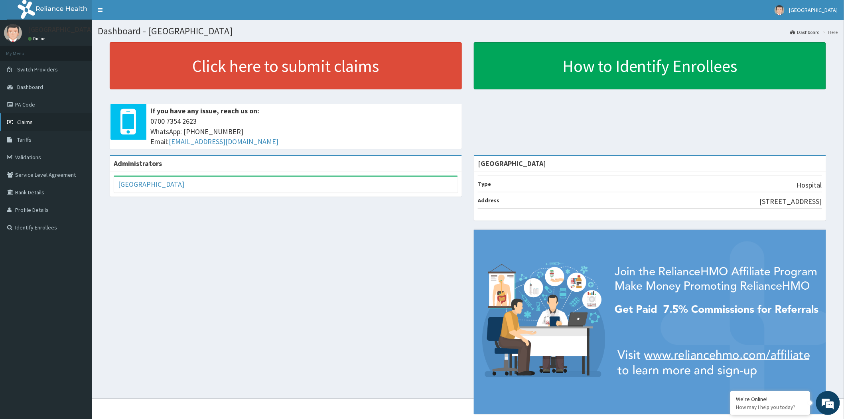
click at [39, 122] on link "Claims" at bounding box center [46, 122] width 92 height 18
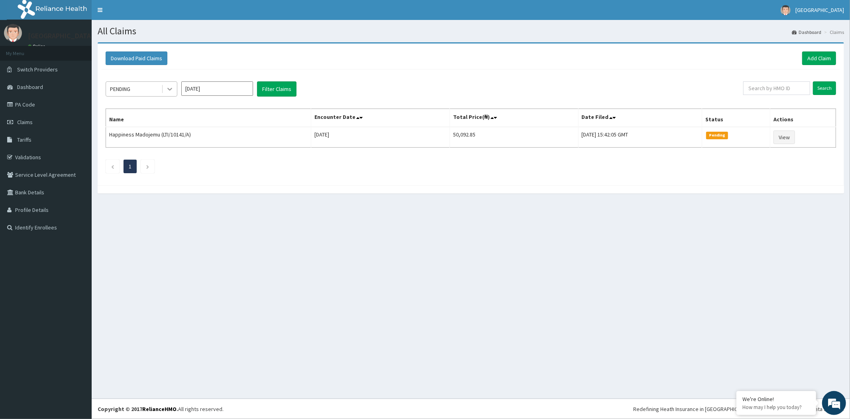
click at [163, 88] on div at bounding box center [170, 89] width 14 height 14
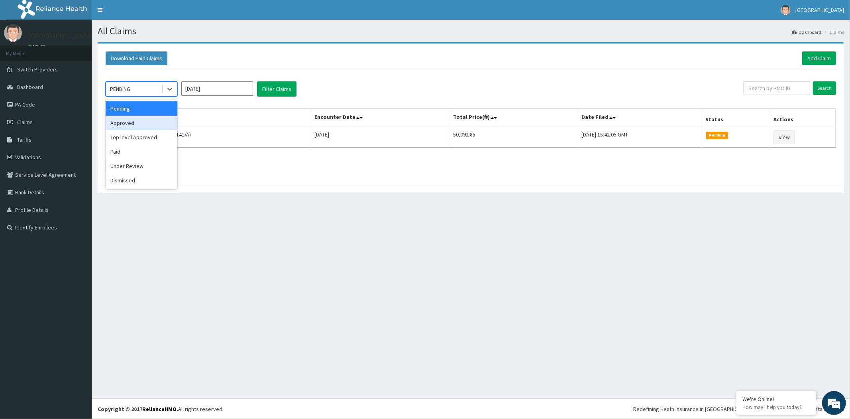
click at [137, 123] on div "Approved" at bounding box center [142, 123] width 72 height 14
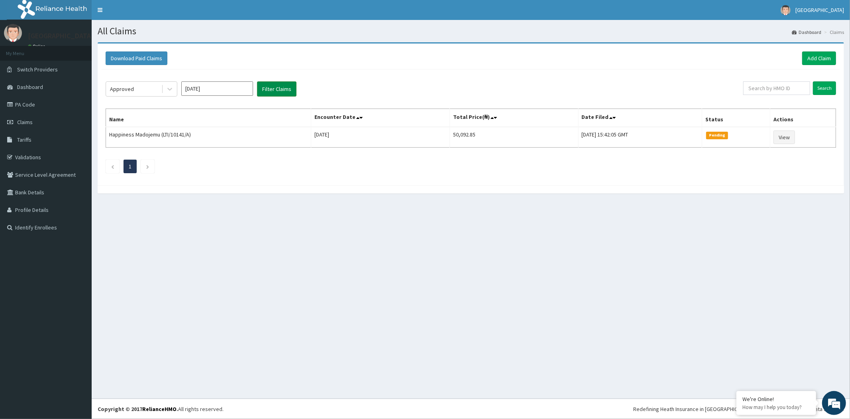
click at [269, 87] on button "Filter Claims" at bounding box center [276, 88] width 39 height 15
click at [824, 56] on link "Add Claim" at bounding box center [820, 58] width 34 height 14
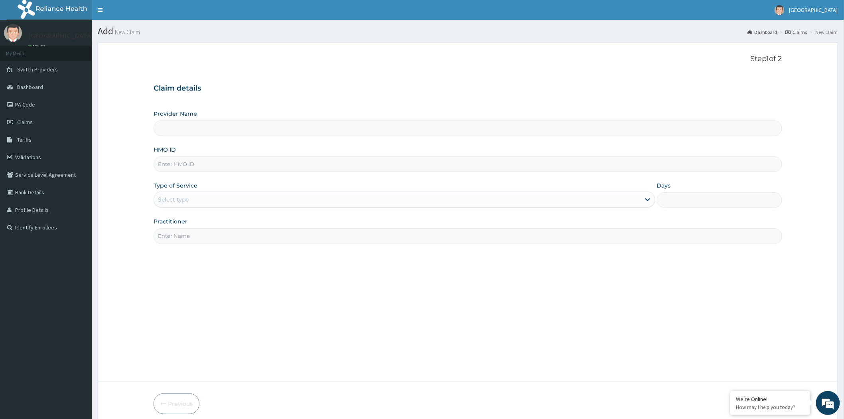
click at [206, 165] on input "HMO ID" at bounding box center [468, 164] width 628 height 16
type input "[GEOGRAPHIC_DATA]"
click at [38, 102] on link "PA Code" at bounding box center [46, 105] width 92 height 18
type input "[GEOGRAPHIC_DATA]"
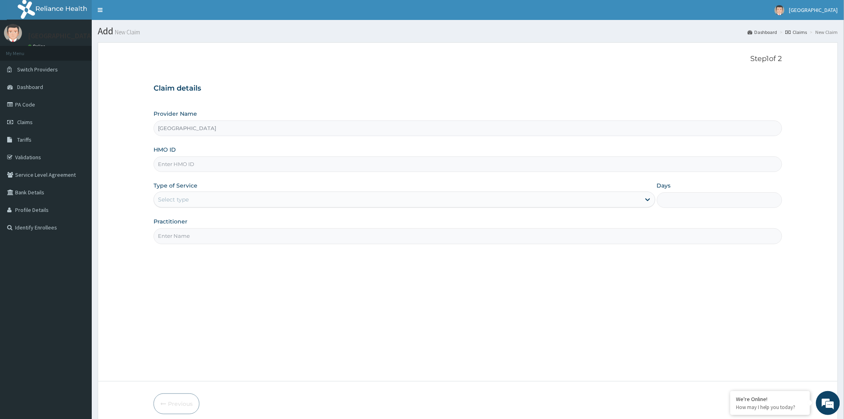
click at [232, 164] on input "HMO ID" at bounding box center [468, 164] width 628 height 16
paste input "CQX/10185/A"
type input "CQX/10185/A"
click at [217, 200] on div "Select type" at bounding box center [397, 199] width 486 height 13
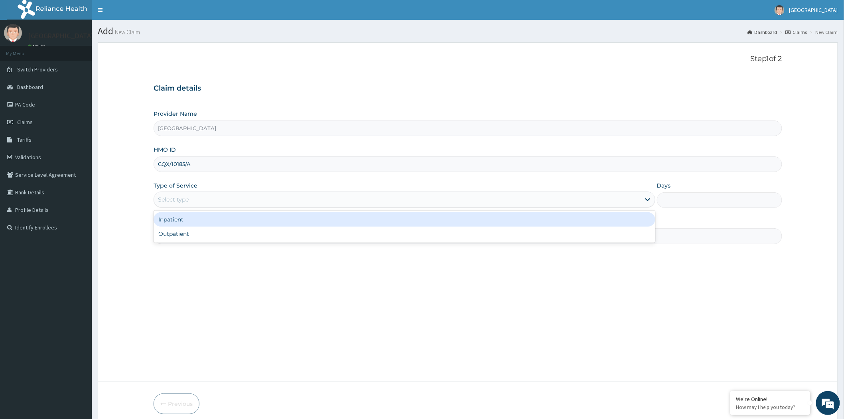
click at [254, 219] on div "Inpatient" at bounding box center [405, 219] width 502 height 14
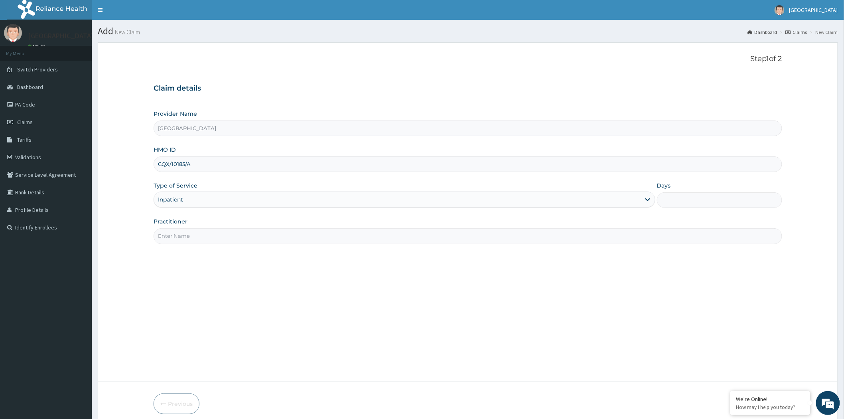
click at [249, 243] on input "Practitioner" at bounding box center [468, 236] width 628 height 16
click at [249, 238] on input "Practitioner" at bounding box center [468, 236] width 628 height 16
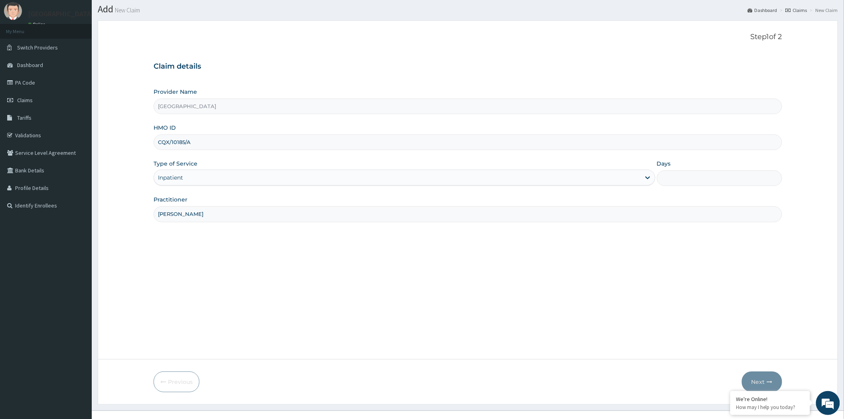
scroll to position [34, 0]
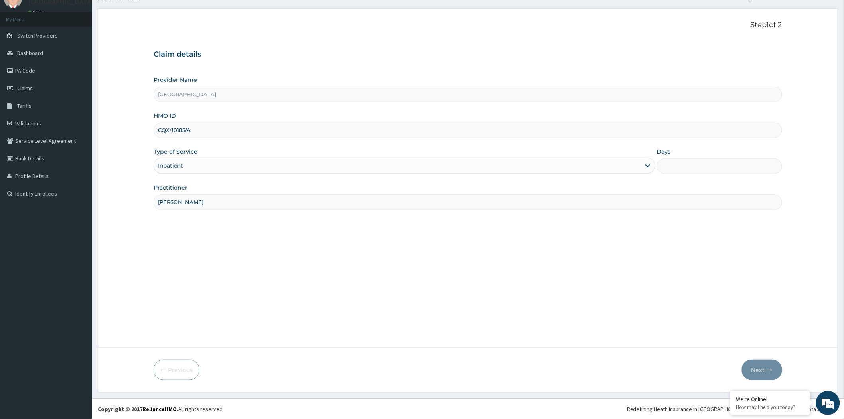
type input "[PERSON_NAME]"
click at [675, 165] on input "Days" at bounding box center [719, 166] width 125 height 16
type input "2"
click at [760, 365] on button "Next" at bounding box center [762, 369] width 40 height 21
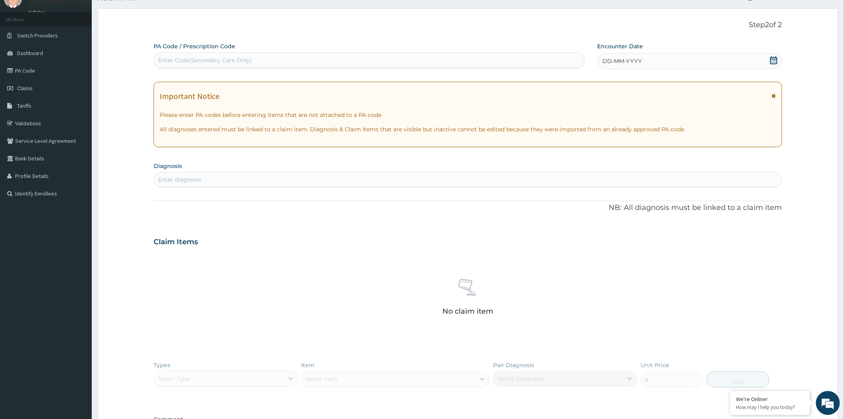
click at [218, 175] on div "Enter diagnosis" at bounding box center [468, 179] width 628 height 13
click at [229, 62] on div "Enter Code(Secondary Care Only)" at bounding box center [205, 60] width 94 height 8
paste input "PA/210605"
type input "PA/210605"
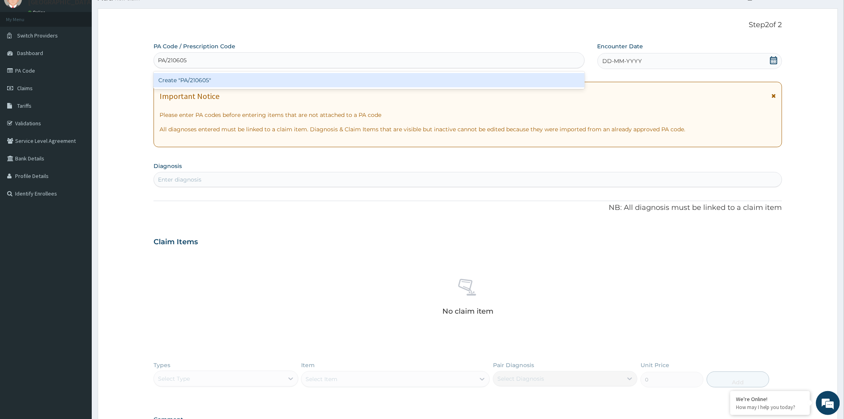
click at [218, 82] on div "Create "PA/210605"" at bounding box center [369, 80] width 431 height 14
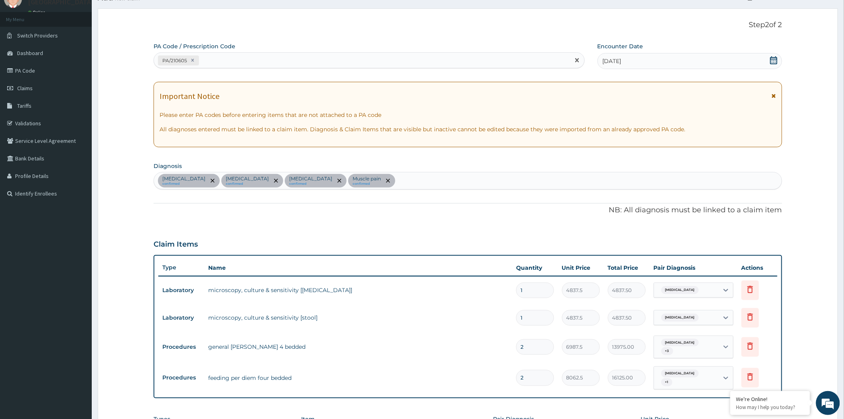
click at [217, 60] on div "PA/210605" at bounding box center [362, 60] width 416 height 13
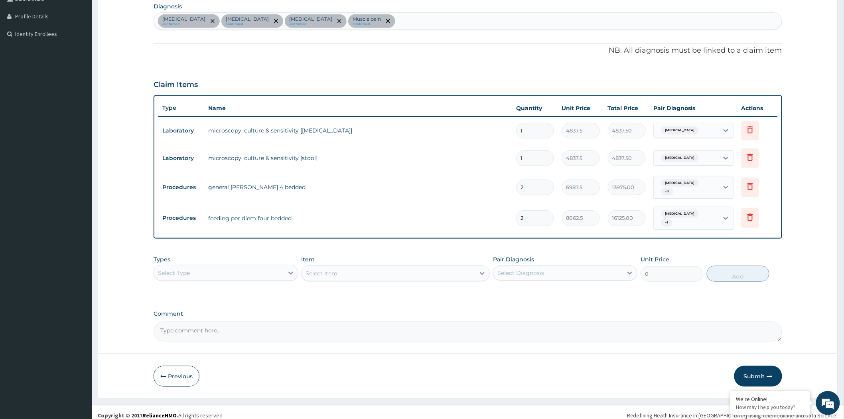
scroll to position [196, 0]
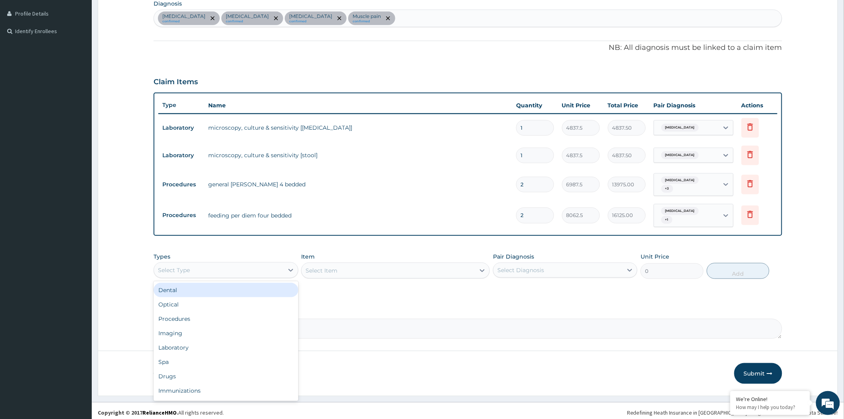
click at [253, 264] on div "Select Type" at bounding box center [218, 270] width 129 height 13
click at [254, 265] on div "Select Type" at bounding box center [218, 270] width 129 height 13
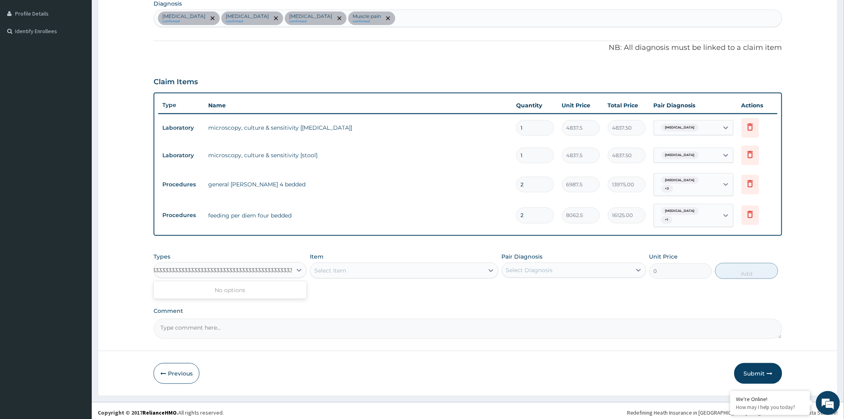
scroll to position [0, 10]
type input "3333333333333333333333333333333333333333333333333333333333333333333333333333333…"
click at [400, 76] on div "Claim Items" at bounding box center [468, 80] width 628 height 21
click at [402, 75] on div "Claim Items" at bounding box center [468, 80] width 628 height 21
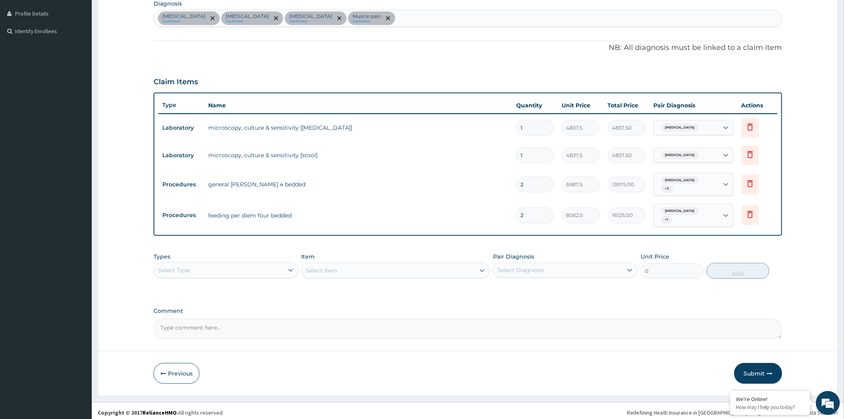
click at [403, 75] on div "Claim Items" at bounding box center [468, 80] width 628 height 21
drag, startPoint x: 403, startPoint y: 75, endPoint x: 380, endPoint y: 77, distance: 22.5
click at [380, 77] on div "Claim Items" at bounding box center [468, 80] width 628 height 21
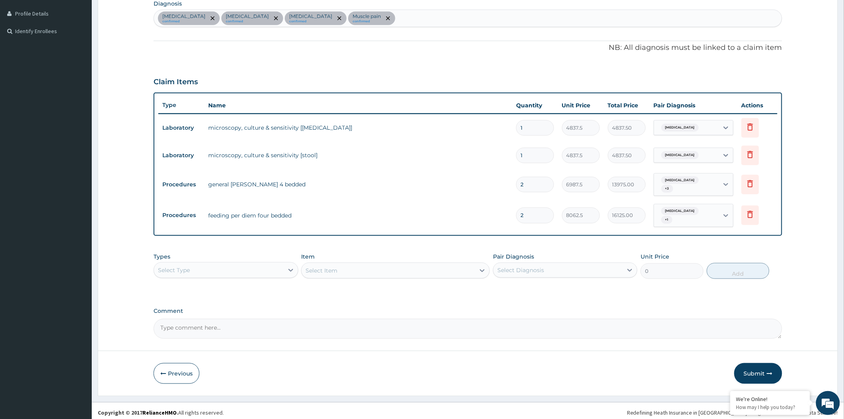
click at [380, 77] on div "Claim Items" at bounding box center [468, 80] width 628 height 21
click at [378, 74] on div "Claim Items" at bounding box center [468, 80] width 628 height 21
click at [319, 267] on div "Select Item" at bounding box center [395, 270] width 189 height 16
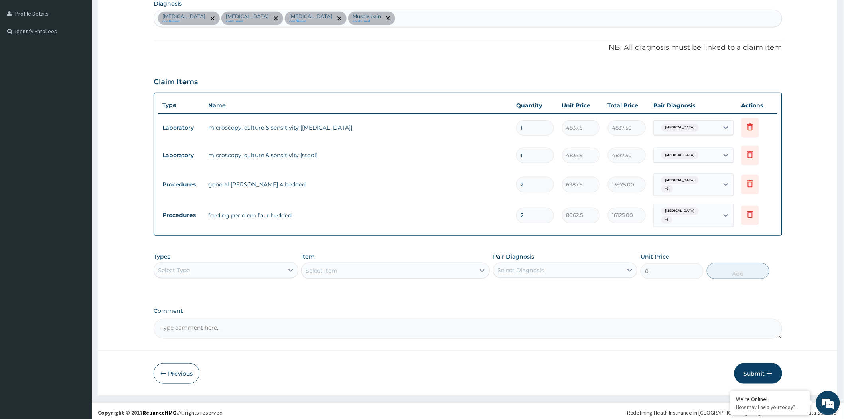
click at [325, 265] on div "Select Item" at bounding box center [395, 270] width 189 height 16
click at [343, 270] on div "Select Item" at bounding box center [395, 270] width 189 height 16
click at [244, 264] on div "Select Type" at bounding box center [218, 270] width 129 height 13
drag, startPoint x: 193, startPoint y: 343, endPoint x: 214, endPoint y: 320, distance: 31.6
click at [193, 342] on div "Laboratory" at bounding box center [226, 347] width 144 height 14
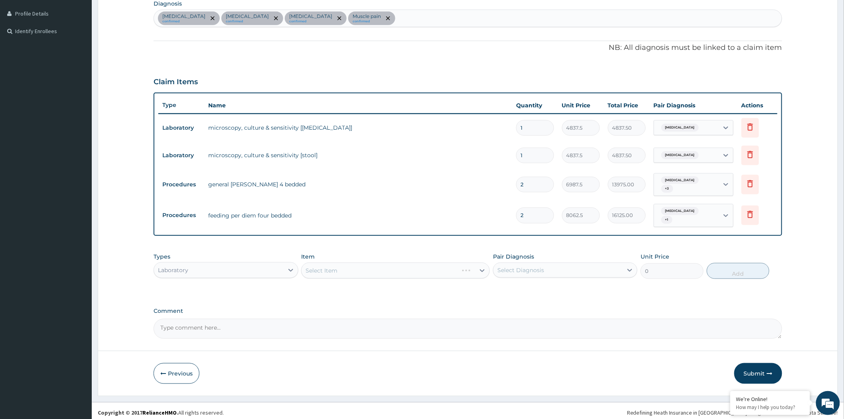
click at [335, 264] on div "Select Item" at bounding box center [395, 270] width 189 height 16
click at [354, 266] on div "Select Item" at bounding box center [387, 270] width 173 height 13
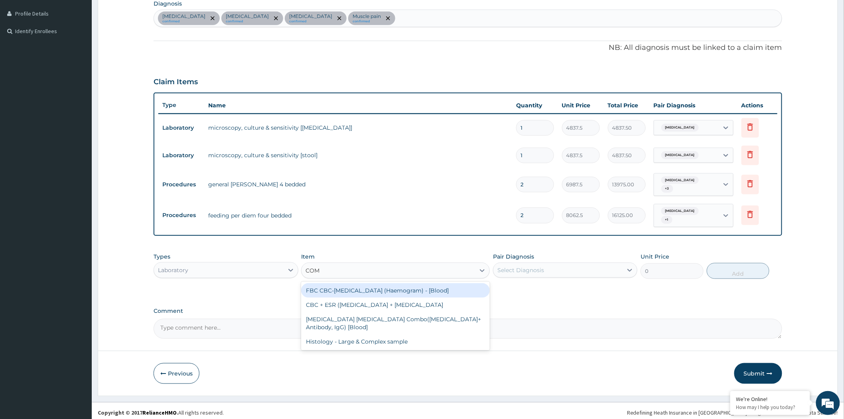
type input "COMP"
click at [358, 285] on div "FBC CBC-[MEDICAL_DATA] (Haemogram) - [Blood]" at bounding box center [395, 290] width 189 height 14
type input "4300"
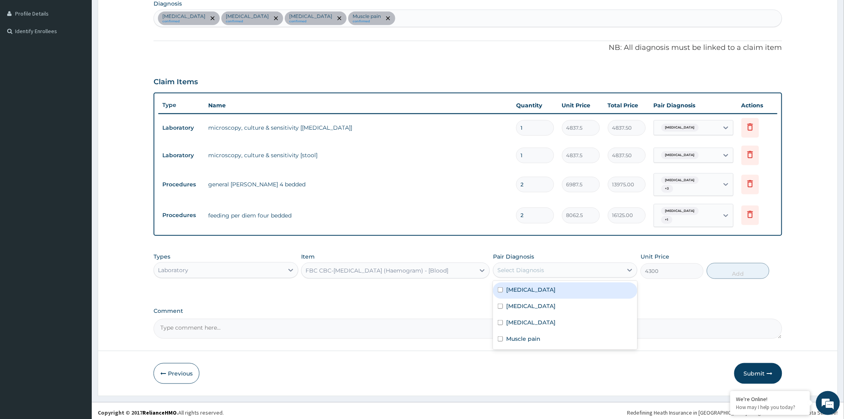
click at [606, 268] on div "Select Diagnosis" at bounding box center [557, 270] width 129 height 13
click at [526, 318] on label "[MEDICAL_DATA]" at bounding box center [530, 322] width 49 height 8
checkbox input "true"
click at [737, 264] on button "Add" at bounding box center [738, 271] width 63 height 16
type input "0"
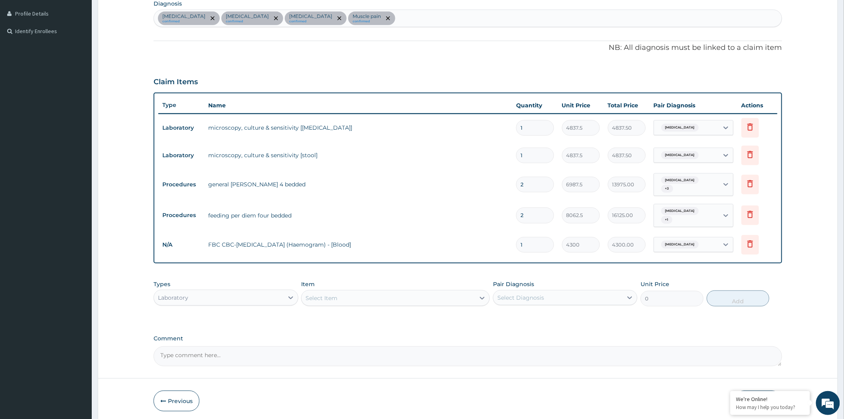
click at [406, 291] on div "Select Item" at bounding box center [387, 297] width 173 height 13
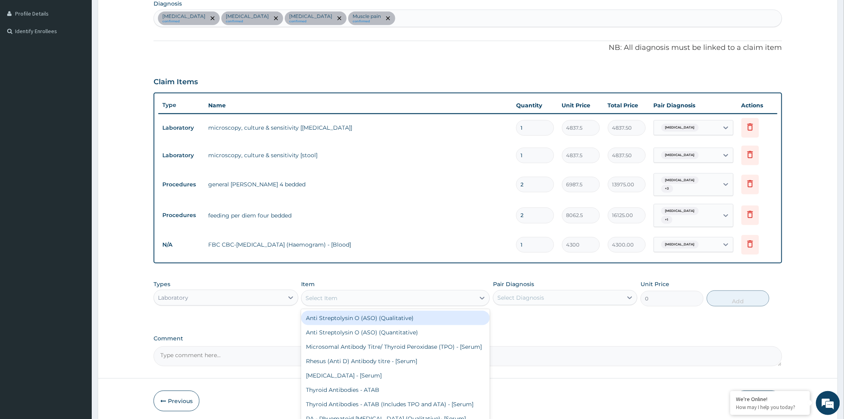
type input ","
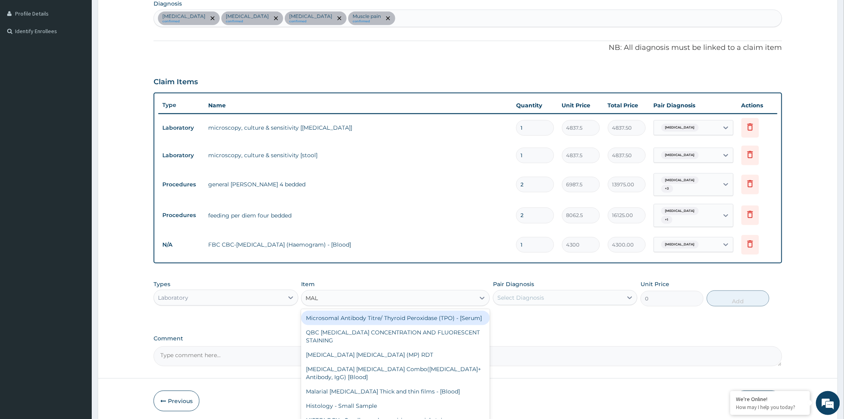
type input "MALA"
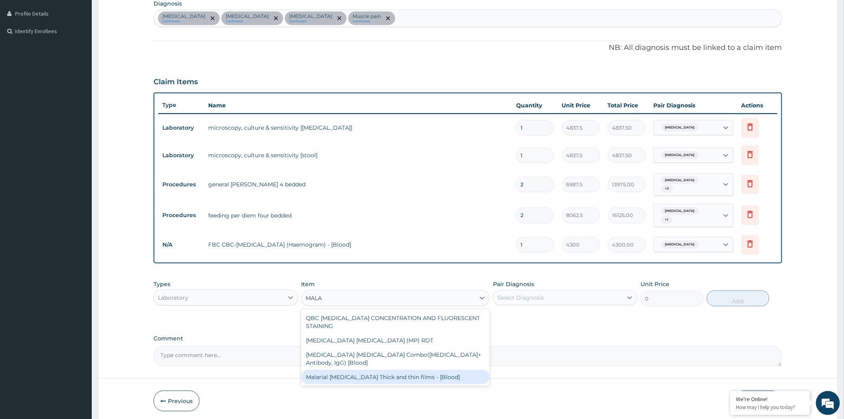
drag, startPoint x: 404, startPoint y: 364, endPoint x: 414, endPoint y: 358, distance: 11.5
click at [405, 370] on div "Malarial [MEDICAL_DATA] Thick and thin films - [Blood]" at bounding box center [395, 377] width 189 height 14
type input "1612.5"
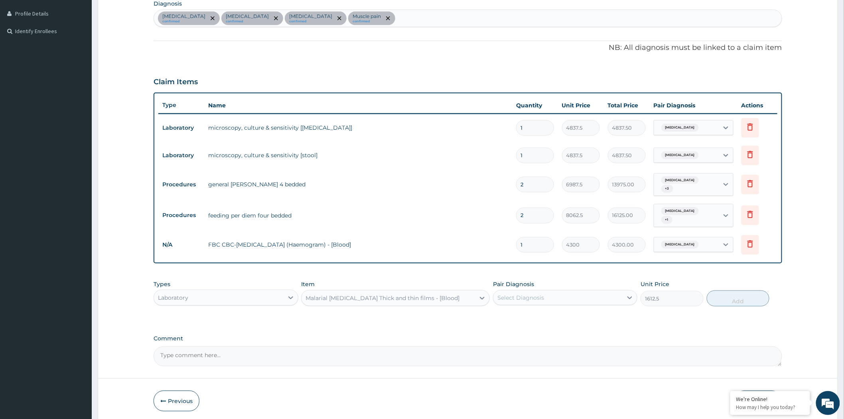
click at [547, 283] on div "Pair Diagnosis Select Diagnosis" at bounding box center [565, 293] width 144 height 26
click at [536, 296] on div "Select Diagnosis" at bounding box center [520, 297] width 47 height 8
drag, startPoint x: 520, startPoint y: 341, endPoint x: 544, endPoint y: 318, distance: 33.6
click at [520, 342] on div "[MEDICAL_DATA]" at bounding box center [565, 350] width 144 height 16
checkbox input "true"
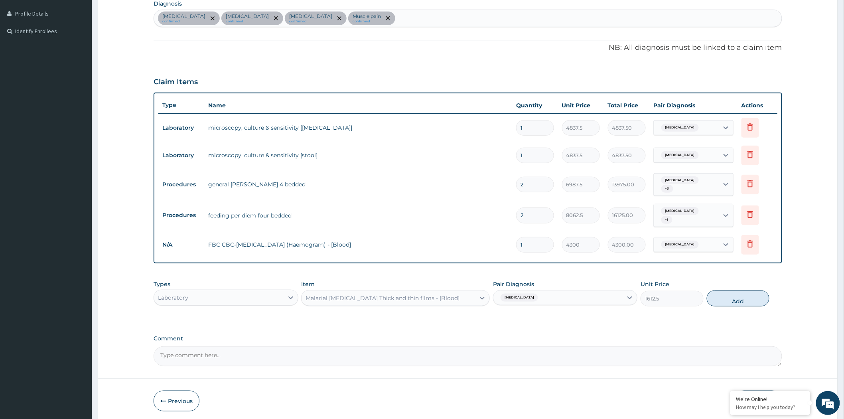
drag, startPoint x: 736, startPoint y: 292, endPoint x: 728, endPoint y: 289, distance: 7.9
click at [735, 292] on button "Add" at bounding box center [738, 298] width 63 height 16
type input "0"
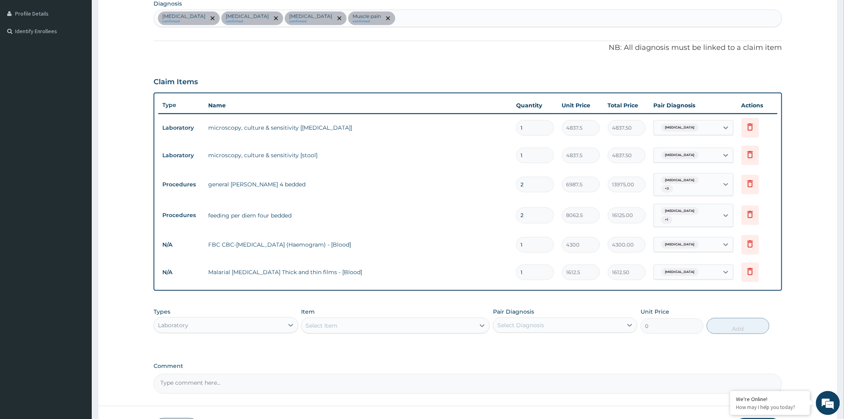
click at [377, 324] on div "Select Item" at bounding box center [387, 325] width 173 height 13
type input "GENER"
click at [258, 322] on div "Laboratory" at bounding box center [218, 325] width 129 height 13
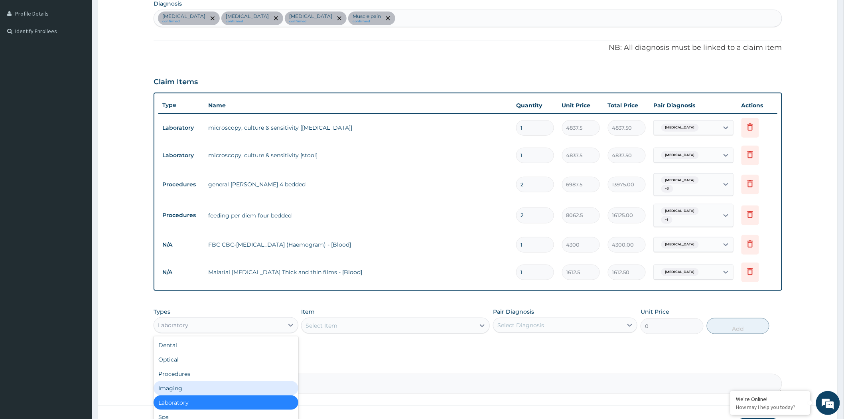
scroll to position [27, 0]
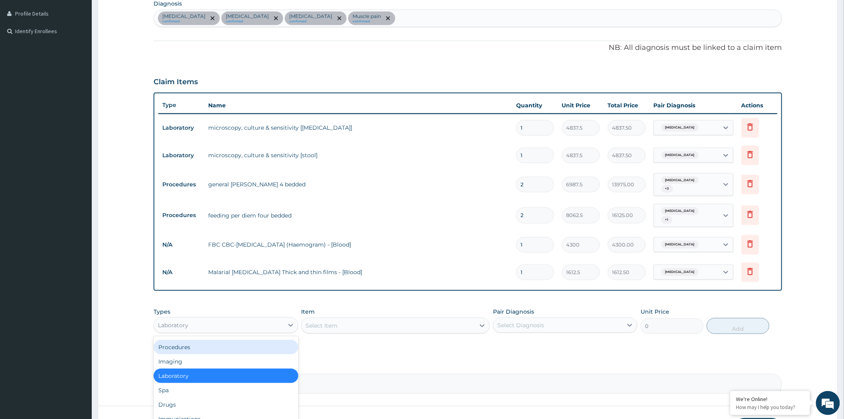
click at [226, 344] on div "Procedures" at bounding box center [226, 347] width 144 height 14
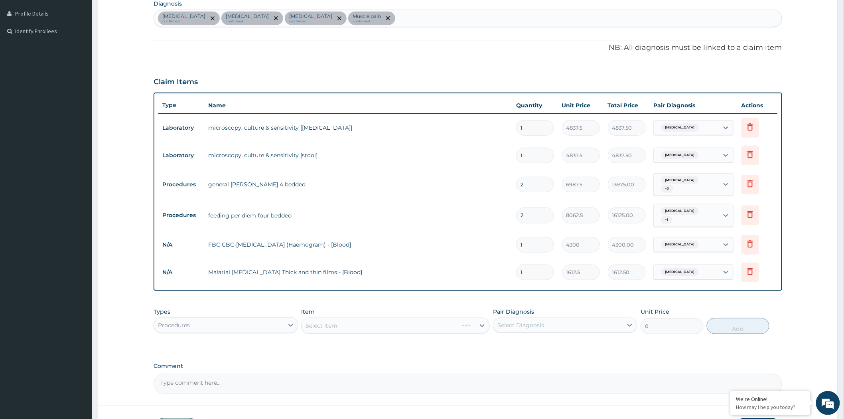
click at [331, 317] on div "Select Item" at bounding box center [395, 325] width 189 height 16
click at [331, 321] on div "Select Item" at bounding box center [395, 325] width 189 height 16
click at [331, 322] on div "Select Item" at bounding box center [395, 325] width 189 height 16
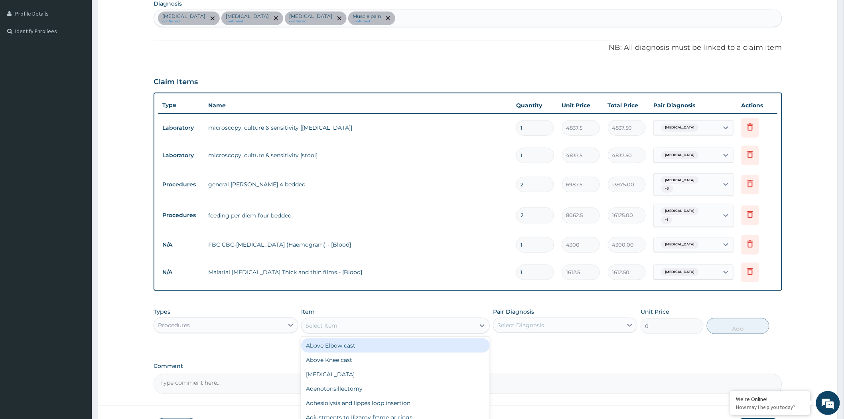
click at [329, 321] on div "Select Item" at bounding box center [321, 325] width 32 height 8
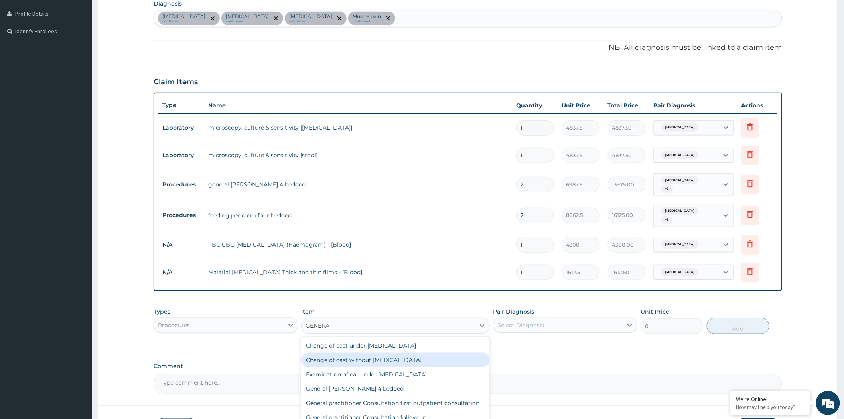
type input "GENERAL"
click at [417, 410] on div "General practitioner Consultation follow up" at bounding box center [395, 417] width 189 height 14
type input "2365"
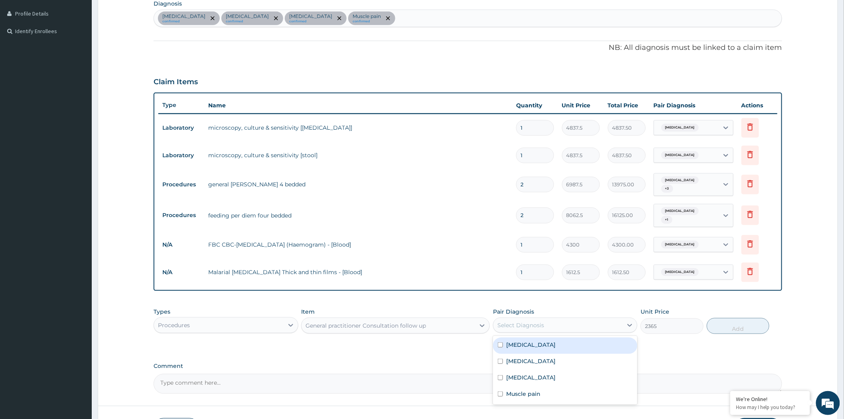
click at [533, 319] on div "Select Diagnosis" at bounding box center [557, 325] width 129 height 13
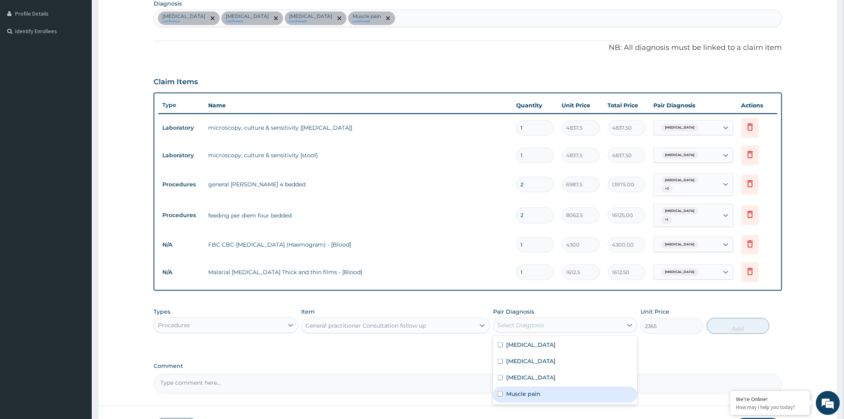
click at [516, 390] on label "Muscle pain" at bounding box center [523, 394] width 34 height 8
checkbox input "true"
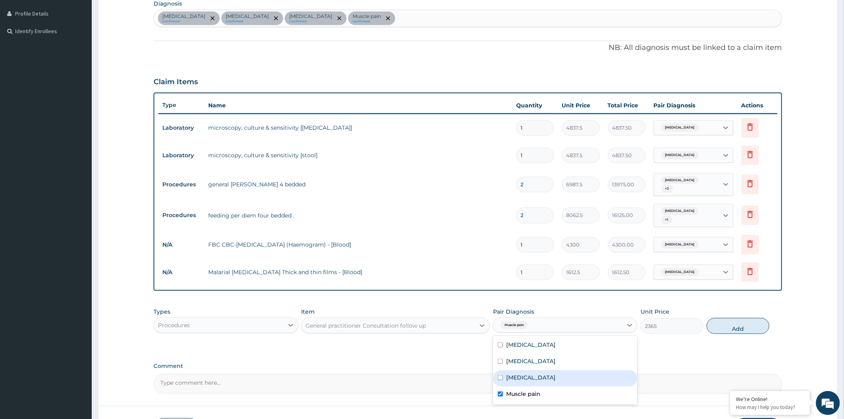
click at [518, 370] on div "[MEDICAL_DATA]" at bounding box center [565, 378] width 144 height 16
checkbox input "true"
drag, startPoint x: 521, startPoint y: 359, endPoint x: 524, endPoint y: 351, distance: 9.1
click at [521, 359] on label "[MEDICAL_DATA]" at bounding box center [530, 361] width 49 height 8
checkbox input "true"
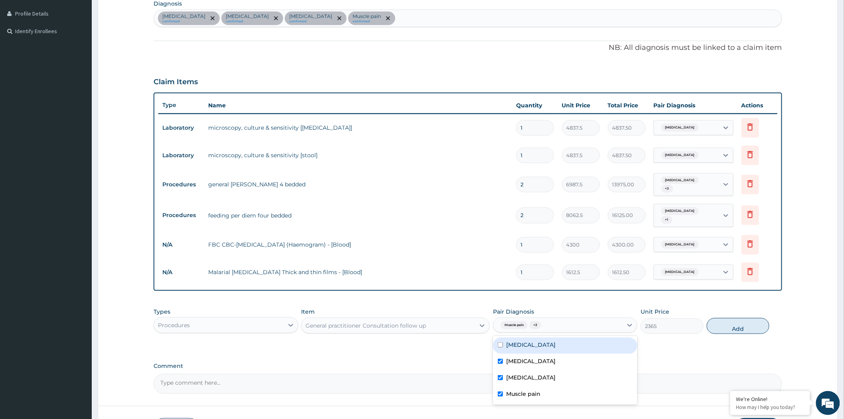
click at [526, 342] on label "[MEDICAL_DATA]" at bounding box center [530, 344] width 49 height 8
checkbox input "true"
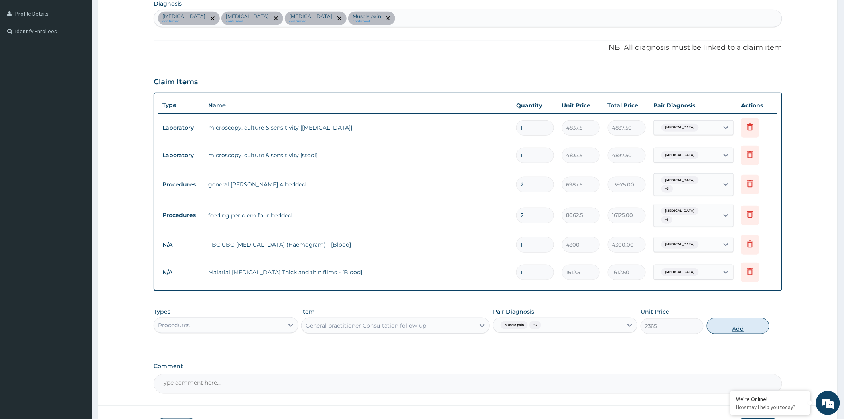
click at [720, 318] on button "Add" at bounding box center [738, 326] width 63 height 16
type input "0"
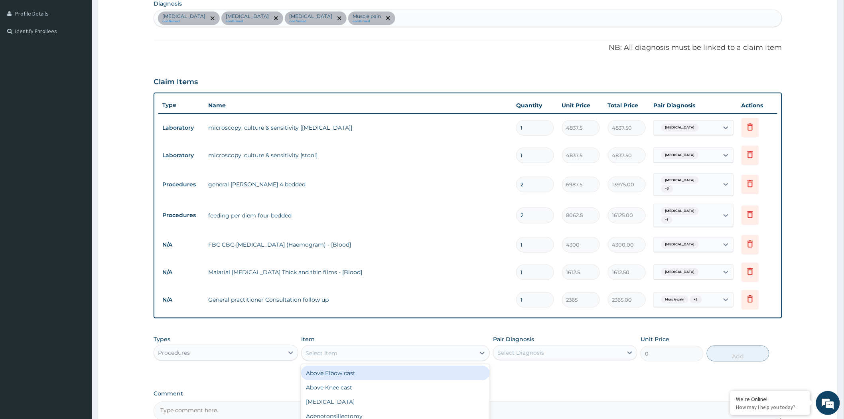
click at [376, 352] on div "Select Item" at bounding box center [387, 352] width 173 height 13
click at [378, 350] on div "Select Item" at bounding box center [387, 352] width 173 height 13
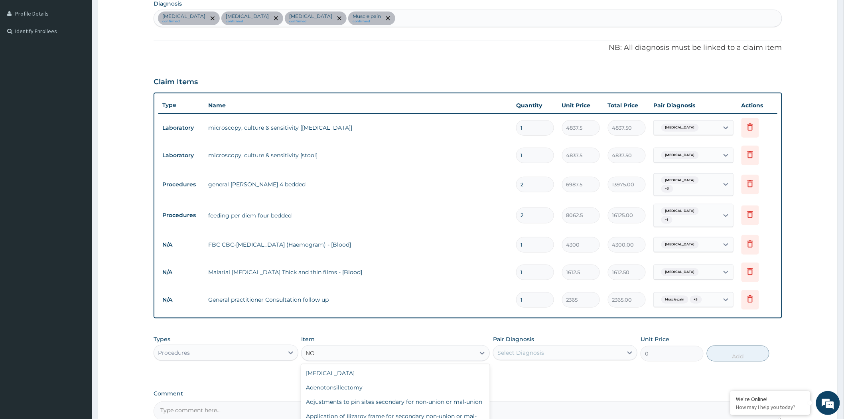
type input "N"
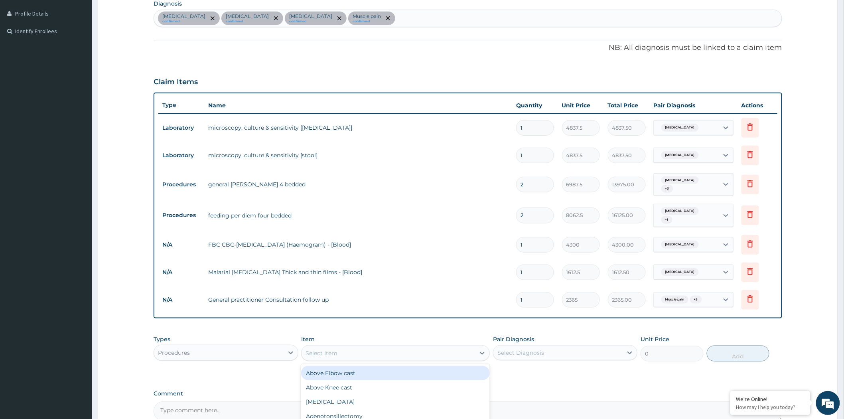
click at [262, 346] on div "Procedures" at bounding box center [218, 352] width 129 height 13
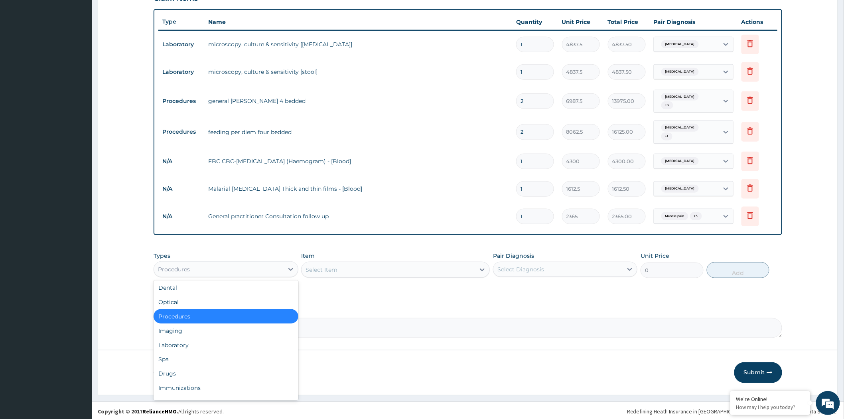
scroll to position [0, 0]
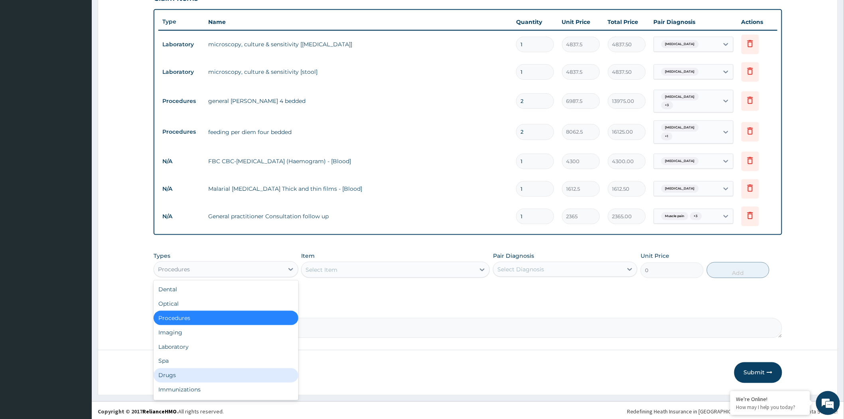
click at [219, 372] on div "Drugs" at bounding box center [226, 375] width 144 height 14
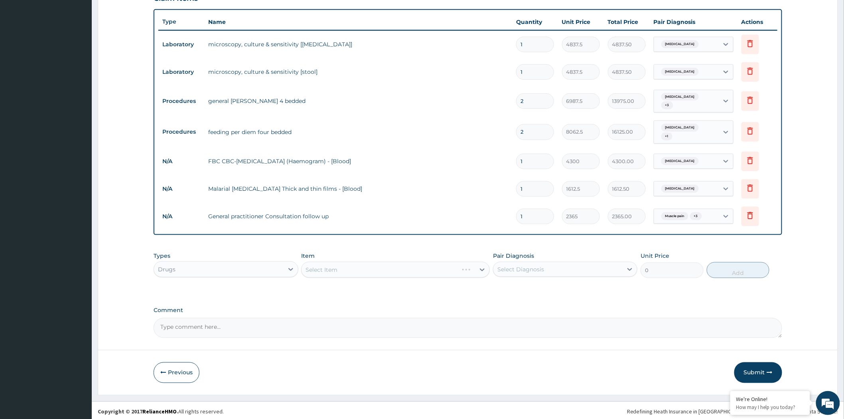
click at [334, 267] on div "Select Item" at bounding box center [395, 270] width 189 height 16
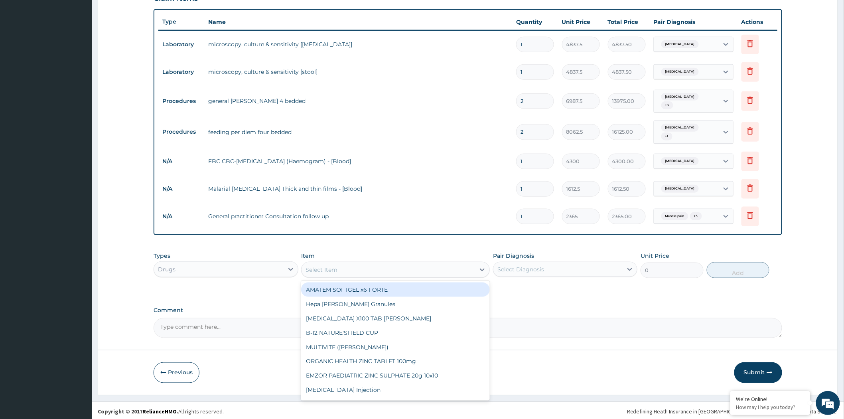
click at [340, 266] on div "Select Item" at bounding box center [387, 269] width 173 height 13
type input "NORM"
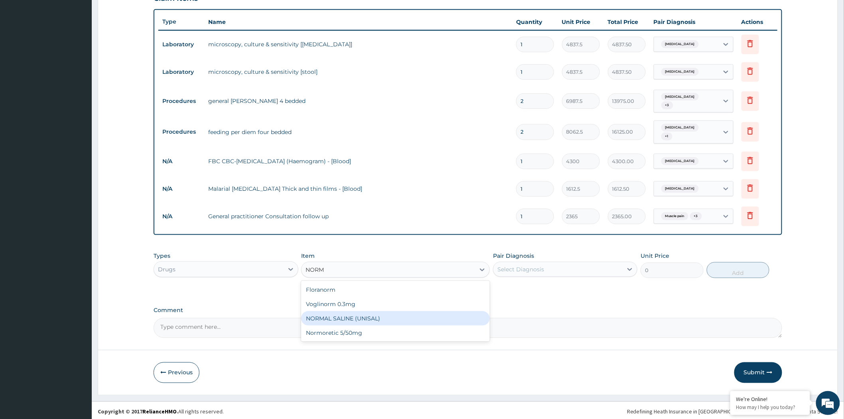
click at [371, 313] on div "NORMAL SALINE (UNISAL)" at bounding box center [395, 318] width 189 height 14
type input "1773.75"
click at [565, 263] on div "Select Diagnosis" at bounding box center [557, 269] width 129 height 13
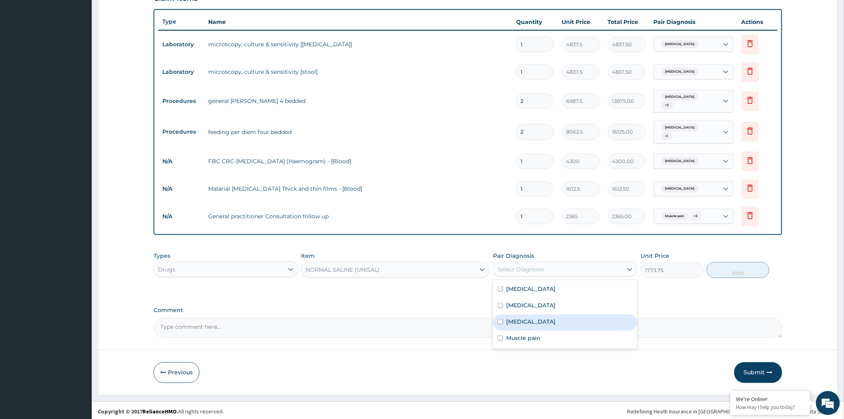
click at [550, 317] on div "[MEDICAL_DATA]" at bounding box center [565, 322] width 144 height 16
click at [551, 318] on div "[MEDICAL_DATA]" at bounding box center [565, 322] width 144 height 16
checkbox input "false"
click at [555, 305] on div "[MEDICAL_DATA]" at bounding box center [565, 306] width 144 height 16
checkbox input "true"
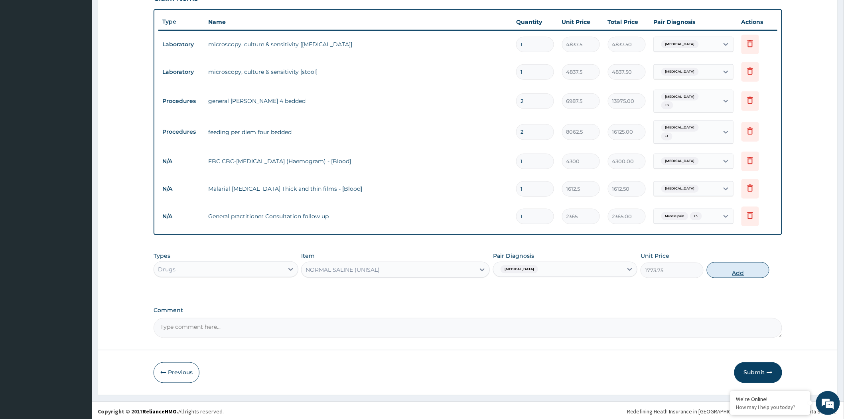
click at [735, 269] on button "Add" at bounding box center [738, 270] width 63 height 16
type input "0"
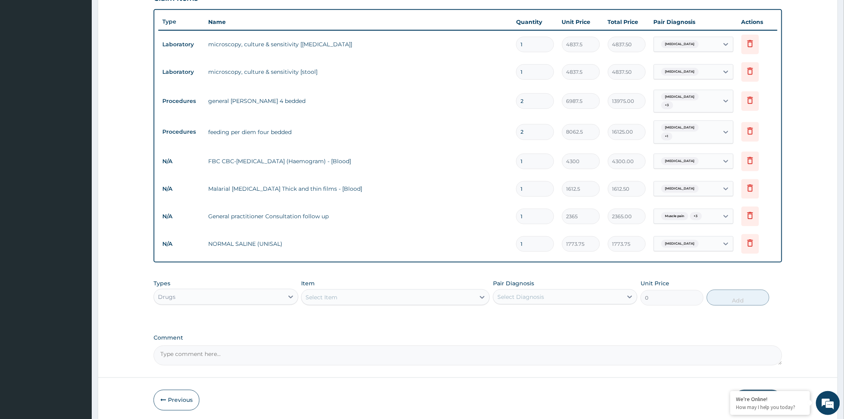
click at [402, 297] on div "Select Item" at bounding box center [387, 297] width 173 height 13
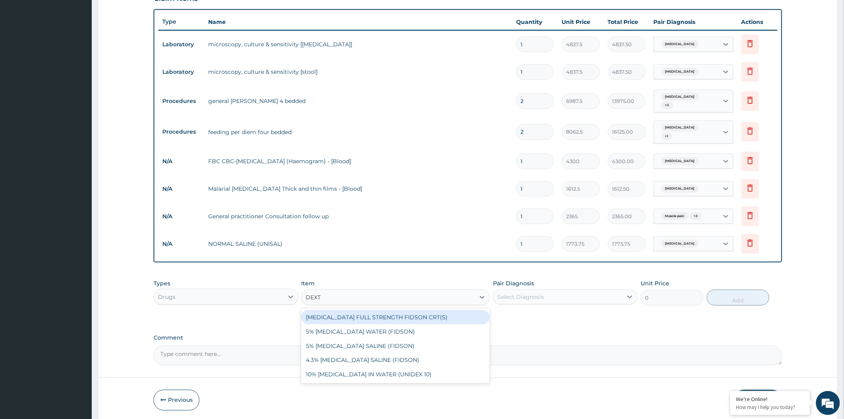
type input "DEXTR"
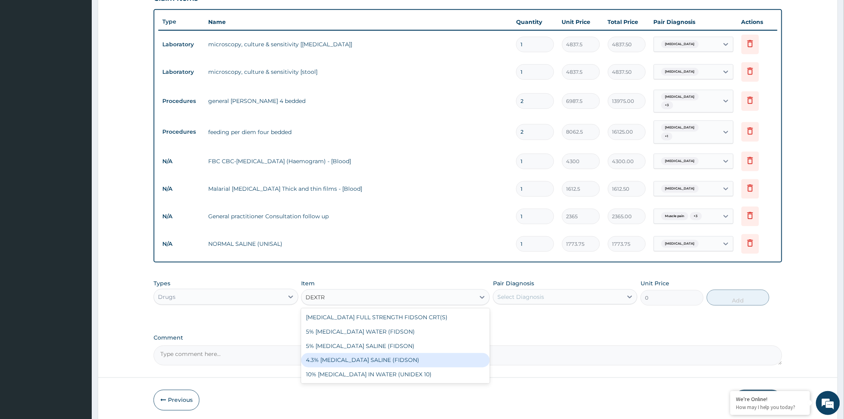
click at [390, 353] on div "4.3% [MEDICAL_DATA] SALINE (FIDSON)" at bounding box center [395, 360] width 189 height 14
type input "1773.75"
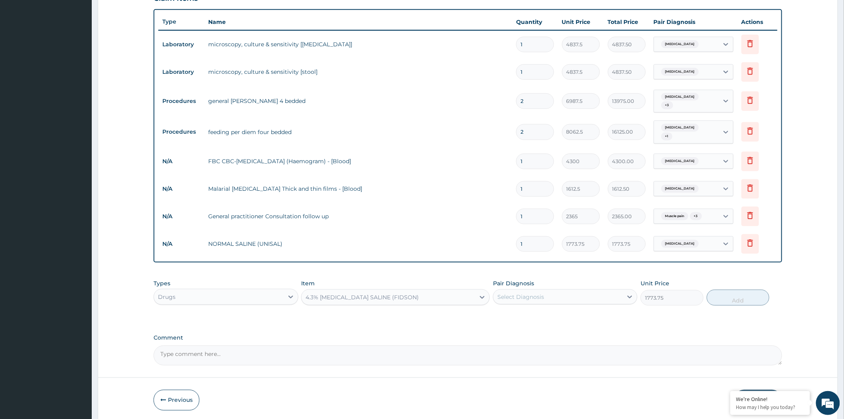
click at [537, 293] on div "Select Diagnosis" at bounding box center [520, 297] width 47 height 8
drag, startPoint x: 528, startPoint y: 330, endPoint x: 565, endPoint y: 305, distance: 43.9
click at [529, 329] on label "[MEDICAL_DATA]" at bounding box center [530, 333] width 49 height 8
checkbox input "true"
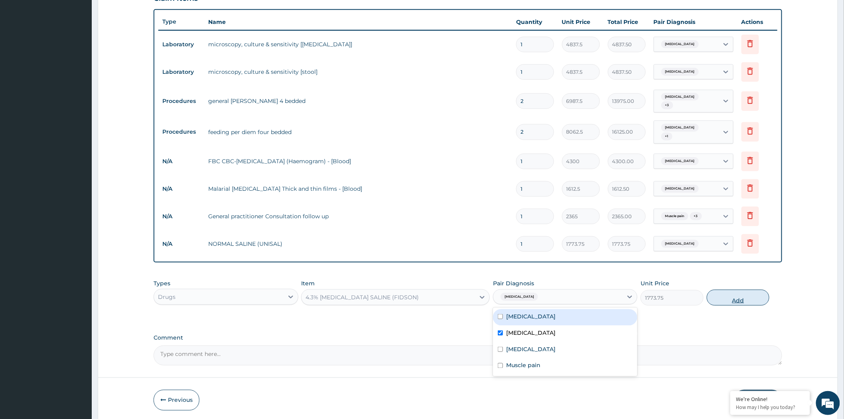
click at [732, 299] on button "Add" at bounding box center [738, 297] width 63 height 16
type input "0"
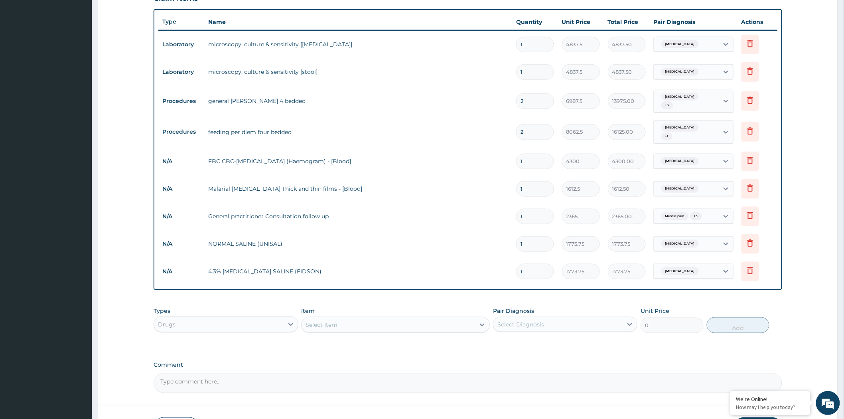
click at [370, 321] on div "Select Item" at bounding box center [387, 324] width 173 height 13
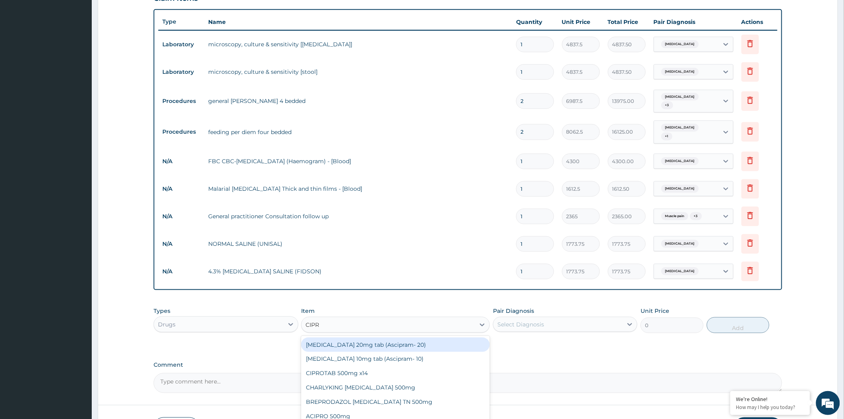
type input "[MEDICAL_DATA]"
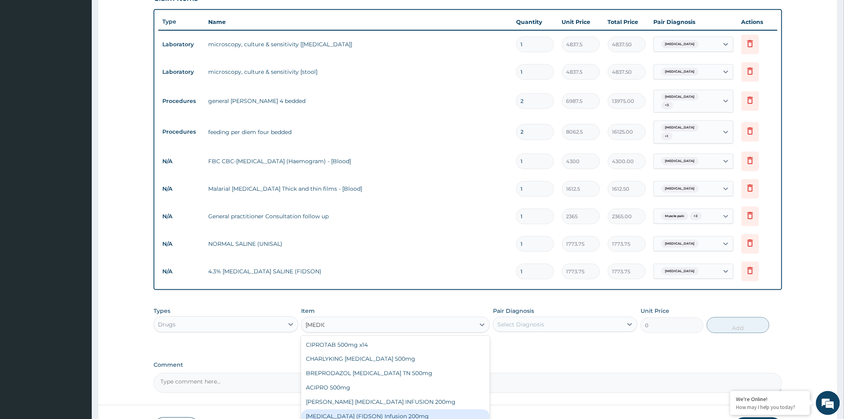
drag, startPoint x: 404, startPoint y: 411, endPoint x: 455, endPoint y: 355, distance: 75.4
click at [405, 411] on div "[MEDICAL_DATA] (FIDSON) Infusion 200mg" at bounding box center [395, 416] width 189 height 14
type input "1182.5"
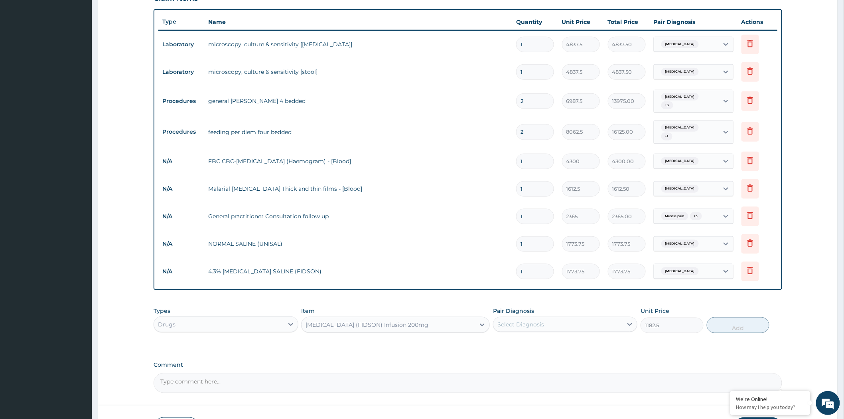
click at [513, 318] on div "Select Diagnosis" at bounding box center [557, 324] width 129 height 13
click at [516, 360] on label "[MEDICAL_DATA]" at bounding box center [530, 360] width 49 height 8
checkbox input "true"
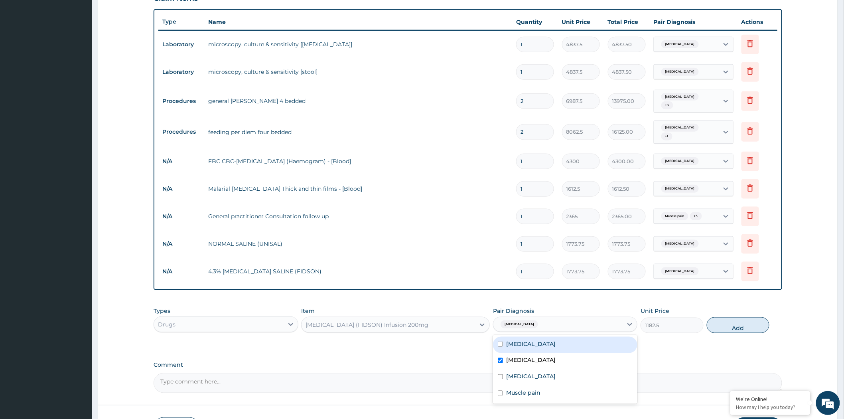
click at [528, 343] on label "[MEDICAL_DATA]" at bounding box center [530, 344] width 49 height 8
checkbox input "true"
click at [726, 326] on button "Add" at bounding box center [738, 325] width 63 height 16
type input "0"
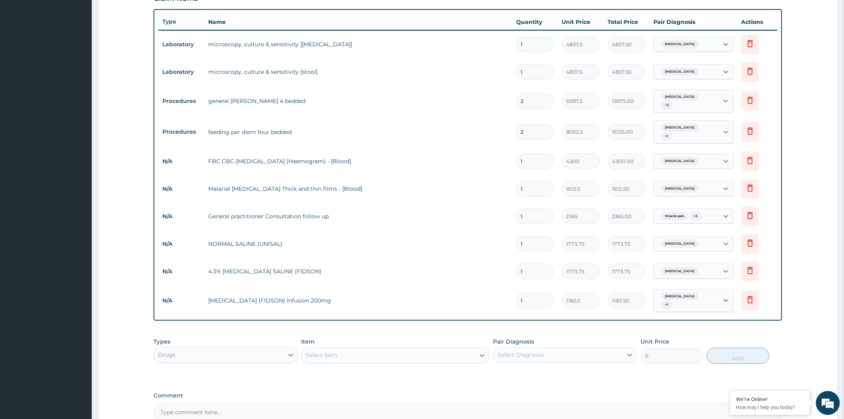
drag, startPoint x: 541, startPoint y: 298, endPoint x: 515, endPoint y: 299, distance: 26.3
click at [515, 299] on td "1" at bounding box center [535, 301] width 46 height 24
type input "4"
type input "4730.00"
type input "4"
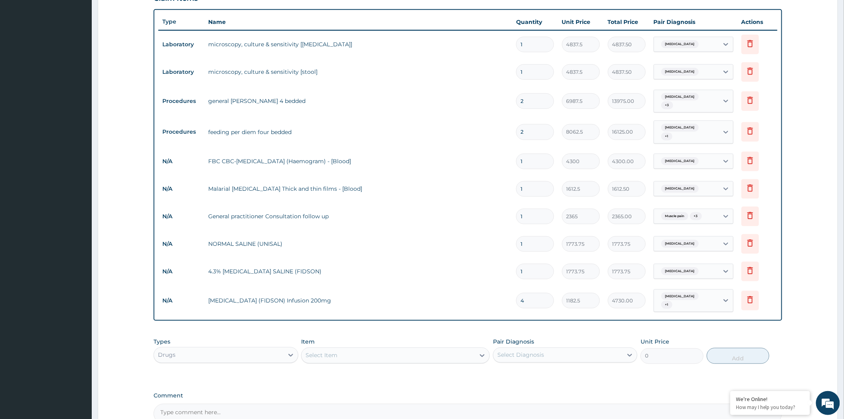
click at [428, 349] on div "Select Item" at bounding box center [387, 355] width 173 height 13
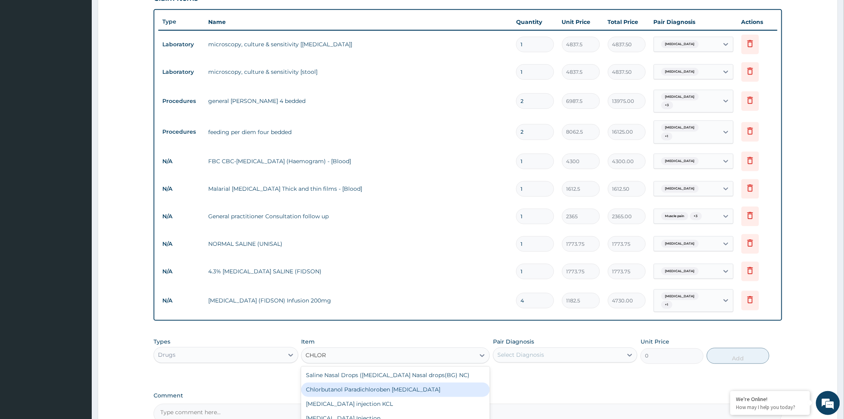
type input "CHLORO"
drag, startPoint x: 409, startPoint y: 395, endPoint x: 422, endPoint y: 391, distance: 13.1
click at [410, 397] on div "[MEDICAL_DATA] 40mg/ml 30ml" at bounding box center [395, 404] width 189 height 14
type input "1419"
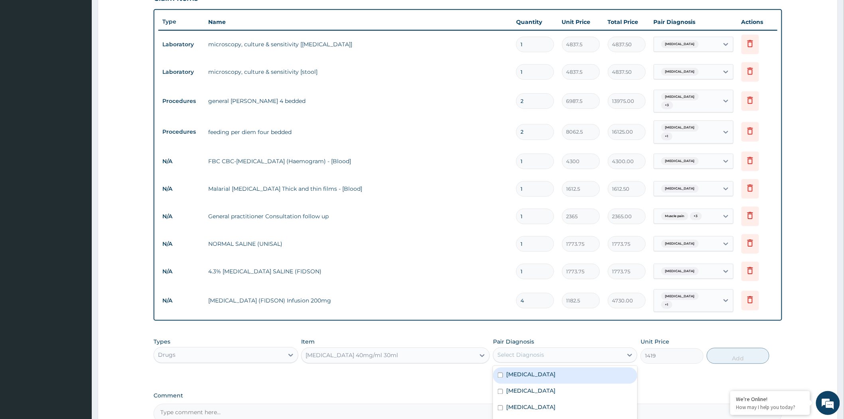
click at [530, 351] on div "Select Diagnosis" at bounding box center [520, 355] width 47 height 8
click at [532, 352] on div "Select Diagnosis" at bounding box center [520, 355] width 47 height 8
click at [530, 400] on div "[MEDICAL_DATA]" at bounding box center [565, 408] width 144 height 16
checkbox input "true"
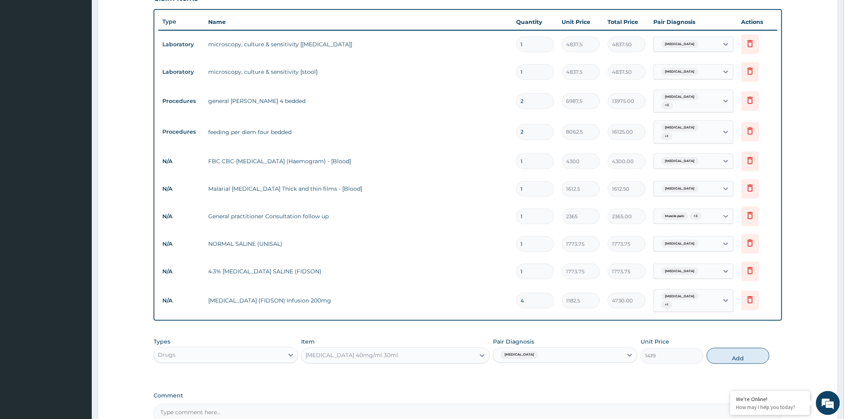
click at [726, 348] on button "Add" at bounding box center [738, 356] width 63 height 16
type input "0"
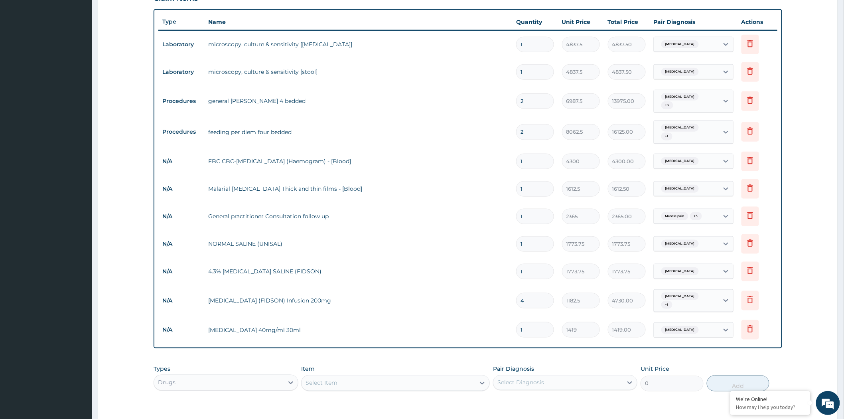
drag, startPoint x: 547, startPoint y: 325, endPoint x: 510, endPoint y: 324, distance: 36.3
click at [510, 324] on tr "N/A [MEDICAL_DATA] 40mg/ml 30ml 1 1419 1419.00 [MEDICAL_DATA] Delete" at bounding box center [467, 330] width 619 height 28
type input "4"
type input "5676.00"
type input "4"
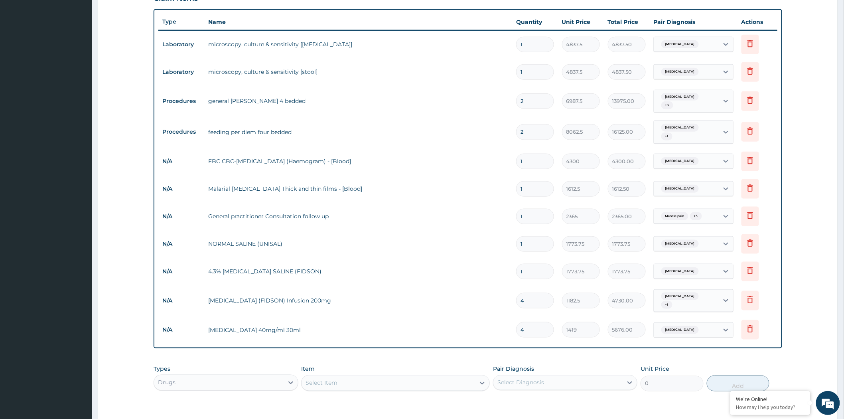
click at [421, 376] on div "Select Item" at bounding box center [387, 382] width 173 height 13
type input "PROMETH"
click at [428, 410] on div "[MEDICAL_DATA] Injection" at bounding box center [395, 417] width 189 height 14
type input "354.75"
click at [517, 378] on div "Select Diagnosis" at bounding box center [520, 382] width 47 height 8
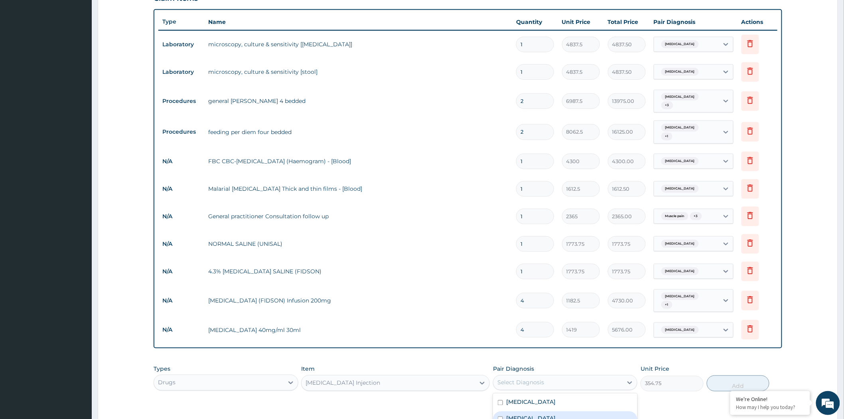
click at [510, 414] on label "[MEDICAL_DATA]" at bounding box center [530, 418] width 49 height 8
checkbox input "true"
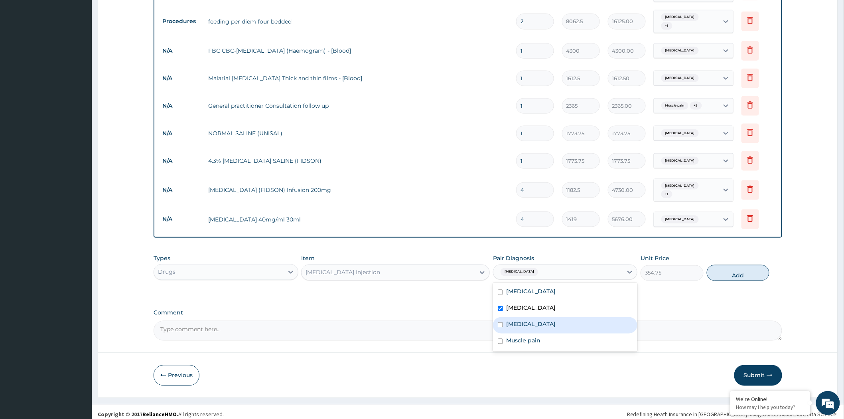
click at [573, 320] on div "[MEDICAL_DATA]" at bounding box center [565, 325] width 144 height 16
checkbox input "true"
click at [574, 301] on div "[MEDICAL_DATA]" at bounding box center [565, 309] width 144 height 16
checkbox input "false"
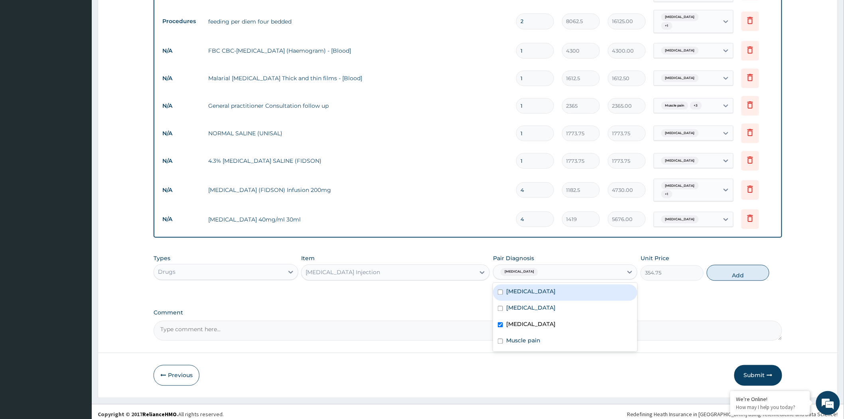
click at [735, 265] on button "Add" at bounding box center [738, 273] width 63 height 16
type input "0"
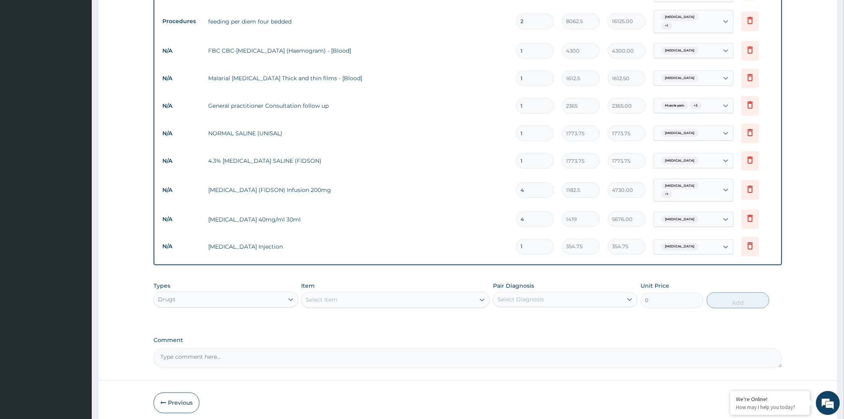
drag, startPoint x: 539, startPoint y: 241, endPoint x: 520, endPoint y: 242, distance: 19.2
click at [520, 242] on input "1" at bounding box center [535, 247] width 38 height 16
type input "4"
type input "1419.00"
type input "4"
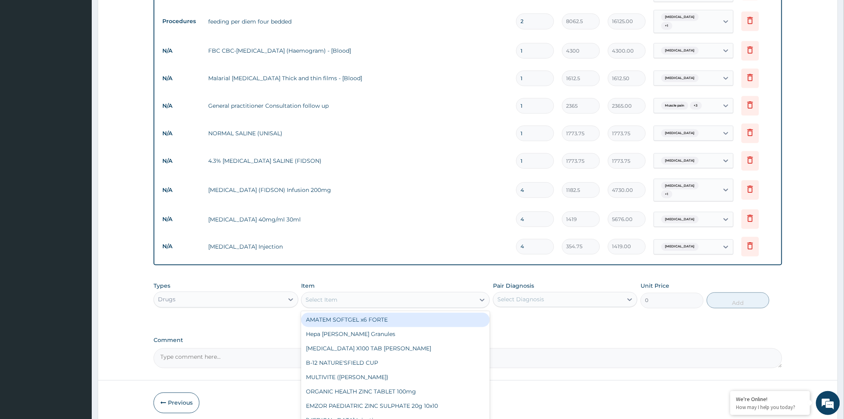
click at [337, 296] on div "Select Item" at bounding box center [321, 300] width 32 height 8
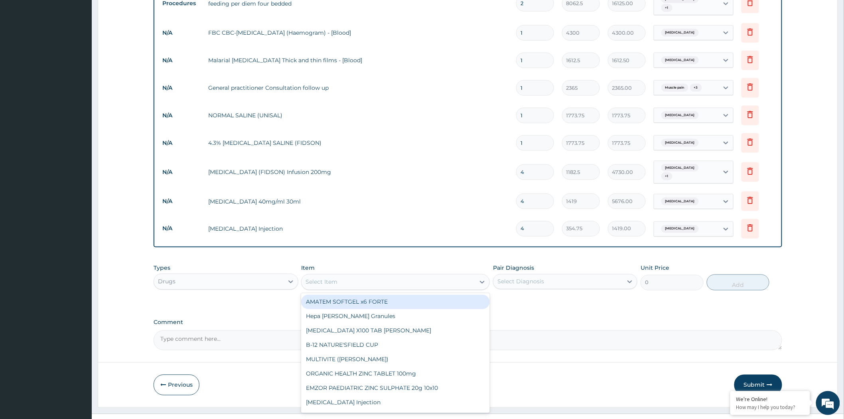
scroll to position [418, 0]
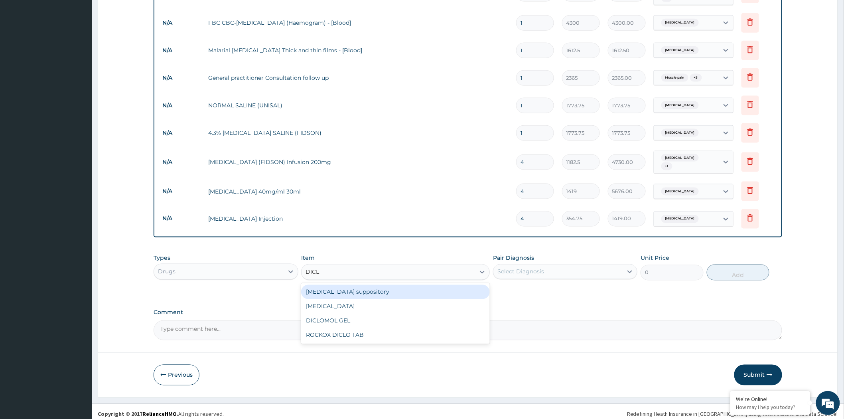
type input "DICLO"
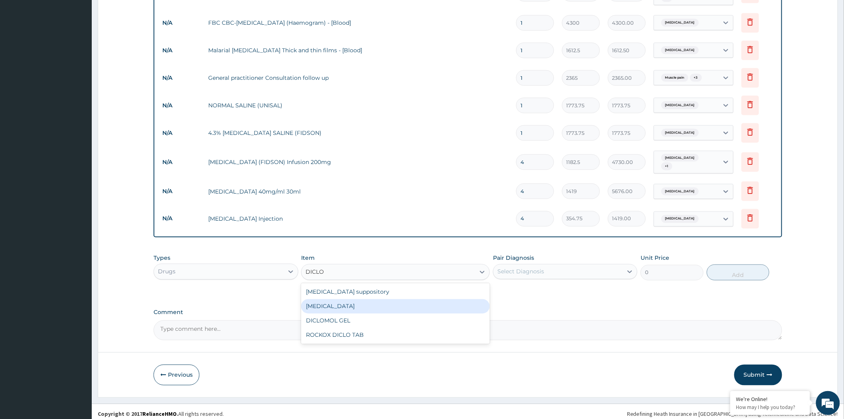
click at [356, 303] on div "[MEDICAL_DATA]" at bounding box center [395, 306] width 189 height 14
type input "591.25"
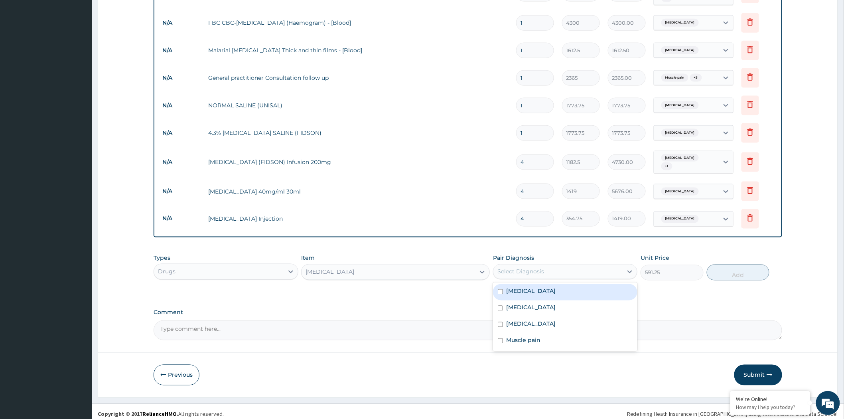
click at [531, 268] on div "Select Diagnosis" at bounding box center [520, 272] width 47 height 8
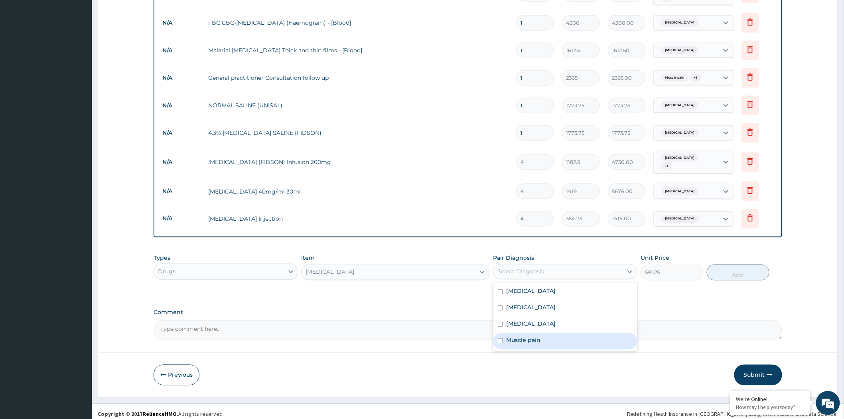
click at [533, 336] on label "Muscle pain" at bounding box center [523, 340] width 34 height 8
checkbox input "true"
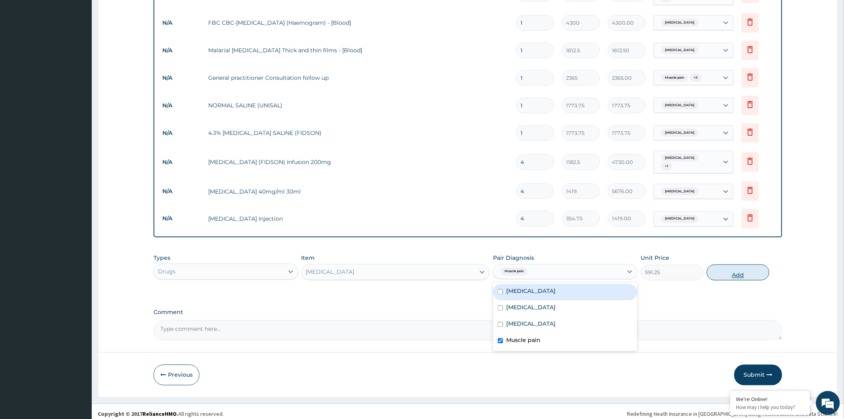
click at [722, 264] on button "Add" at bounding box center [738, 272] width 63 height 16
type input "0"
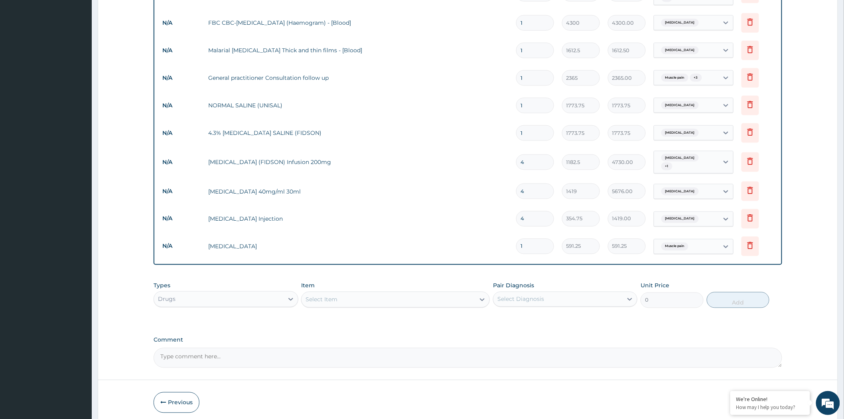
drag, startPoint x: 522, startPoint y: 238, endPoint x: 515, endPoint y: 238, distance: 6.4
click at [515, 238] on td "1" at bounding box center [535, 246] width 46 height 24
type input "2"
type input "1182.50"
type input "2"
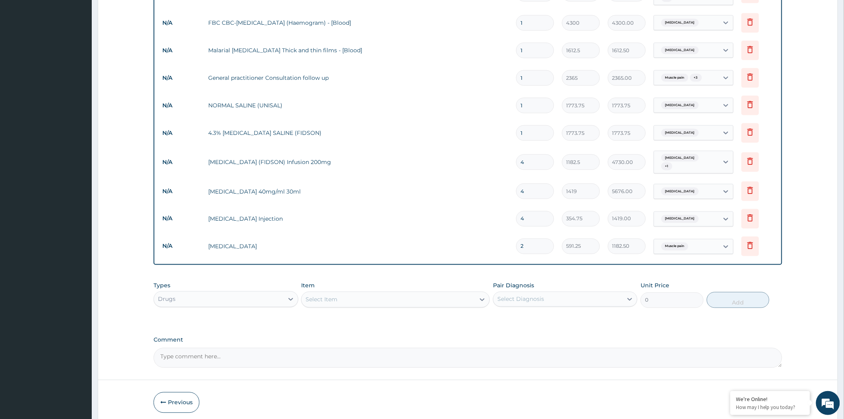
click at [381, 296] on div "Select Item" at bounding box center [387, 299] width 173 height 13
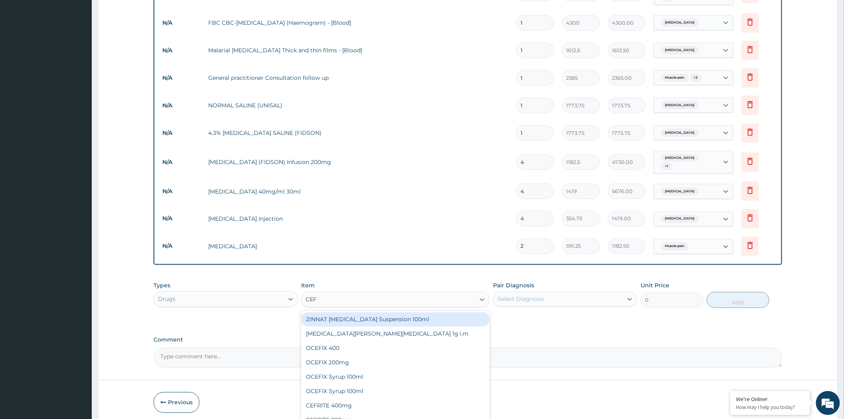
type input "CEFU"
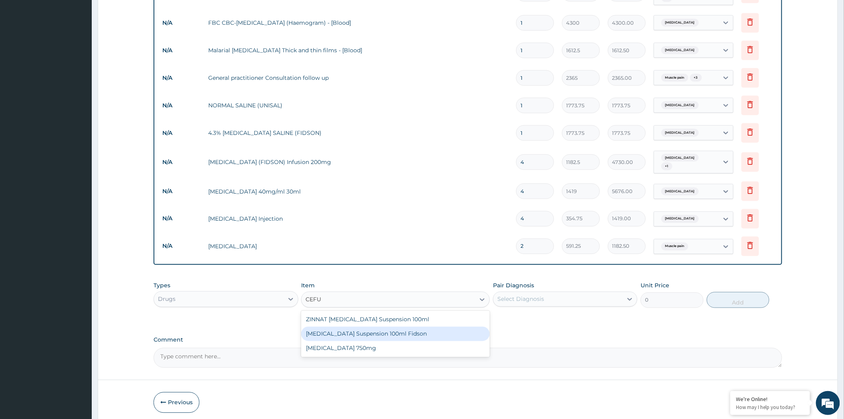
click at [396, 327] on div "[MEDICAL_DATA] Suspension 100ml Fidson" at bounding box center [395, 334] width 189 height 14
type input "2365"
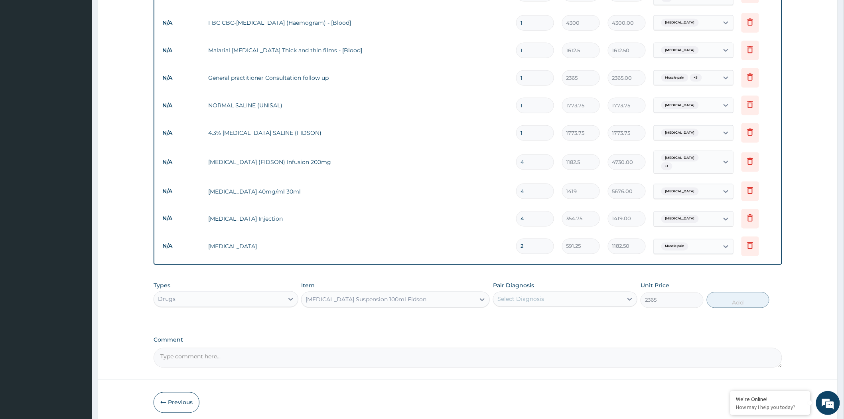
click at [403, 296] on div "[MEDICAL_DATA] Suspension 100ml Fidson" at bounding box center [365, 299] width 121 height 8
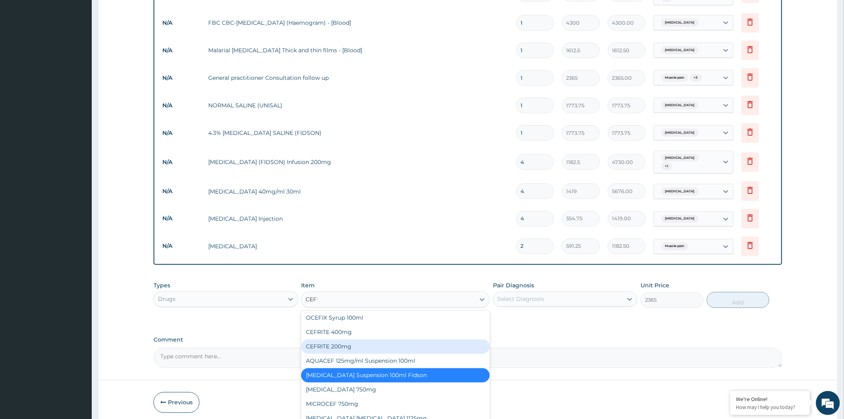
scroll to position [0, 0]
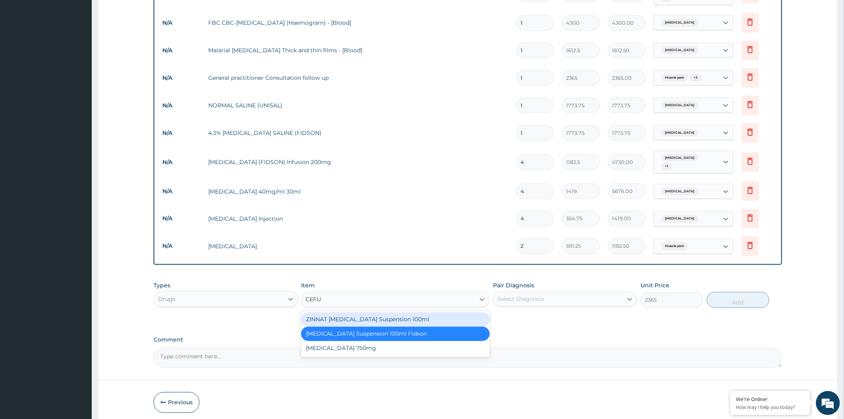
type input "CEFUR"
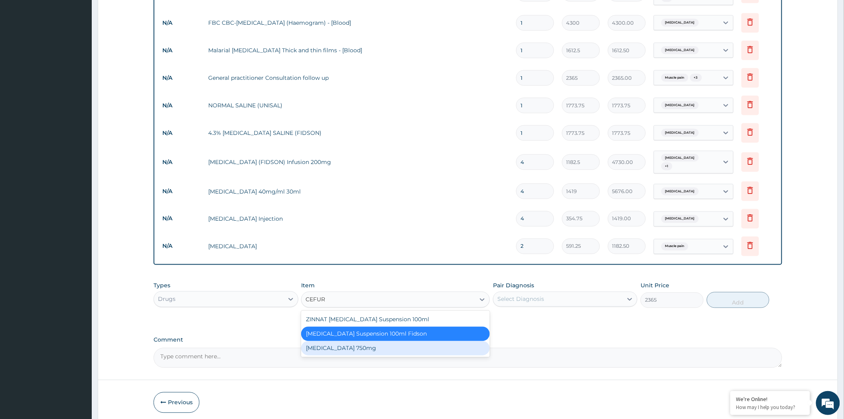
click at [392, 341] on div "[MEDICAL_DATA] 750mg" at bounding box center [395, 348] width 189 height 14
type input "1773.75"
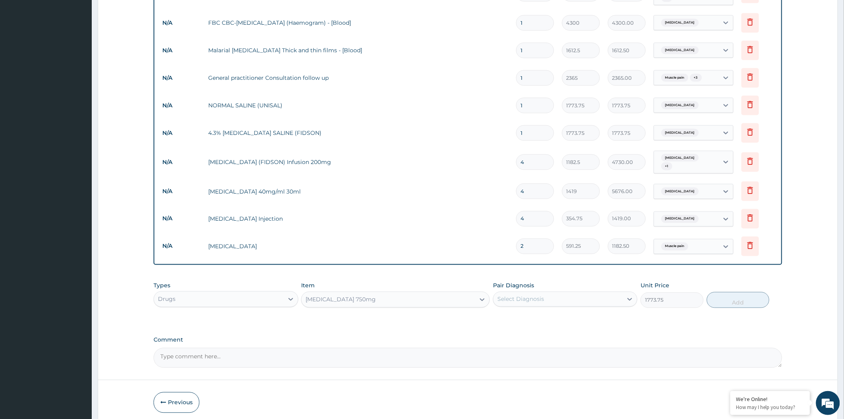
click at [523, 295] on div "Select Diagnosis" at bounding box center [520, 299] width 47 height 8
click at [531, 331] on label "[MEDICAL_DATA]" at bounding box center [530, 335] width 49 height 8
checkbox input "true"
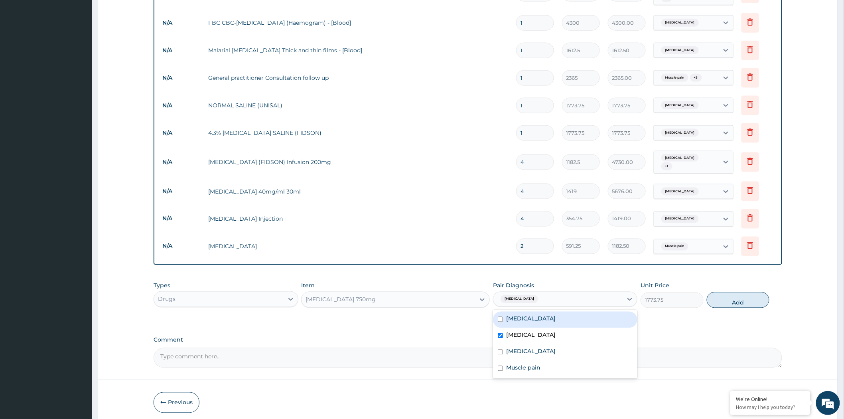
click at [537, 315] on label "[MEDICAL_DATA]" at bounding box center [530, 319] width 49 height 8
checkbox input "true"
click at [726, 296] on button "Add" at bounding box center [738, 300] width 63 height 16
type input "0"
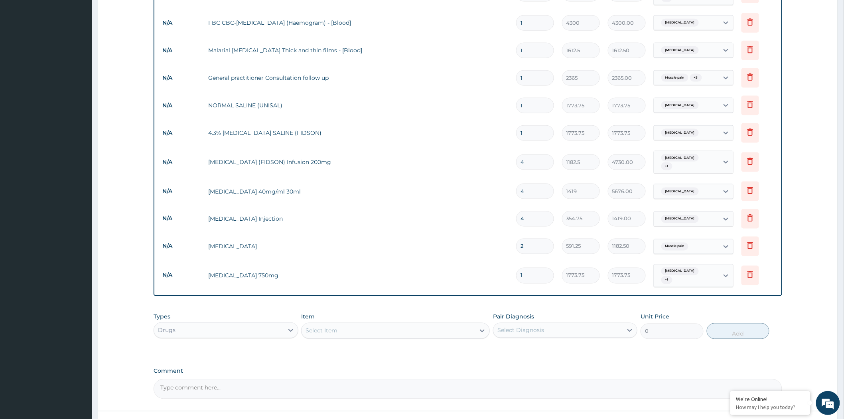
drag, startPoint x: 527, startPoint y: 266, endPoint x: 508, endPoint y: 268, distance: 18.8
click at [508, 268] on tr "N/A [MEDICAL_DATA] 750mg 1 1773.75 1773.75 [MEDICAL_DATA] + 1 Delete" at bounding box center [467, 275] width 619 height 31
type input "6"
type input "10642.50"
type input "6"
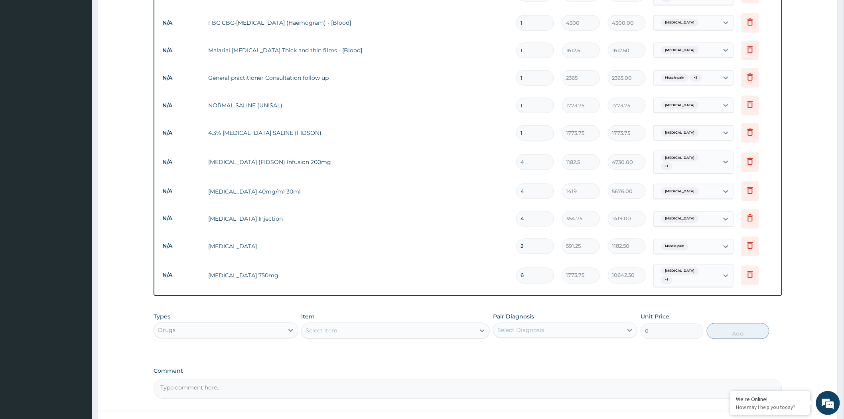
click at [384, 324] on div "Select Item" at bounding box center [387, 330] width 173 height 13
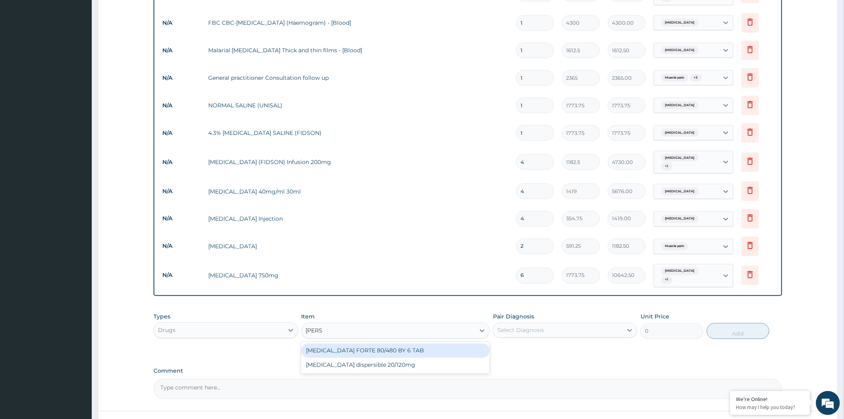
type input "COART"
drag, startPoint x: 426, startPoint y: 338, endPoint x: 432, endPoint y: 336, distance: 6.3
click at [427, 343] on div "[MEDICAL_DATA] FORTE 80/480 BY 6 TAB" at bounding box center [395, 350] width 189 height 14
type input "449.35"
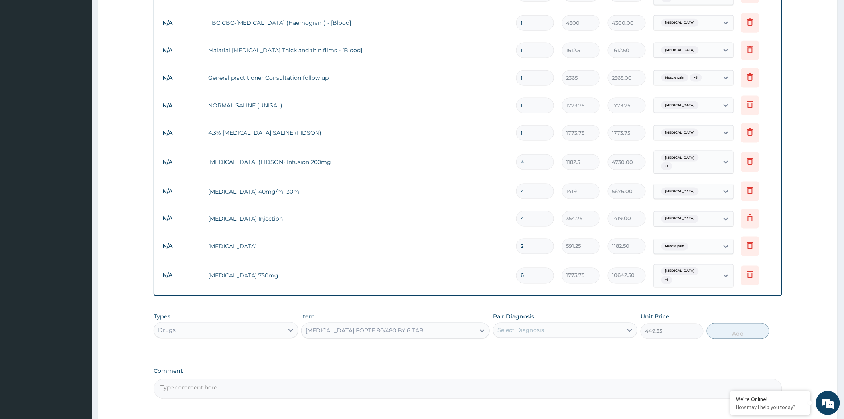
click at [564, 324] on div "Select Diagnosis" at bounding box center [557, 330] width 129 height 13
drag, startPoint x: 516, startPoint y: 371, endPoint x: 539, endPoint y: 356, distance: 27.0
click at [517, 378] on label "[MEDICAL_DATA]" at bounding box center [530, 382] width 49 height 8
checkbox input "true"
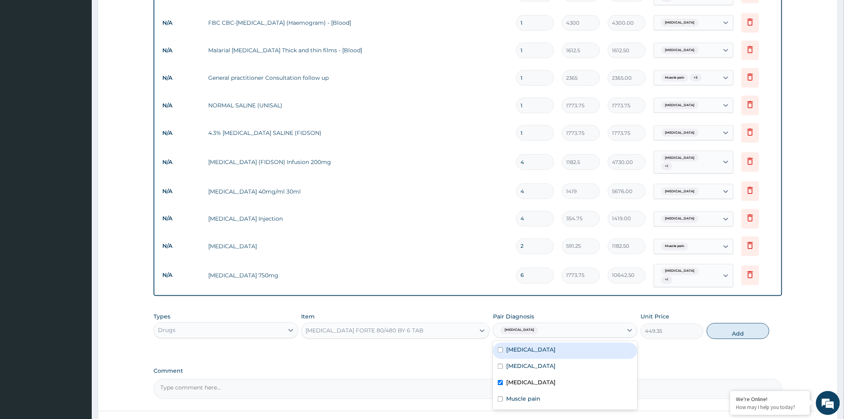
click at [720, 325] on button "Add" at bounding box center [738, 331] width 63 height 16
type input "0"
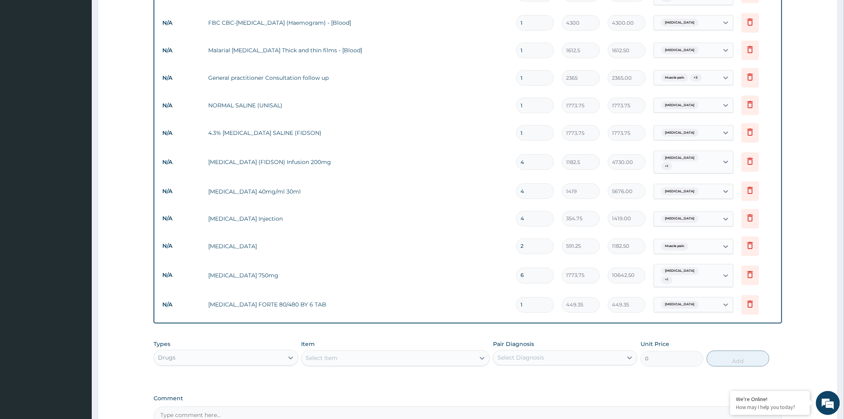
drag, startPoint x: 529, startPoint y: 295, endPoint x: 502, endPoint y: 300, distance: 27.1
click at [502, 300] on tr "N/A COARTEM FORTE 80/480 BY 6 TAB 1 449.35 449.35 Malaria Delete" at bounding box center [467, 305] width 619 height 28
type input "6"
type input "2696.10"
type input "6"
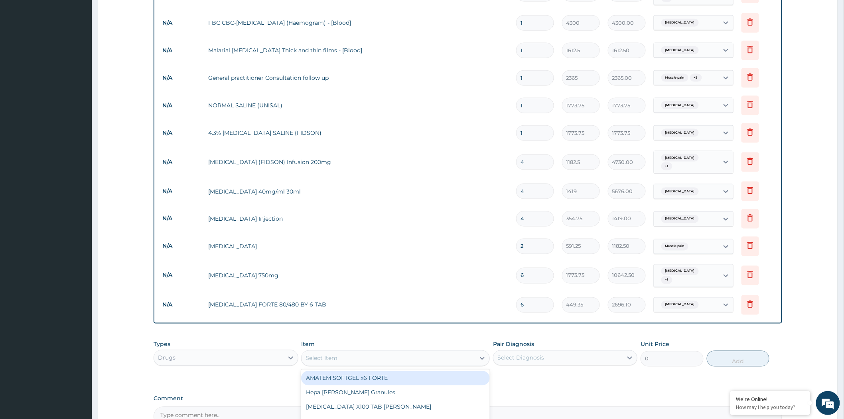
click at [396, 352] on div "Select Item" at bounding box center [387, 358] width 173 height 13
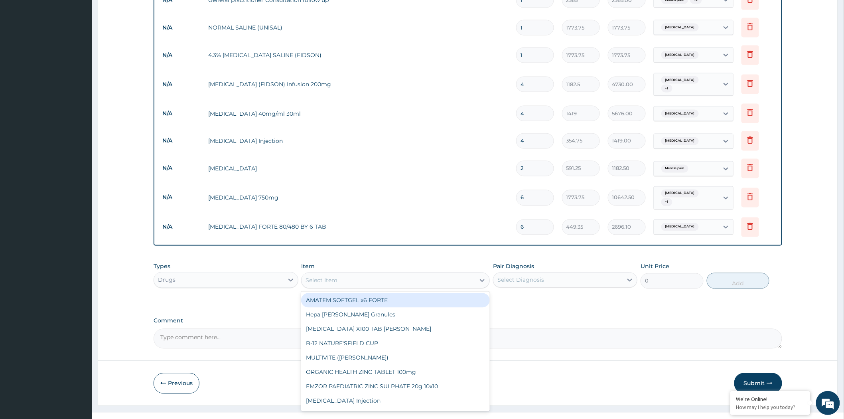
scroll to position [501, 0]
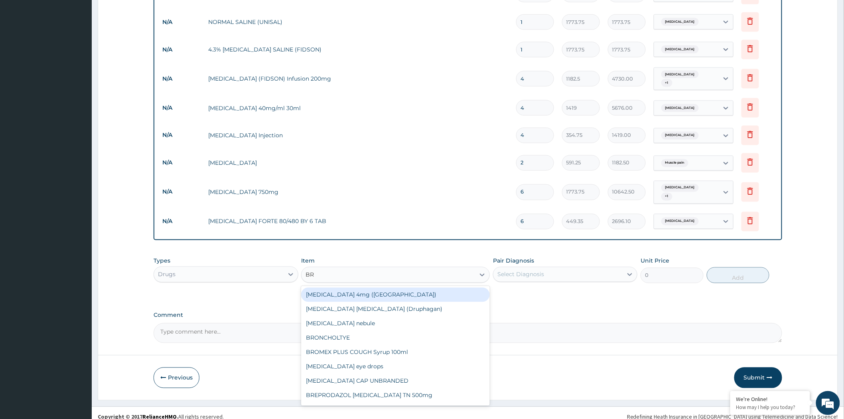
type input "BRO"
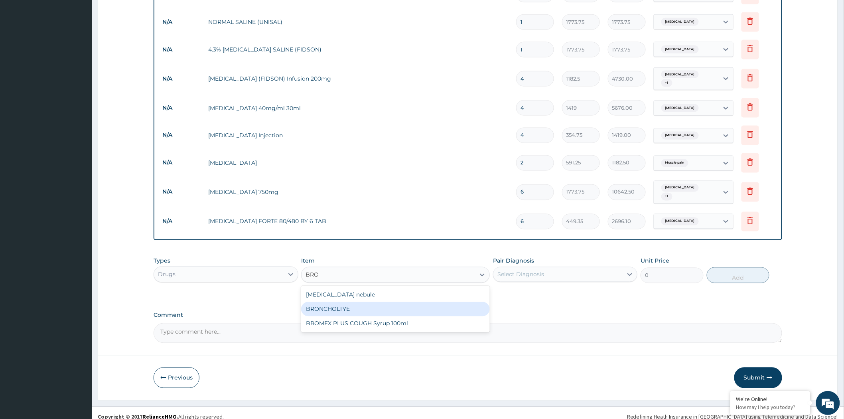
click at [378, 302] on div "BRONCHOLTYE" at bounding box center [395, 309] width 189 height 14
type input "1773.75"
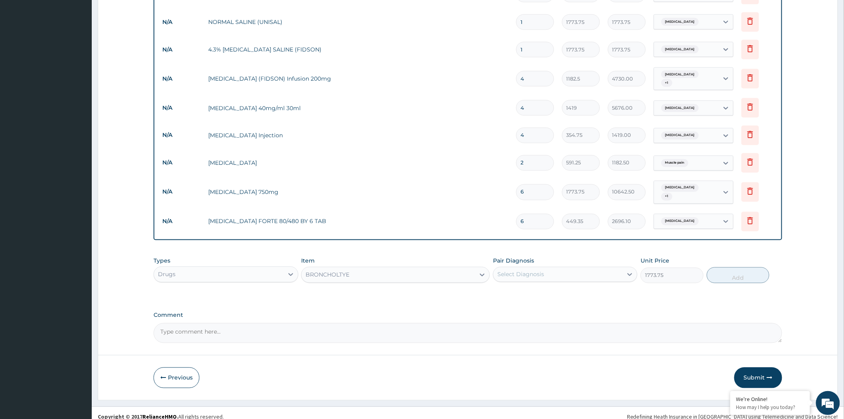
click at [519, 270] on div "Select Diagnosis" at bounding box center [520, 274] width 47 height 8
click at [547, 290] on label "Upper respiratory infection" at bounding box center [530, 294] width 49 height 8
checkbox input "true"
click at [740, 267] on button "Add" at bounding box center [738, 275] width 63 height 16
type input "0"
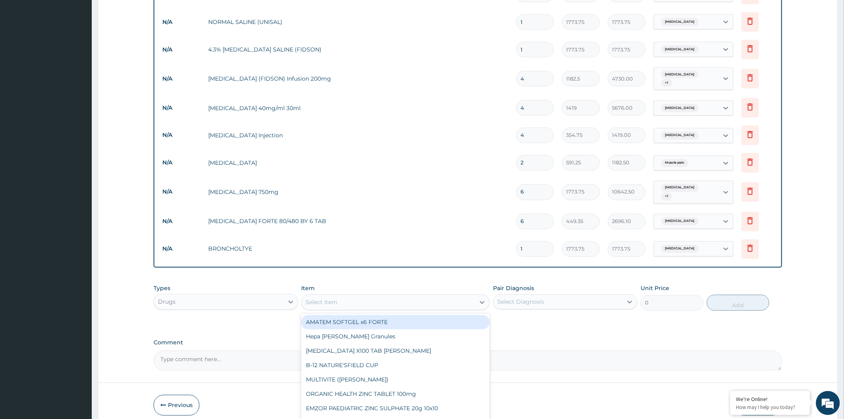
click at [370, 296] on div "Select Item" at bounding box center [387, 302] width 173 height 13
type input "LORAT"
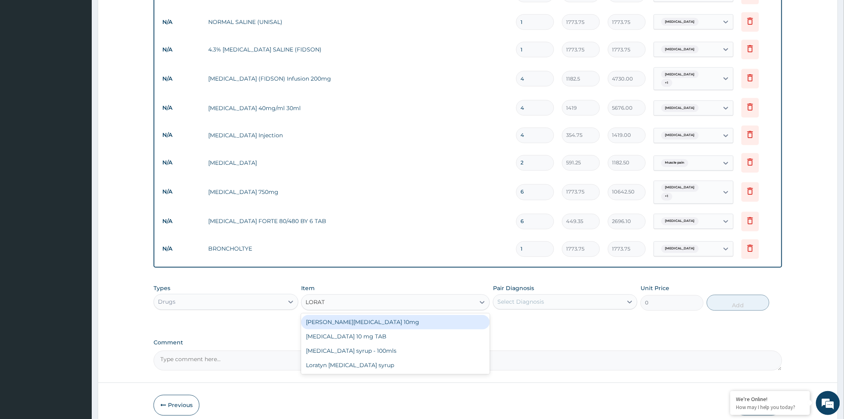
click at [391, 316] on div "Loratyn Loratadine 10mg" at bounding box center [395, 322] width 189 height 14
type input "88.6875"
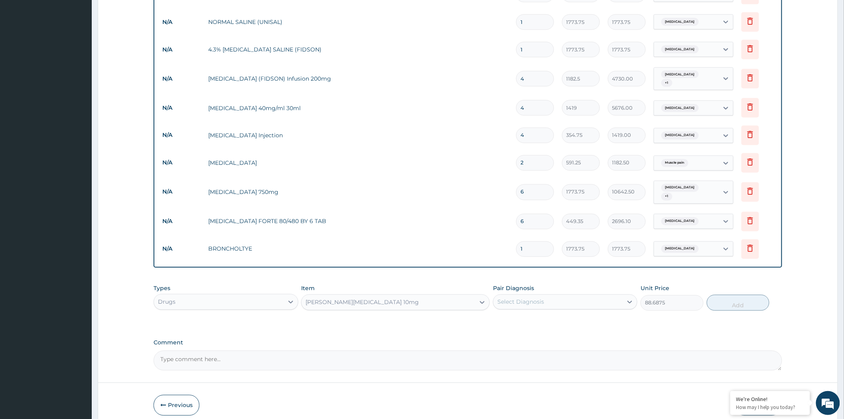
click at [503, 298] on div "Select Diagnosis" at bounding box center [520, 302] width 47 height 8
click at [533, 317] on label "Upper respiratory infection" at bounding box center [530, 321] width 49 height 8
checkbox input "true"
click at [730, 295] on button "Add" at bounding box center [738, 303] width 63 height 16
type input "0"
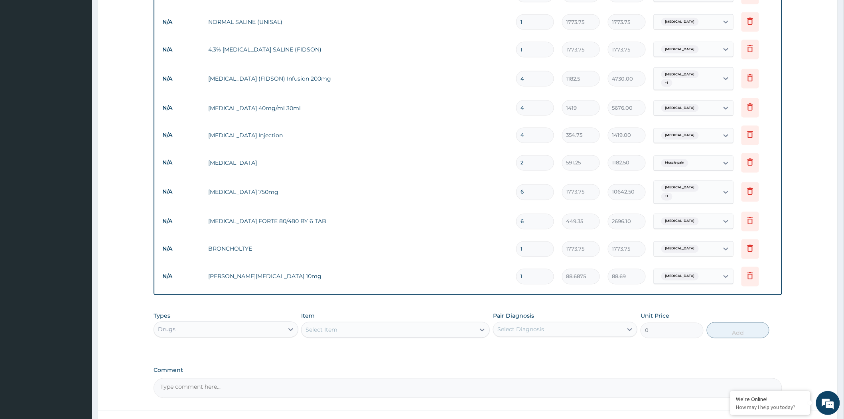
click at [396, 323] on div "Select Item" at bounding box center [387, 329] width 173 height 13
click at [521, 271] on input "1" at bounding box center [535, 277] width 38 height 16
click at [523, 270] on input "1" at bounding box center [535, 277] width 38 height 16
type input "10"
type input "886.88"
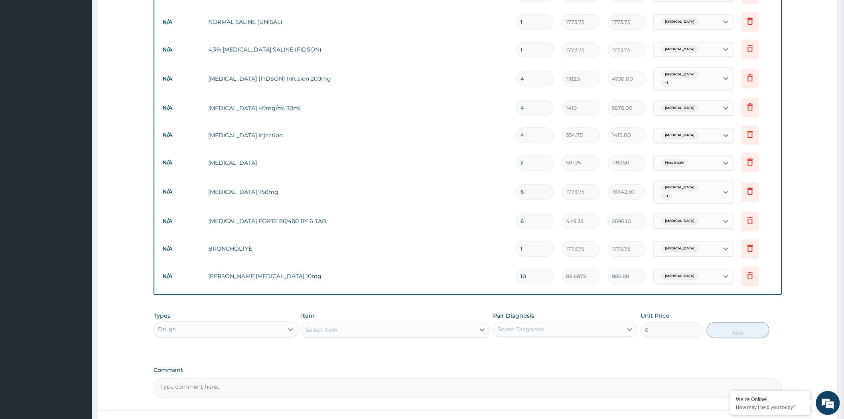
type input "10"
click at [507, 285] on div "Type Name Quantity Unit Price Total Price Pair Diagnosis Actions Laboratory mic…" at bounding box center [468, 41] width 628 height 508
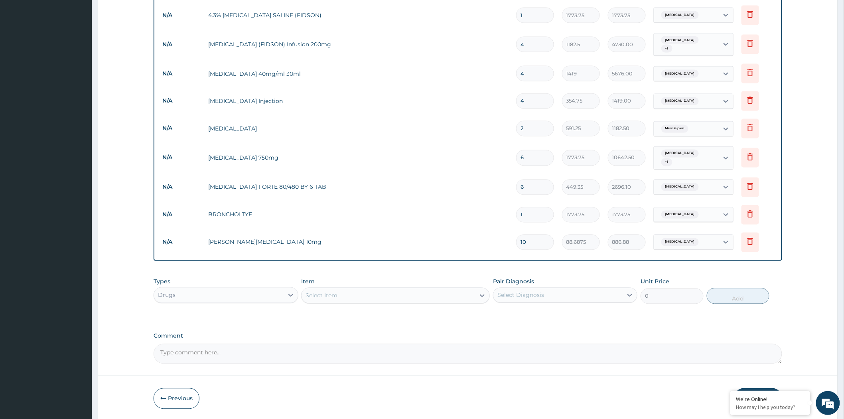
scroll to position [557, 0]
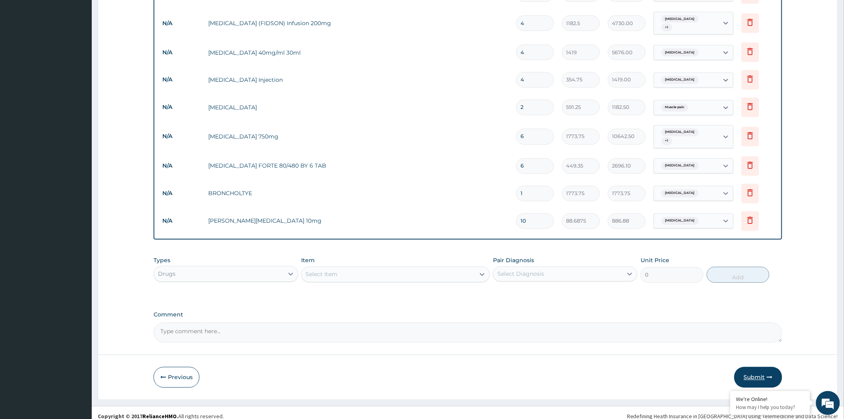
click at [751, 368] on button "Submit" at bounding box center [758, 377] width 48 height 21
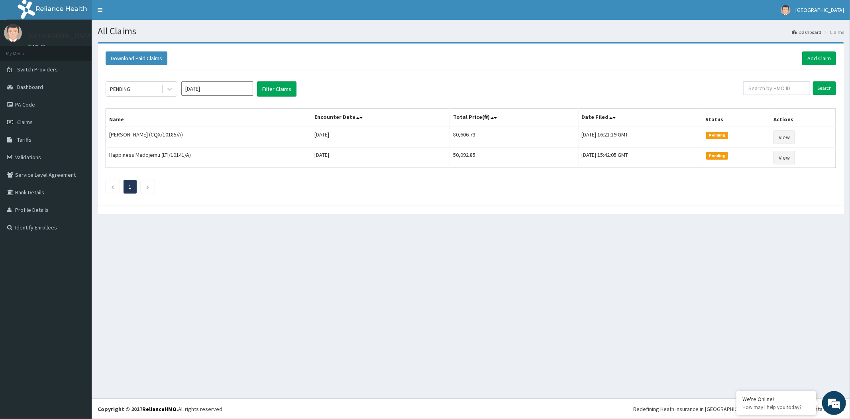
drag, startPoint x: 0, startPoint y: 0, endPoint x: 330, endPoint y: 236, distance: 405.8
click at [330, 236] on div "All Claims Dashboard Claims Download Paid Claims Add Claim × Note you can only …" at bounding box center [471, 209] width 759 height 378
click at [30, 125] on link "Claims" at bounding box center [46, 122] width 92 height 18
click at [825, 57] on link "Add Claim" at bounding box center [820, 58] width 34 height 14
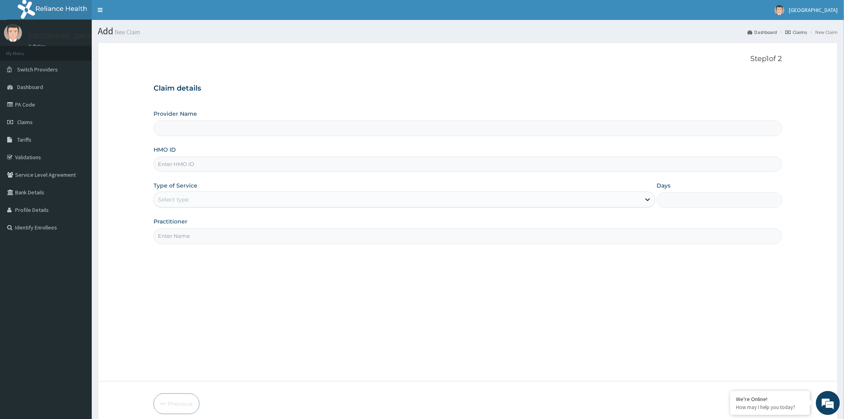
type input "[GEOGRAPHIC_DATA]"
click at [274, 167] on input "HMO ID" at bounding box center [468, 164] width 628 height 16
type input "NNE/10004/A"
click at [217, 195] on div "Select type" at bounding box center [397, 199] width 486 height 13
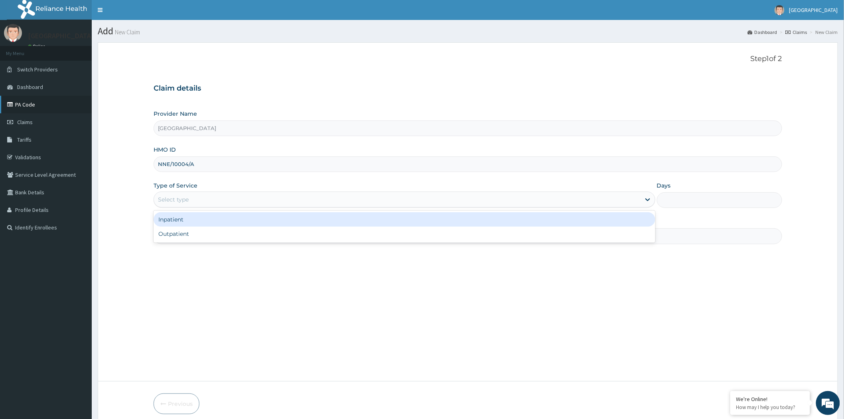
click at [25, 108] on link "PA Code" at bounding box center [46, 105] width 92 height 18
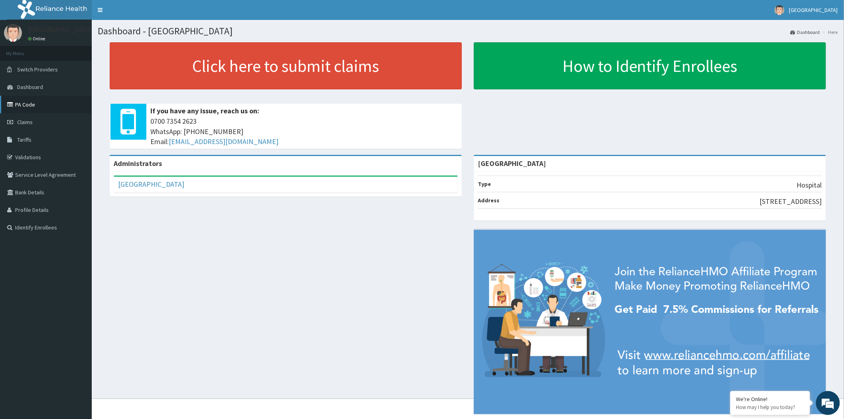
click at [27, 105] on link "PA Code" at bounding box center [46, 105] width 92 height 18
click at [33, 105] on link "PA Code" at bounding box center [46, 105] width 92 height 18
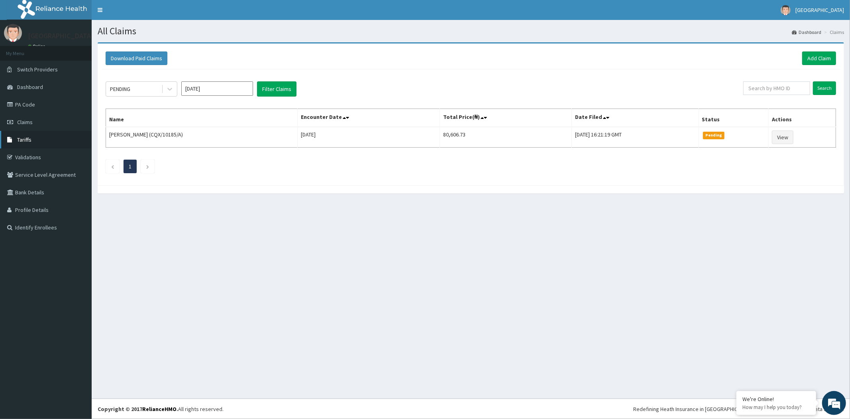
click at [28, 142] on span "Tariffs" at bounding box center [24, 139] width 14 height 7
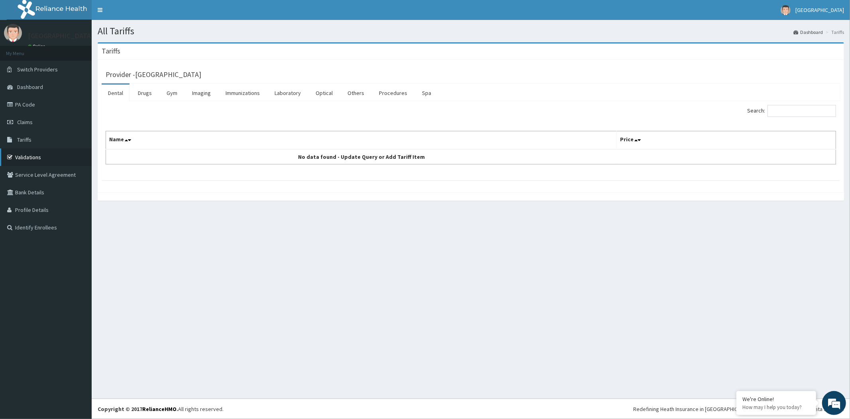
click at [31, 162] on link "Validations" at bounding box center [46, 157] width 92 height 18
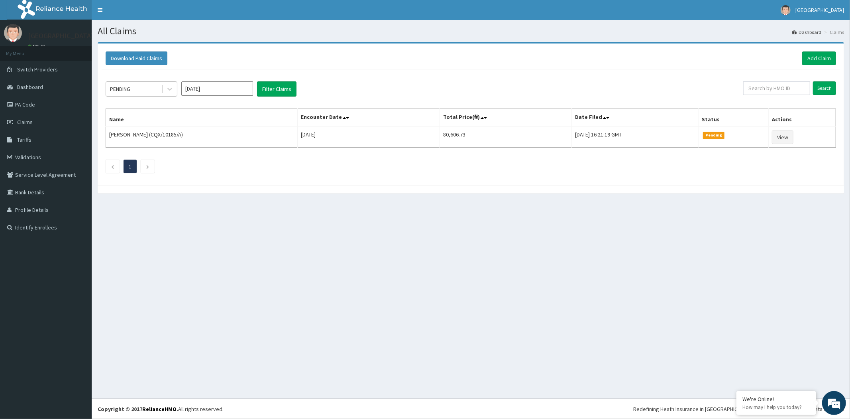
click at [150, 88] on div "PENDING" at bounding box center [133, 89] width 55 height 13
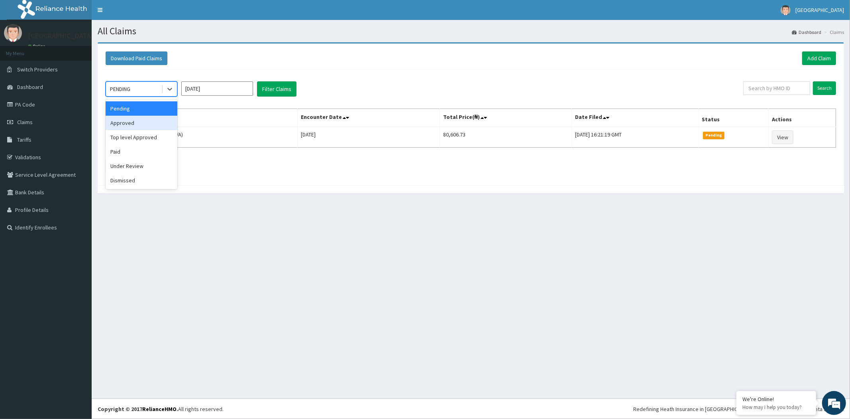
click at [138, 120] on div "Approved" at bounding box center [142, 123] width 72 height 14
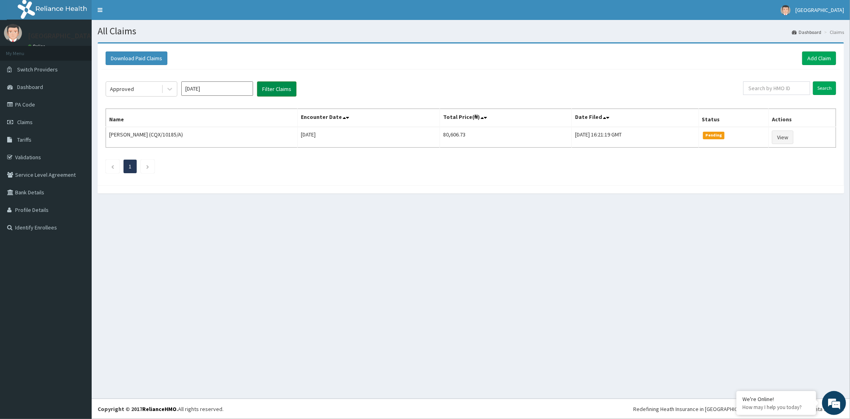
click at [276, 86] on button "Filter Claims" at bounding box center [276, 88] width 39 height 15
